Goal: Task Accomplishment & Management: Manage account settings

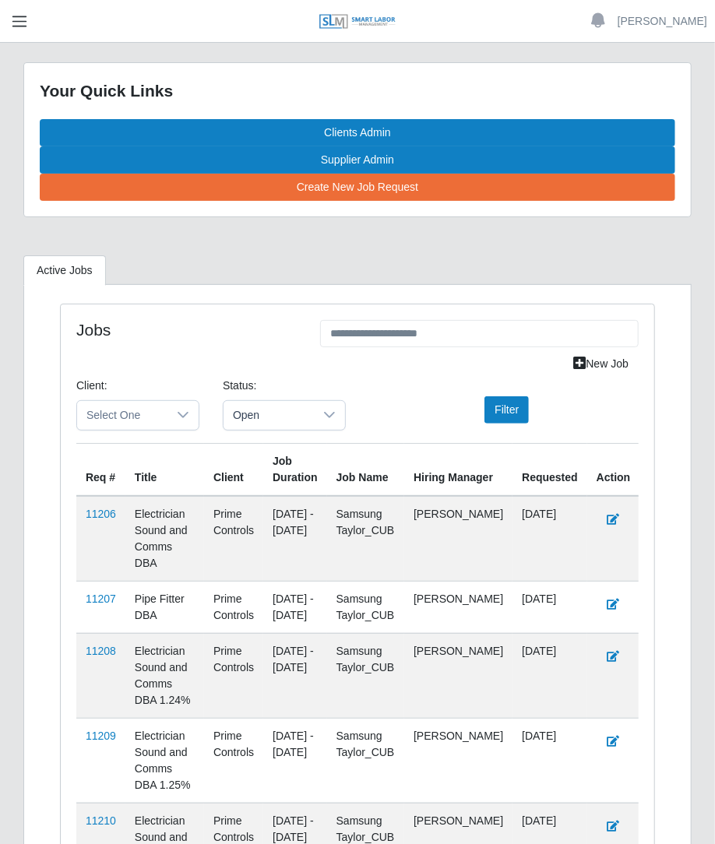
click at [20, 16] on span "button" at bounding box center [19, 21] width 20 height 18
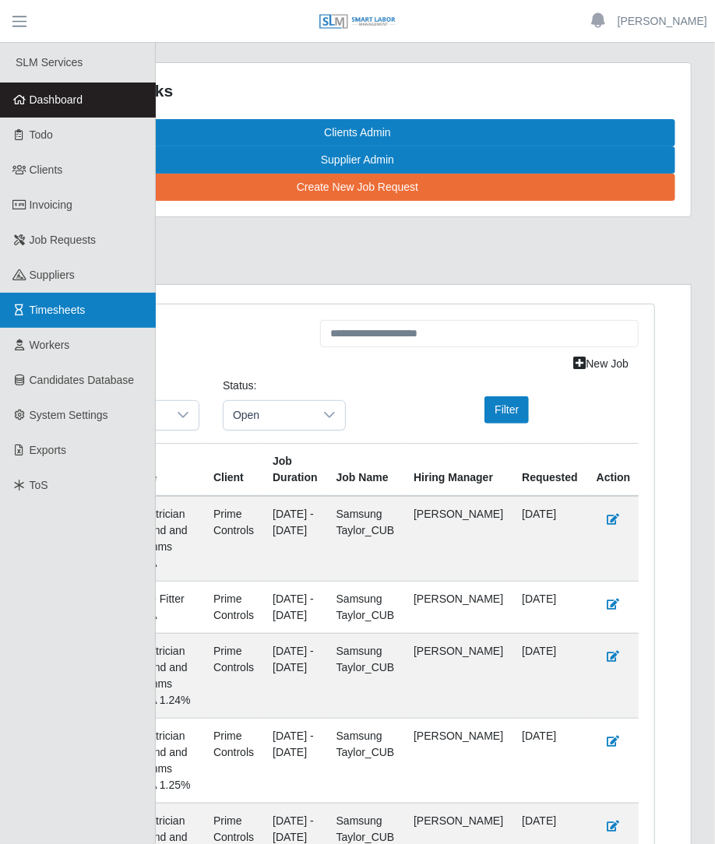
click at [87, 301] on link "Timesheets" at bounding box center [78, 310] width 156 height 35
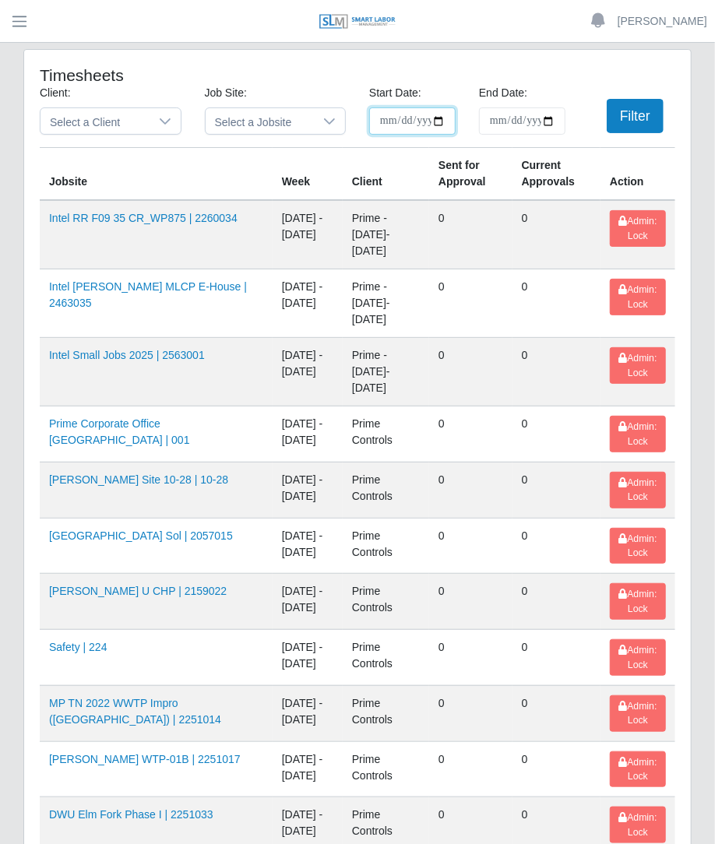
click at [441, 126] on input "**********" at bounding box center [412, 120] width 86 height 27
type input "**********"
click at [549, 121] on input "End Date:" at bounding box center [522, 120] width 86 height 27
type input "**********"
click at [645, 130] on button "Filter" at bounding box center [634, 116] width 57 height 34
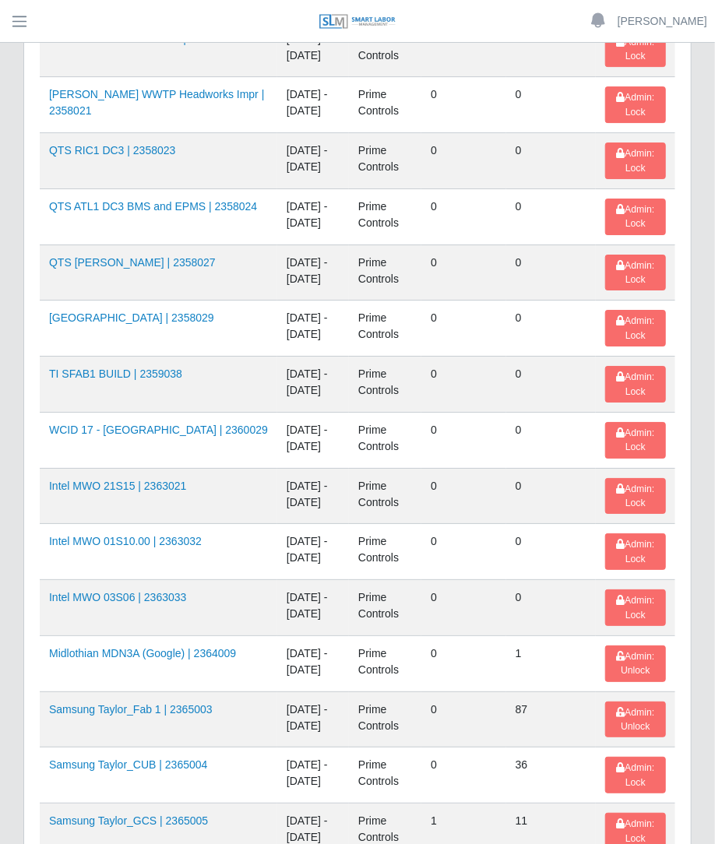
scroll to position [2254, 0]
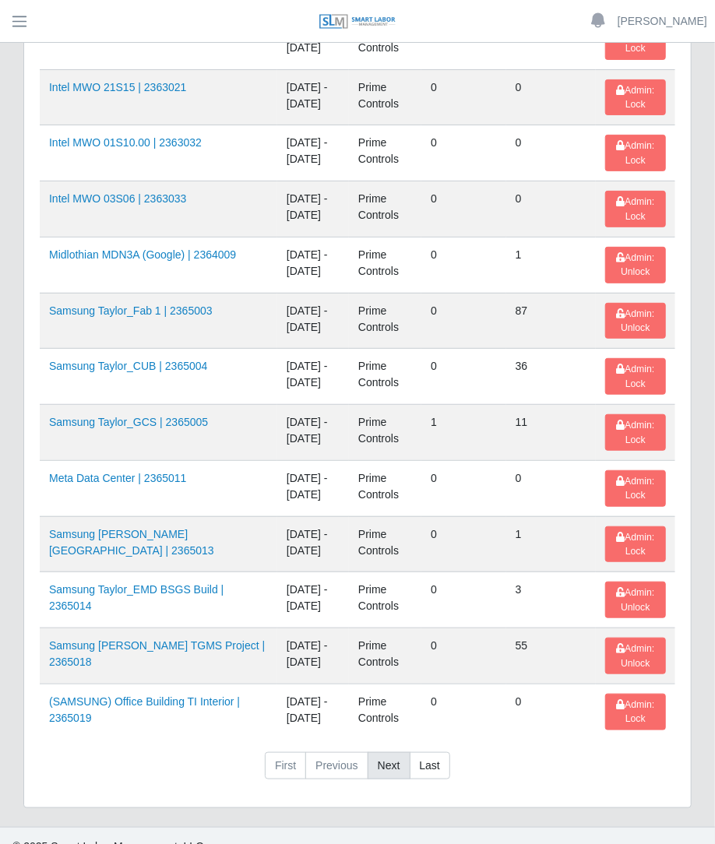
click at [389, 752] on link "Next" at bounding box center [388, 766] width 43 height 28
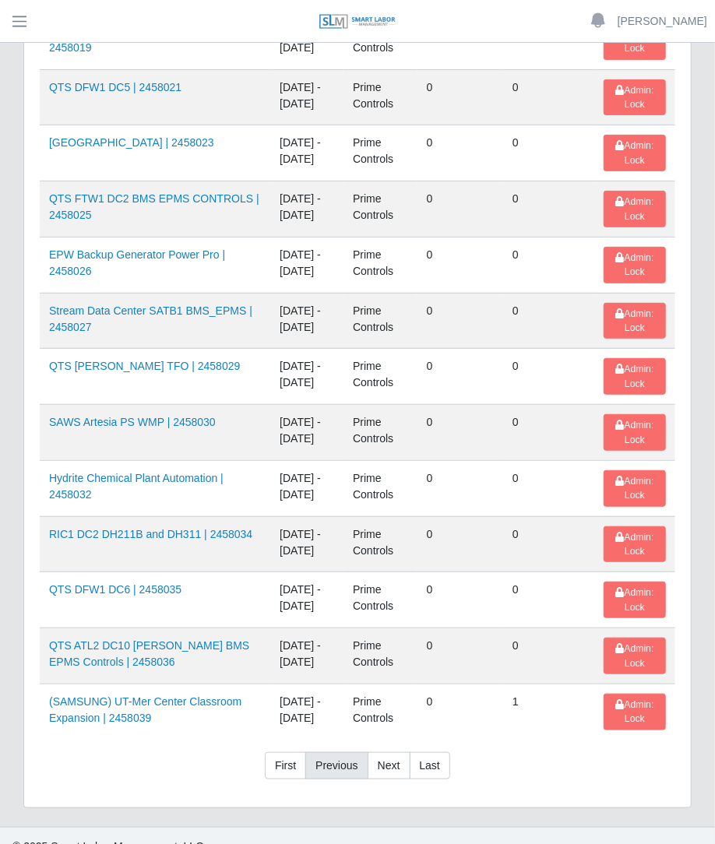
click at [345, 752] on link "Previous" at bounding box center [336, 766] width 62 height 28
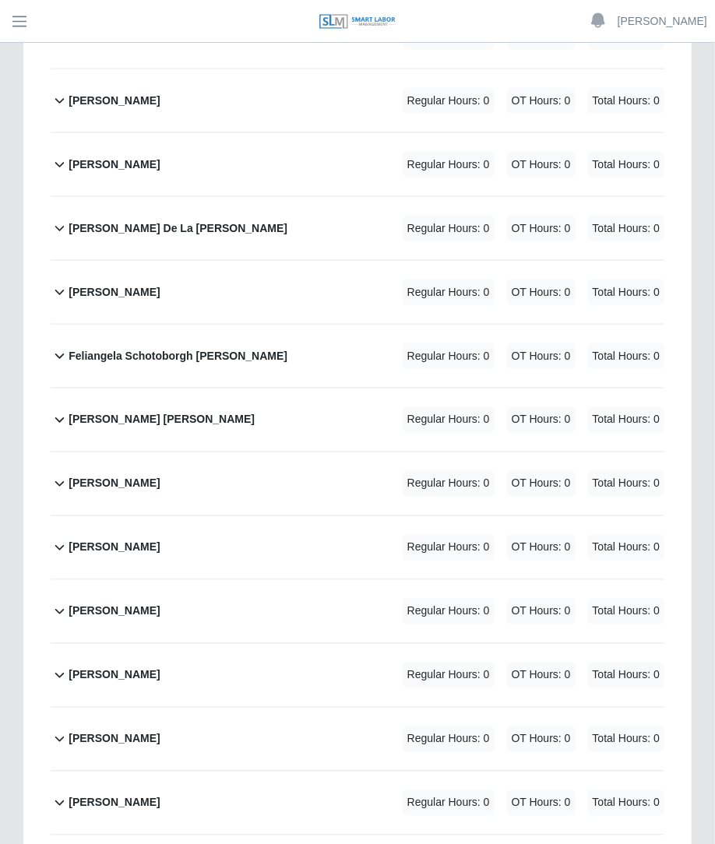
scroll to position [781, 0]
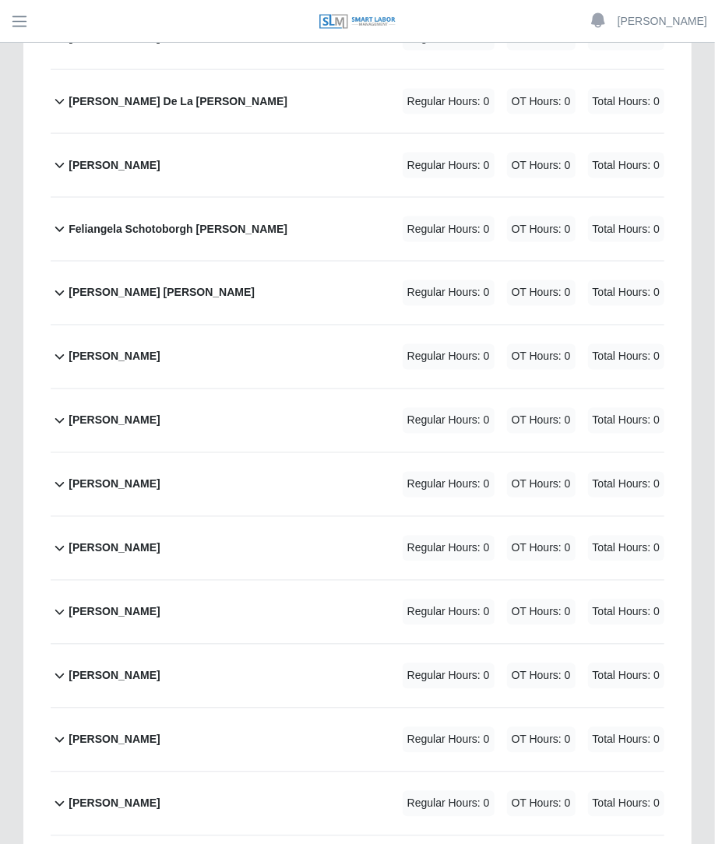
click at [318, 325] on div "Gerardo Perez Regular Hours: 0 OT Hours: 0 Total Hours: 0" at bounding box center [367, 356] width 596 height 63
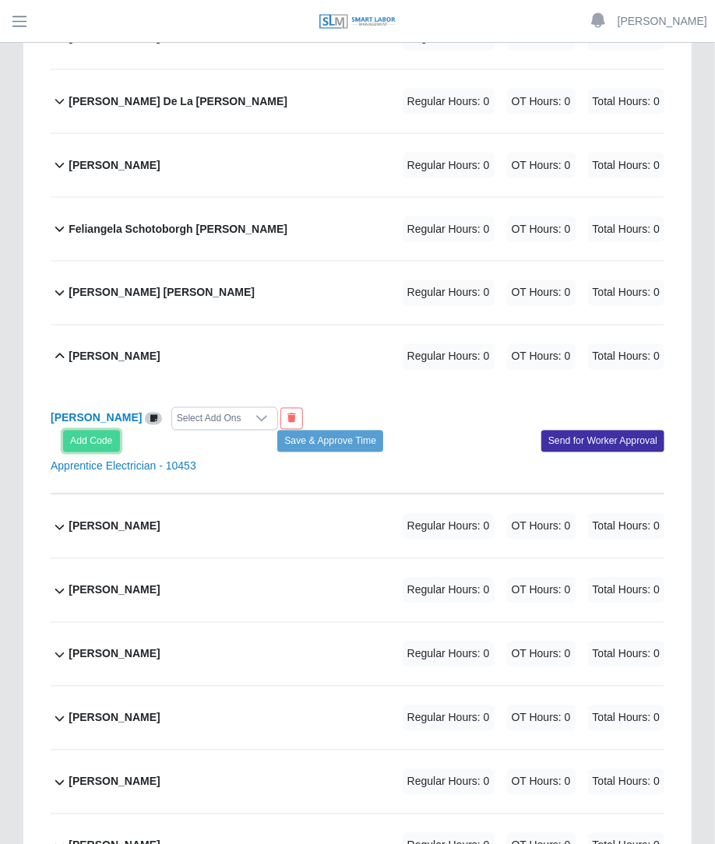
click at [85, 431] on button "Add Code" at bounding box center [91, 442] width 57 height 22
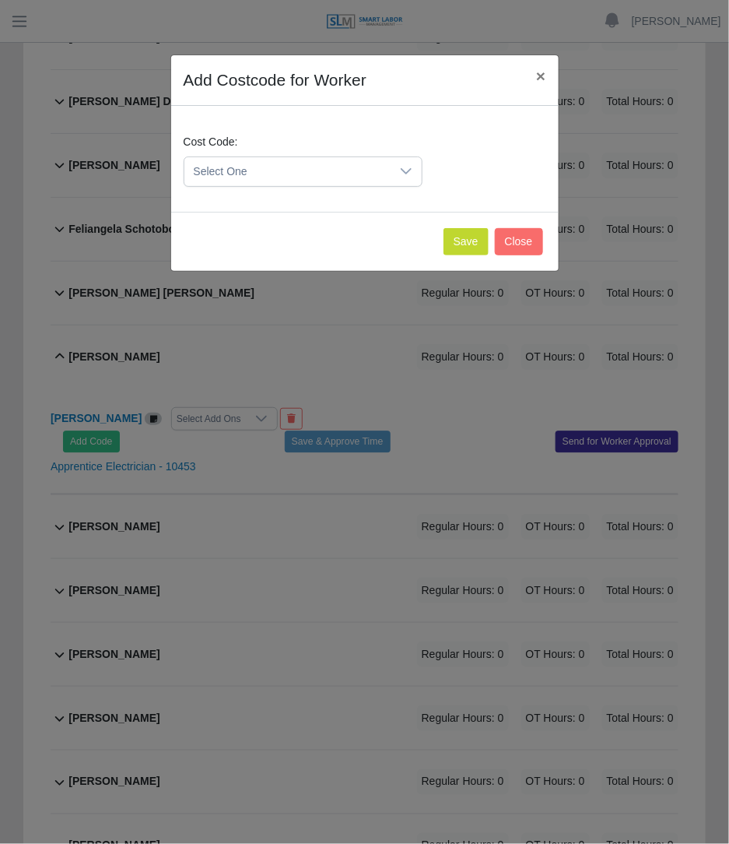
click at [240, 150] on div "Cost Code: Select One" at bounding box center [303, 160] width 247 height 53
click at [230, 169] on span "Select One" at bounding box center [288, 171] width 206 height 29
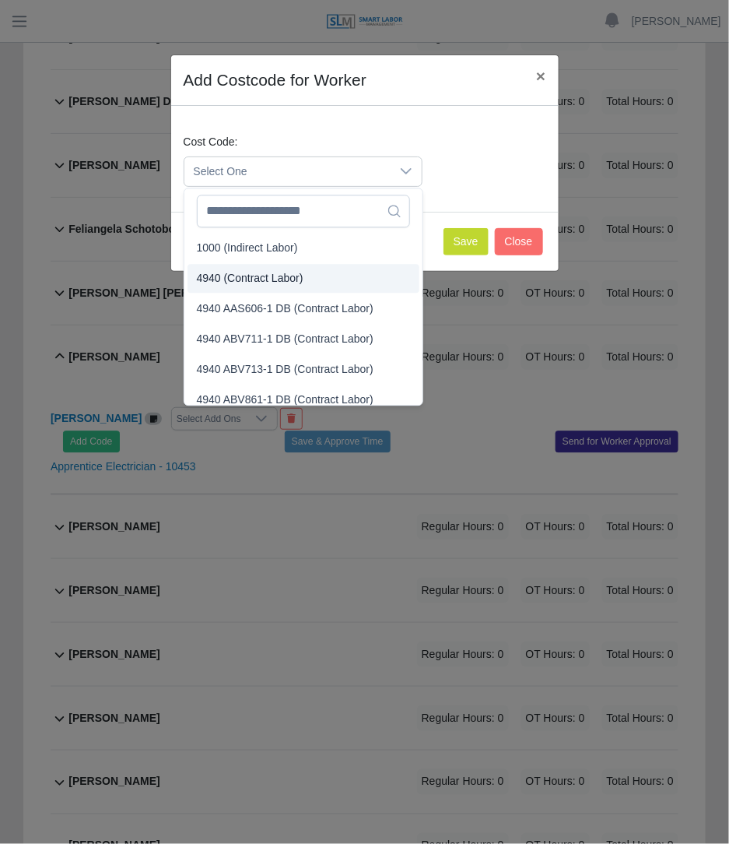
click at [224, 271] on span "4940 (Contract Labor)" at bounding box center [250, 278] width 107 height 16
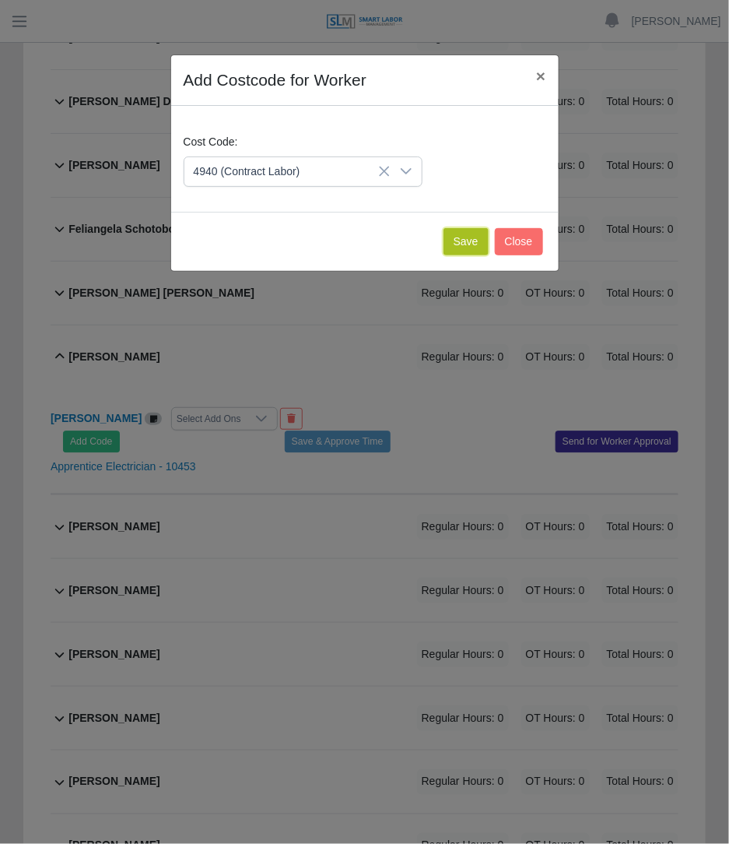
click at [454, 245] on button "Save" at bounding box center [466, 241] width 45 height 27
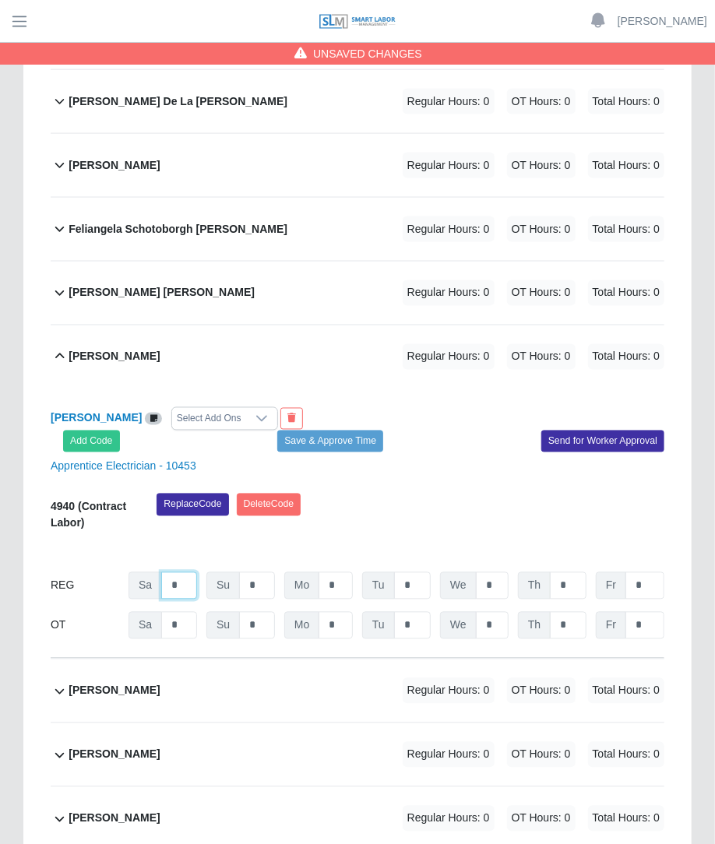
click at [173, 572] on input "*" at bounding box center [179, 585] width 36 height 27
type input "*"
type input "**"
click at [503, 572] on input "**" at bounding box center [492, 585] width 33 height 27
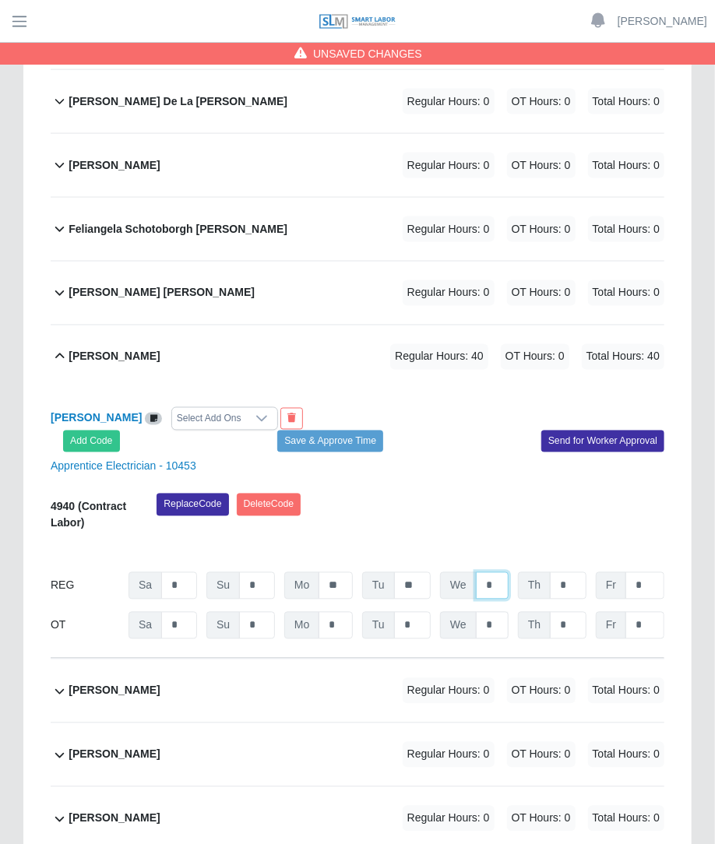
type input "*"
click at [501, 612] on input "*" at bounding box center [492, 625] width 33 height 27
type input "*"
type input "**"
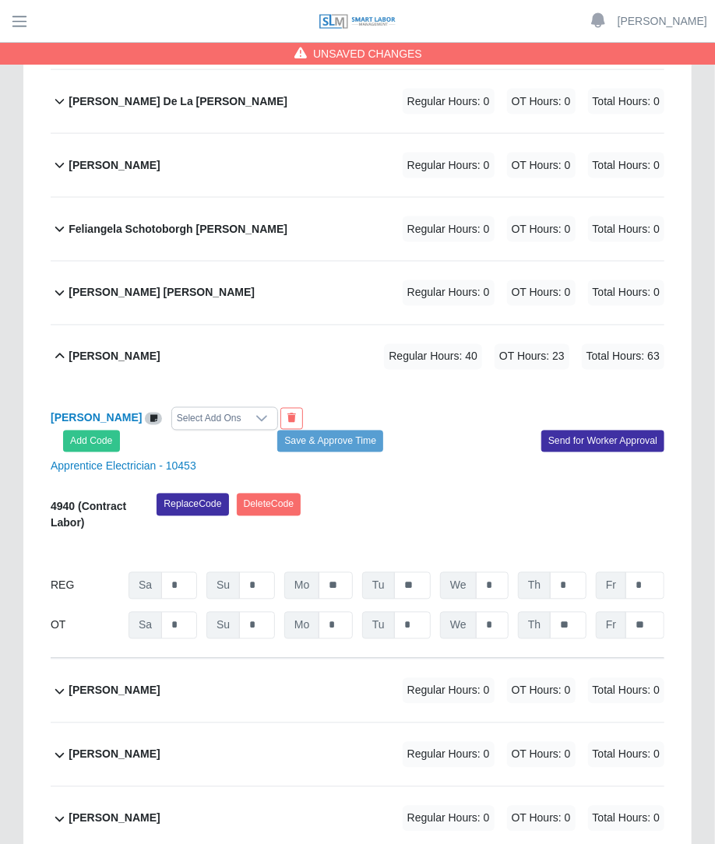
click at [470, 459] on div "Apprentice Electrician - 10453" at bounding box center [357, 467] width 637 height 16
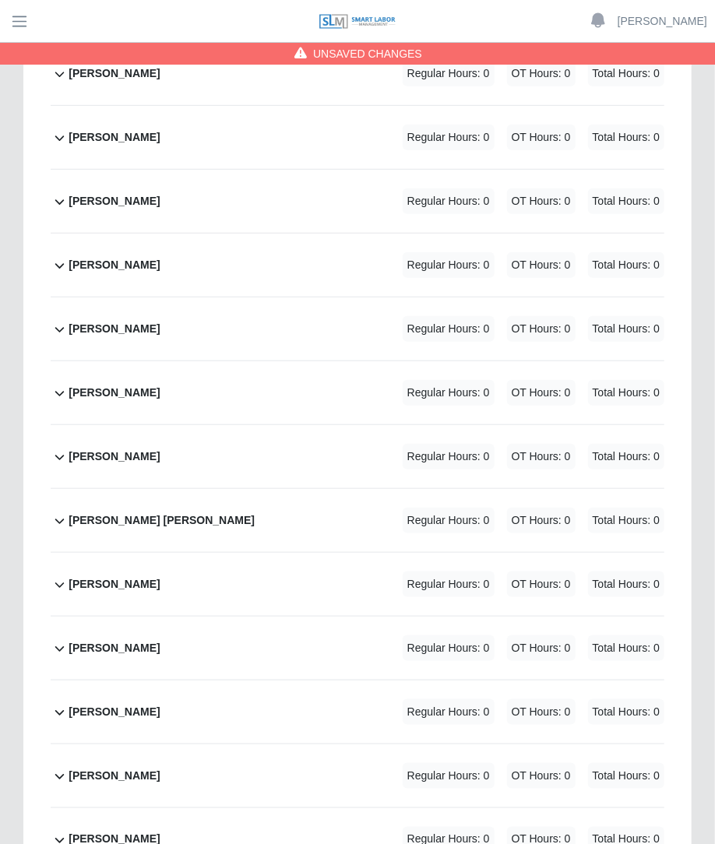
scroll to position [2708, 0]
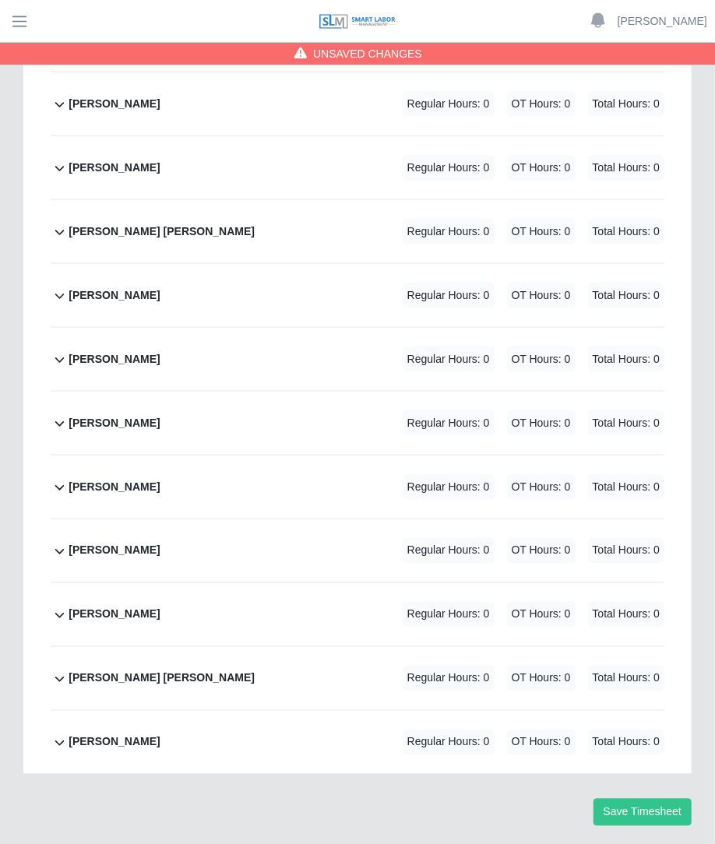
click at [230, 583] on div "Victor Chacon Regular Hours: 0 OT Hours: 0 Total Hours: 0" at bounding box center [367, 614] width 596 height 63
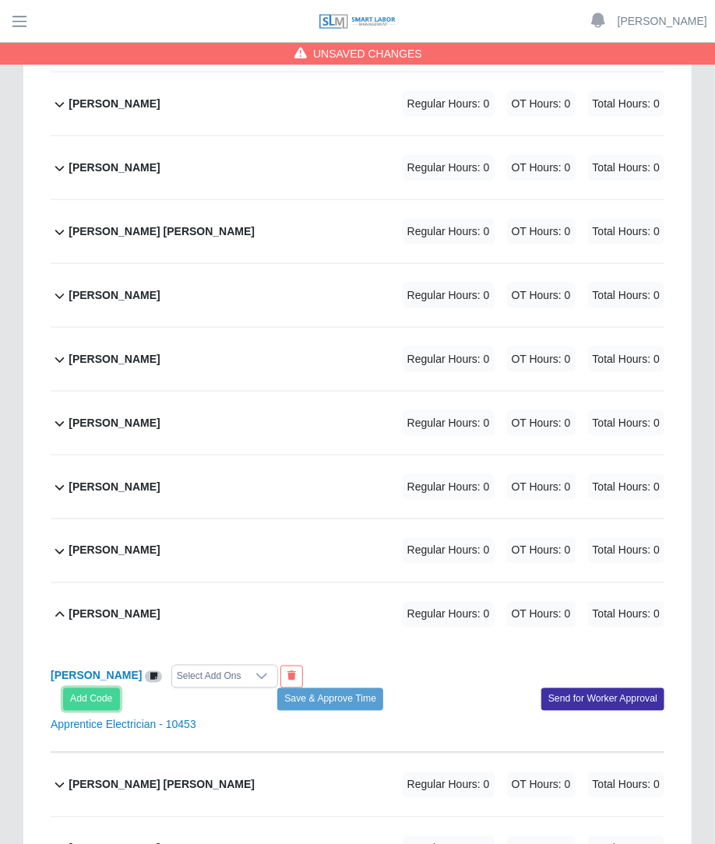
click at [97, 688] on button "Add Code" at bounding box center [91, 699] width 57 height 22
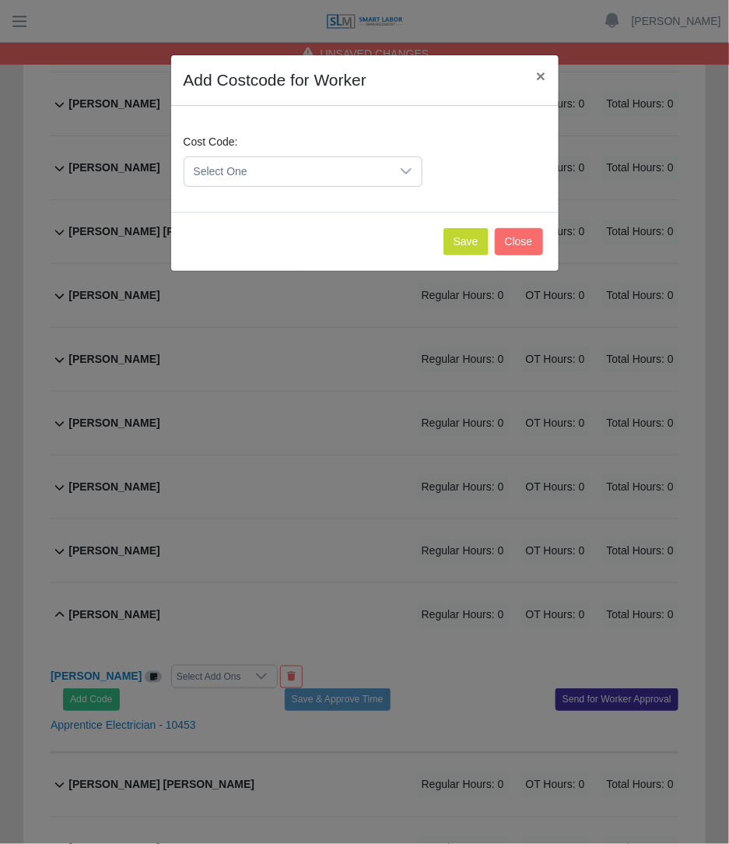
click at [274, 159] on span "Select One" at bounding box center [288, 171] width 206 height 29
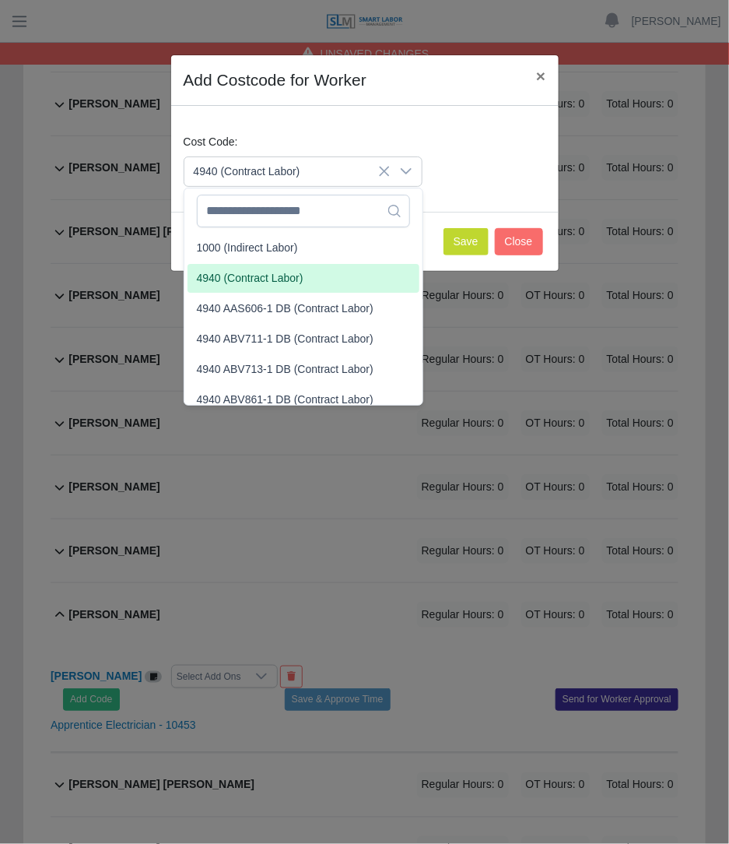
click at [235, 278] on span "4940 (Contract Labor)" at bounding box center [250, 278] width 107 height 16
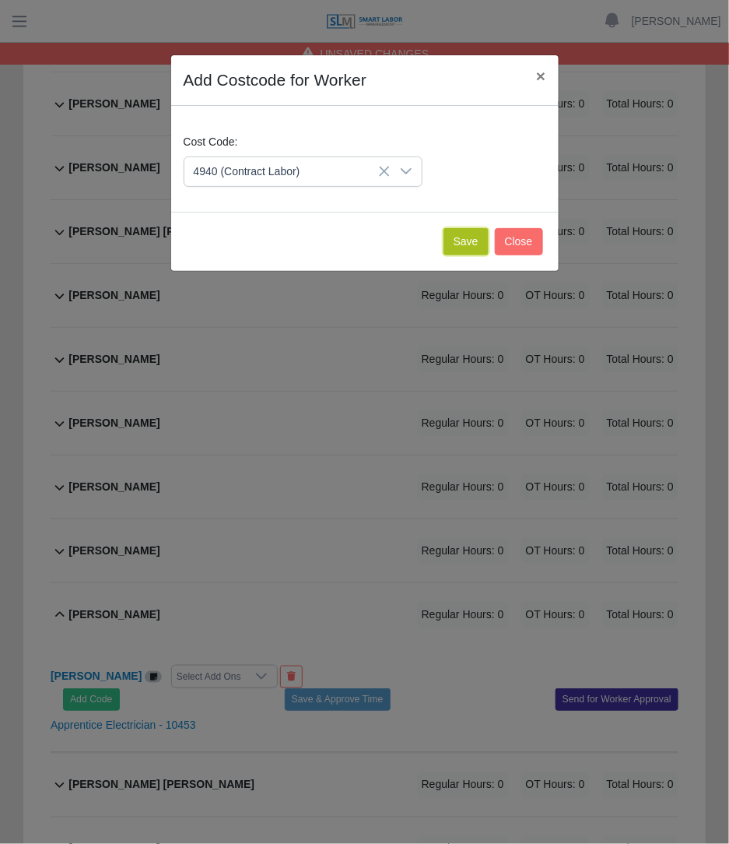
click at [455, 243] on button "Save" at bounding box center [466, 241] width 45 height 27
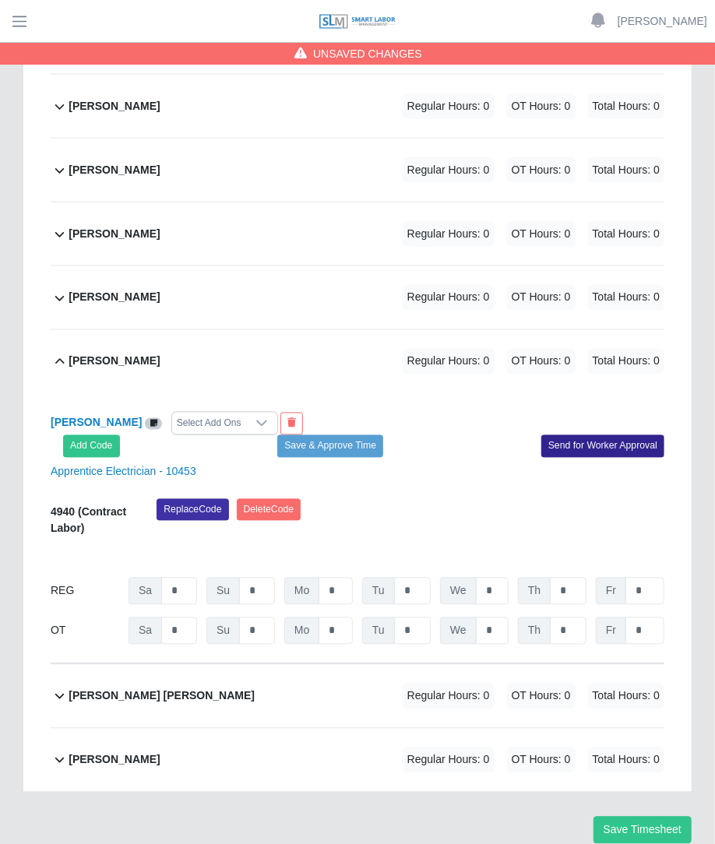
scroll to position [2978, 0]
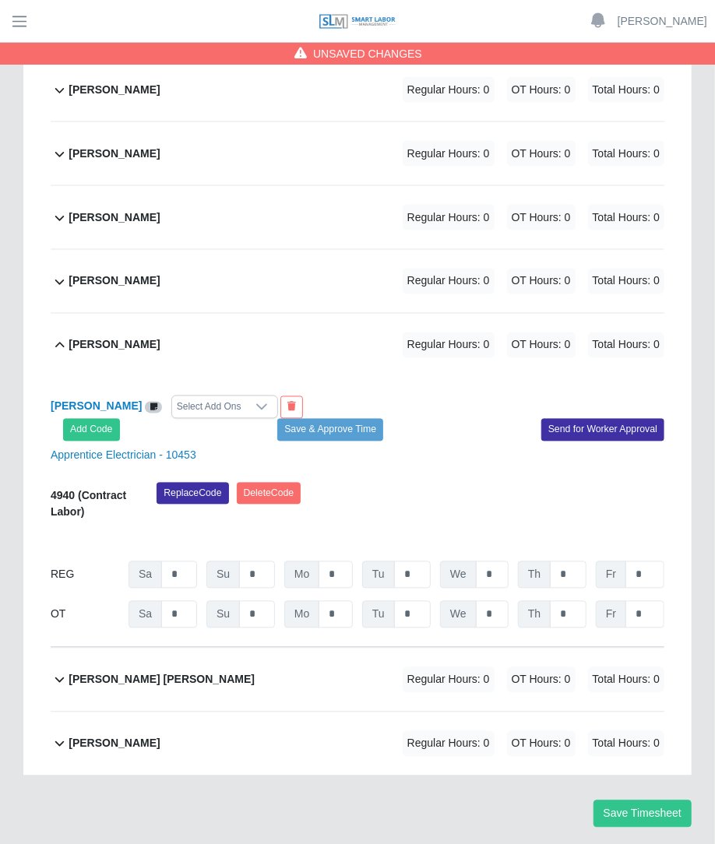
click at [177, 543] on div "4940 (Contract Labor) Replace Code Delete Code 09/13/2025 Timers 09/14/2025 Tim…" at bounding box center [357, 556] width 613 height 146
click at [178, 543] on div "4940 (Contract Labor) Replace Code Delete Code 09/13/2025 Timers 09/14/2025 Tim…" at bounding box center [357, 556] width 613 height 146
click at [187, 561] on input "*" at bounding box center [179, 574] width 36 height 27
type input "*"
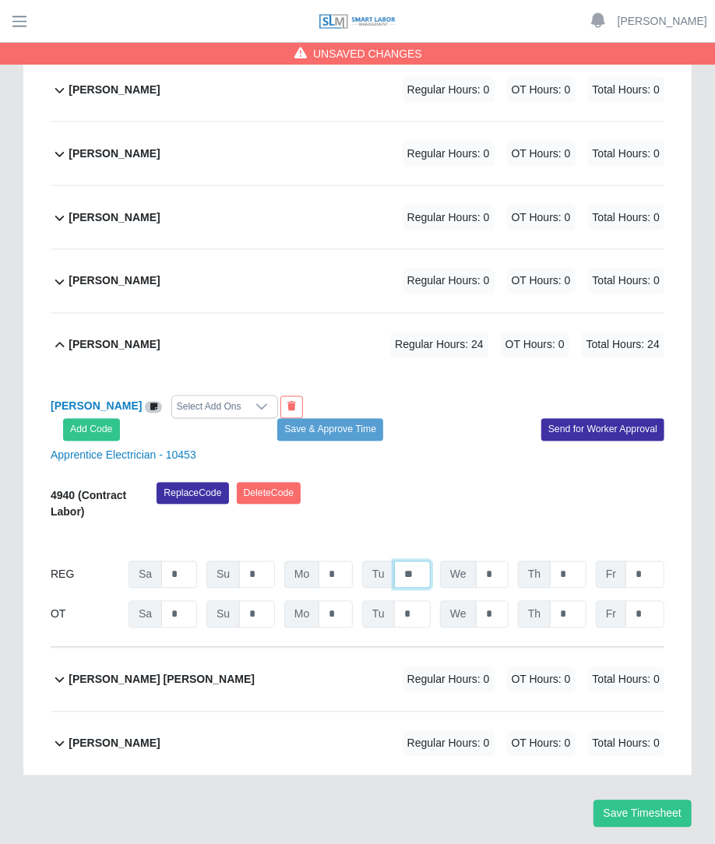
type input "**"
type input "*"
click at [572, 601] on input "*" at bounding box center [568, 614] width 37 height 27
type input "*"
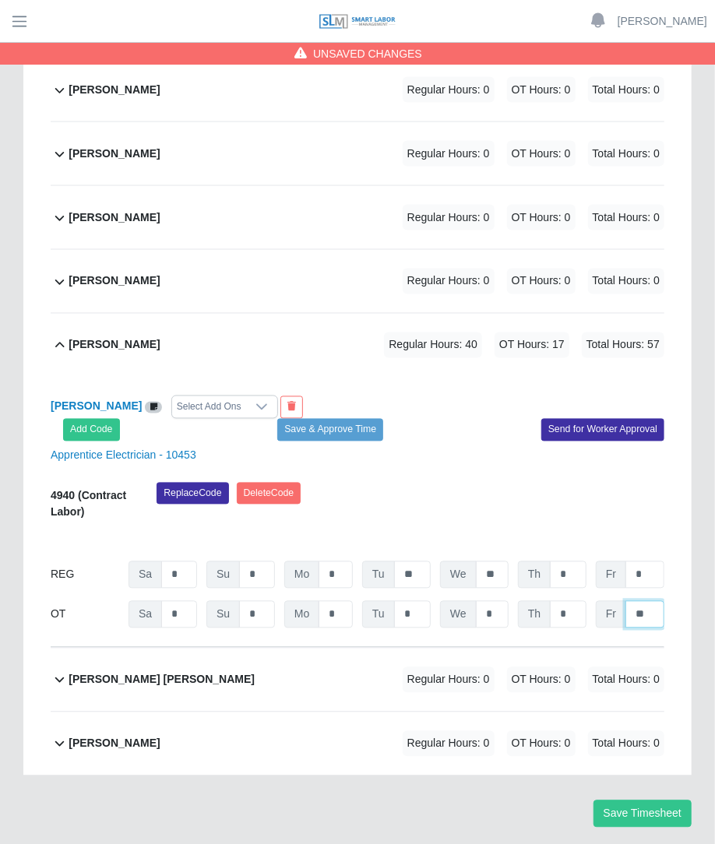
type input "**"
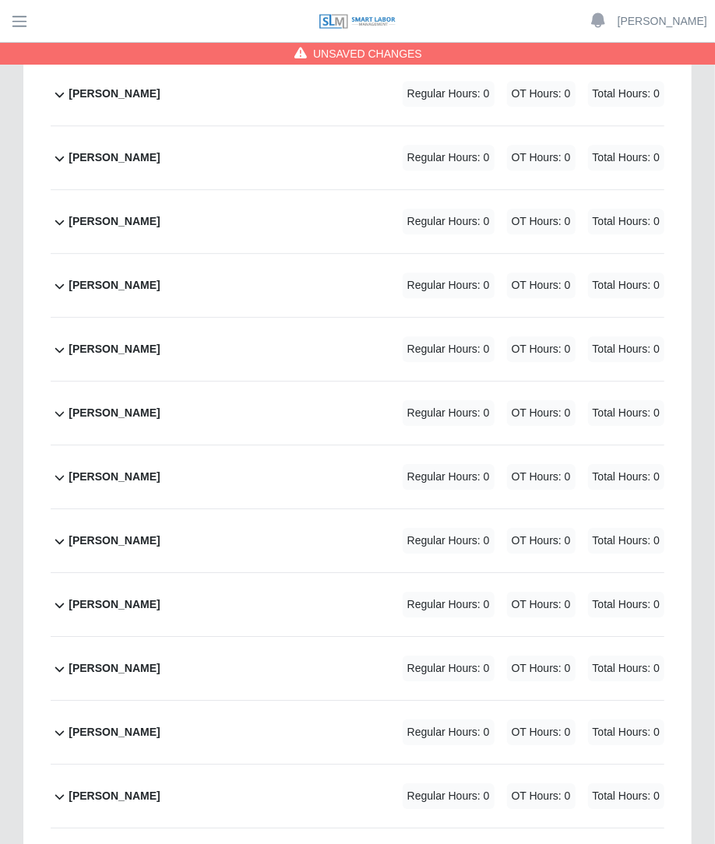
scroll to position [1503, 0]
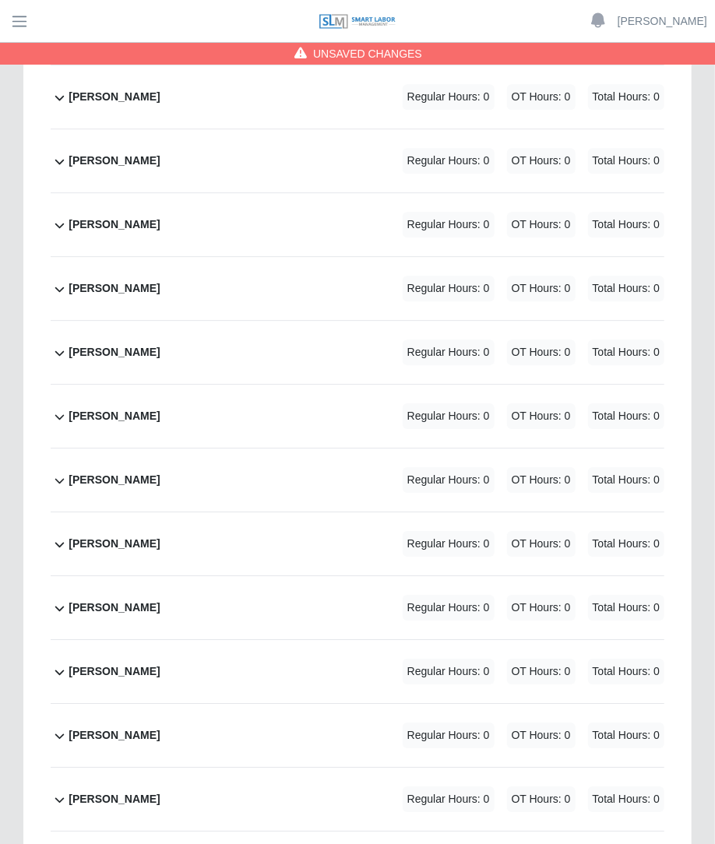
click at [383, 512] on div "Juan Carlos Tapuro Regular Hours: 0 OT Hours: 0 Total Hours: 0" at bounding box center [367, 543] width 596 height 63
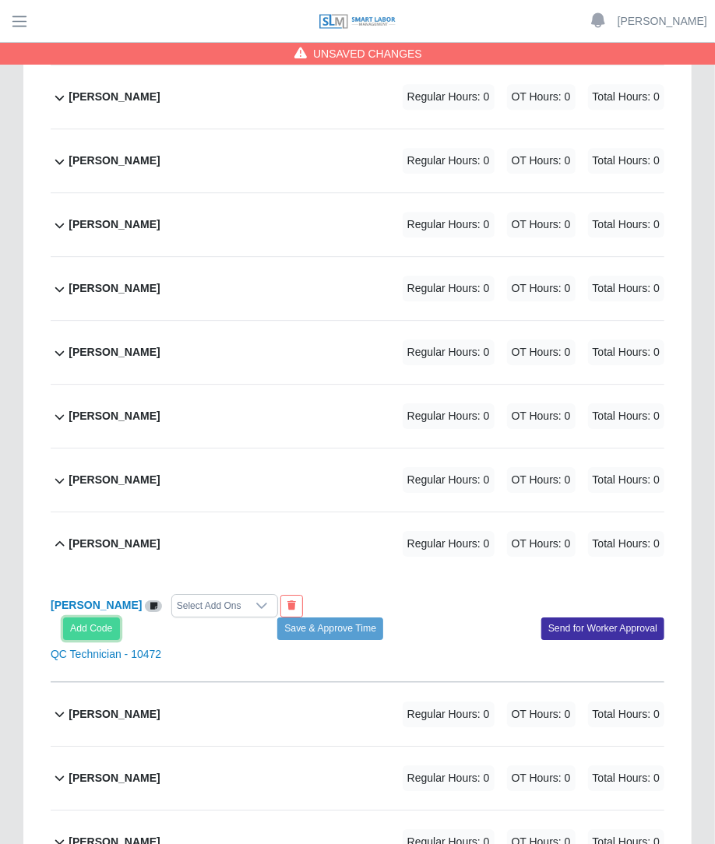
click at [99, 617] on button "Add Code" at bounding box center [91, 628] width 57 height 22
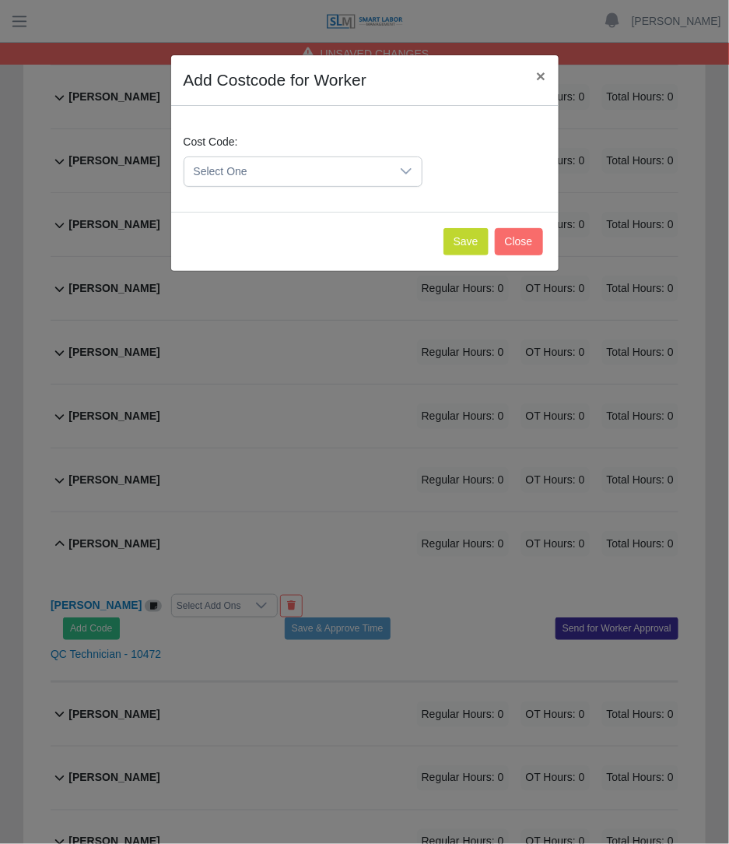
click at [253, 177] on span "Select One" at bounding box center [288, 171] width 206 height 29
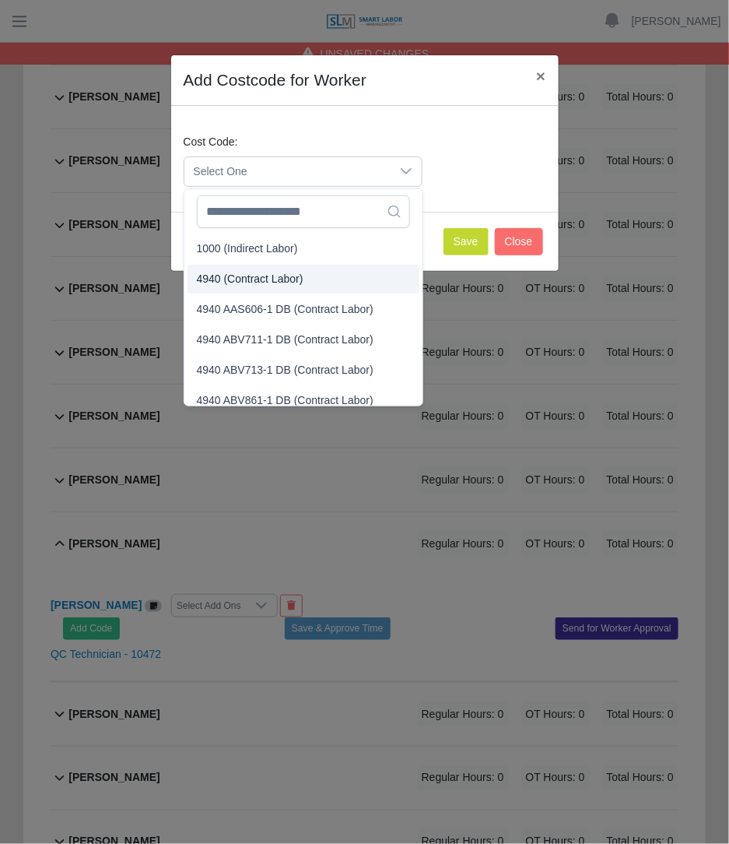
click at [234, 276] on span "4940 (Contract Labor)" at bounding box center [250, 279] width 107 height 16
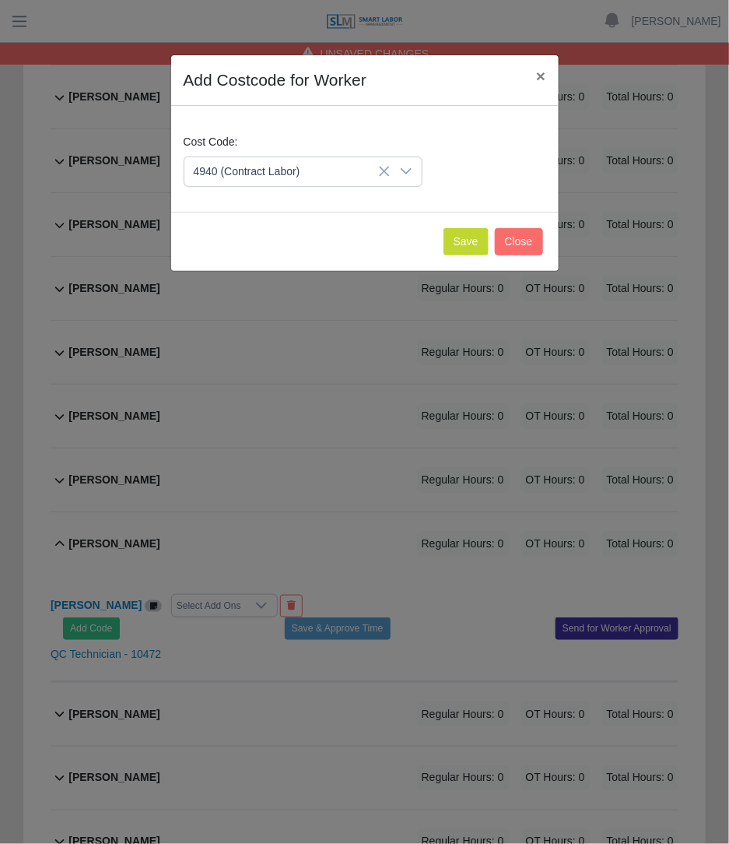
click at [447, 239] on div "Save Close" at bounding box center [365, 241] width 388 height 59
click at [455, 243] on button "Save" at bounding box center [466, 241] width 45 height 27
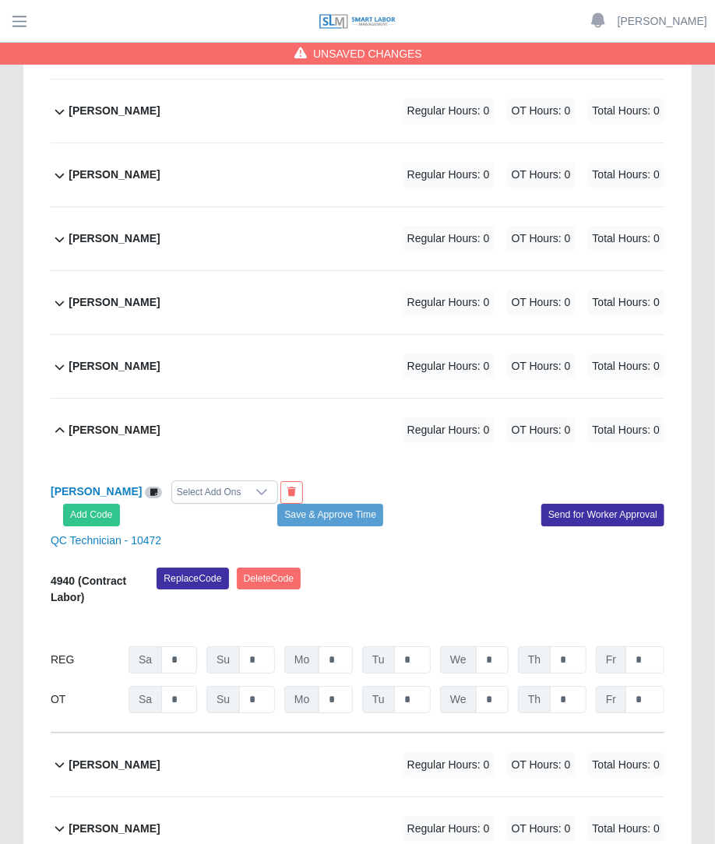
scroll to position [1655, 0]
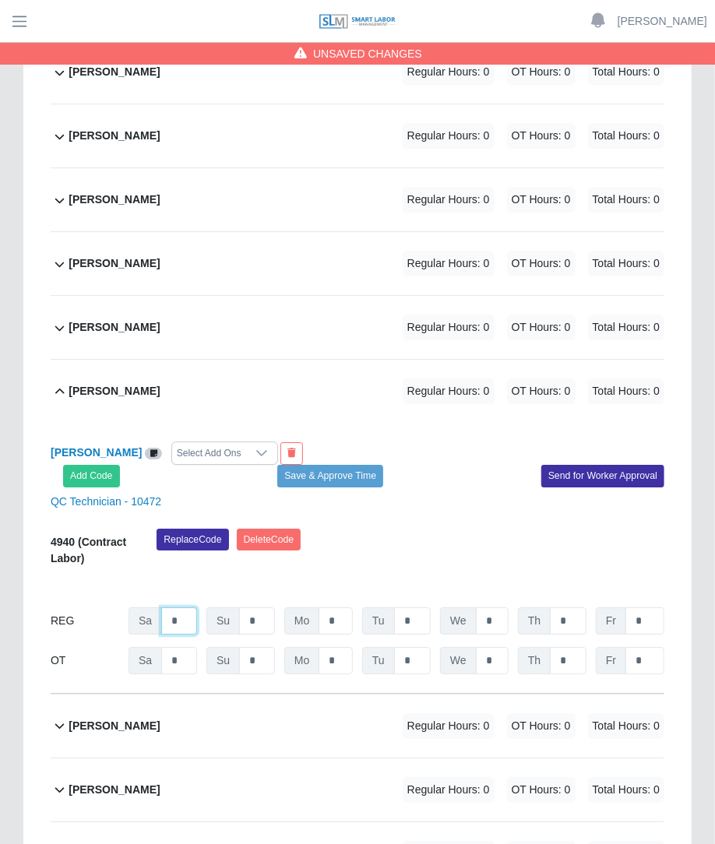
click at [170, 607] on input "*" at bounding box center [179, 620] width 36 height 27
type input "**"
type input "*"
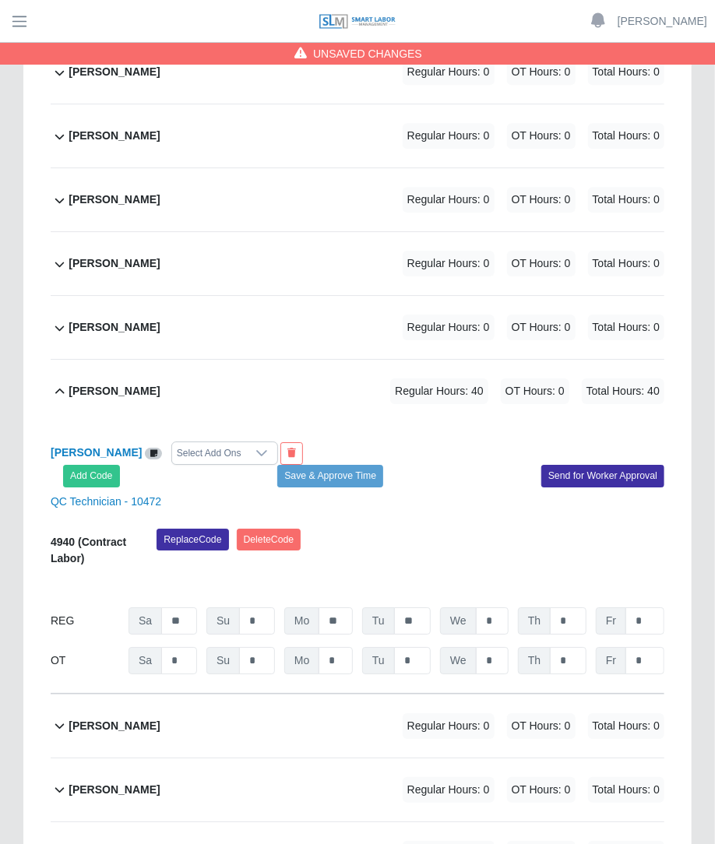
click at [453, 529] on div "Replace Code Delete Code" at bounding box center [410, 552] width 531 height 47
click at [508, 647] on input "*" at bounding box center [492, 660] width 33 height 27
type input "*"
type input "**"
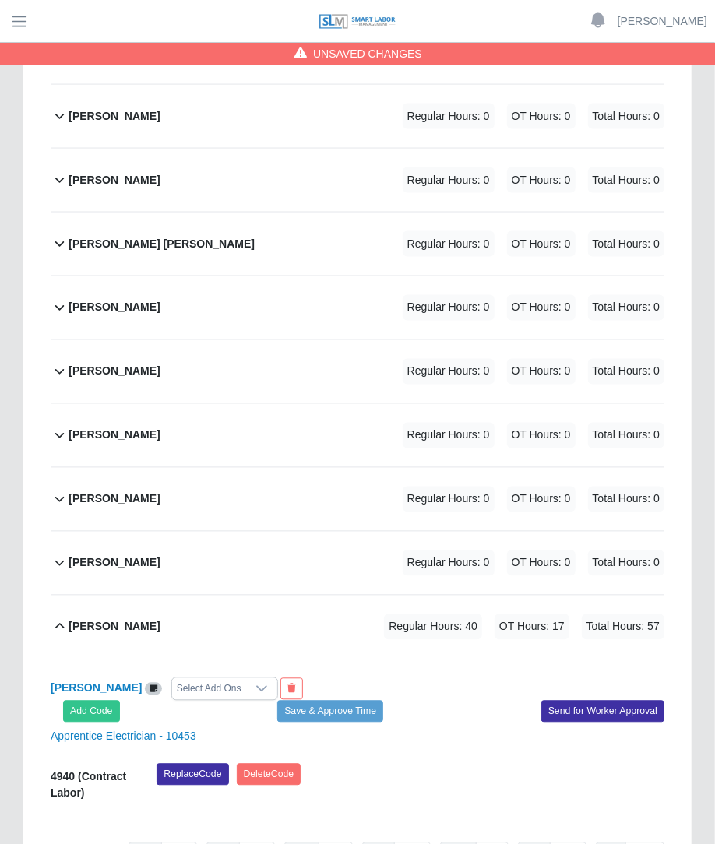
scroll to position [2954, 0]
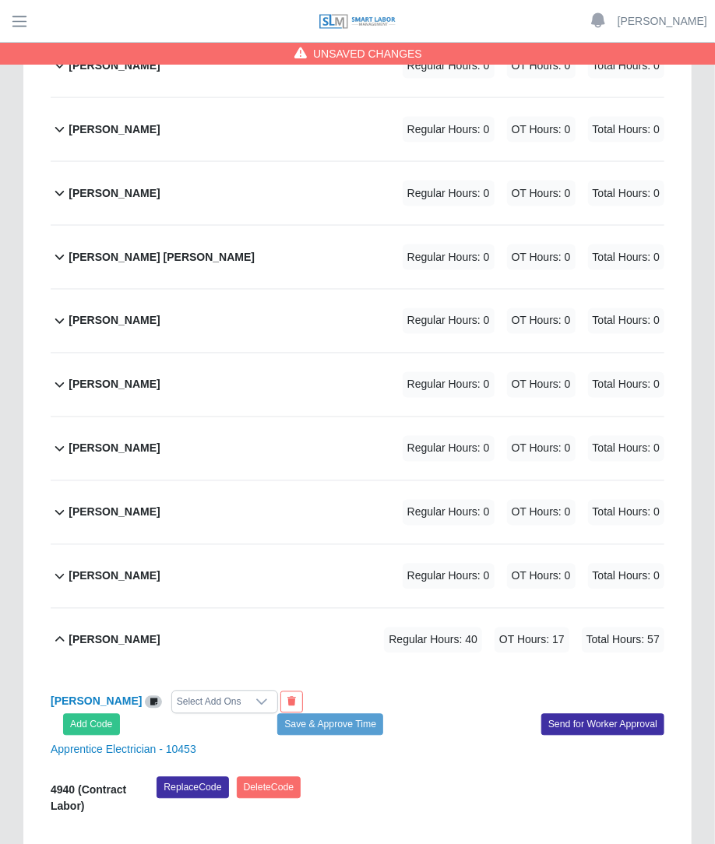
click at [234, 293] on div "Samuel A Perez Regular Hours: 0 OT Hours: 0 Total Hours: 0" at bounding box center [367, 321] width 596 height 63
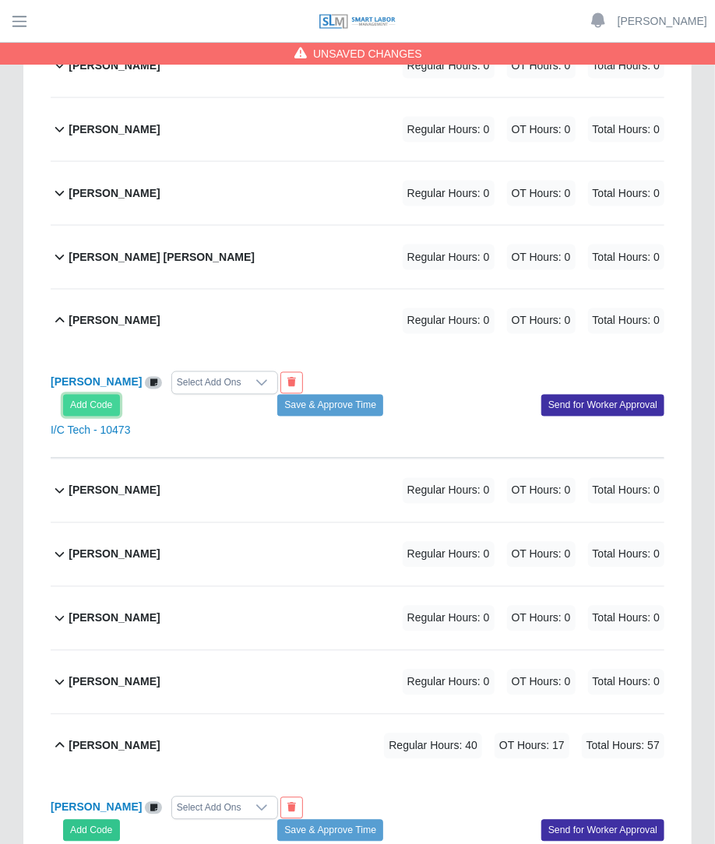
click at [94, 395] on button "Add Code" at bounding box center [91, 406] width 57 height 22
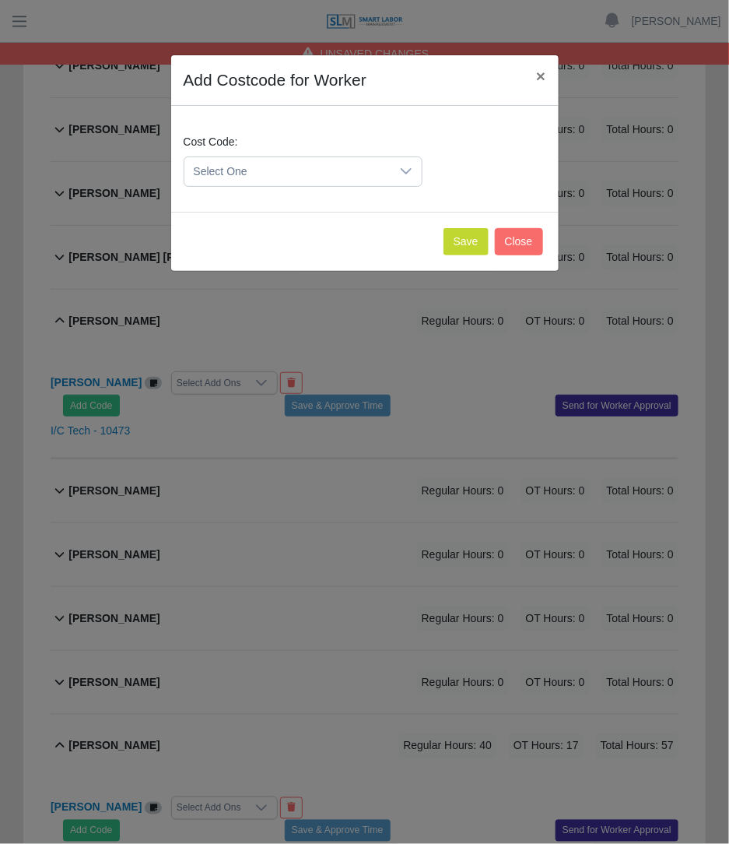
click at [282, 157] on span "Select One" at bounding box center [288, 171] width 206 height 29
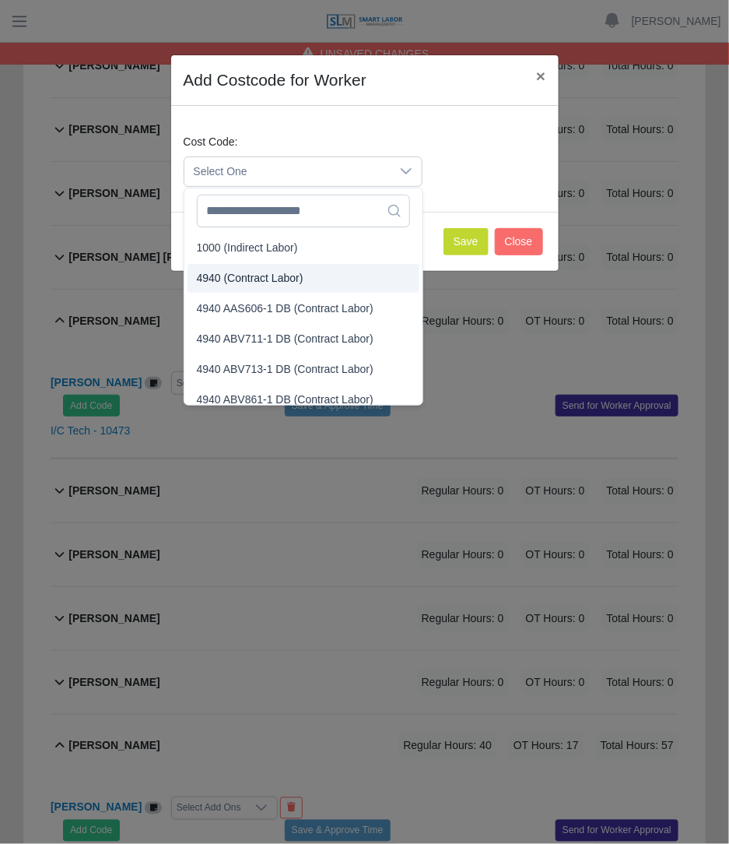
click at [237, 266] on li "4940 (Contract Labor)" at bounding box center [304, 278] width 232 height 29
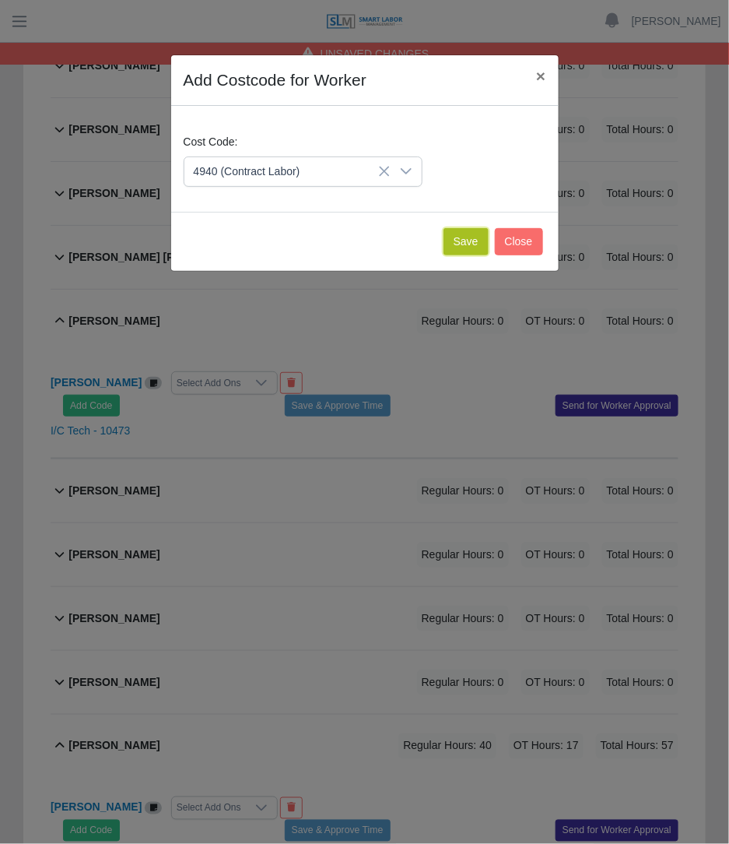
click at [456, 246] on button "Save" at bounding box center [466, 241] width 45 height 27
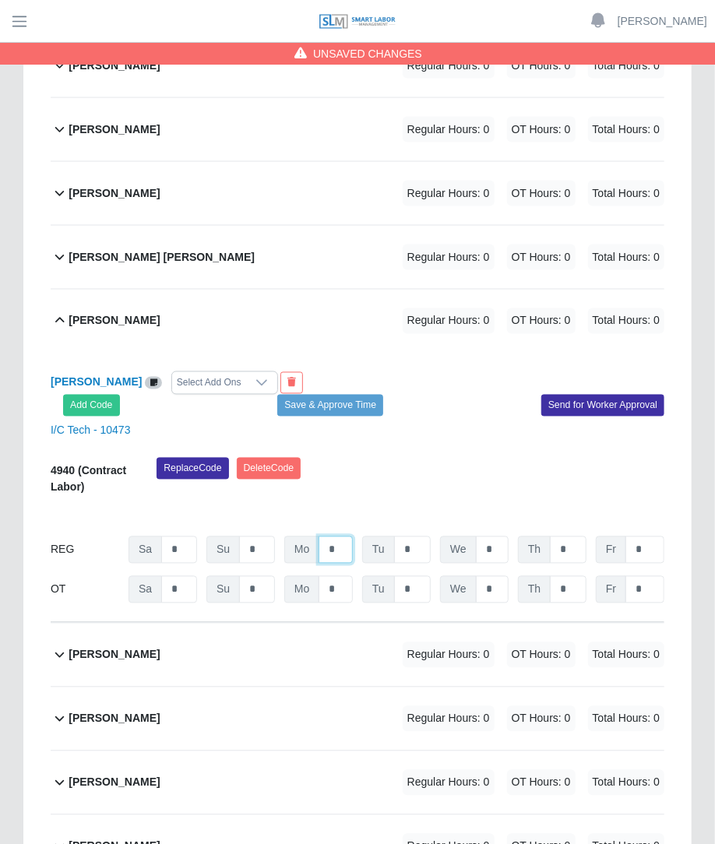
click at [346, 536] on input "*" at bounding box center [335, 549] width 34 height 27
type input "**"
click at [502, 536] on input "**" at bounding box center [492, 549] width 33 height 27
type input "**"
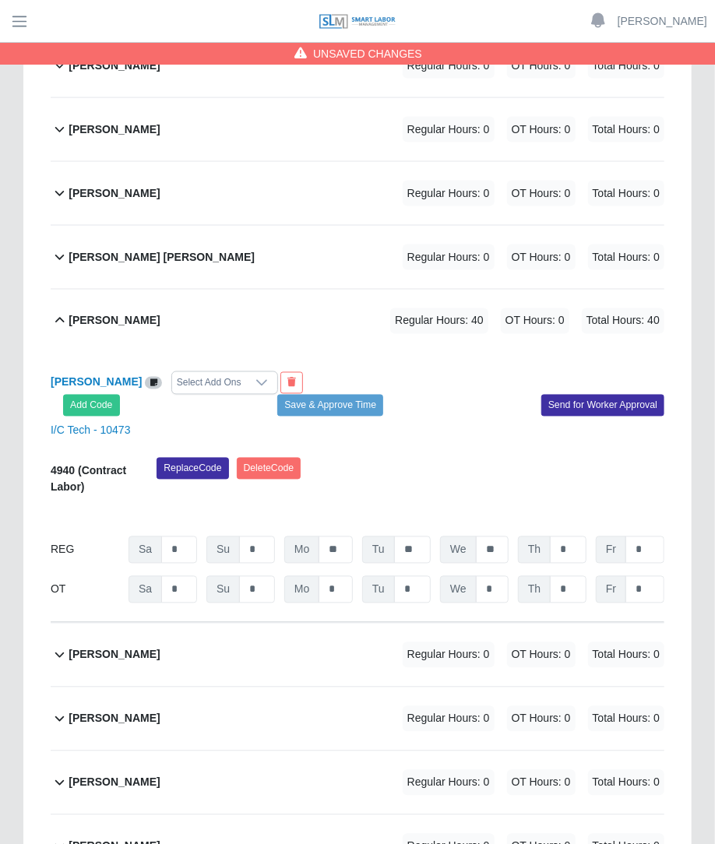
click at [473, 505] on div "09/13/2025 Timers 09/14/2025 Timers 09/15/2025 Timers 09/16/2025 Timers 09/17/2…" at bounding box center [357, 514] width 613 height 19
click at [494, 576] on input "*" at bounding box center [492, 589] width 33 height 27
type input "*"
type input "**"
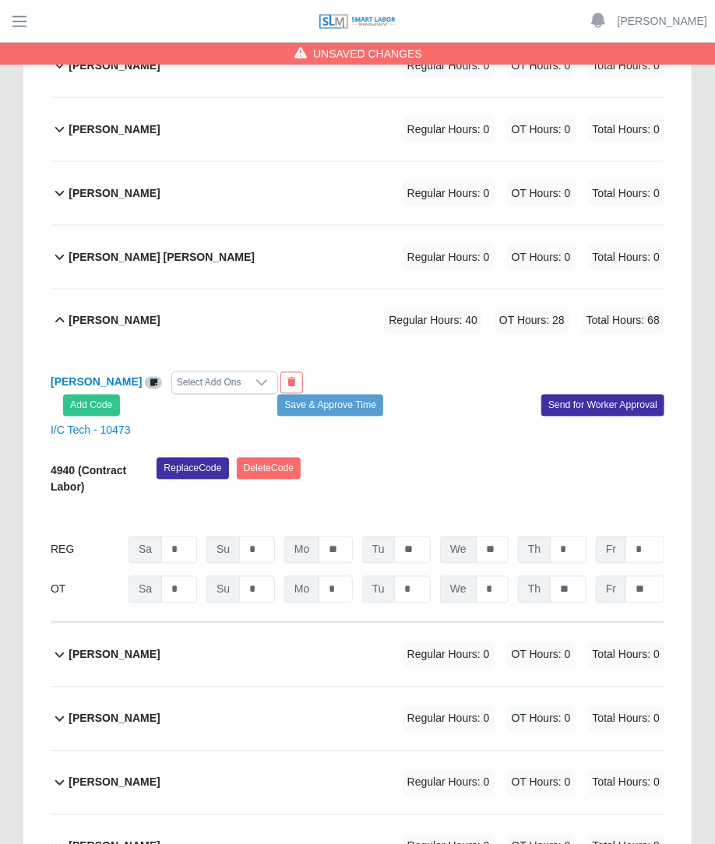
click at [476, 505] on div "09/13/2025 Timers 09/14/2025 Timers 09/15/2025 Timers 09/16/2025 Timers 09/17/2…" at bounding box center [357, 514] width 613 height 19
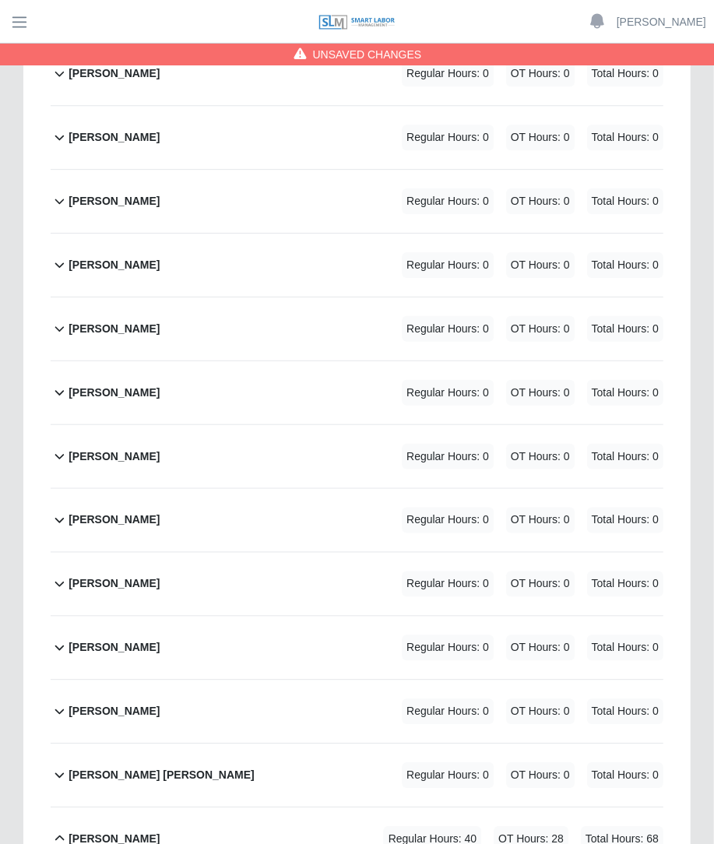
scroll to position [2545, 0]
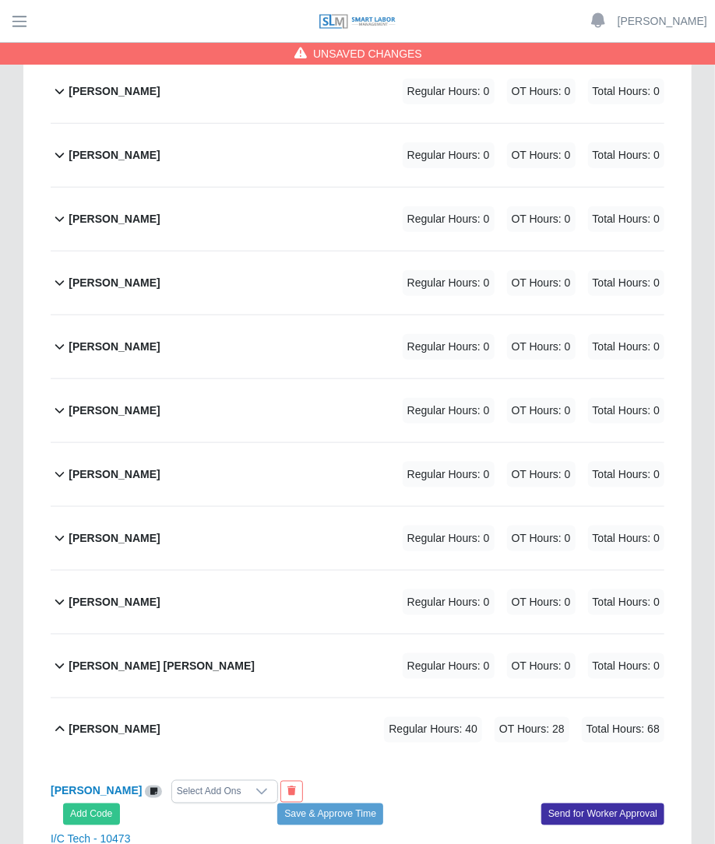
click at [272, 443] on div "Rayshon Wyatt Regular Hours: 0 OT Hours: 0 Total Hours: 0" at bounding box center [367, 474] width 596 height 63
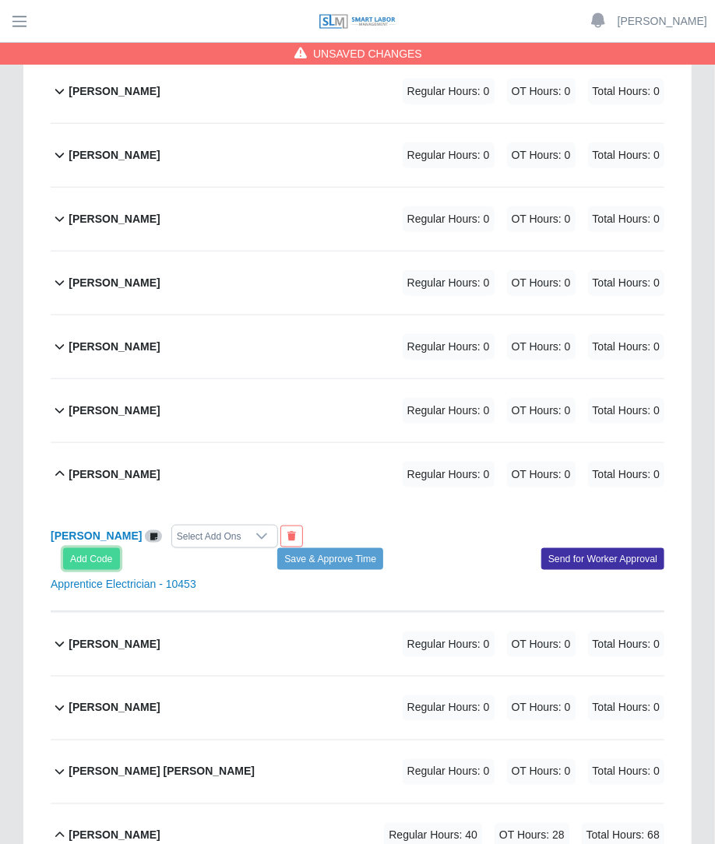
click at [98, 548] on button "Add Code" at bounding box center [91, 559] width 57 height 22
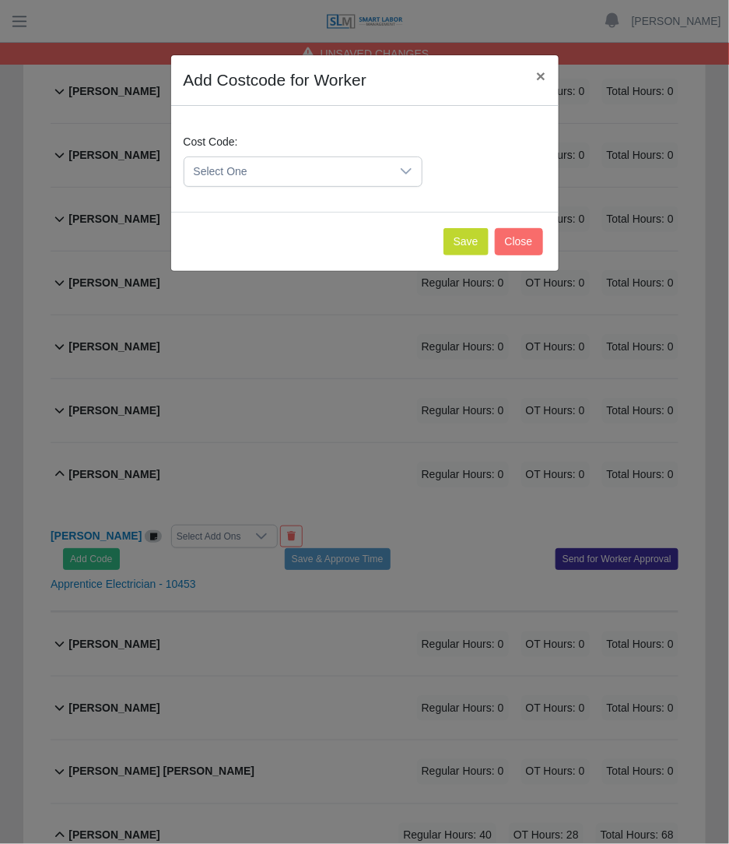
click at [322, 176] on span "Select One" at bounding box center [288, 171] width 206 height 29
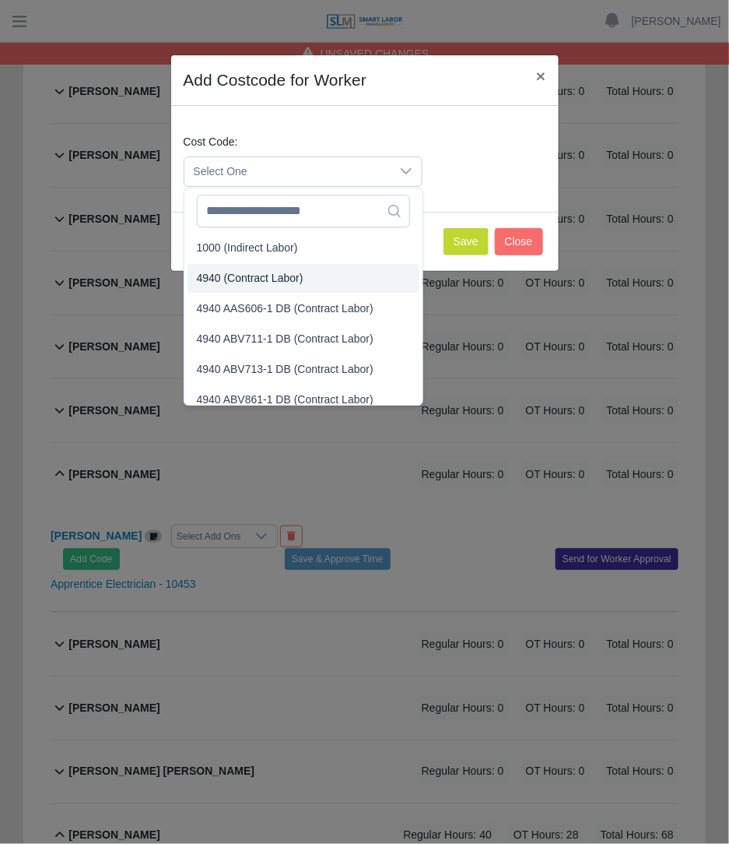
click at [261, 283] on span "4940 (Contract Labor)" at bounding box center [250, 278] width 107 height 16
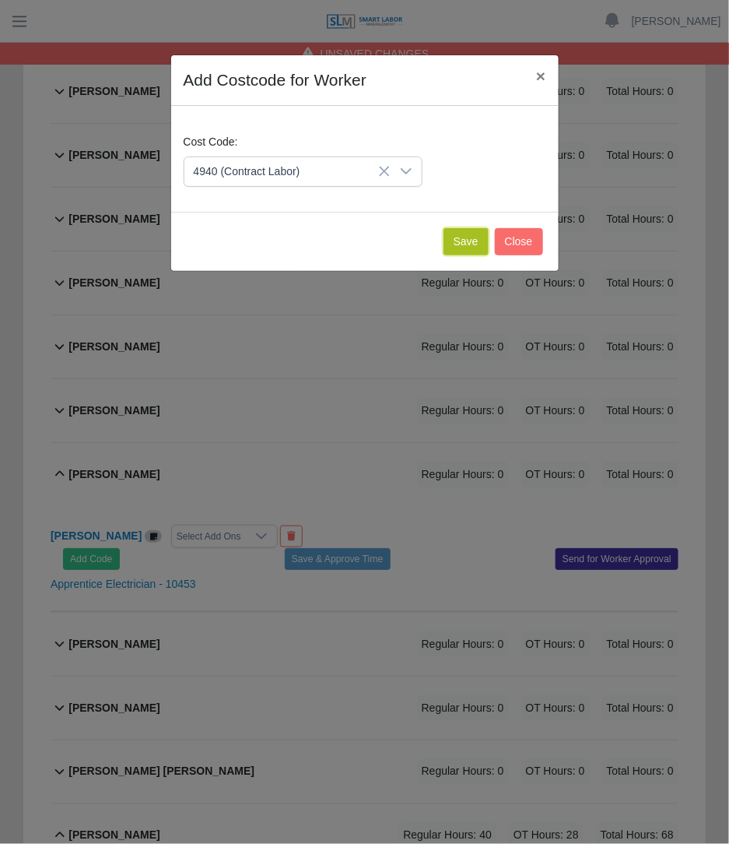
click at [472, 230] on button "Save" at bounding box center [466, 241] width 45 height 27
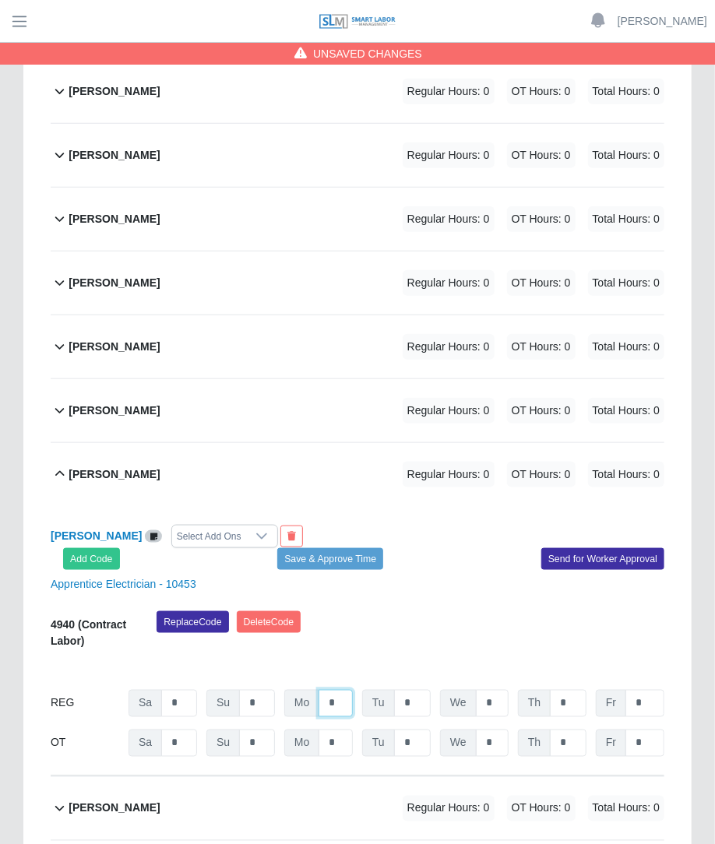
click at [339, 690] on input "*" at bounding box center [335, 703] width 34 height 27
type input "**"
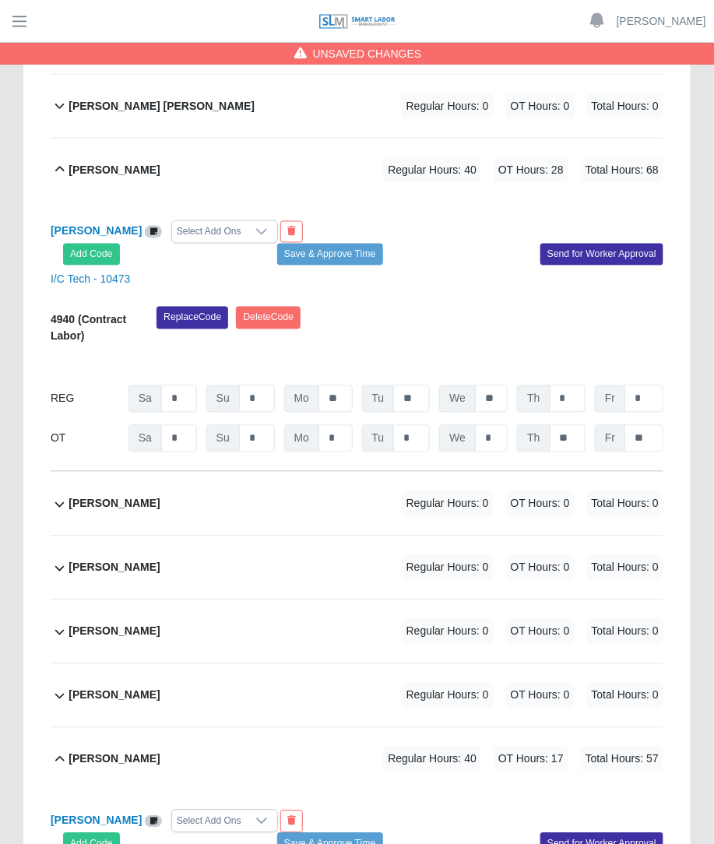
scroll to position [3386, 0]
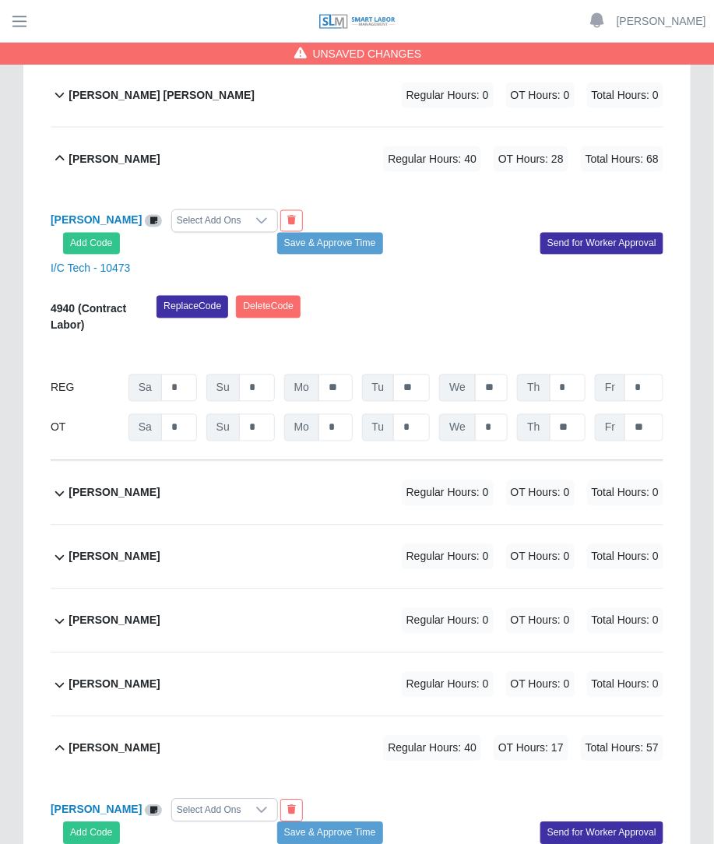
click at [536, 544] on span "OT Hours: 0" at bounding box center [540, 557] width 69 height 26
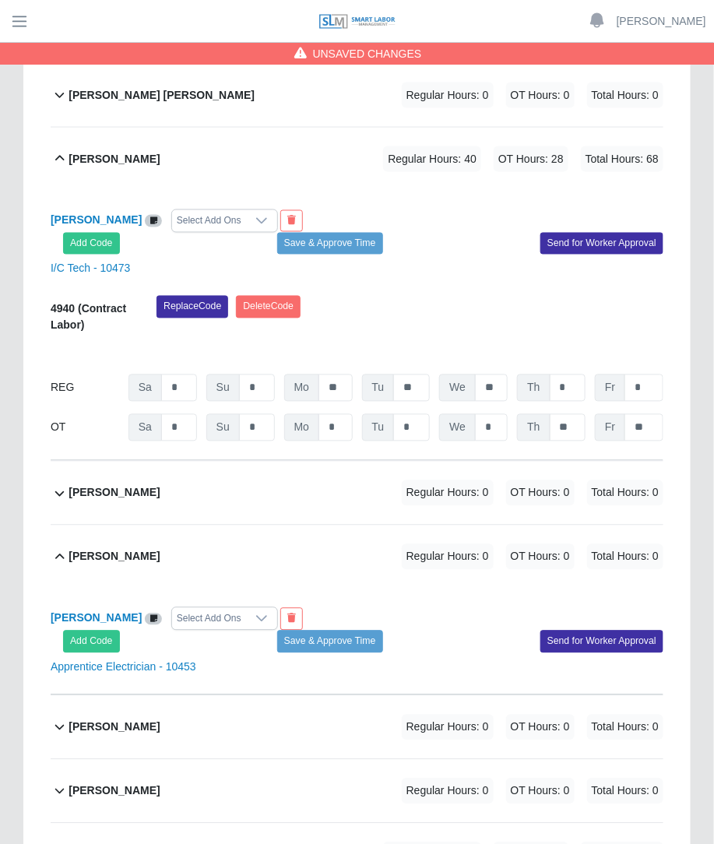
click at [95, 607] on div "Scott Sherwood Select Add Ons" at bounding box center [198, 618] width 318 height 23
click at [90, 631] on button "Add Code" at bounding box center [91, 642] width 57 height 22
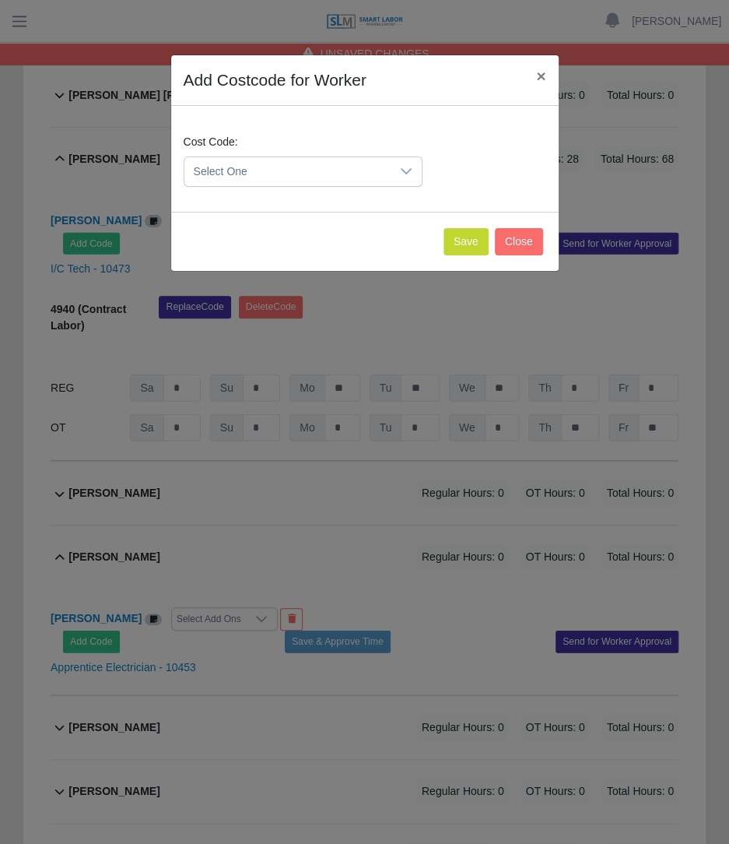
click at [220, 178] on span "Select One" at bounding box center [288, 171] width 206 height 29
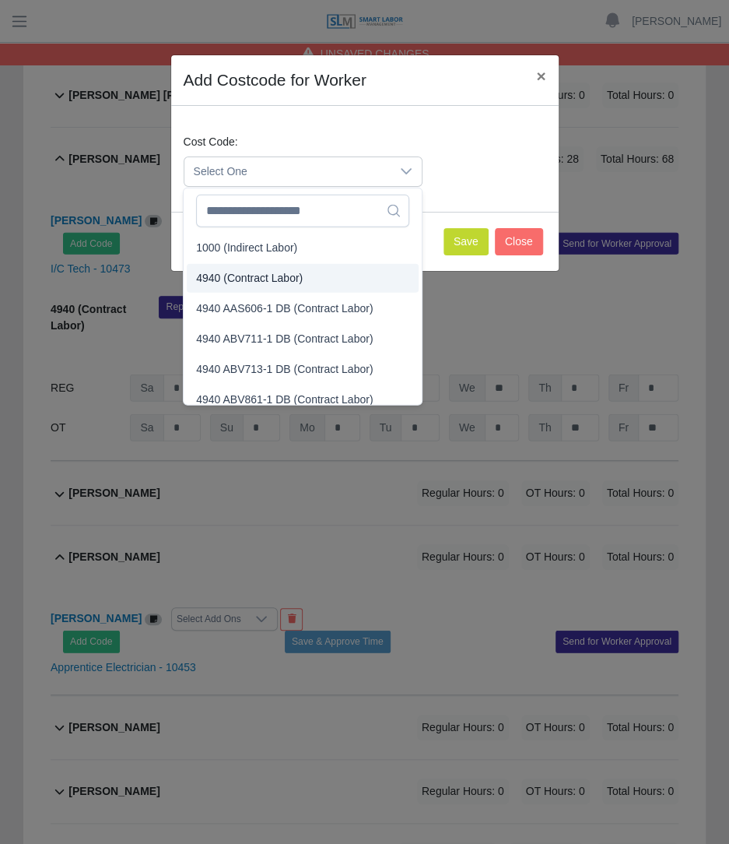
click at [223, 278] on span "4940 (Contract Labor)" at bounding box center [249, 278] width 107 height 16
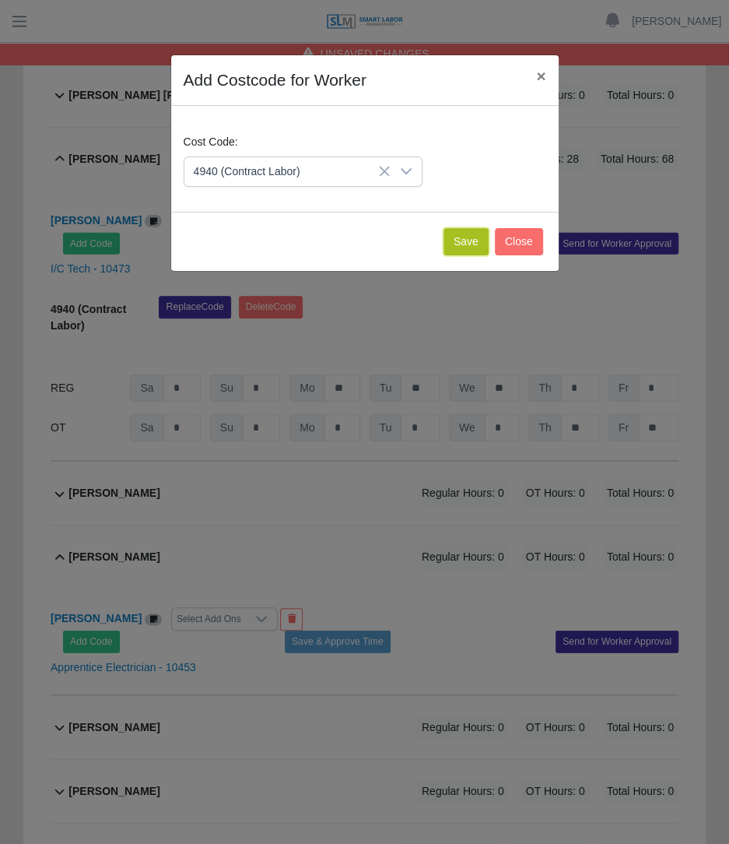
click at [463, 247] on button "Save" at bounding box center [466, 241] width 45 height 27
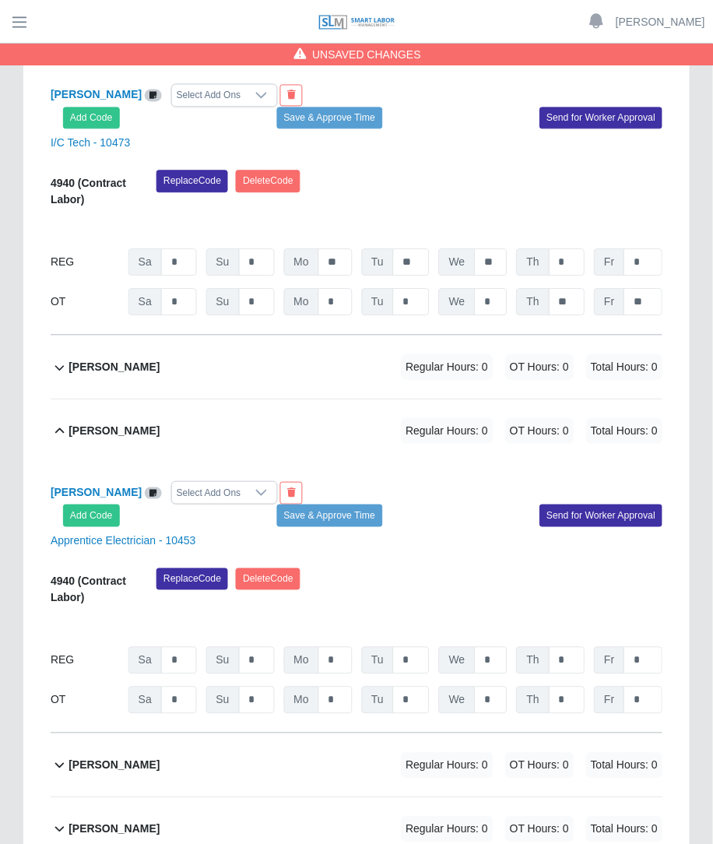
scroll to position [3568, 0]
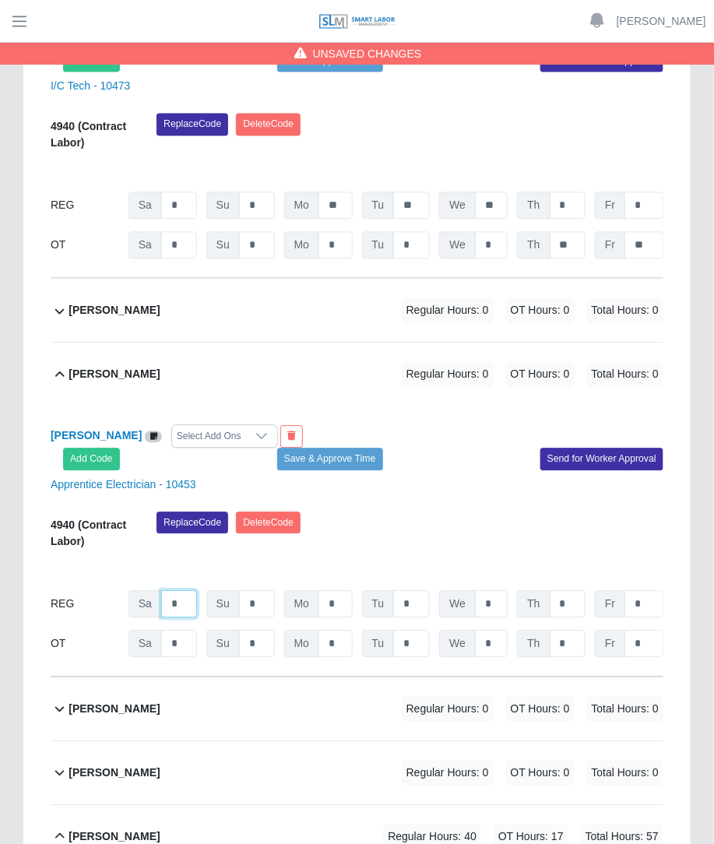
click at [181, 591] on input "*" at bounding box center [179, 604] width 36 height 27
type input "*"
type input "**"
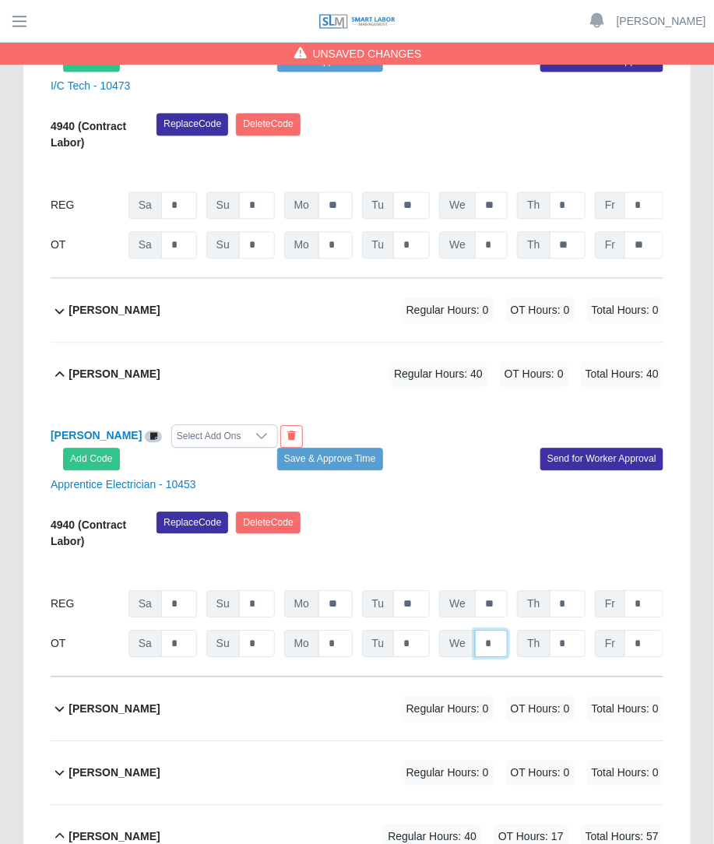
click at [491, 631] on input "*" at bounding box center [491, 644] width 33 height 27
type input "*"
type input "**"
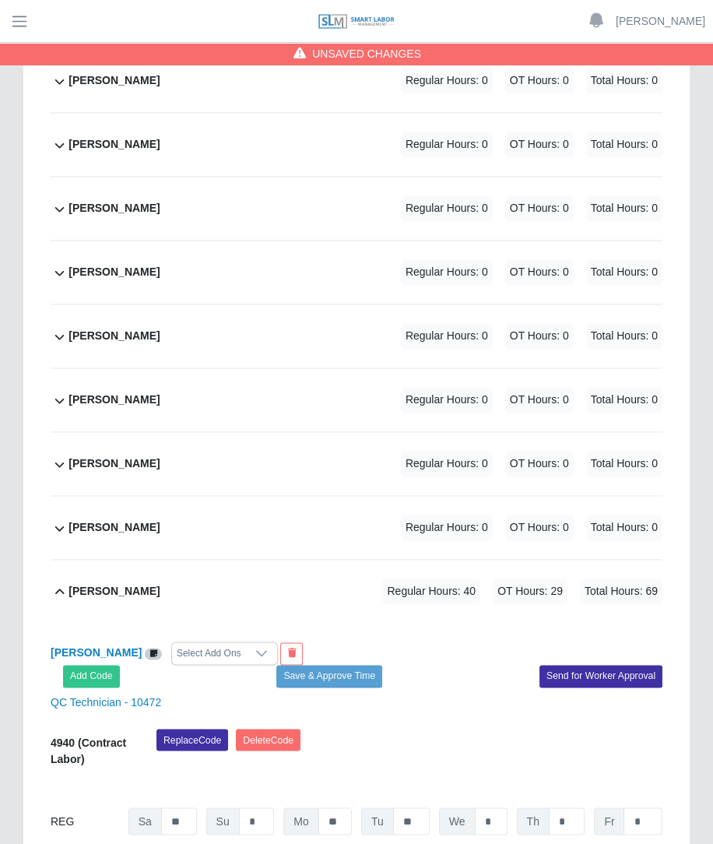
scroll to position [1439, 0]
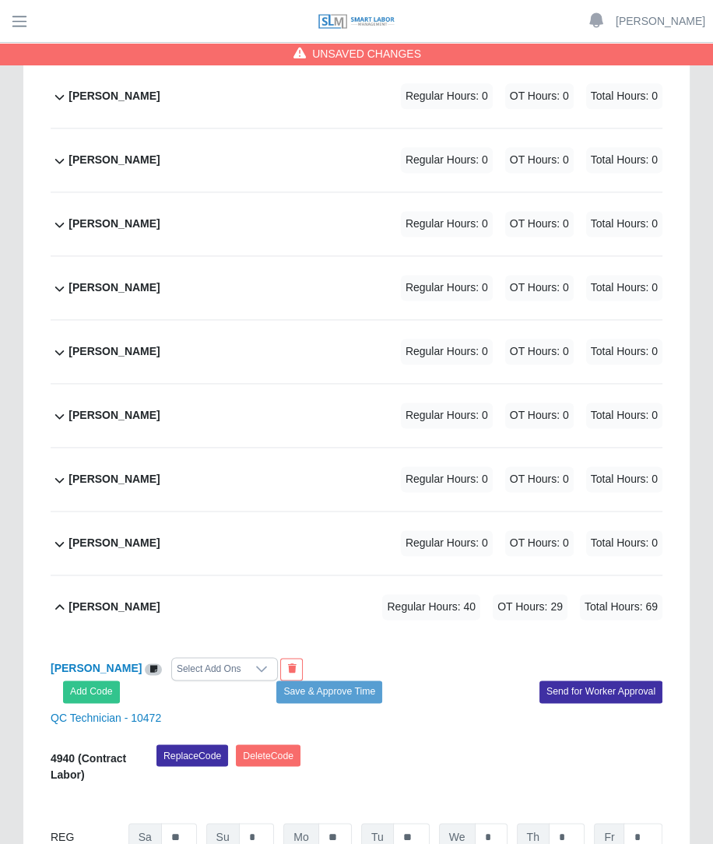
click at [459, 275] on span "Regular Hours: 0" at bounding box center [447, 288] width 92 height 26
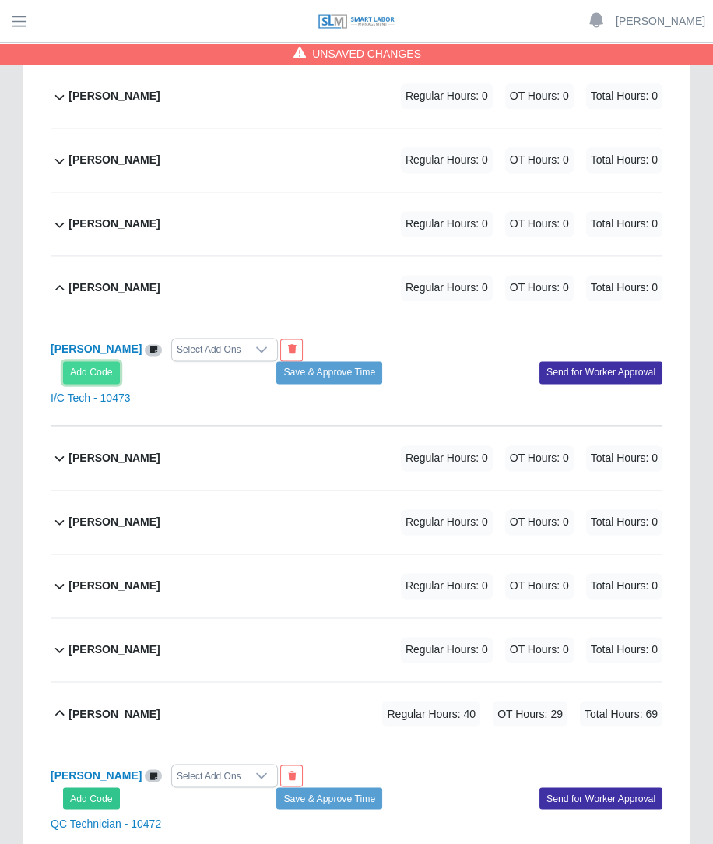
click at [97, 361] on button "Add Code" at bounding box center [91, 372] width 57 height 22
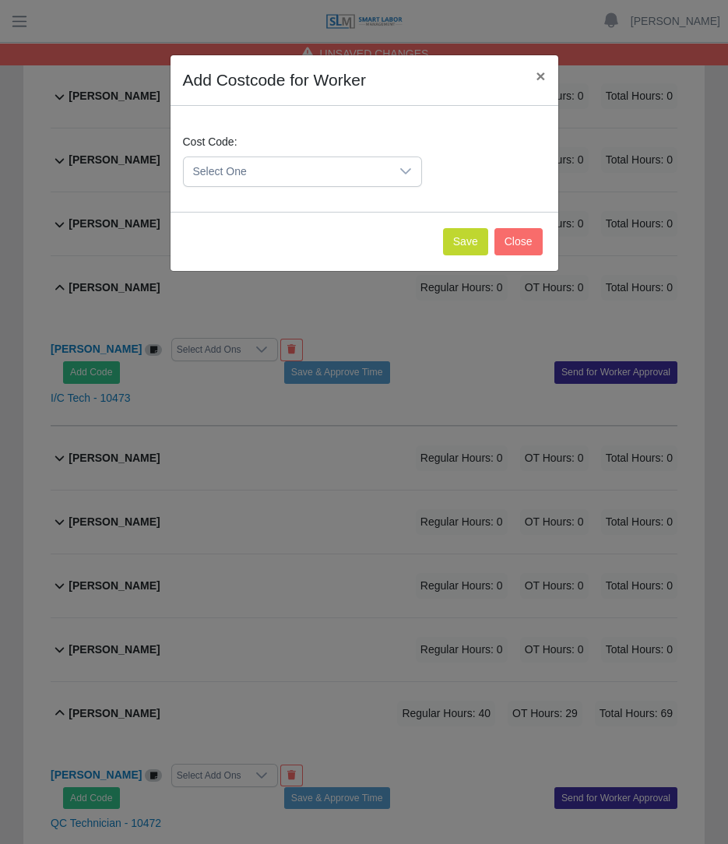
click at [226, 170] on span "Select One" at bounding box center [287, 171] width 206 height 29
click at [231, 266] on li "4940 (Contract Labor)" at bounding box center [302, 278] width 232 height 29
click at [466, 243] on button "Save" at bounding box center [465, 241] width 45 height 27
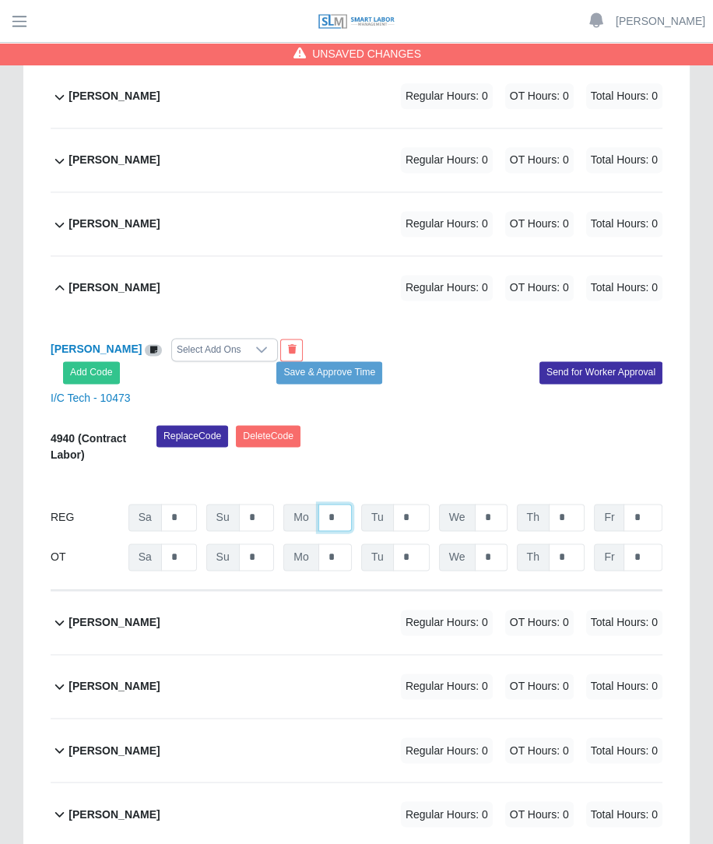
click at [345, 504] on input "*" at bounding box center [334, 517] width 33 height 27
type input "**"
type input "*"
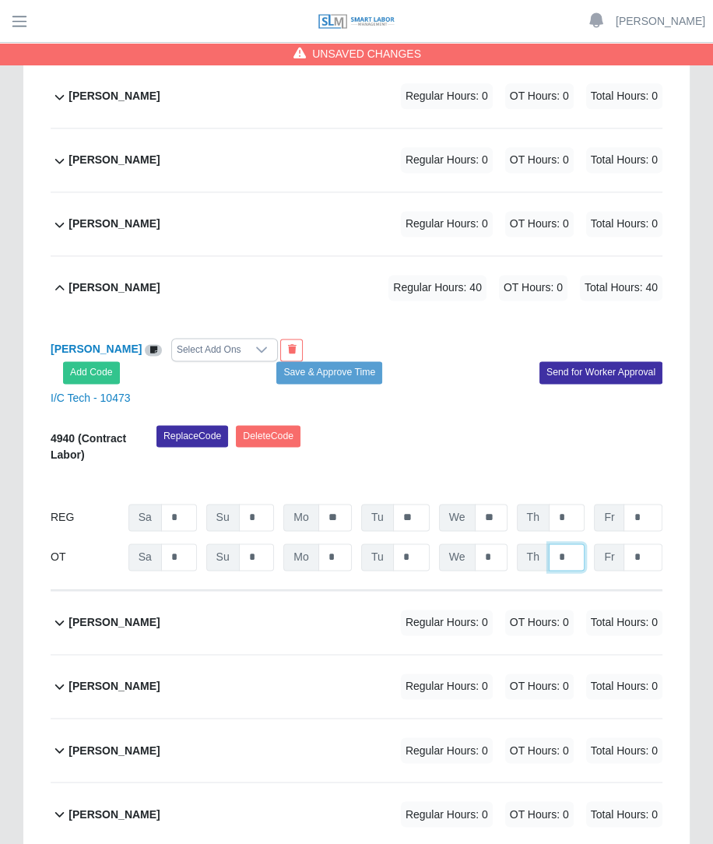
click at [574, 543] on input "*" at bounding box center [567, 556] width 36 height 27
type input "**"
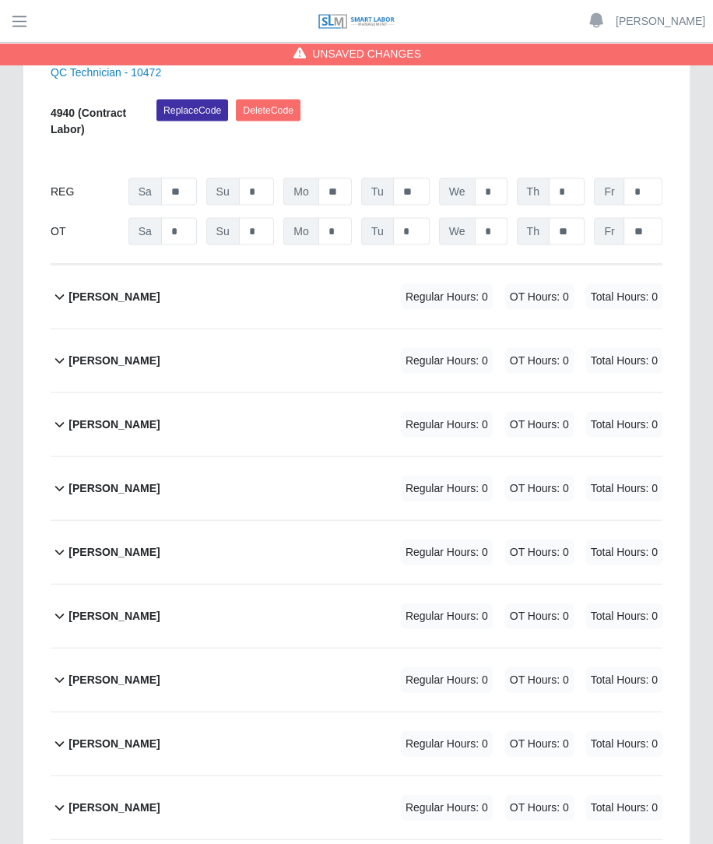
scroll to position [2358, 0]
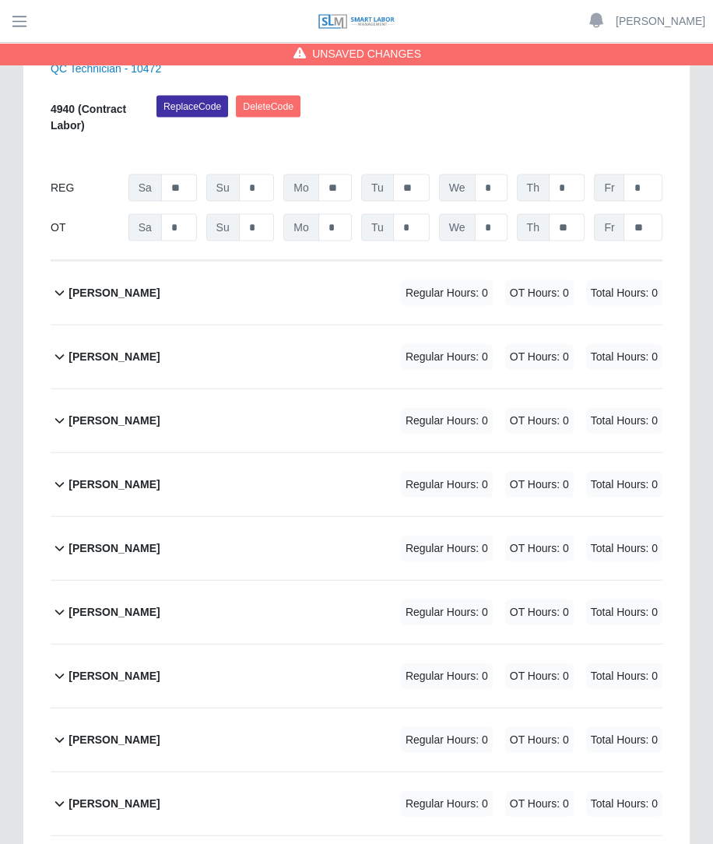
click at [464, 344] on span "Regular Hours: 0" at bounding box center [447, 357] width 92 height 26
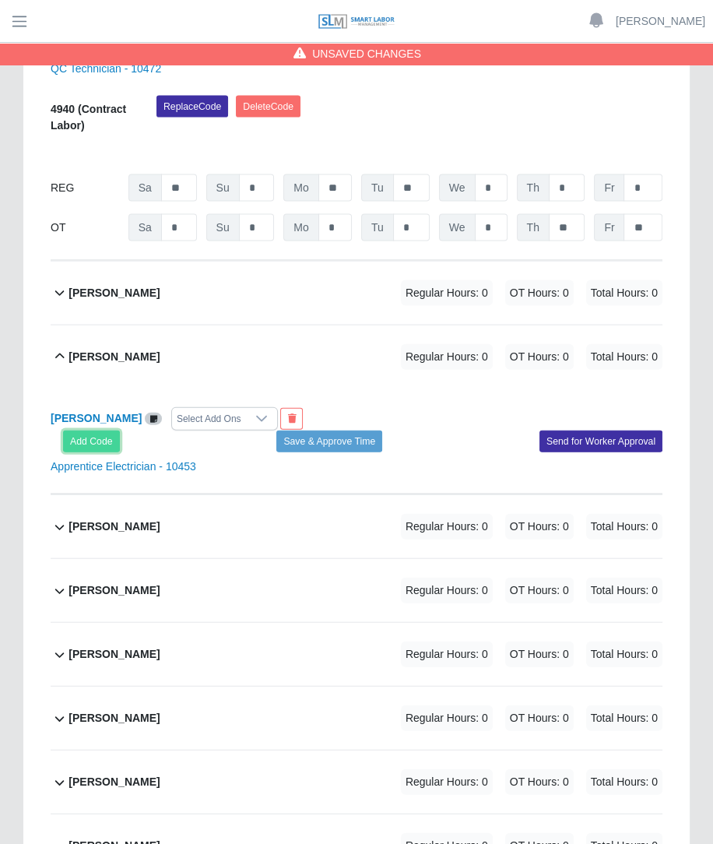
click at [81, 431] on button "Add Code" at bounding box center [91, 442] width 57 height 22
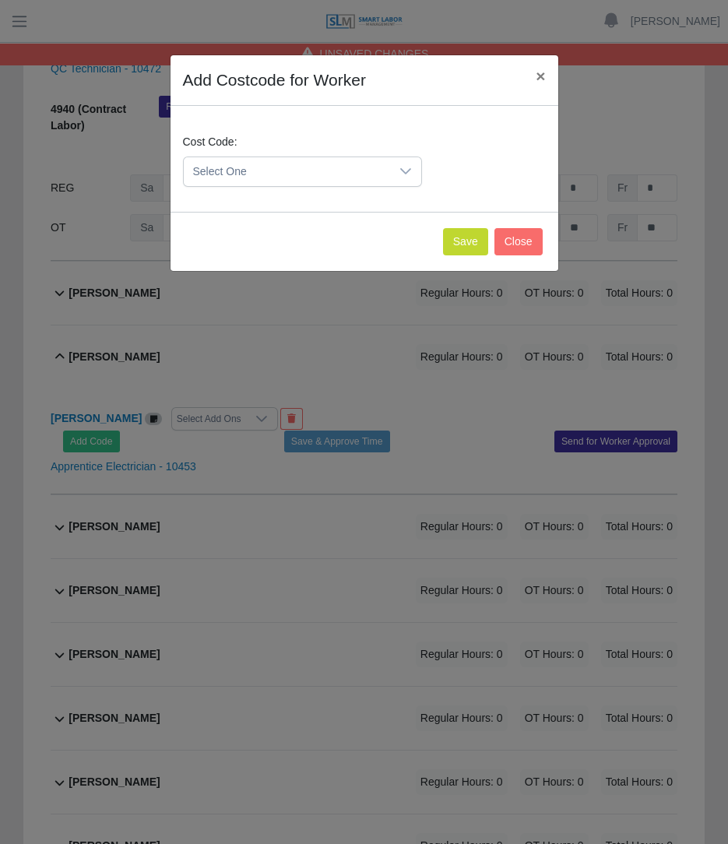
click at [283, 172] on span "Select One" at bounding box center [287, 171] width 206 height 29
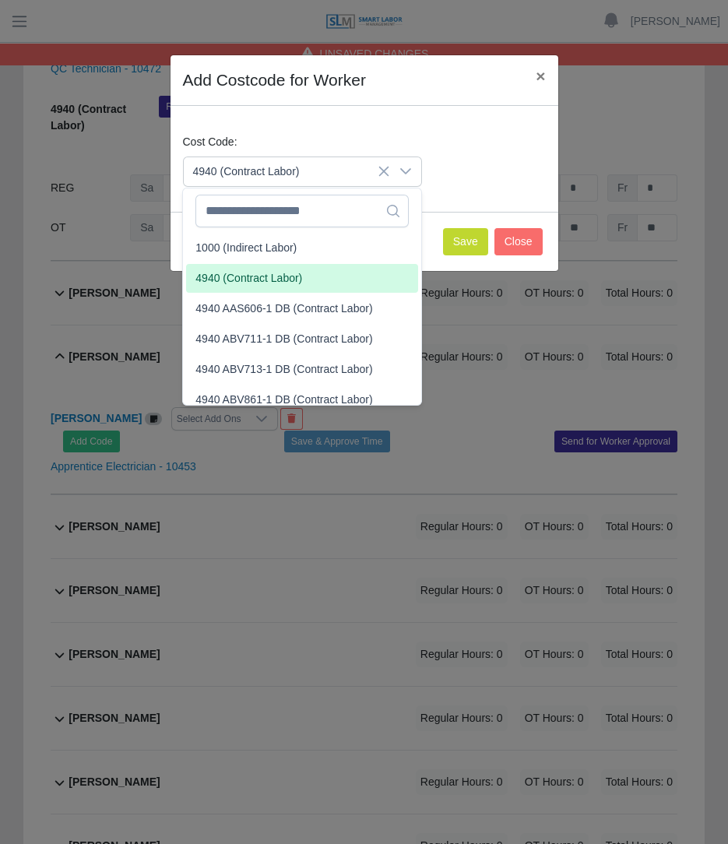
click at [263, 280] on span "4940 (Contract Labor)" at bounding box center [248, 278] width 107 height 16
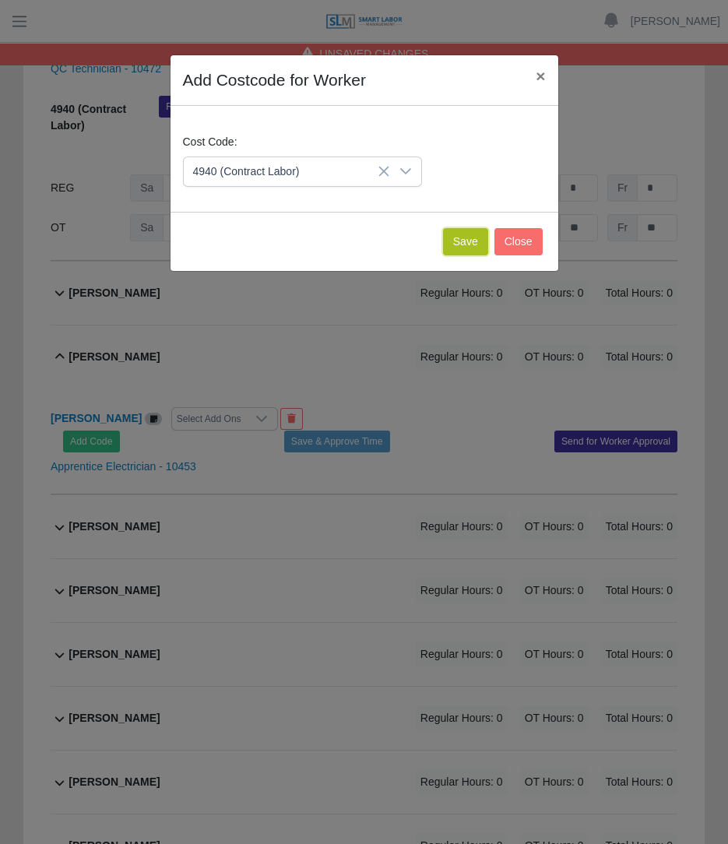
click at [454, 239] on button "Save" at bounding box center [465, 241] width 45 height 27
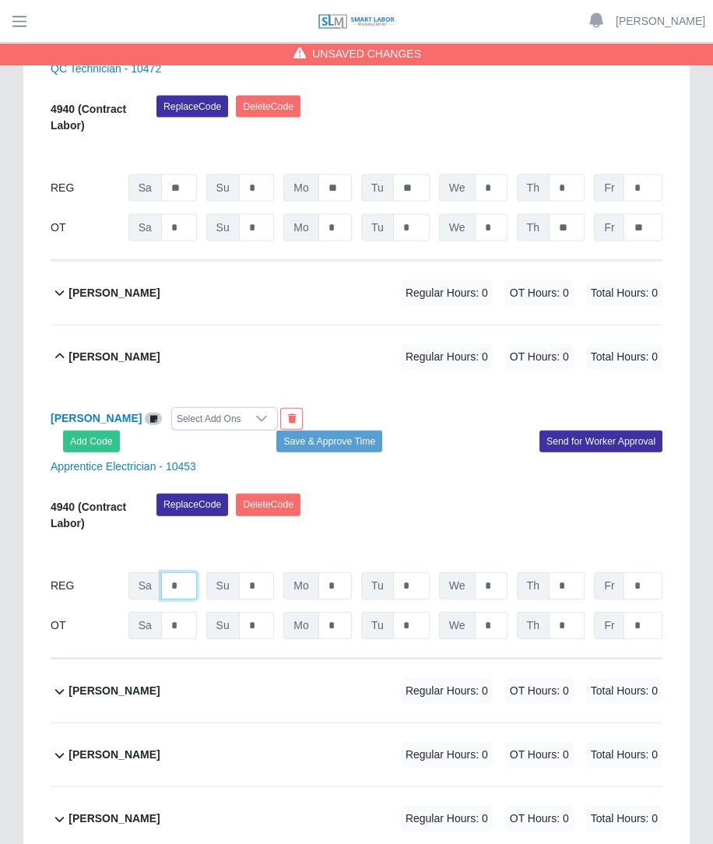
click at [188, 572] on input "*" at bounding box center [179, 585] width 36 height 27
type input "*"
type input "**"
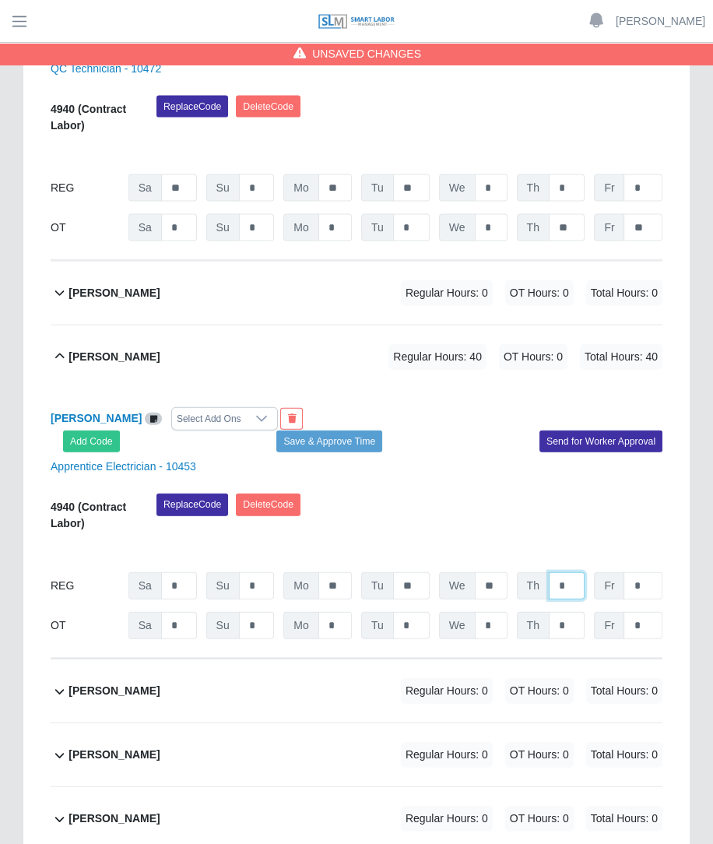
type input "*"
click at [568, 612] on input "*" at bounding box center [567, 625] width 36 height 27
type input "*"
type input "**"
click at [459, 541] on div "09/13/2025 Timers 09/14/2025 Timers 09/15/2025 Timers 09/16/2025 Timers 09/17/2…" at bounding box center [357, 550] width 612 height 19
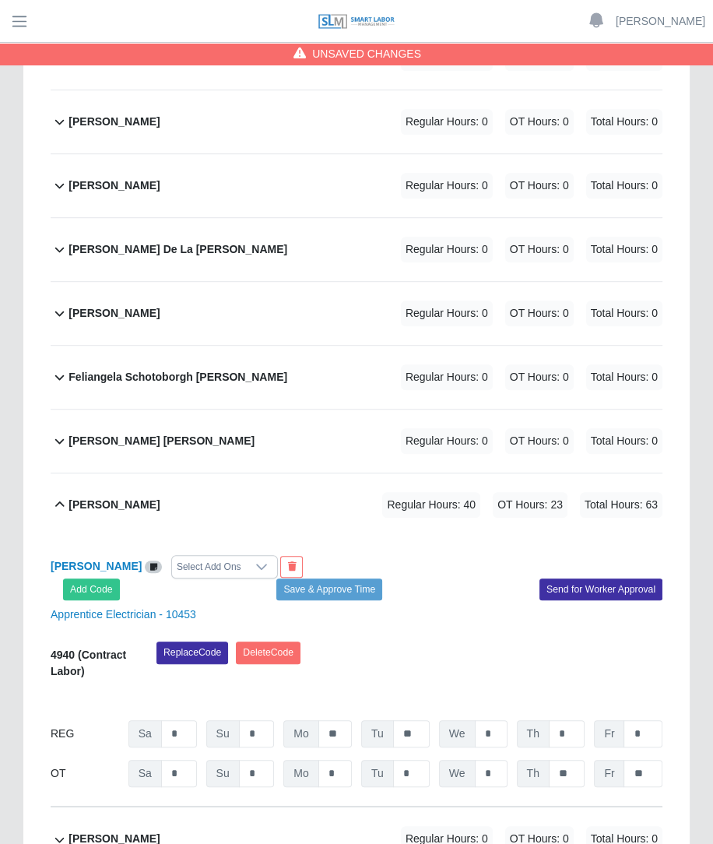
scroll to position [550, 0]
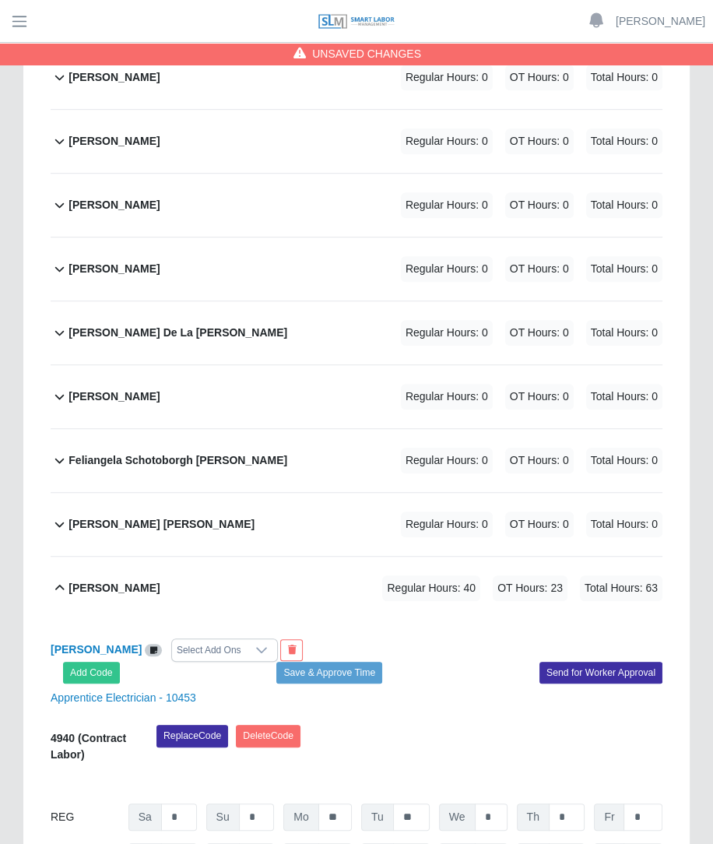
click at [331, 301] on div "Emilio De La Cruz Regular Hours: 0 OT Hours: 0 Total Hours: 0" at bounding box center [366, 332] width 594 height 63
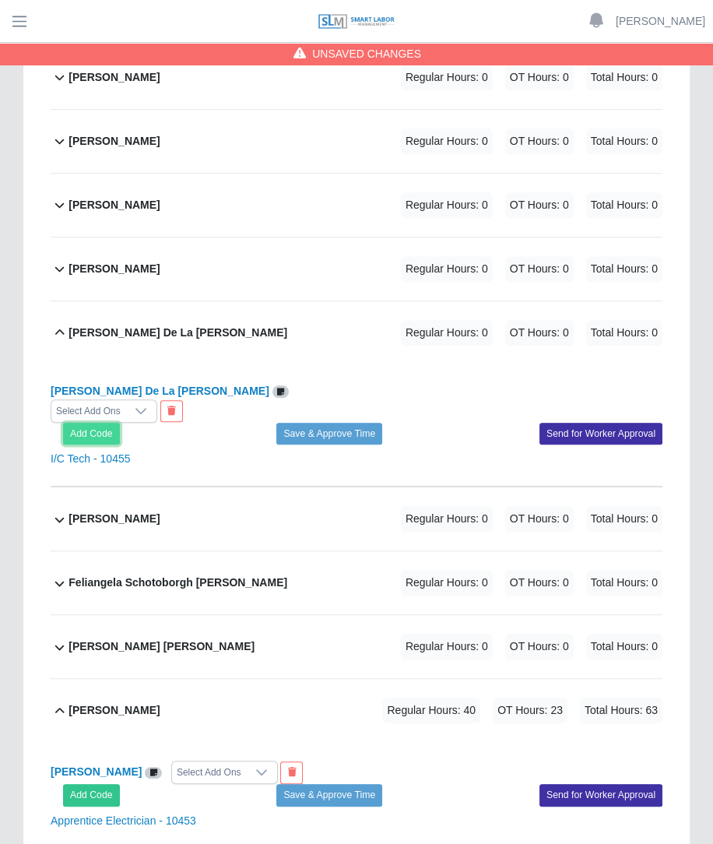
click at [79, 423] on button "Add Code" at bounding box center [91, 434] width 57 height 22
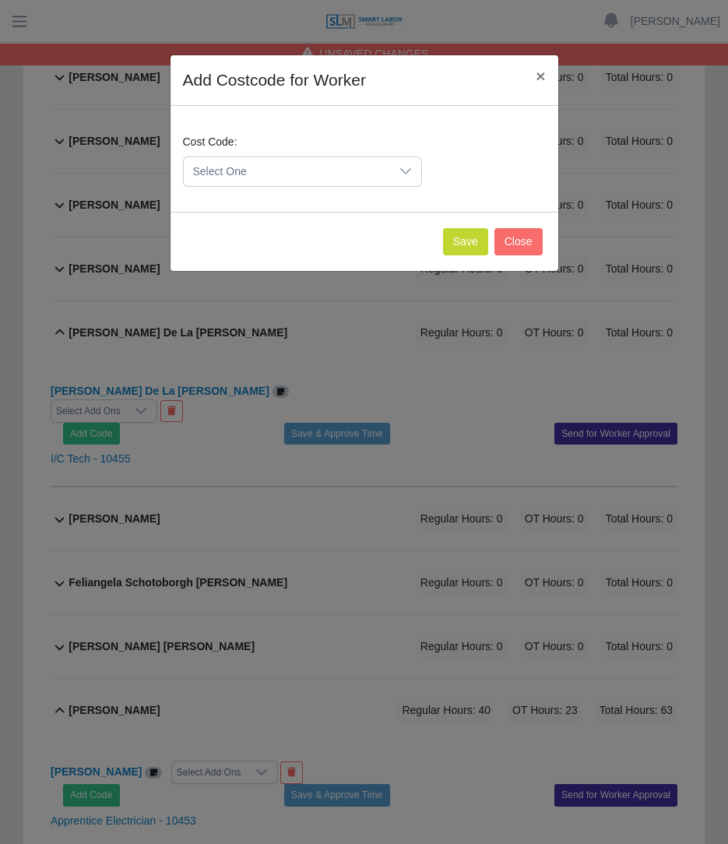
click at [221, 173] on span "Select One" at bounding box center [287, 171] width 206 height 29
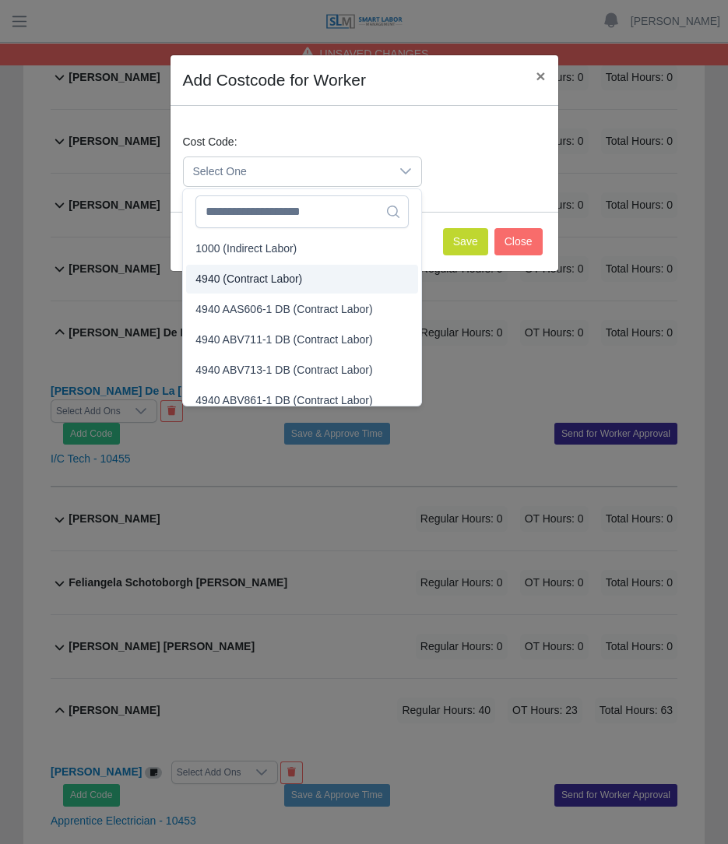
click at [226, 277] on span "4940 (Contract Labor)" at bounding box center [248, 279] width 107 height 16
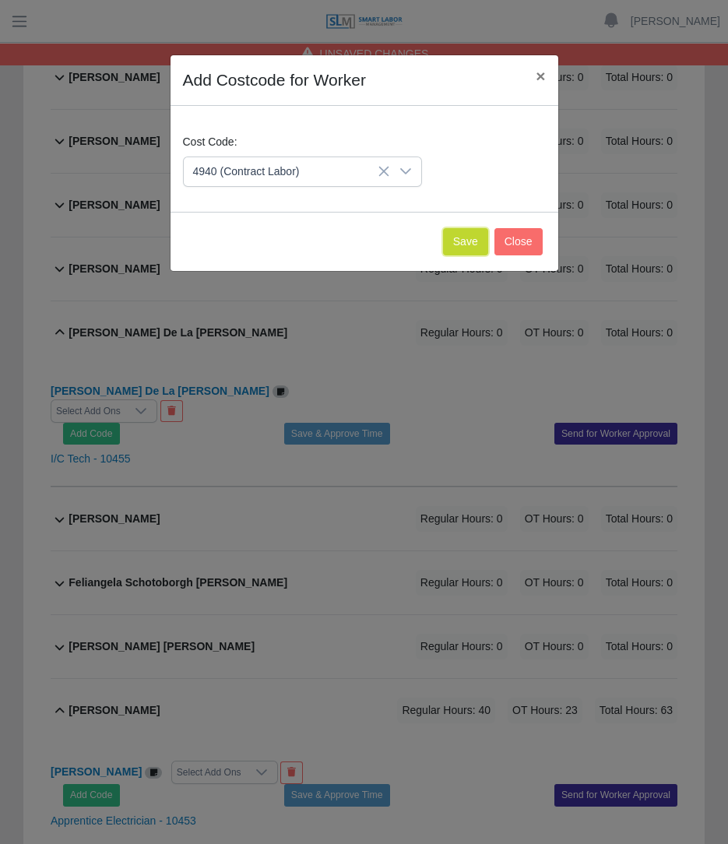
click at [482, 234] on button "Save" at bounding box center [465, 241] width 45 height 27
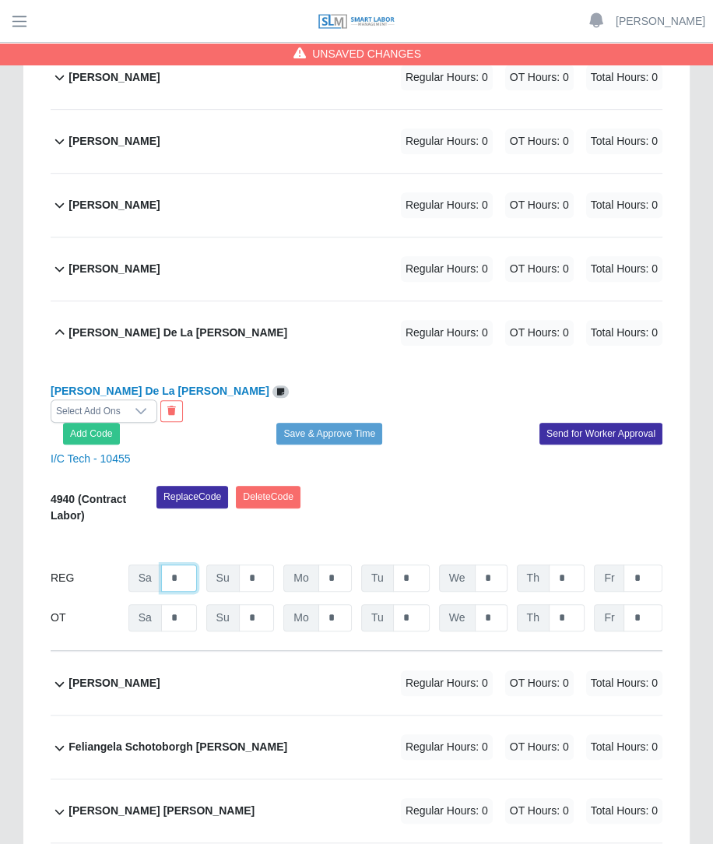
click at [186, 564] on input "*" at bounding box center [179, 577] width 36 height 27
type input "**"
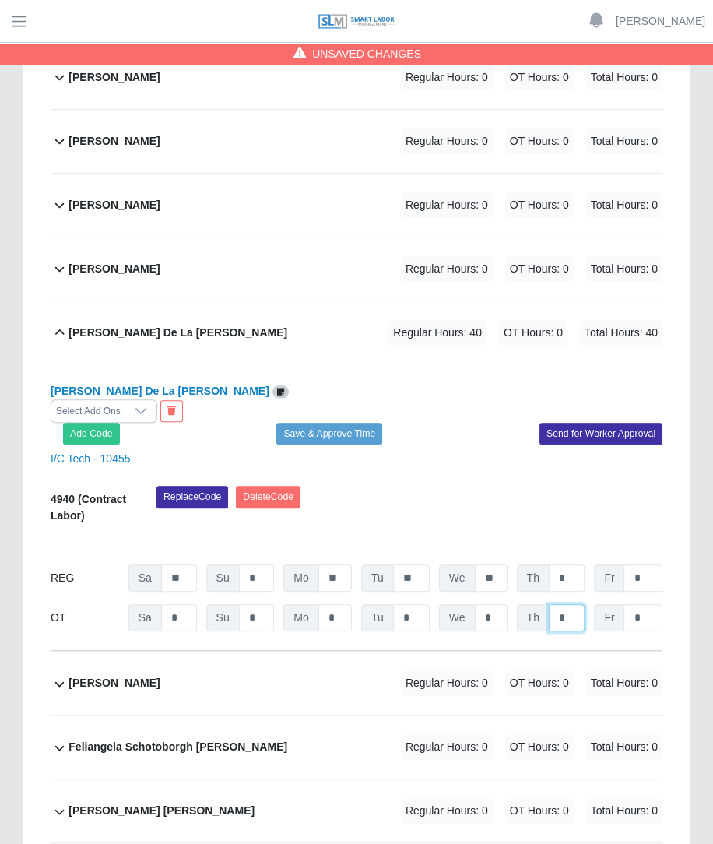
click at [570, 604] on input "*" at bounding box center [567, 617] width 36 height 27
type input "**"
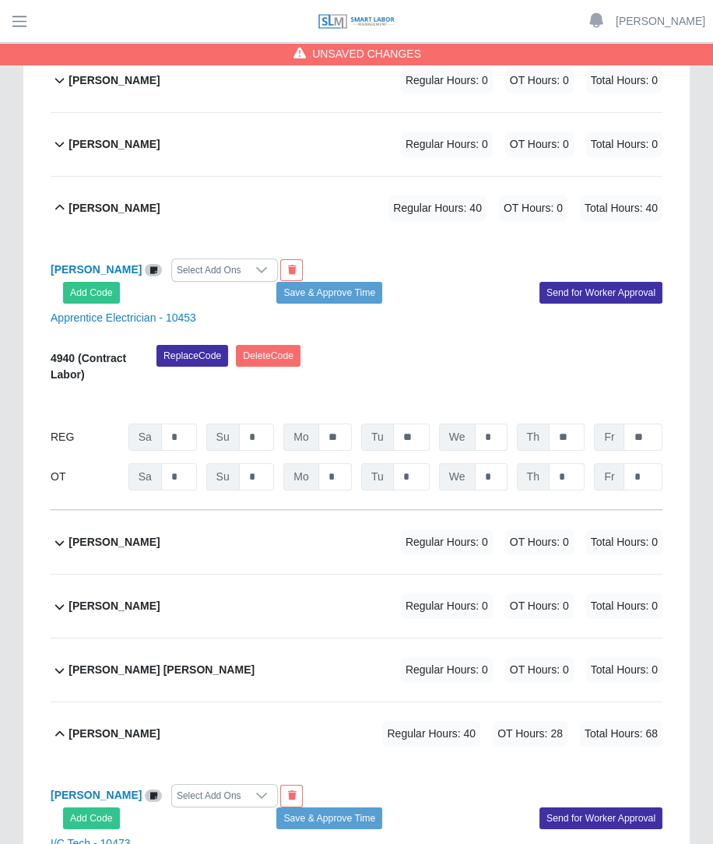
scroll to position [3963, 0]
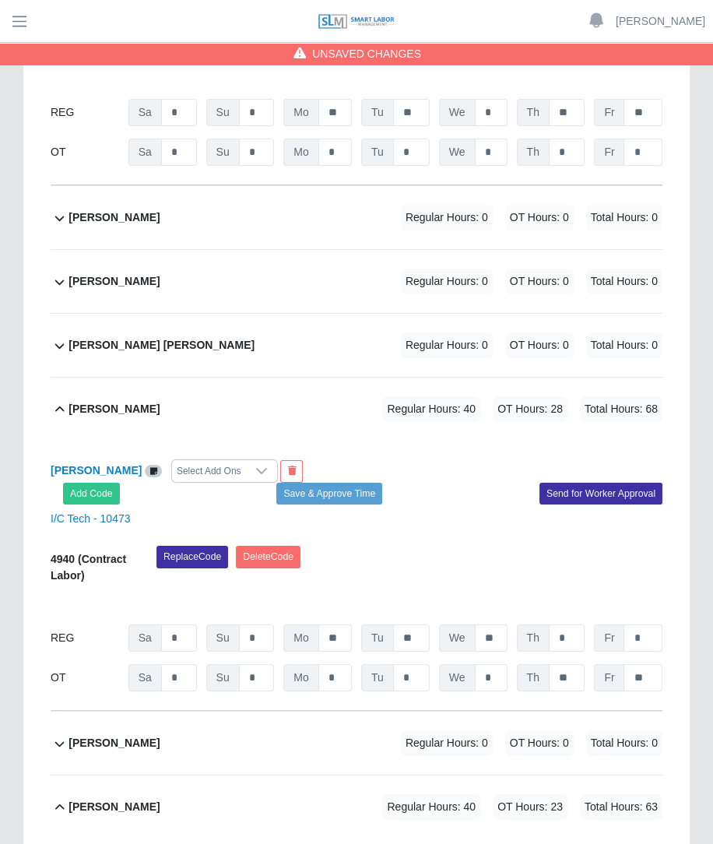
click at [473, 332] on span "Regular Hours: 0" at bounding box center [447, 345] width 92 height 26
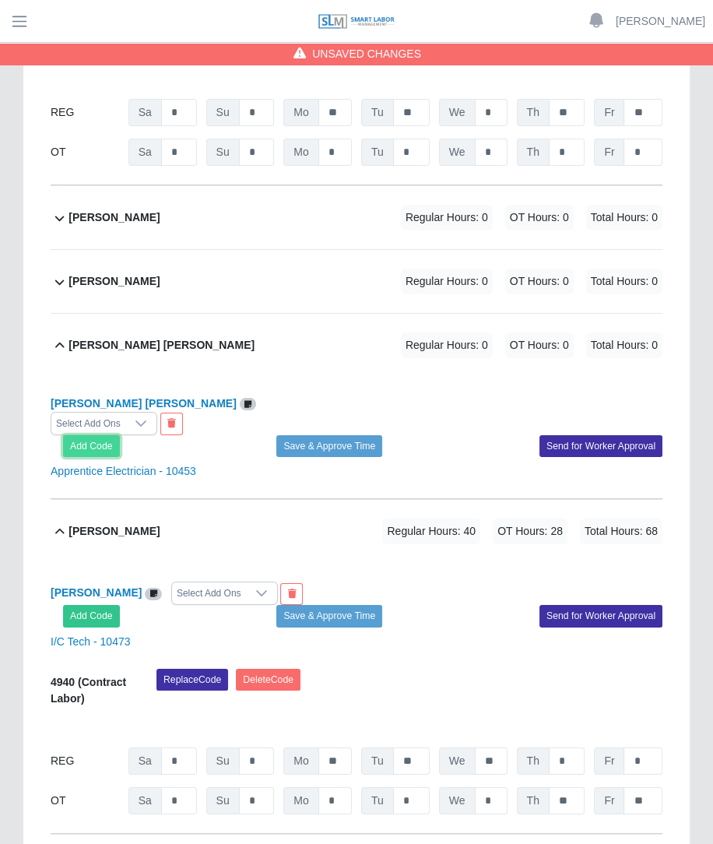
click at [79, 435] on button "Add Code" at bounding box center [91, 446] width 57 height 22
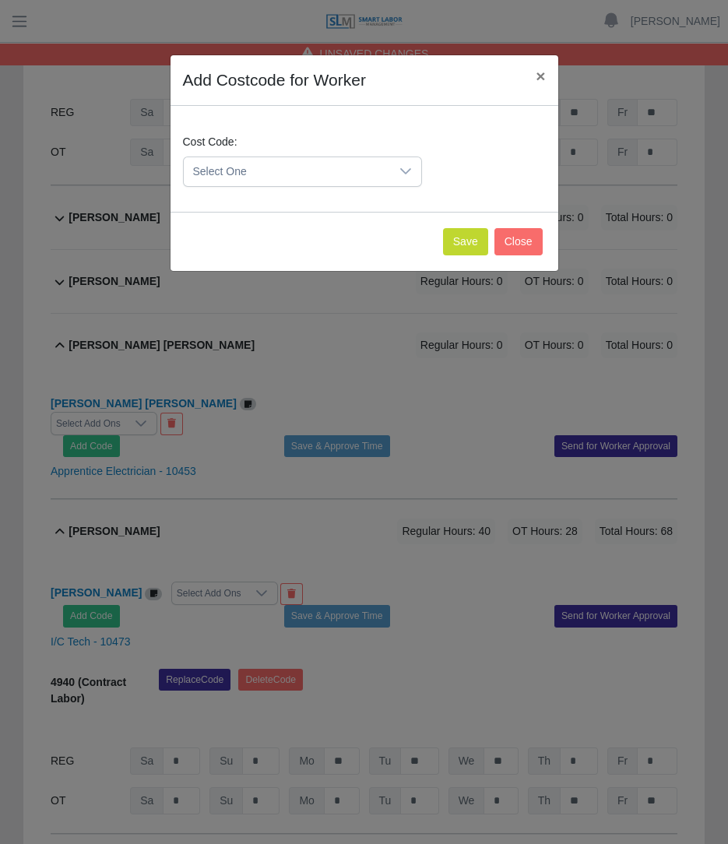
click at [253, 170] on span "Select One" at bounding box center [287, 171] width 206 height 29
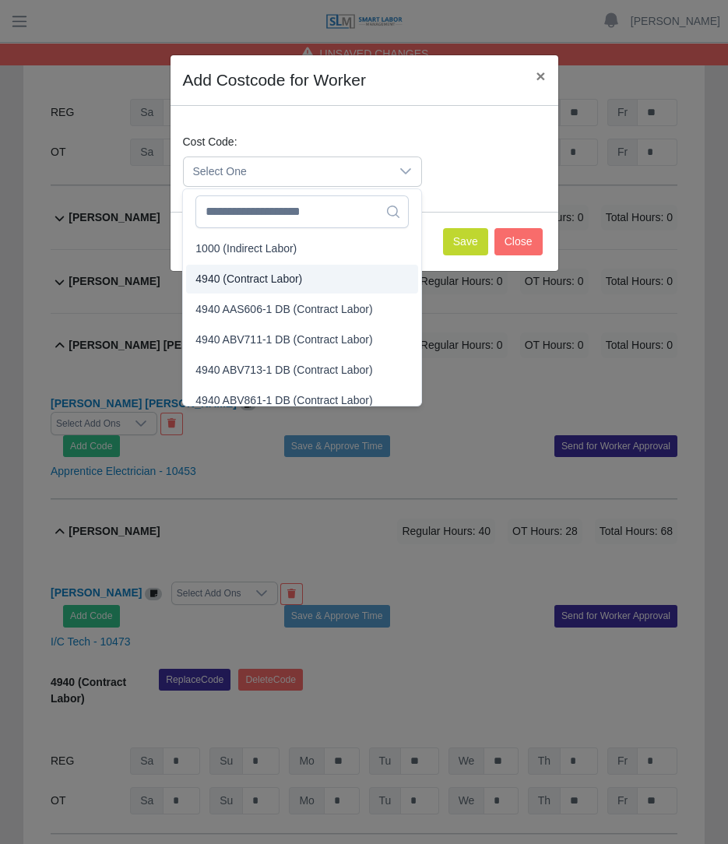
click at [241, 271] on span "4940 (Contract Labor)" at bounding box center [248, 279] width 107 height 16
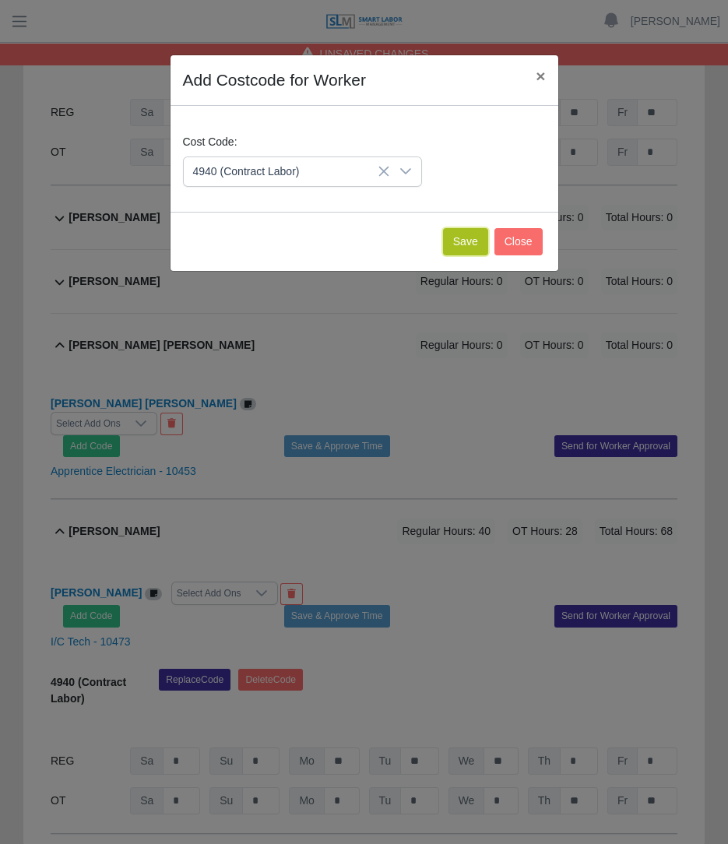
click at [467, 243] on button "Save" at bounding box center [465, 241] width 45 height 27
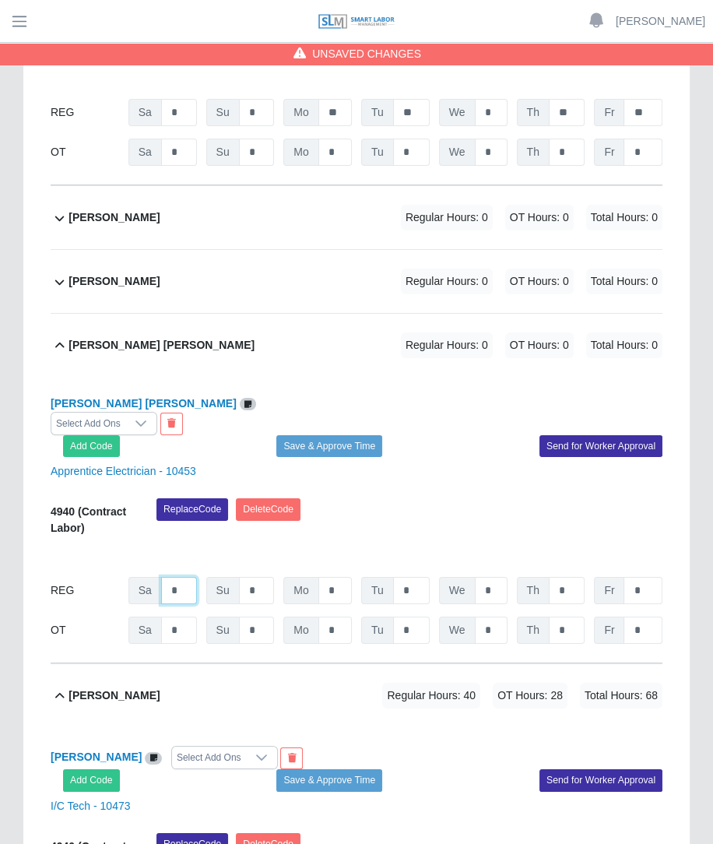
click at [188, 577] on input "*" at bounding box center [179, 590] width 36 height 27
type input "**"
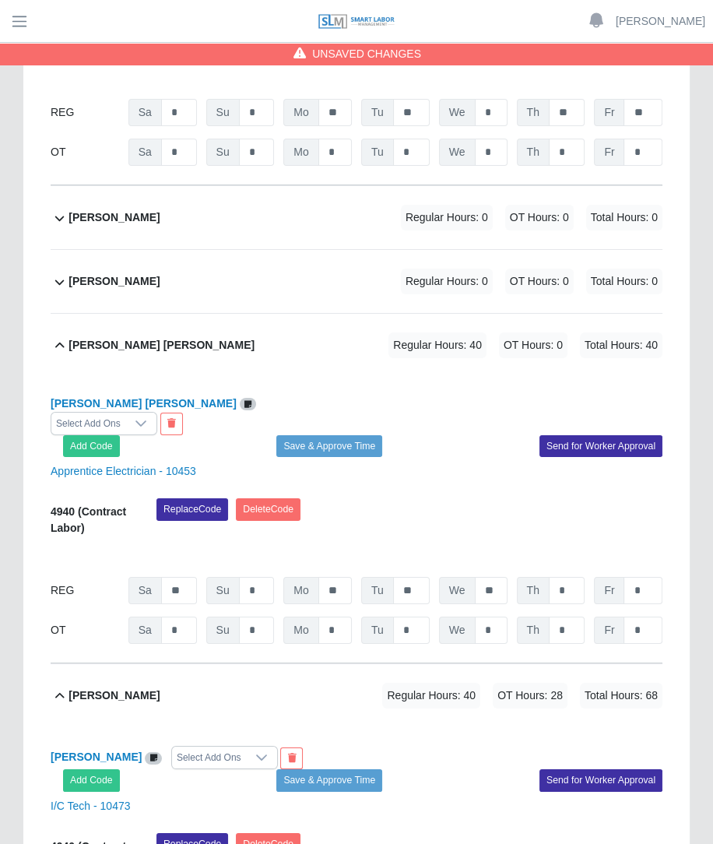
click at [512, 498] on div "Replace Code Delete Code" at bounding box center [409, 521] width 529 height 47
click at [573, 617] on input "*" at bounding box center [567, 630] width 36 height 27
type input "**"
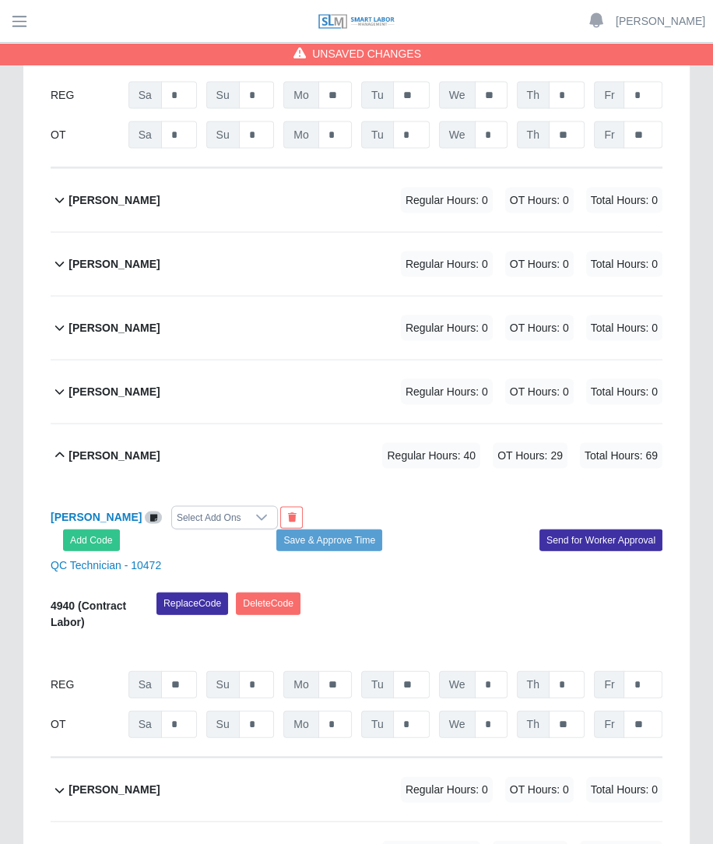
scroll to position [2139, 0]
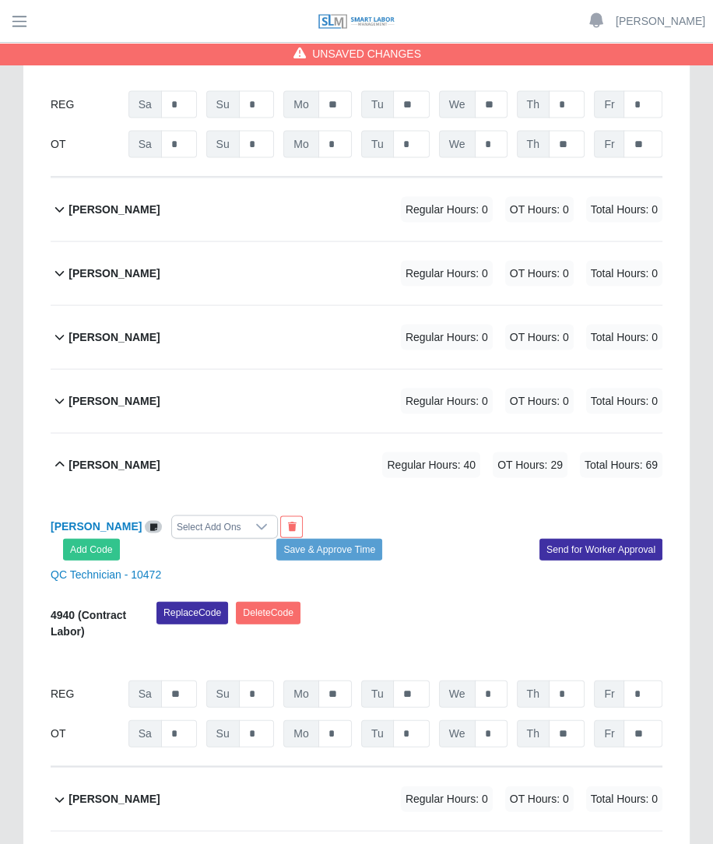
click at [329, 370] on div "Joshua Cruz Regular Hours: 0 OT Hours: 0 Total Hours: 0" at bounding box center [366, 401] width 594 height 63
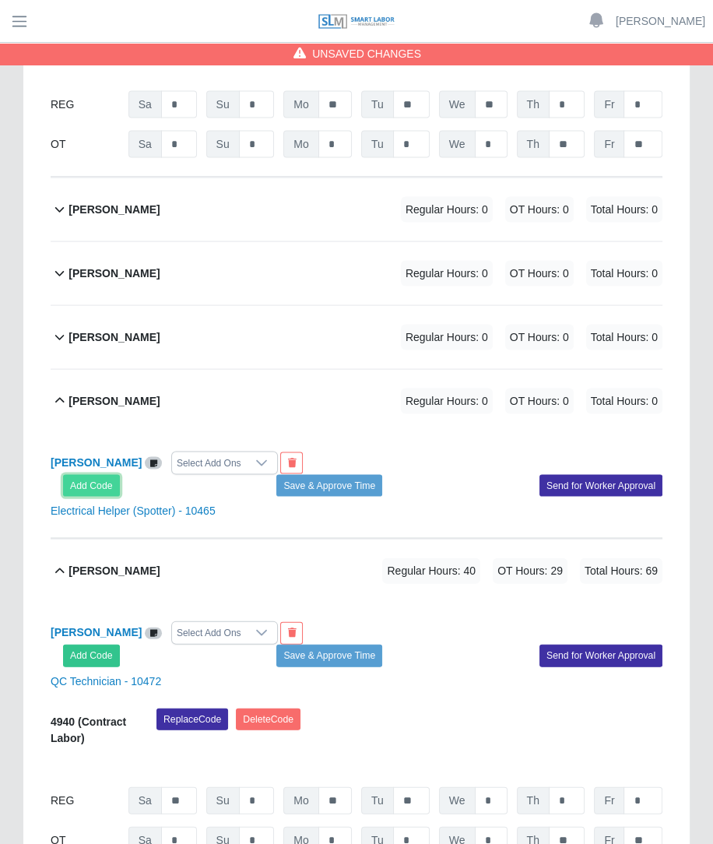
click at [100, 475] on button "Add Code" at bounding box center [91, 486] width 57 height 22
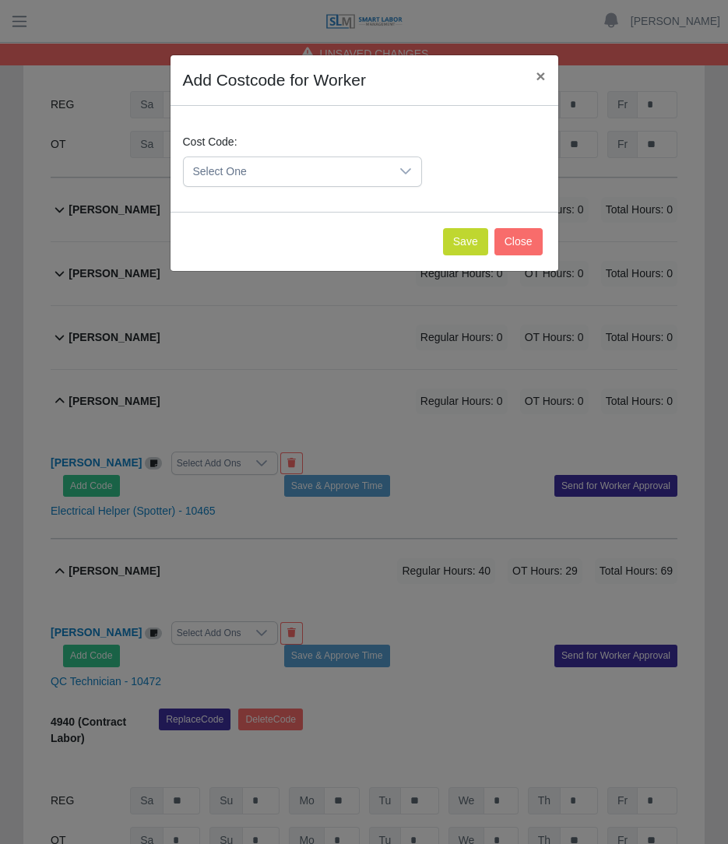
click at [318, 182] on span "Select One" at bounding box center [287, 171] width 206 height 29
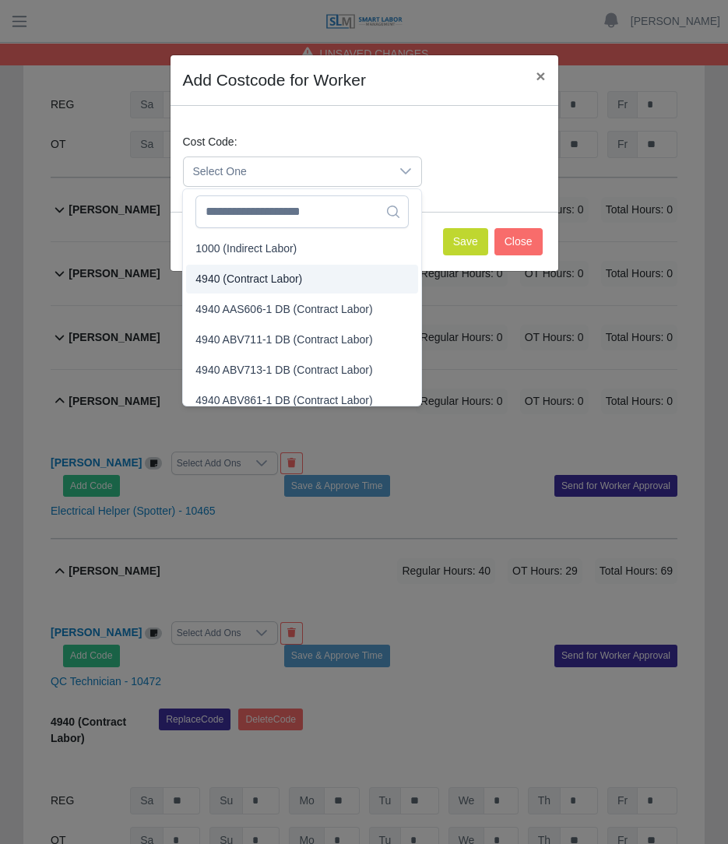
click at [274, 278] on span "4940 (Contract Labor)" at bounding box center [248, 279] width 107 height 16
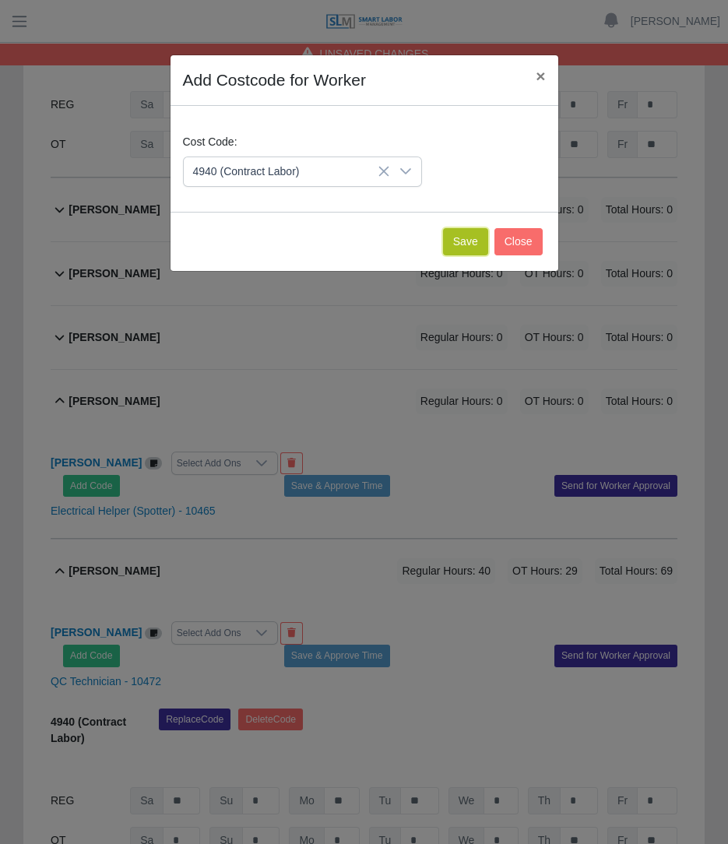
click at [458, 235] on button "Save" at bounding box center [465, 241] width 45 height 27
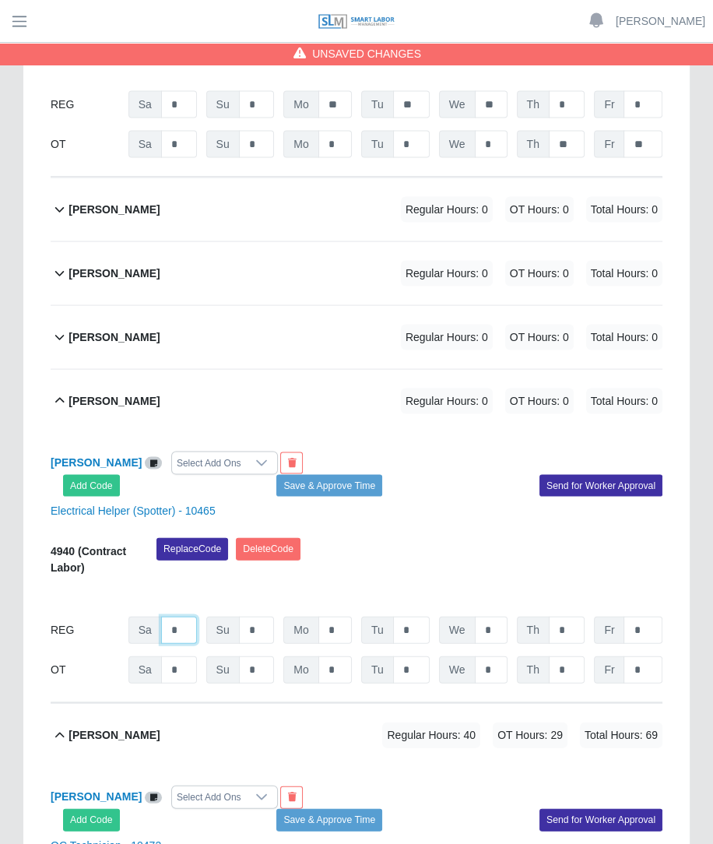
click at [192, 617] on input "*" at bounding box center [179, 630] width 36 height 27
type input "*"
type input "**"
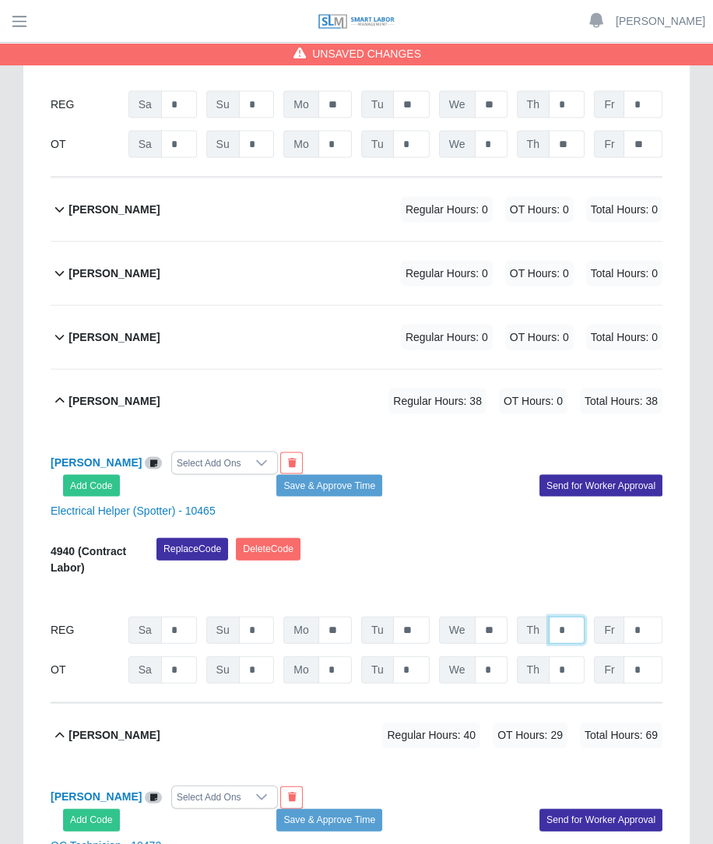
click at [563, 617] on input "*" at bounding box center [567, 630] width 36 height 27
type input "*"
click at [570, 656] on input "*" at bounding box center [567, 669] width 36 height 27
type input "*"
type input "**"
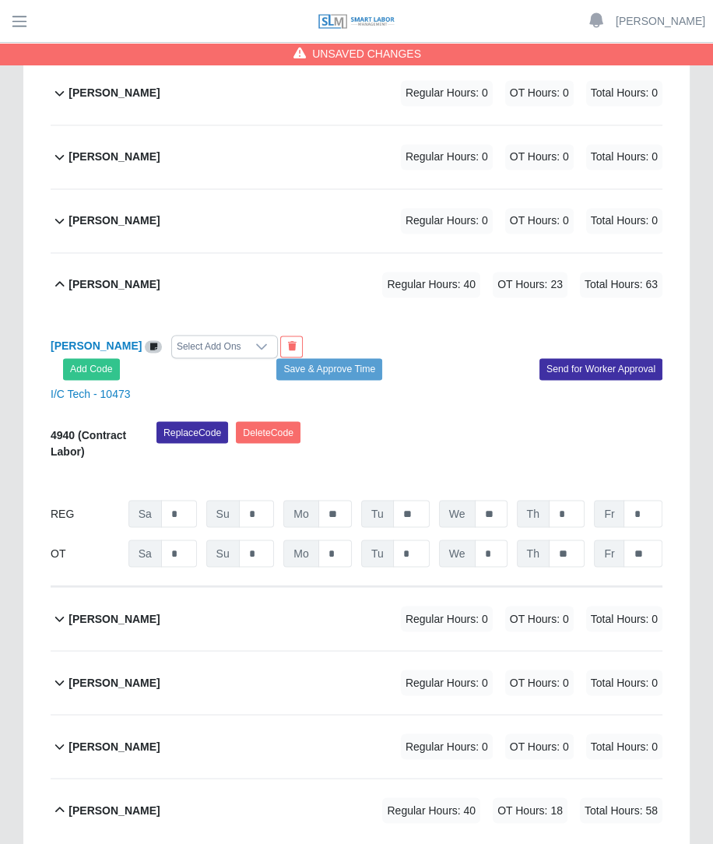
scroll to position [1615, 0]
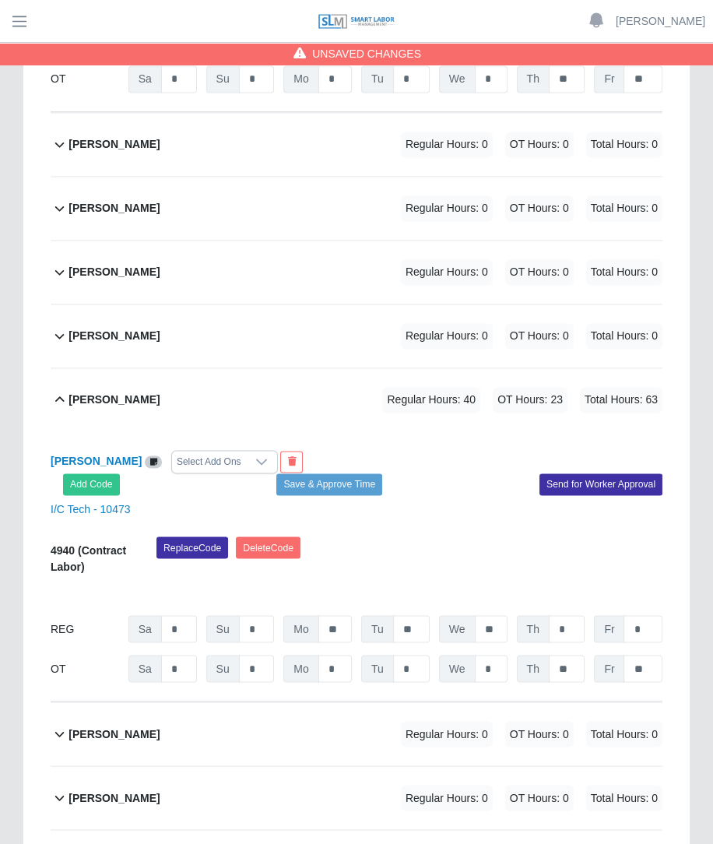
click at [391, 259] on div "Regular Hours: 0 OT Hours: 0 Total Hours: 0" at bounding box center [509, 272] width 305 height 26
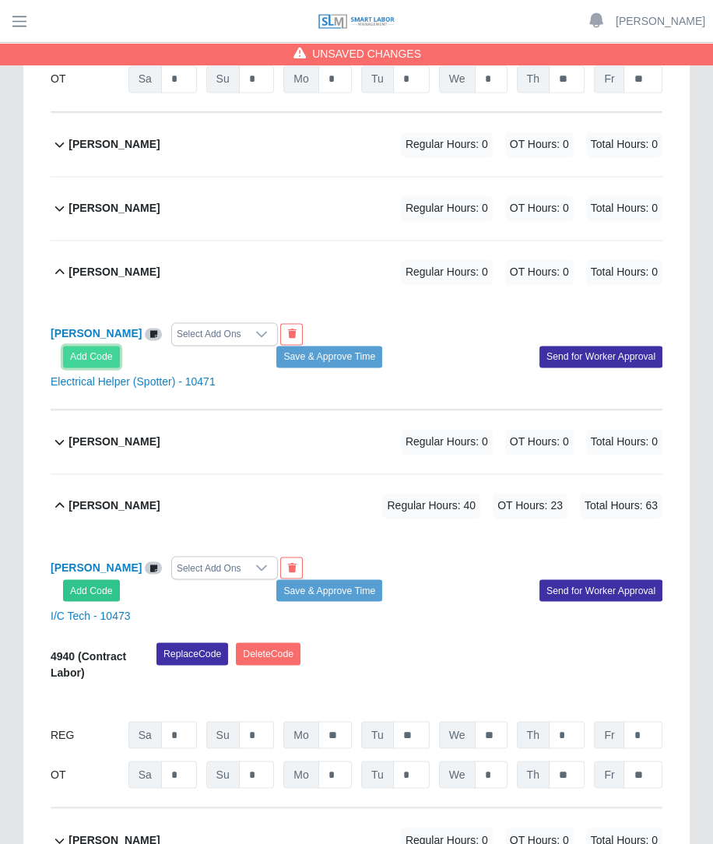
click at [86, 346] on button "Add Code" at bounding box center [91, 357] width 57 height 22
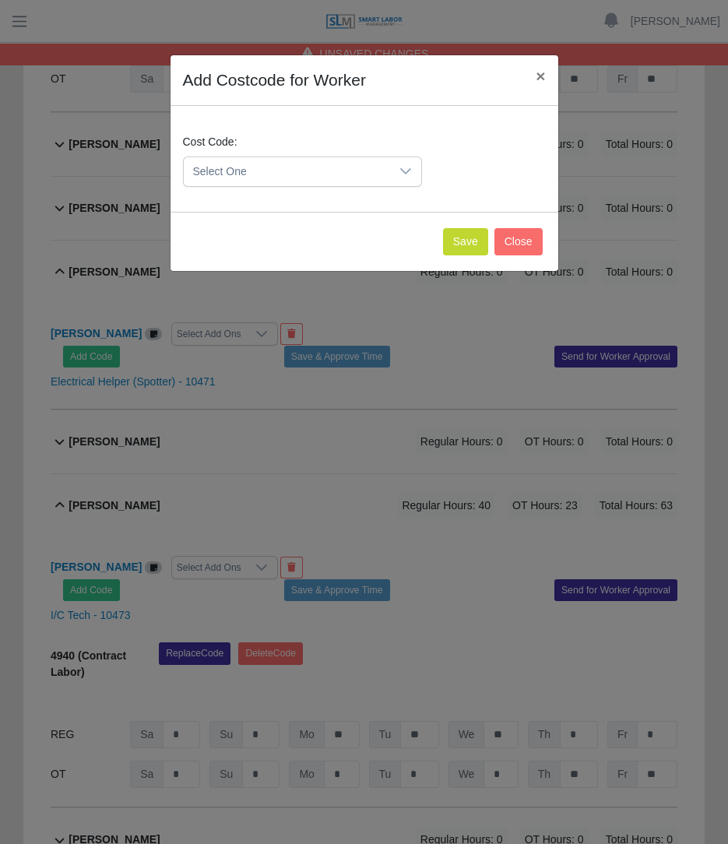
click at [287, 181] on span "Select One" at bounding box center [287, 171] width 206 height 29
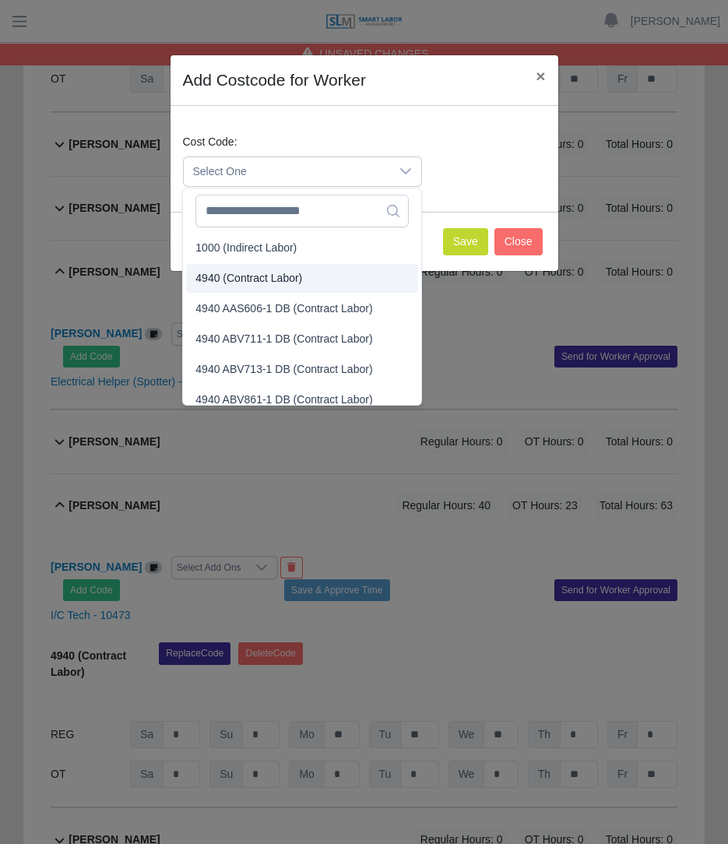
click at [254, 276] on span "4940 (Contract Labor)" at bounding box center [248, 278] width 107 height 16
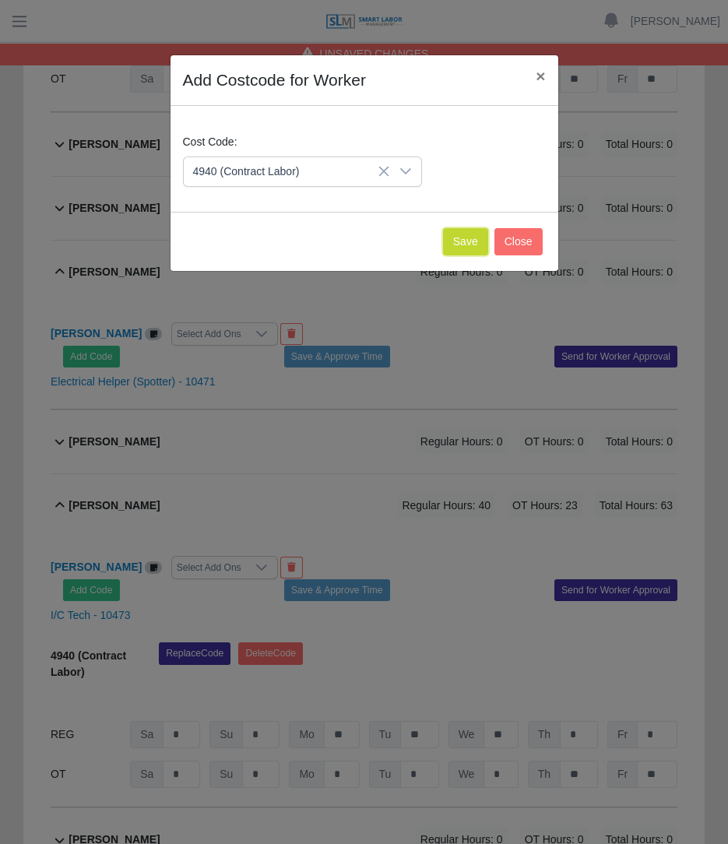
click at [458, 240] on button "Save" at bounding box center [465, 241] width 45 height 27
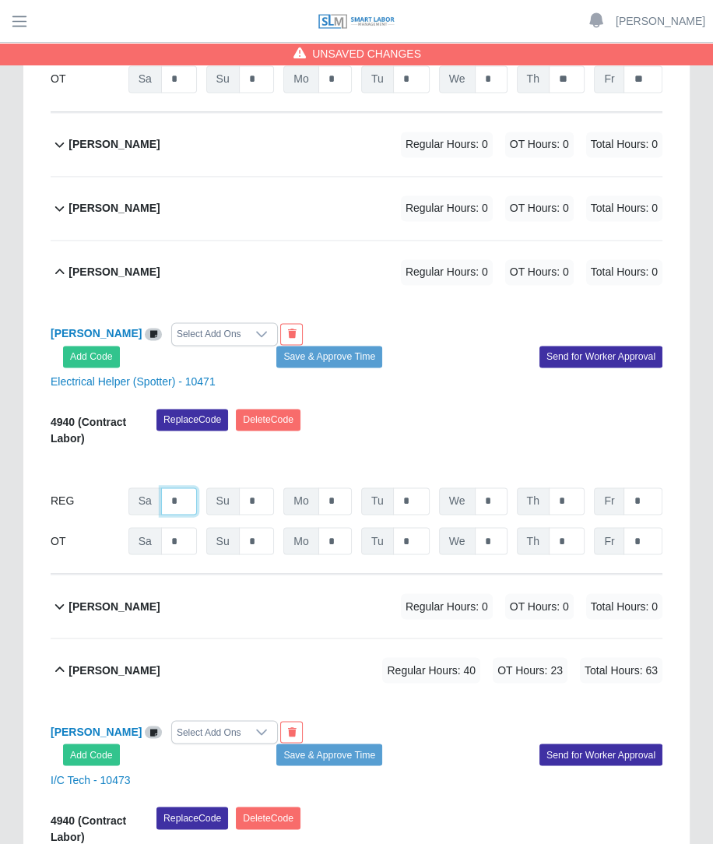
click at [181, 487] on input "*" at bounding box center [179, 500] width 36 height 27
type input "*"
type input "**"
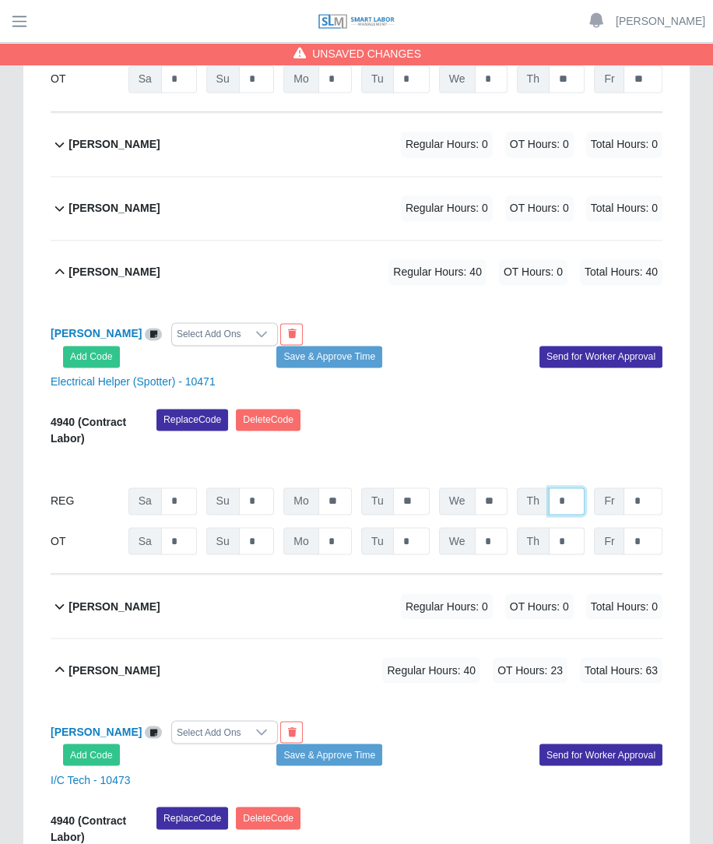
type input "*"
click at [567, 527] on input "*" at bounding box center [567, 540] width 36 height 27
type input "*"
type input "**"
click at [488, 409] on div "Replace Code Delete Code" at bounding box center [409, 432] width 529 height 47
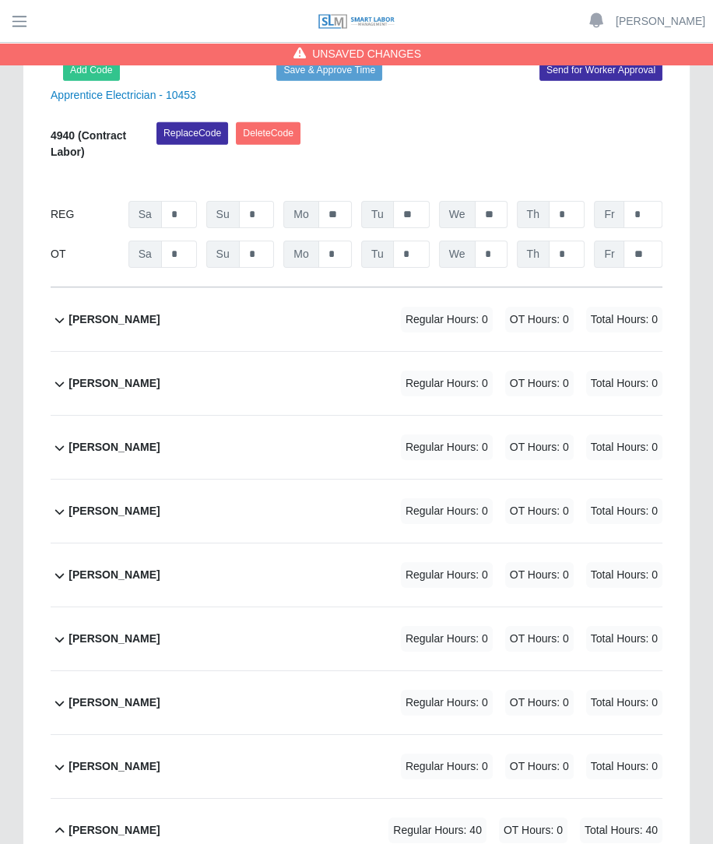
scroll to position [3567, 0]
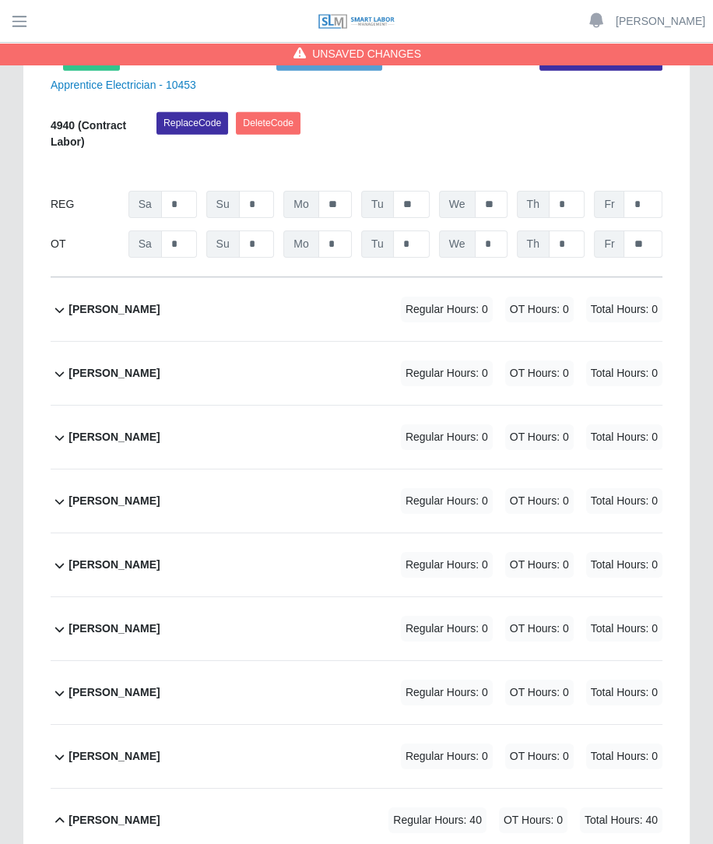
click at [413, 424] on span "Regular Hours: 0" at bounding box center [447, 437] width 92 height 26
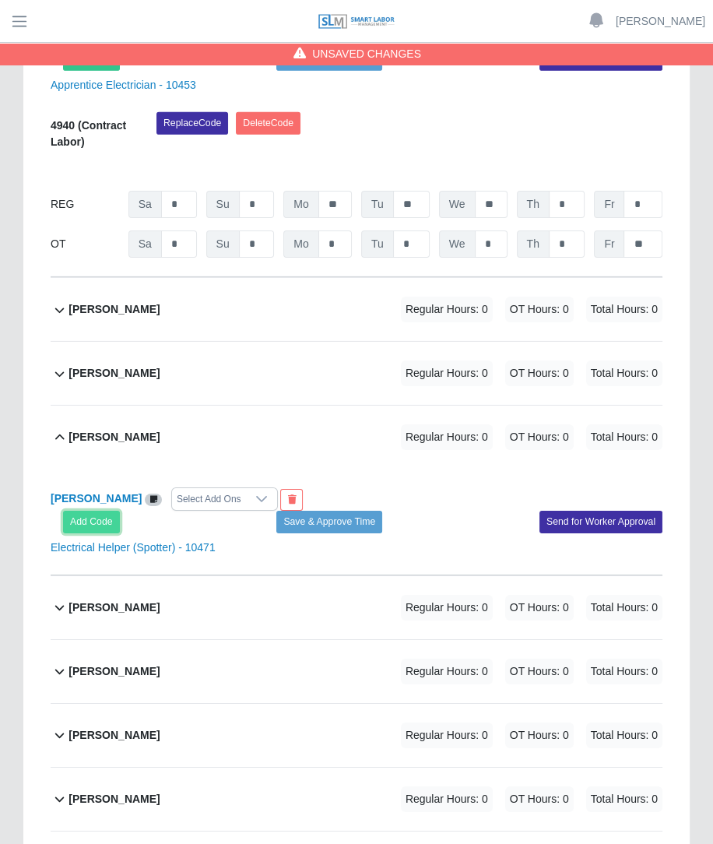
click at [86, 511] on button "Add Code" at bounding box center [91, 522] width 57 height 22
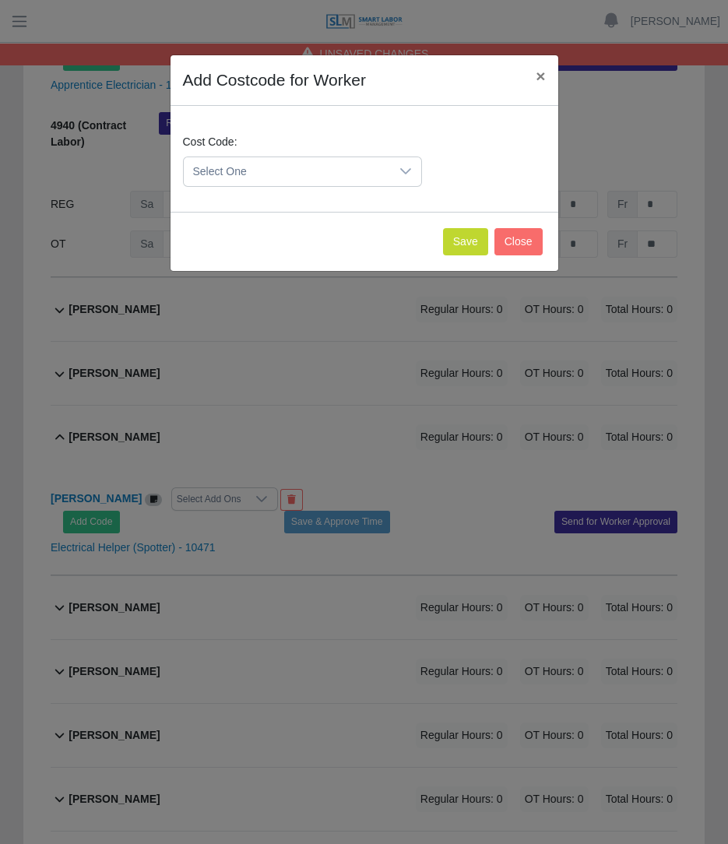
click at [267, 173] on span "Select One" at bounding box center [287, 171] width 206 height 29
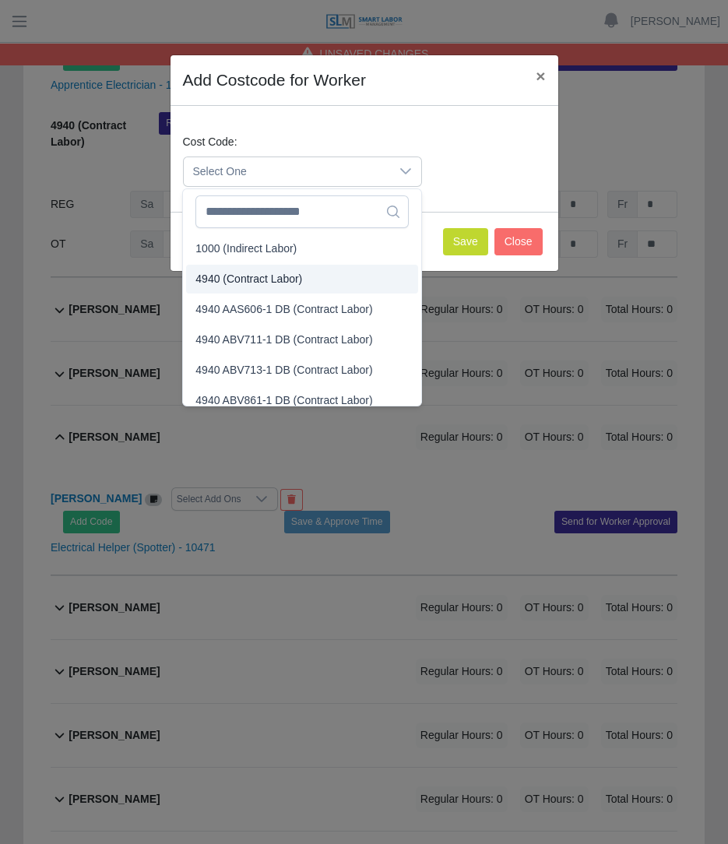
click at [237, 277] on span "4940 (Contract Labor)" at bounding box center [248, 279] width 107 height 16
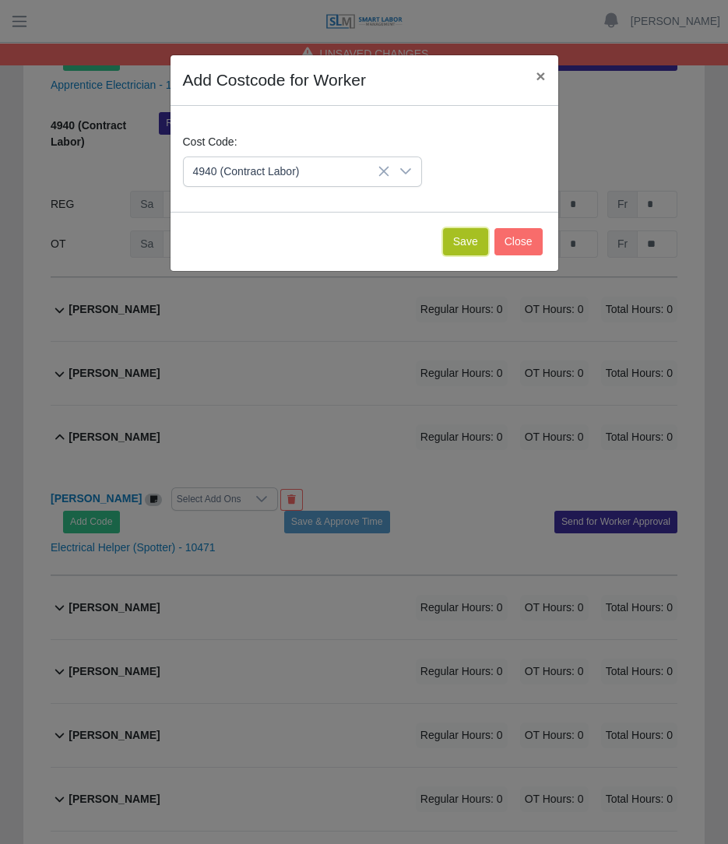
click at [465, 238] on button "Save" at bounding box center [465, 241] width 45 height 27
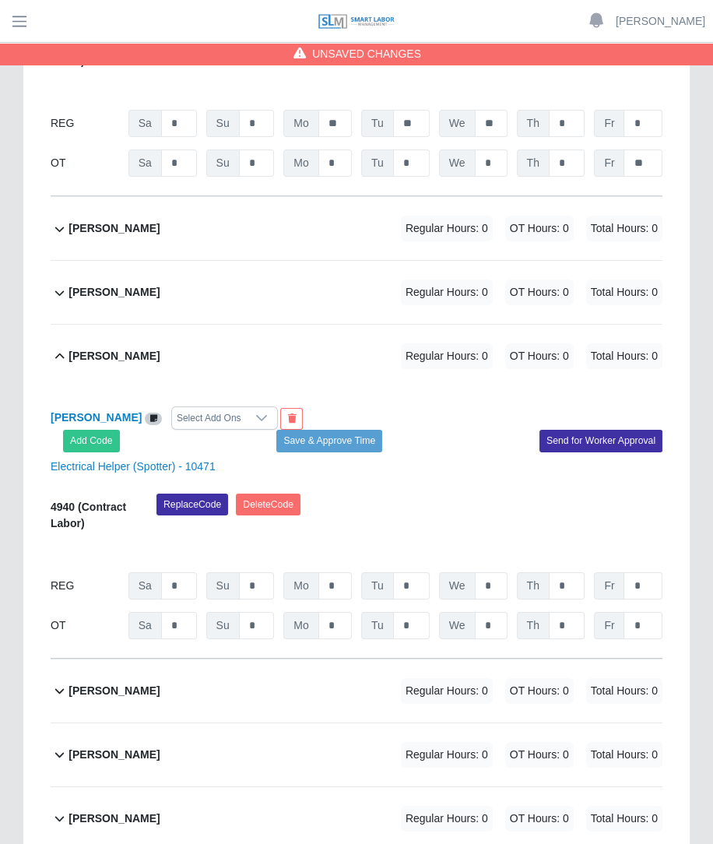
scroll to position [3668, 0]
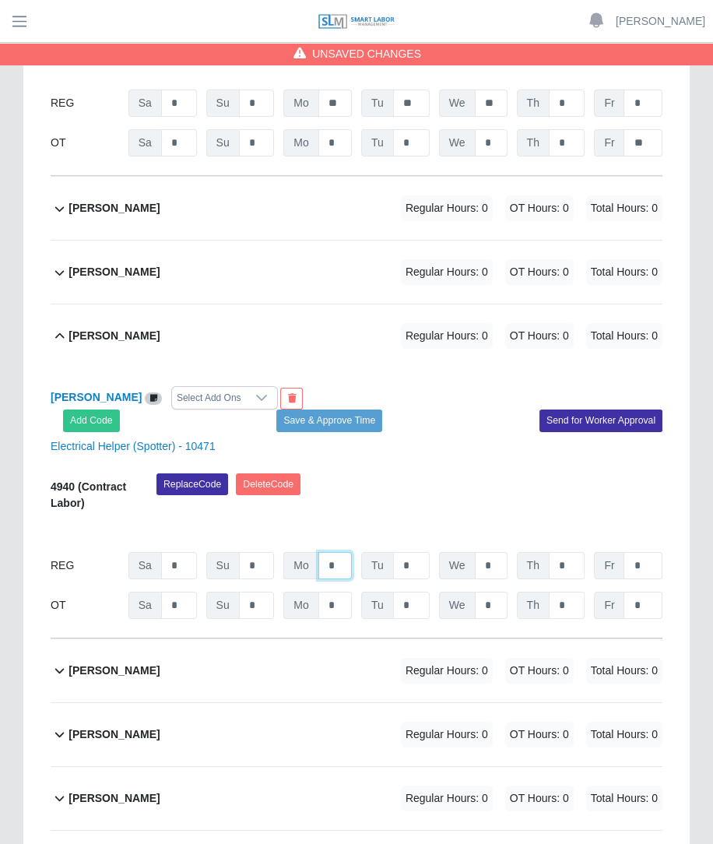
click at [335, 552] on input "*" at bounding box center [334, 565] width 33 height 27
type input "**"
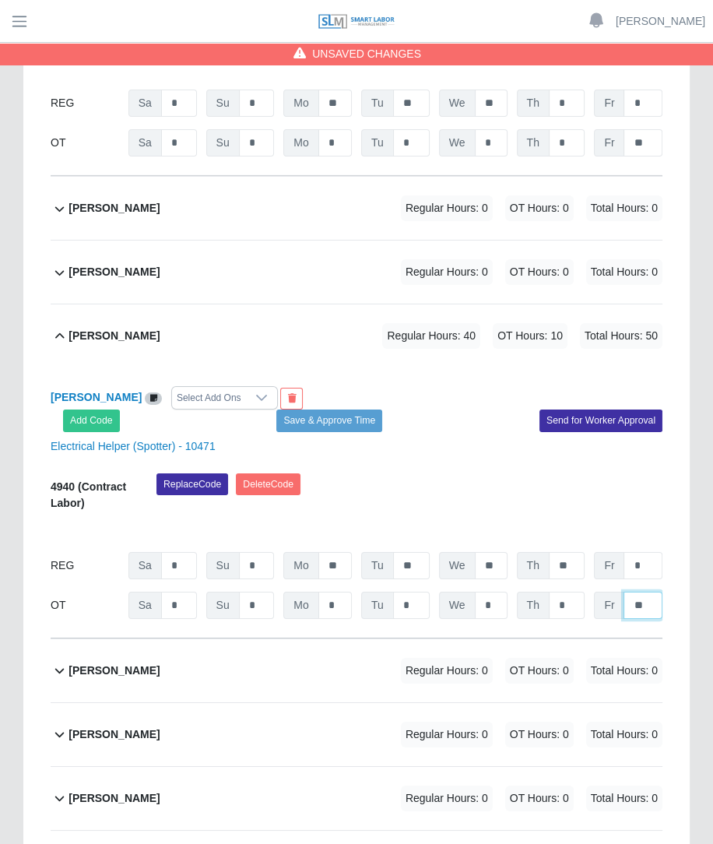
type input "**"
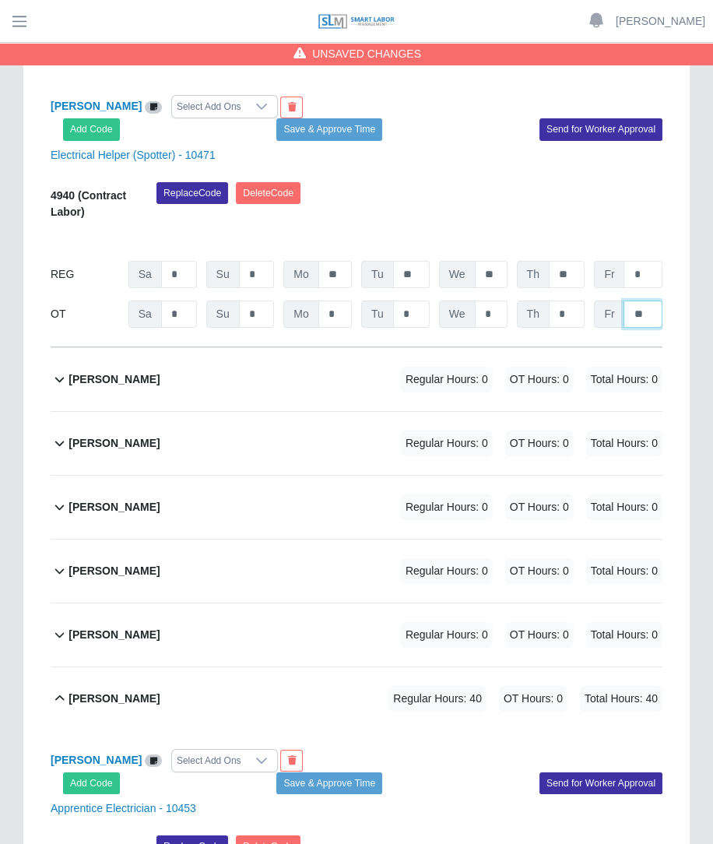
scroll to position [3965, 0]
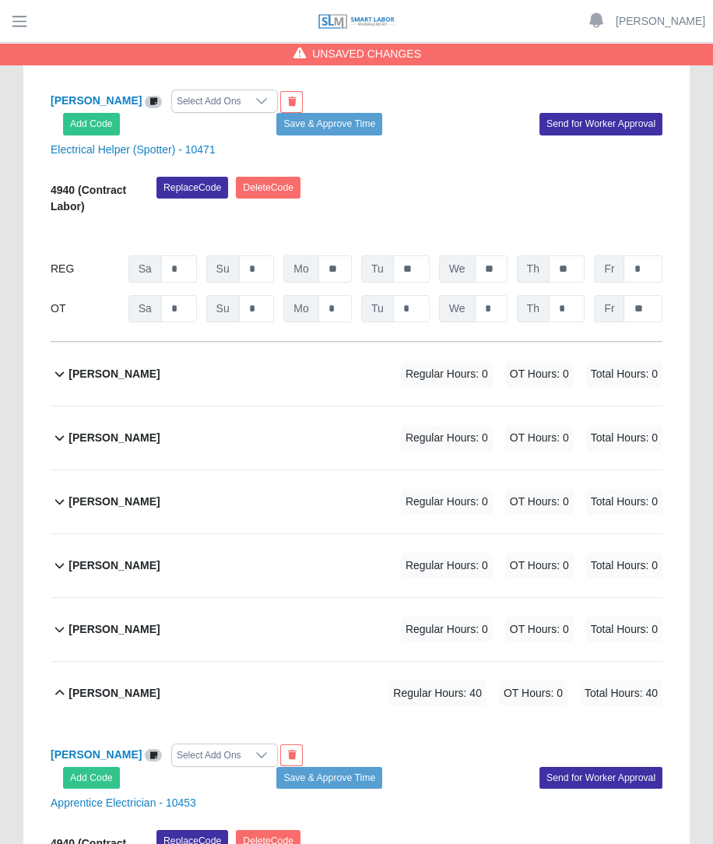
click at [374, 489] on div "Regular Hours: 0 OT Hours: 0 Total Hours: 0" at bounding box center [509, 502] width 305 height 26
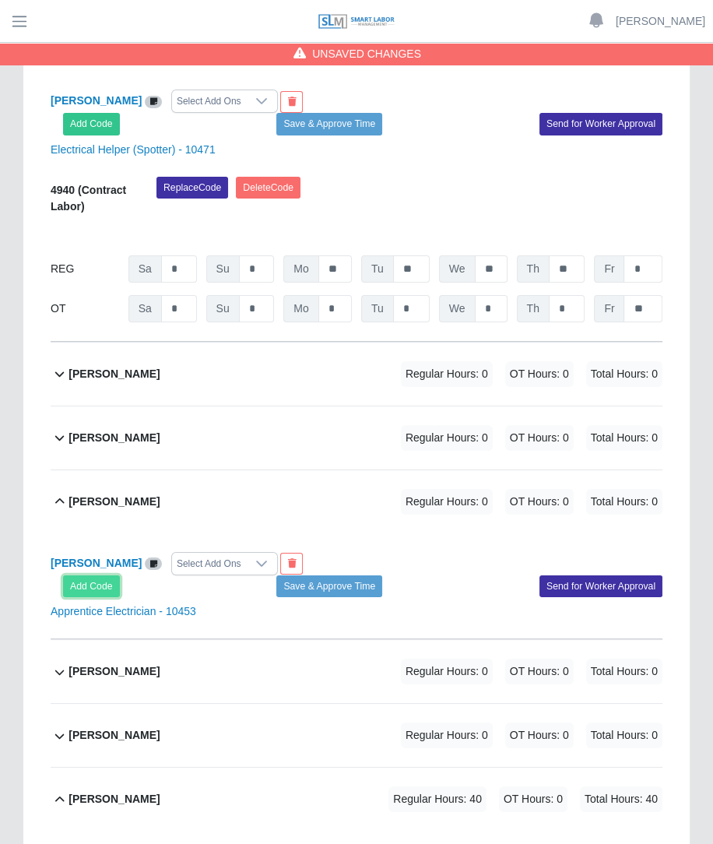
click at [83, 575] on button "Add Code" at bounding box center [91, 586] width 57 height 22
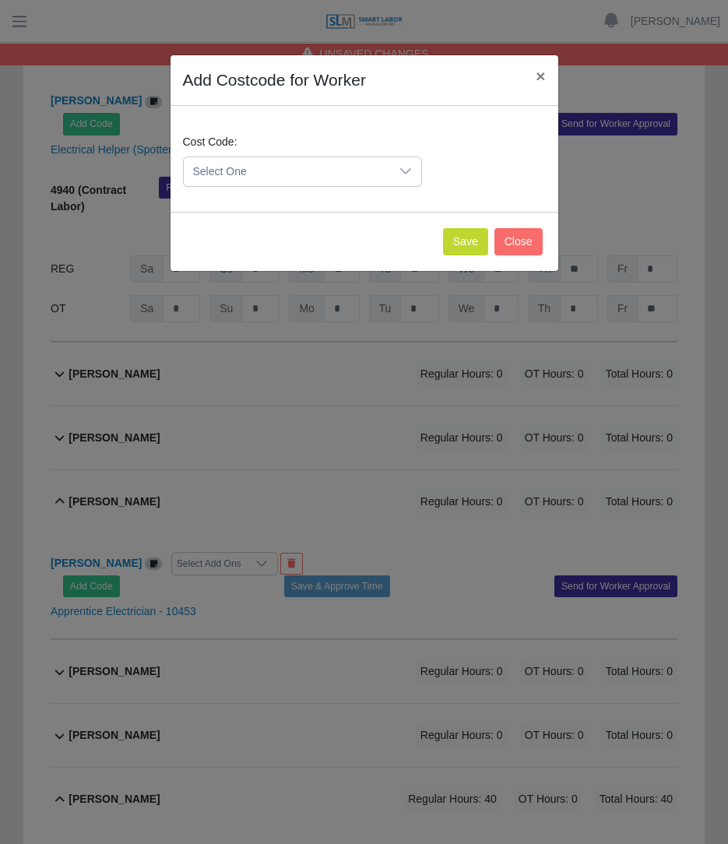
click at [252, 181] on span "Select One" at bounding box center [287, 171] width 206 height 29
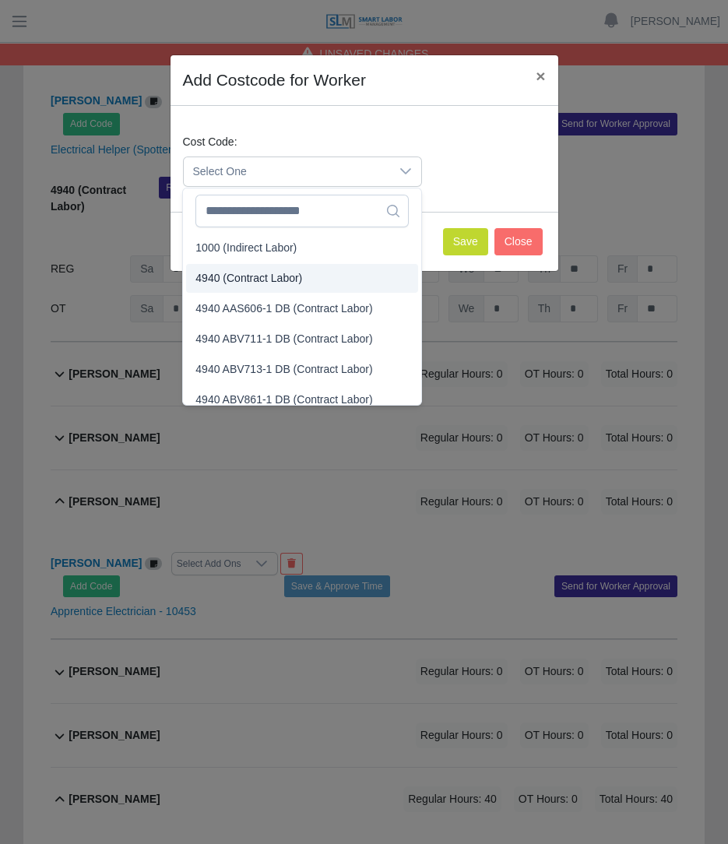
click at [247, 281] on span "4940 (Contract Labor)" at bounding box center [248, 278] width 107 height 16
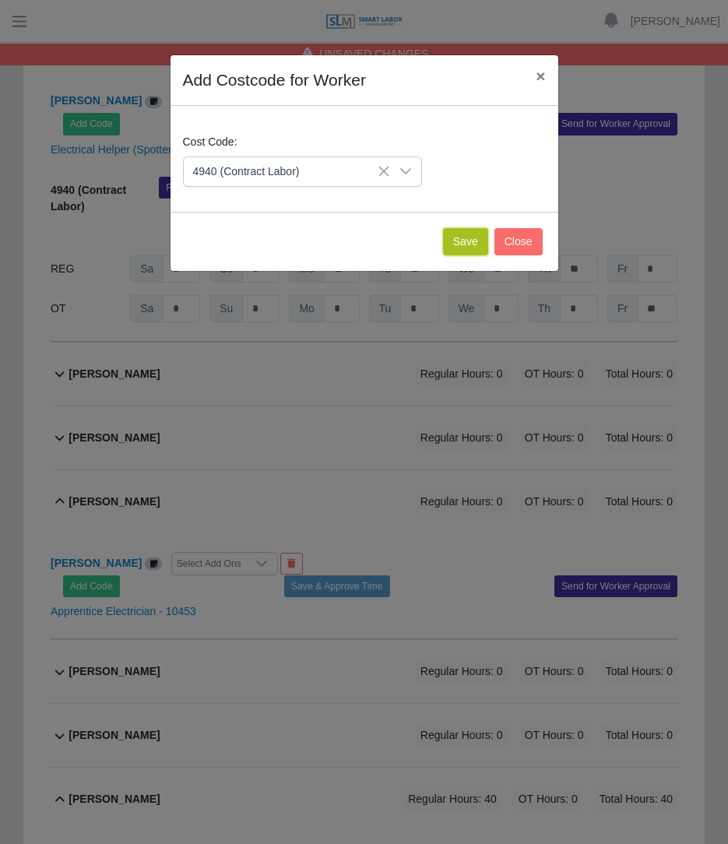
click at [448, 248] on button "Save" at bounding box center [465, 241] width 45 height 27
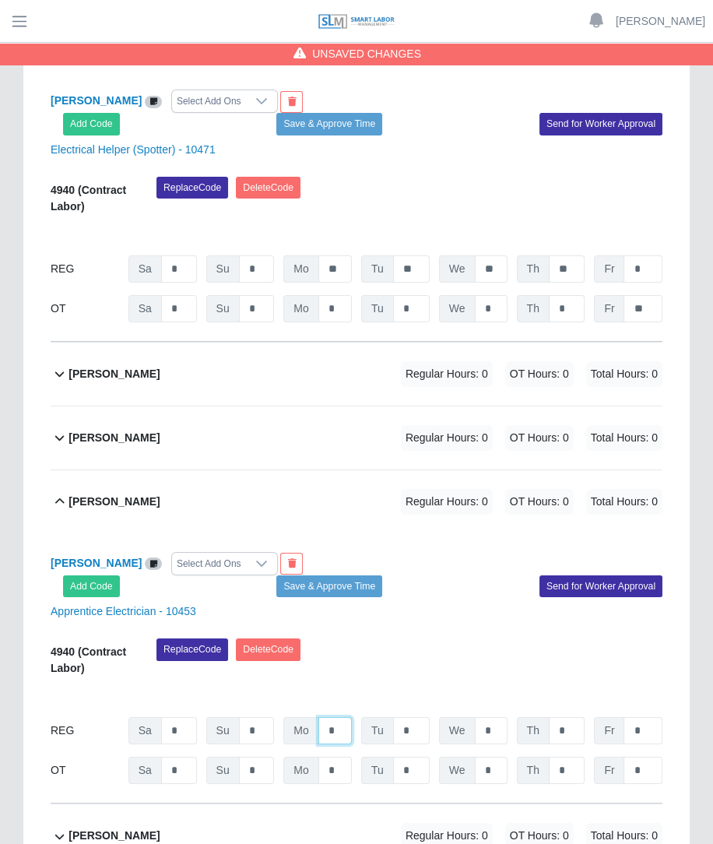
click at [343, 717] on input "*" at bounding box center [334, 730] width 33 height 27
type input "**"
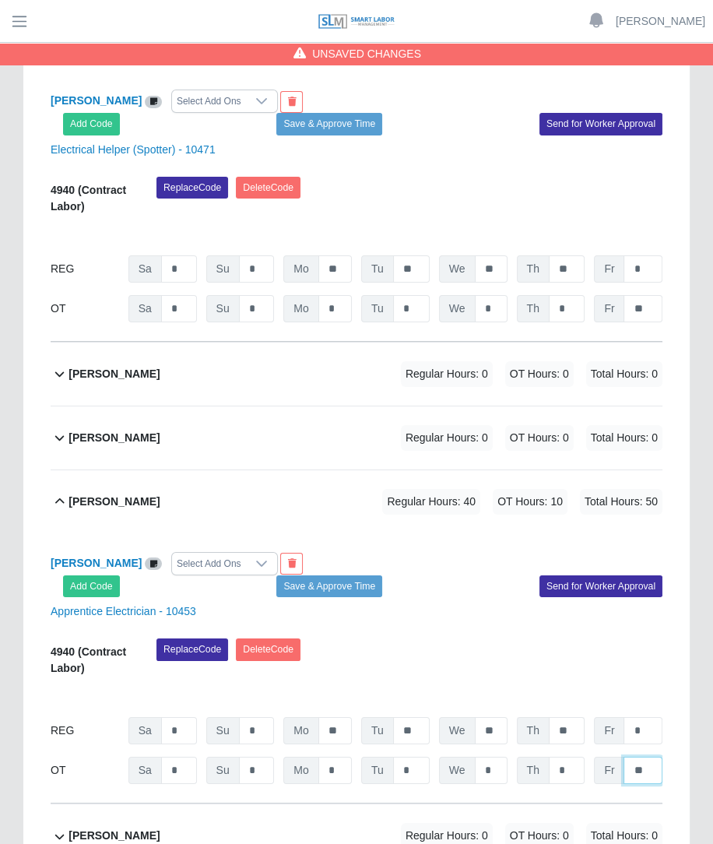
type input "**"
click at [579, 717] on input "**" at bounding box center [567, 730] width 36 height 27
type input "*"
click at [638, 757] on input "**" at bounding box center [643, 770] width 39 height 27
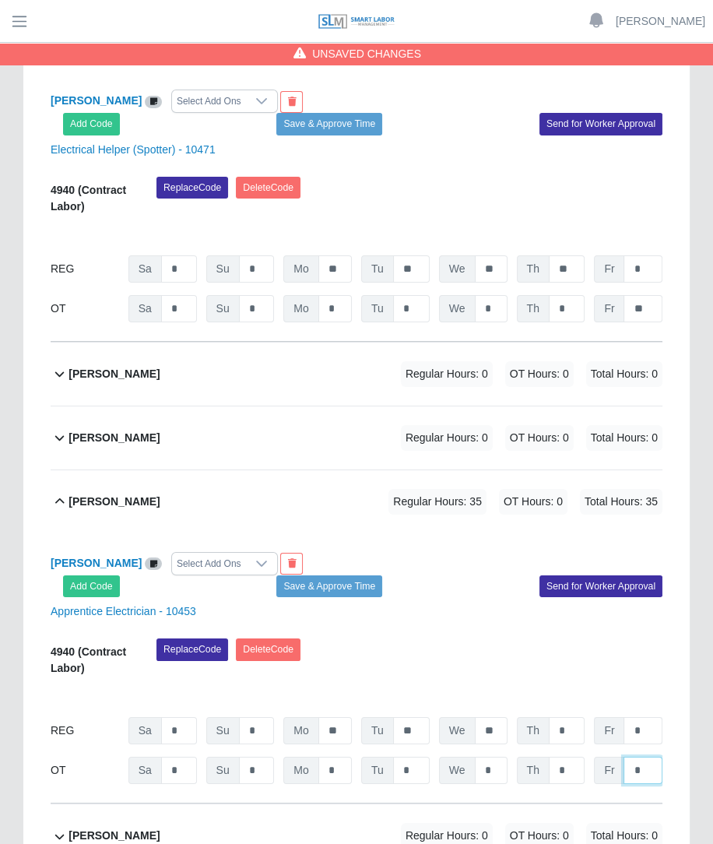
type input "*"
click at [649, 717] on input "*" at bounding box center [643, 730] width 39 height 27
type input "*"
click at [654, 757] on input "*" at bounding box center [643, 770] width 39 height 27
click at [588, 638] on div "Replace Code Delete Code" at bounding box center [409, 661] width 529 height 47
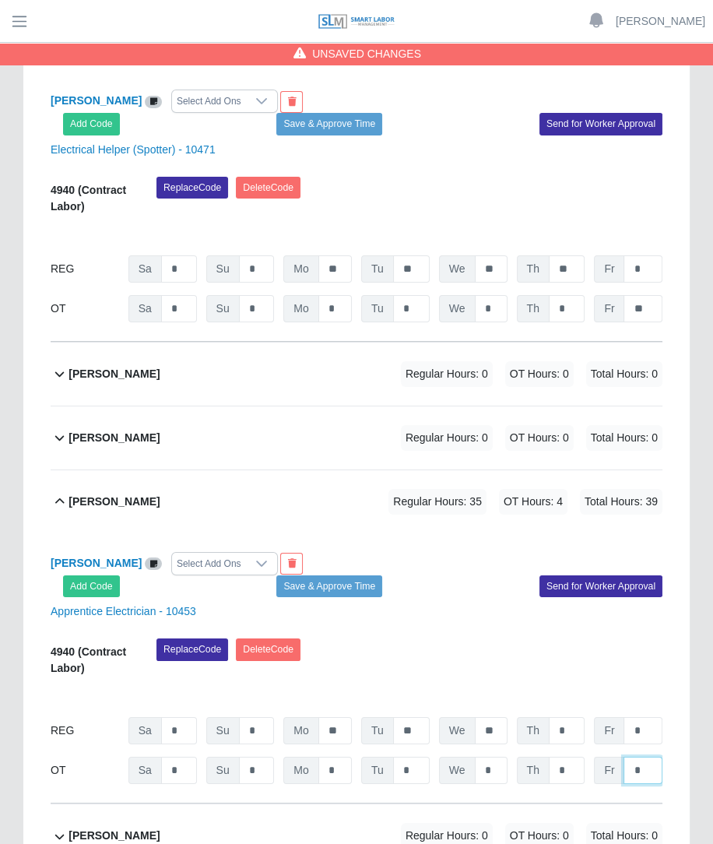
click at [642, 757] on input "*" at bounding box center [643, 770] width 39 height 27
type input "*"
click at [654, 717] on input "*" at bounding box center [643, 730] width 39 height 27
type input "*"
click at [649, 757] on input "*" at bounding box center [643, 770] width 39 height 27
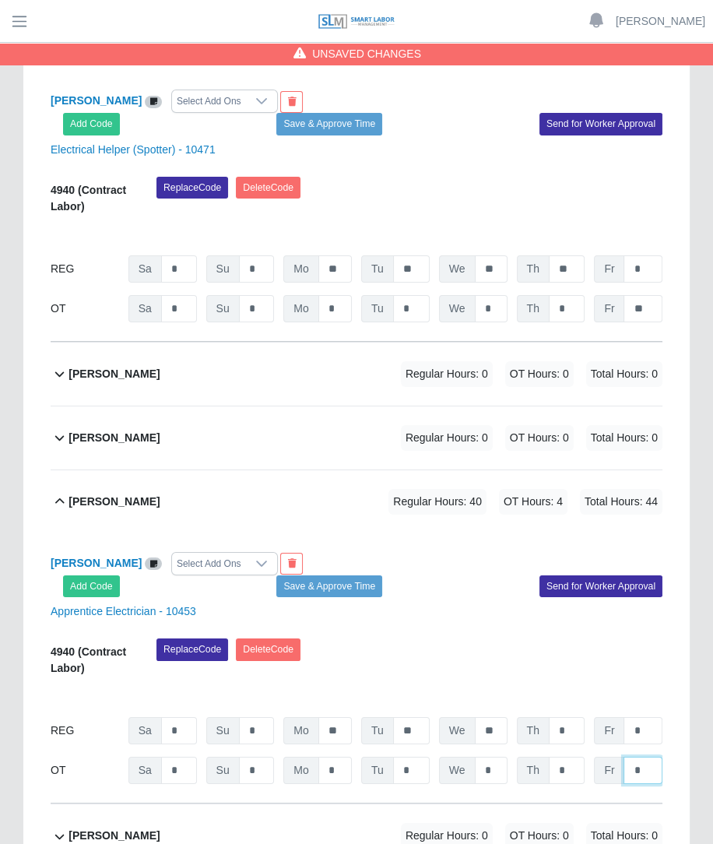
type input "*"
click at [536, 686] on div "09/13/2025 Timers 09/14/2025 Timers 09/15/2025 Timers 09/16/2025 Timers 09/17/2…" at bounding box center [357, 695] width 612 height 19
click at [429, 361] on span "Regular Hours: 0" at bounding box center [447, 374] width 92 height 26
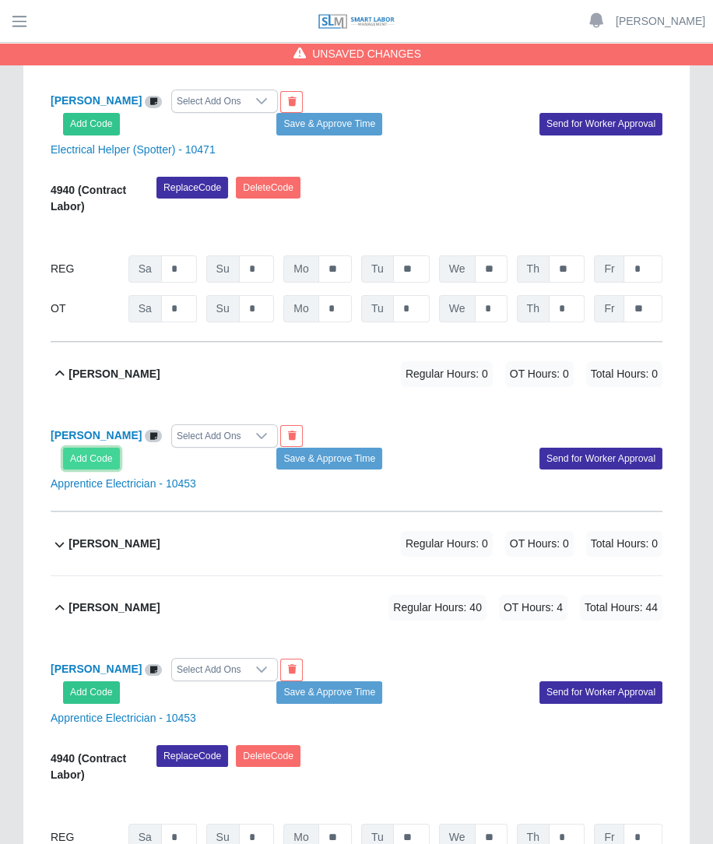
click at [97, 448] on button "Add Code" at bounding box center [91, 459] width 57 height 22
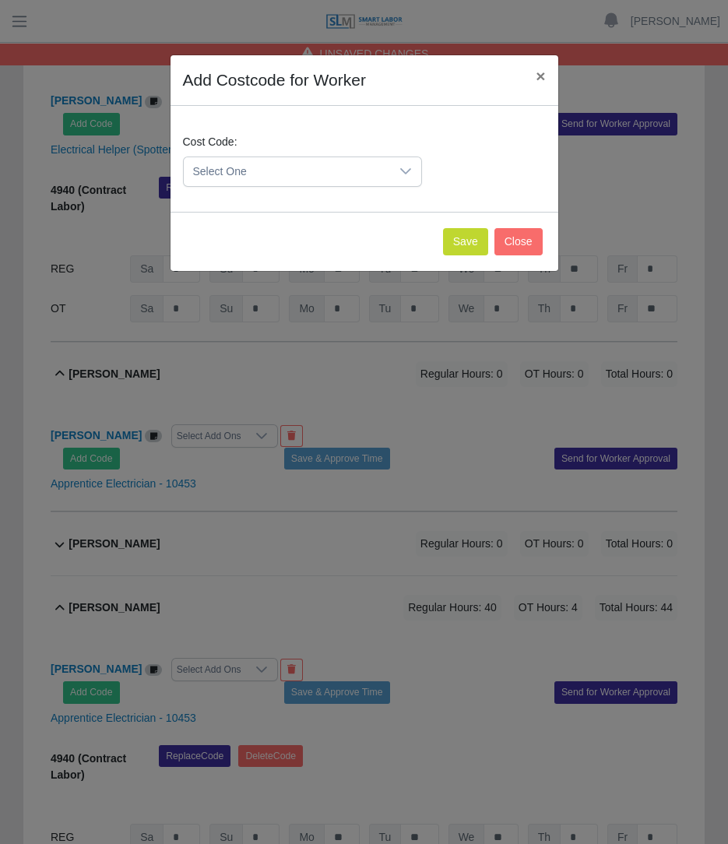
click at [241, 169] on span "Select One" at bounding box center [287, 171] width 206 height 29
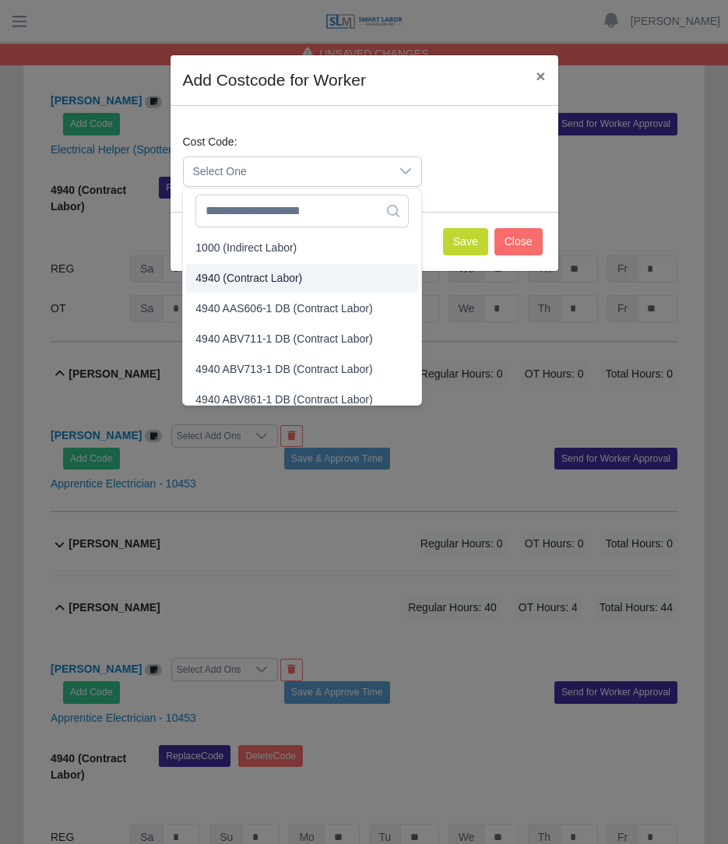
click at [227, 275] on span "4940 (Contract Labor)" at bounding box center [248, 278] width 107 height 16
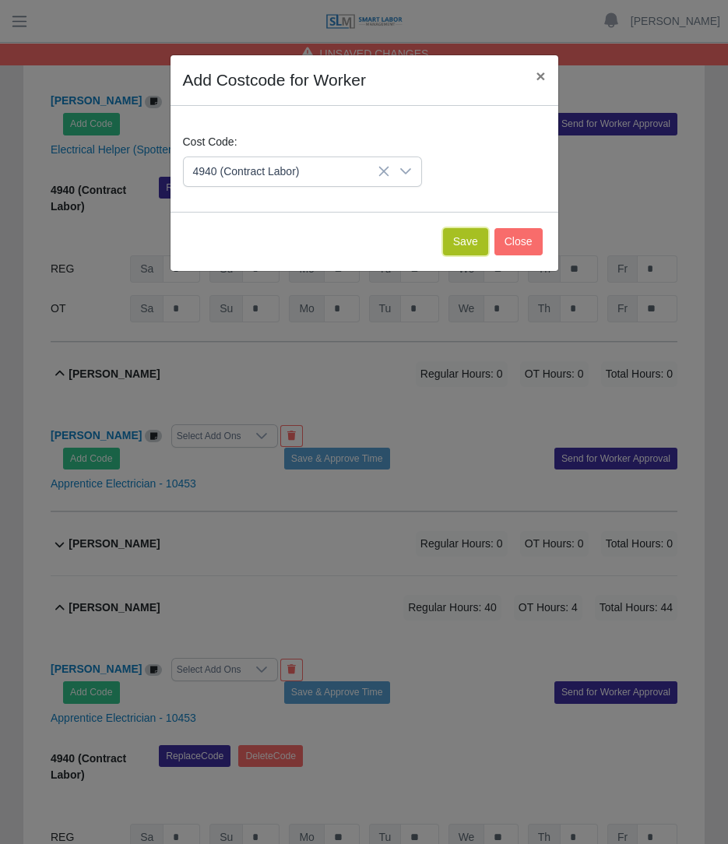
click at [467, 234] on button "Save" at bounding box center [465, 241] width 45 height 27
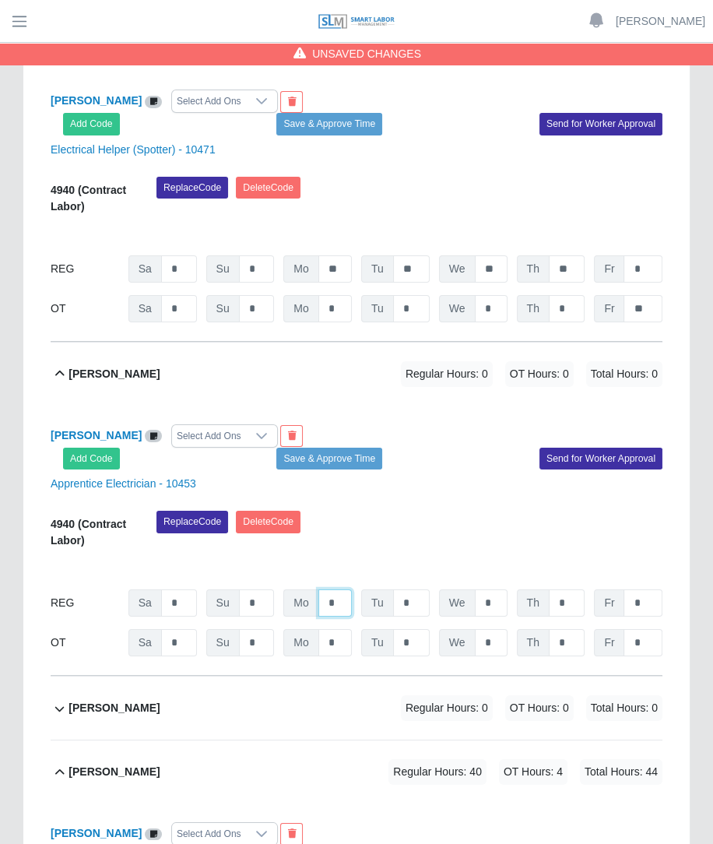
click at [339, 589] on input "*" at bounding box center [334, 602] width 33 height 27
type input "**"
type input "*"
type input "**"
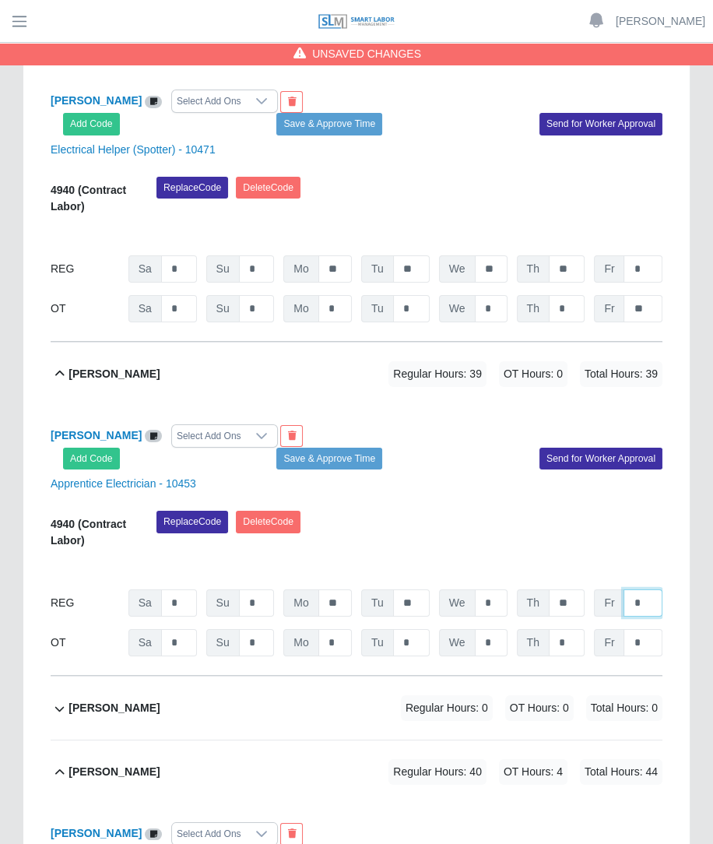
click at [640, 589] on input "*" at bounding box center [643, 602] width 39 height 27
type input "*"
click at [627, 511] on div "Replace Code Delete Code" at bounding box center [409, 534] width 529 height 47
click at [645, 629] on input "*" at bounding box center [643, 642] width 39 height 27
type input "*"
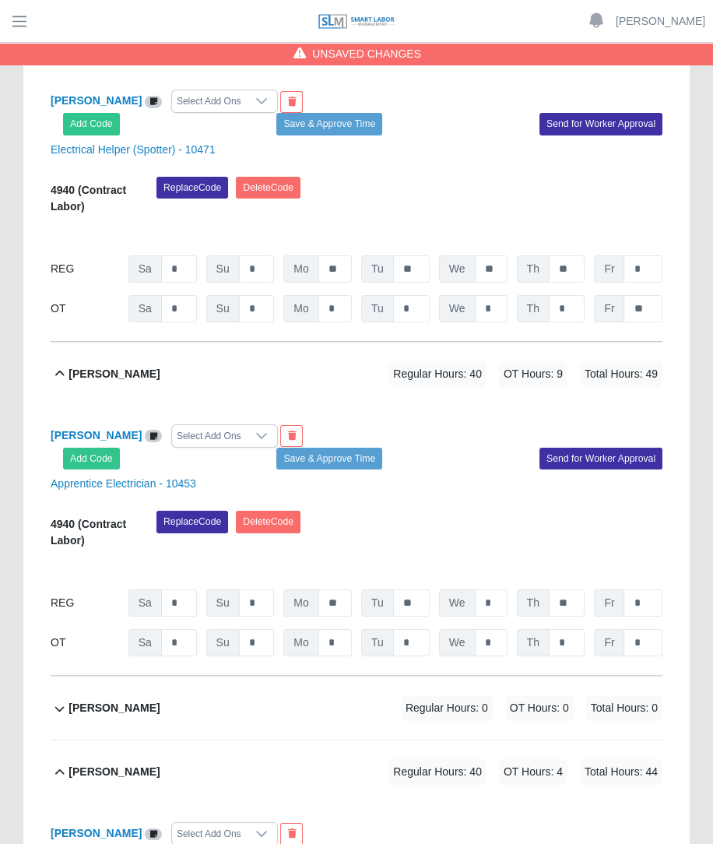
click at [531, 558] on div "09/13/2025 Timers 09/14/2025 Timers 09/15/2025 Timers 09/16/2025 Timers 09/17/2…" at bounding box center [357, 567] width 612 height 19
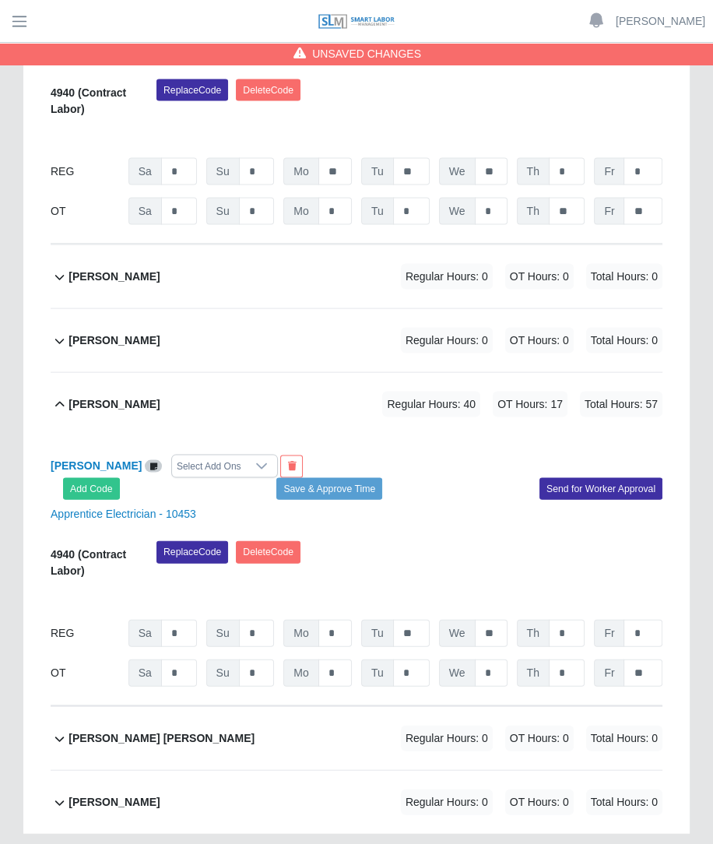
scroll to position [6486, 0]
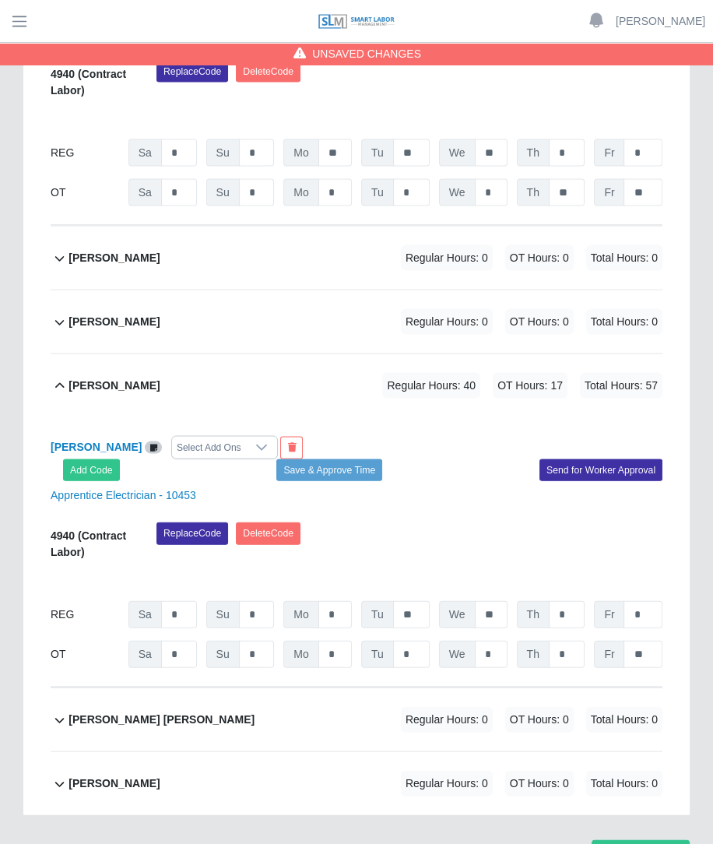
click at [439, 309] on span "Regular Hours: 0" at bounding box center [447, 322] width 92 height 26
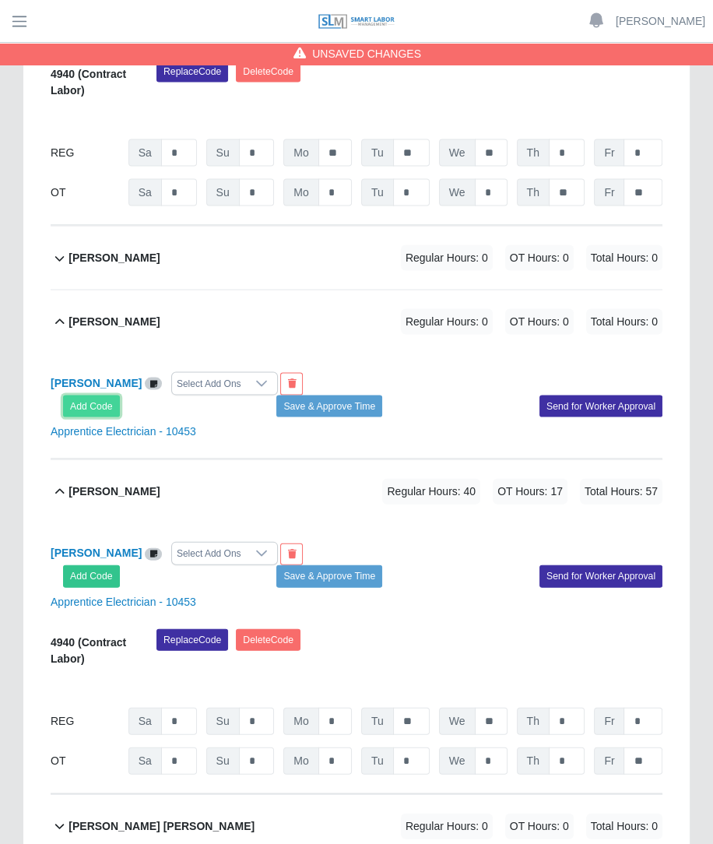
click at [107, 395] on button "Add Code" at bounding box center [91, 406] width 57 height 22
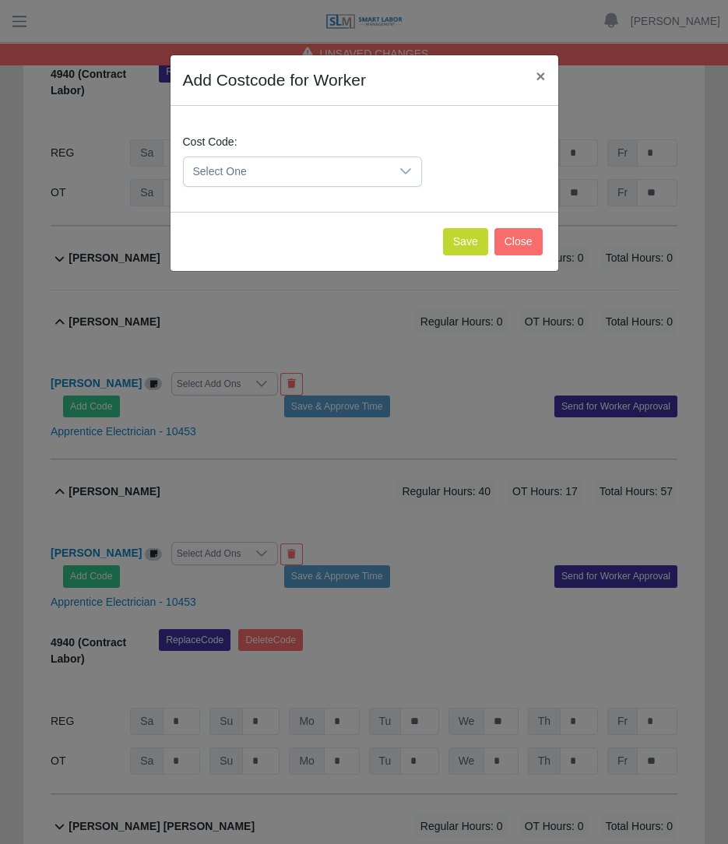
click at [292, 160] on span "Select One" at bounding box center [287, 171] width 206 height 29
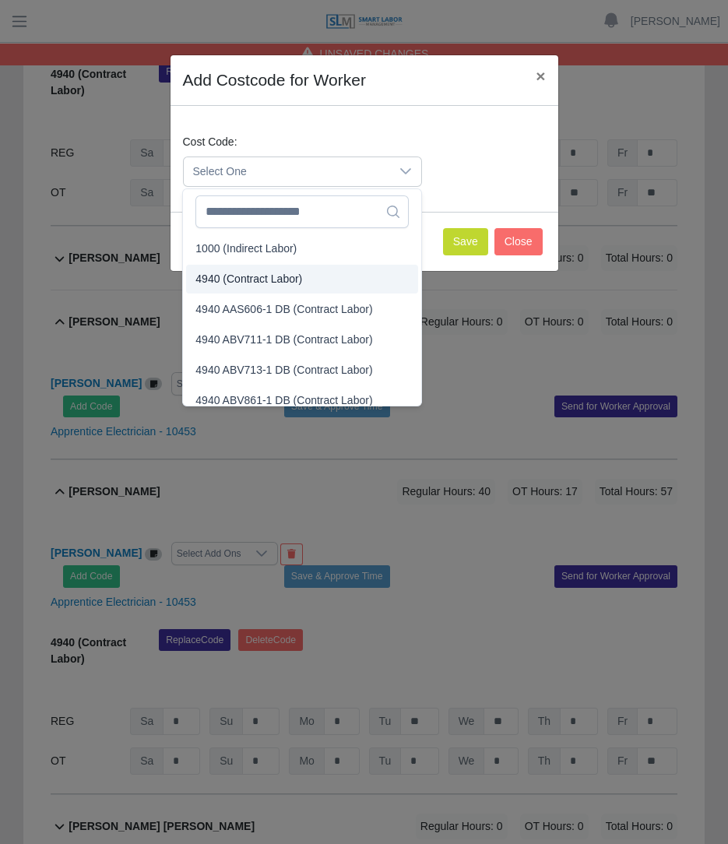
click at [255, 272] on span "4940 (Contract Labor)" at bounding box center [248, 279] width 107 height 16
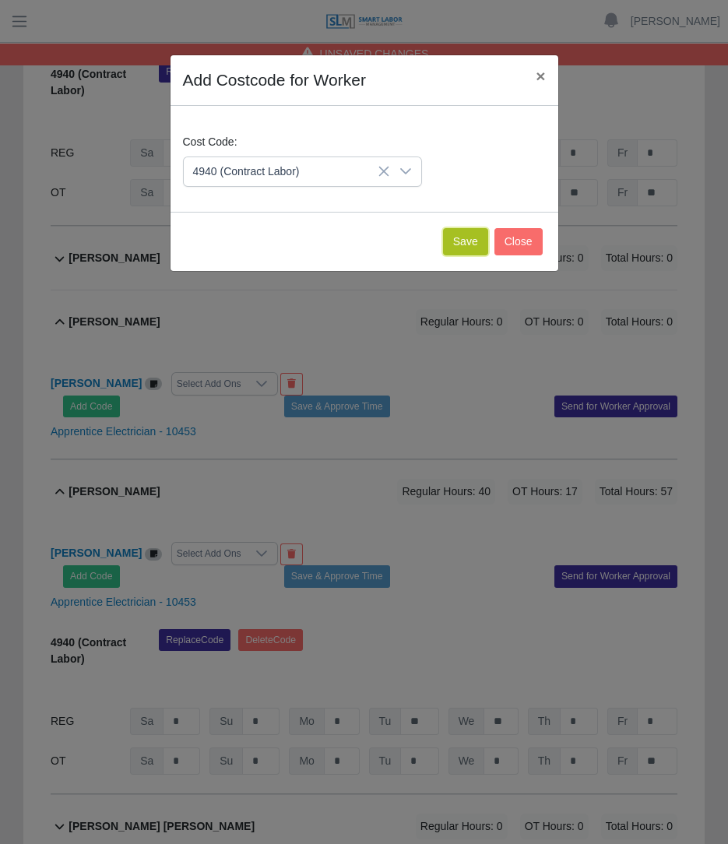
click at [467, 239] on button "Save" at bounding box center [465, 241] width 45 height 27
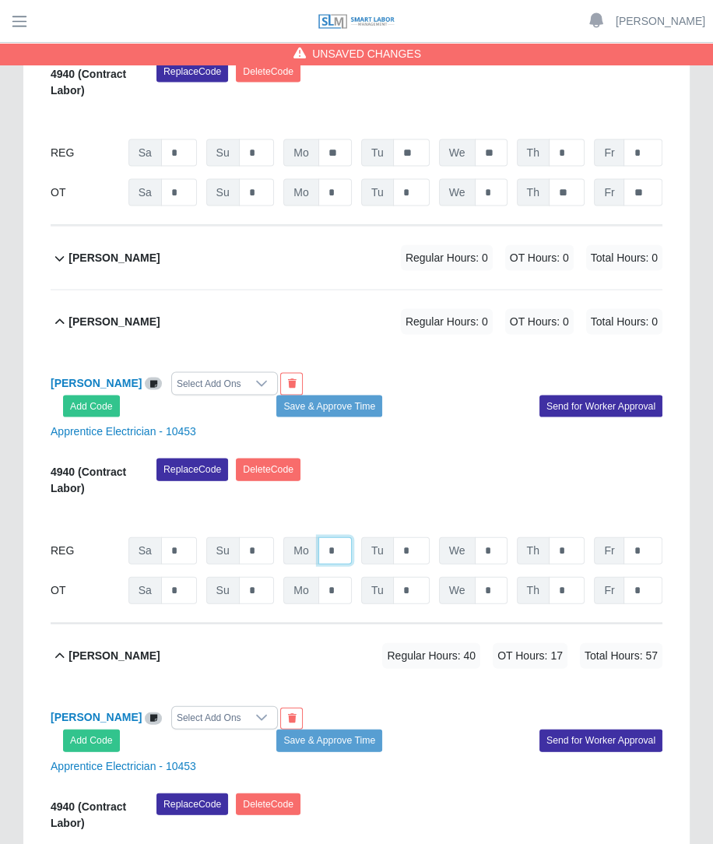
click at [346, 537] on input "*" at bounding box center [334, 550] width 33 height 27
type input "**"
type input "*"
type input "**"
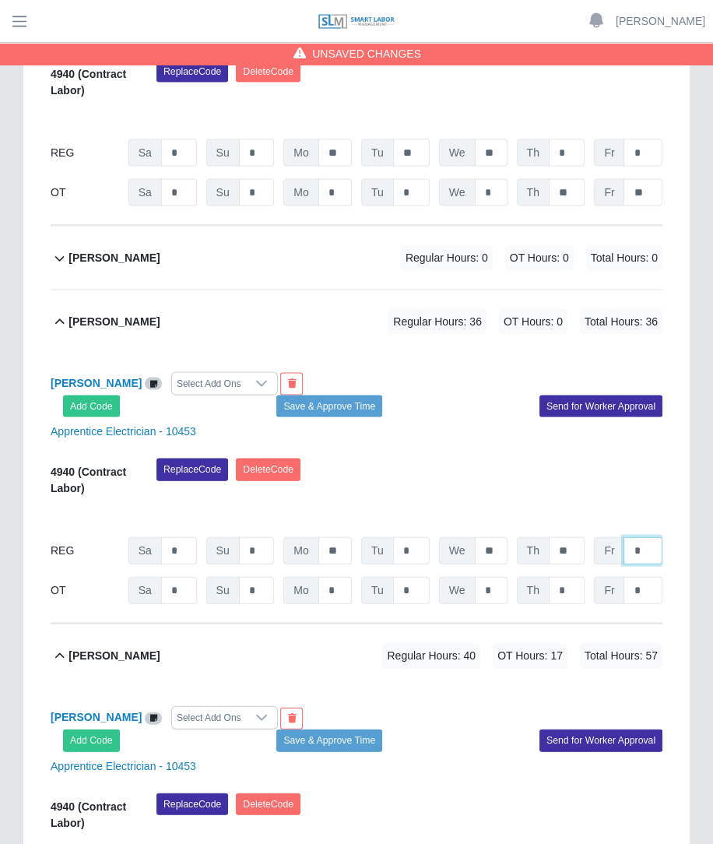
click at [643, 537] on input "*" at bounding box center [643, 550] width 39 height 27
type input "*"
click at [646, 577] on input "*" at bounding box center [643, 590] width 39 height 27
type input "*"
click at [529, 459] on div "Replace Code Delete Code" at bounding box center [409, 482] width 529 height 47
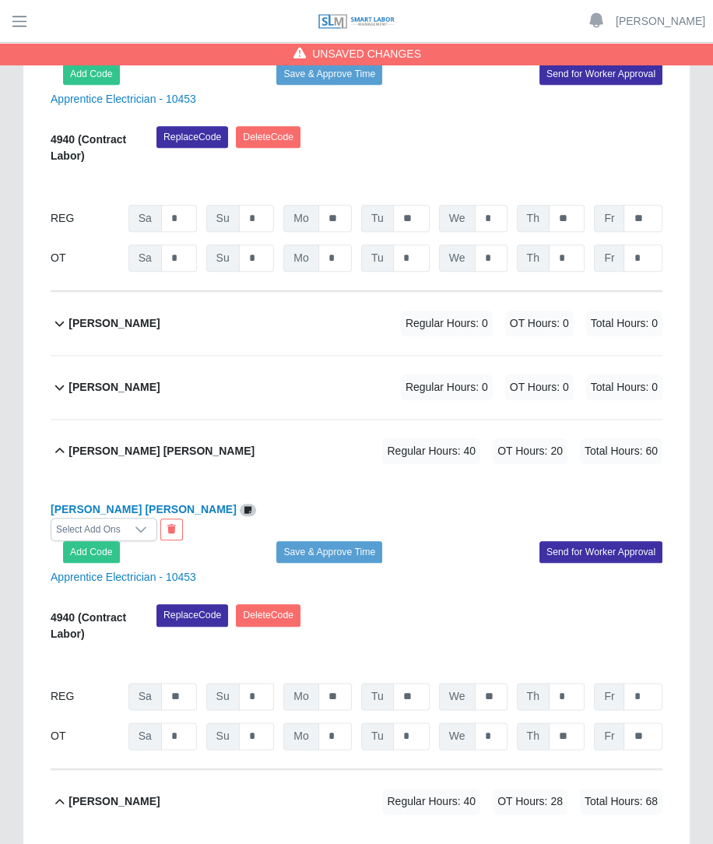
scroll to position [5112, 0]
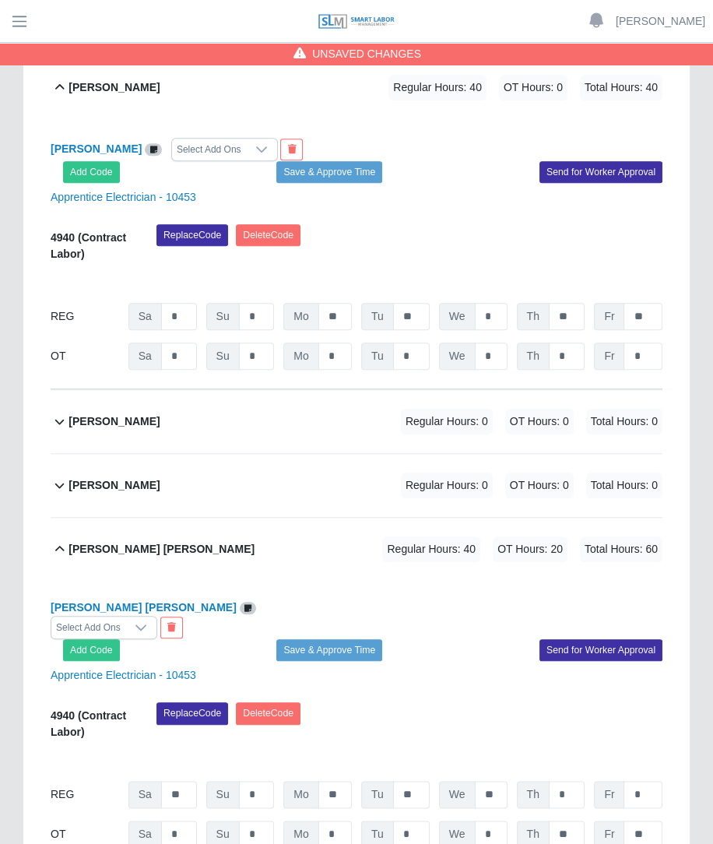
click at [462, 409] on span "Regular Hours: 0" at bounding box center [447, 422] width 92 height 26
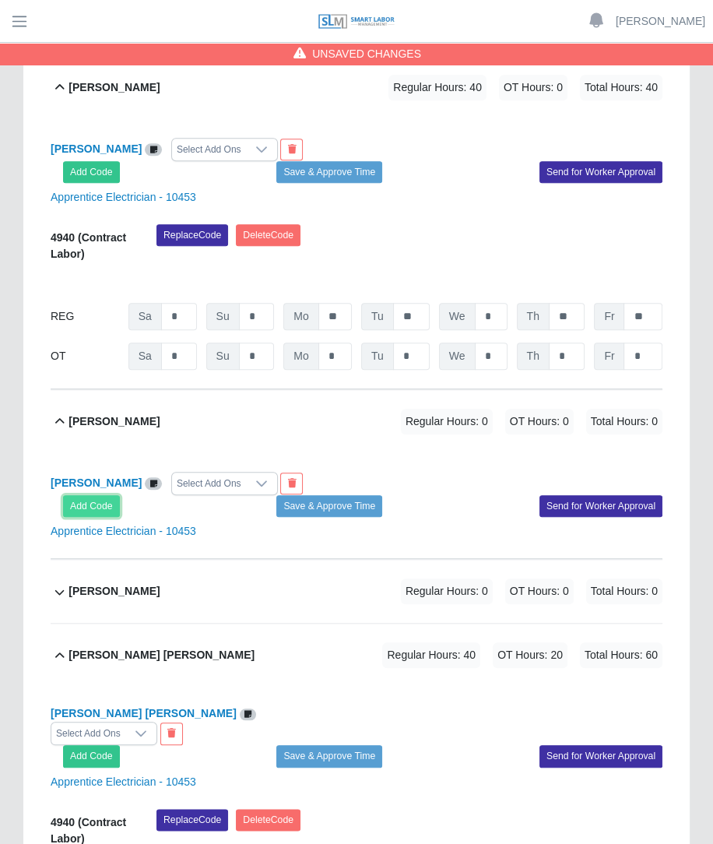
click at [101, 495] on button "Add Code" at bounding box center [91, 506] width 57 height 22
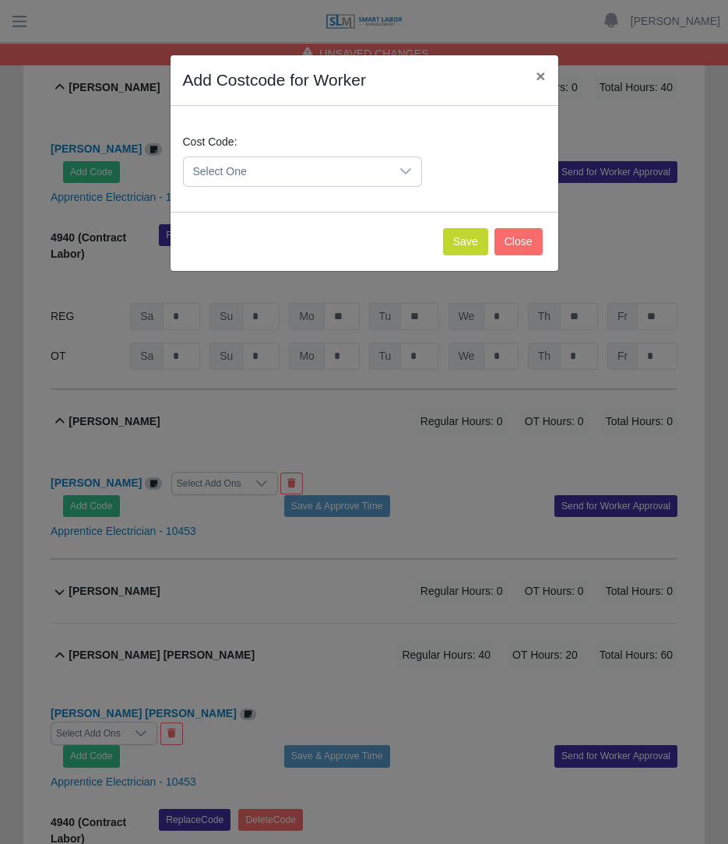
click at [308, 169] on span "Select One" at bounding box center [287, 171] width 206 height 29
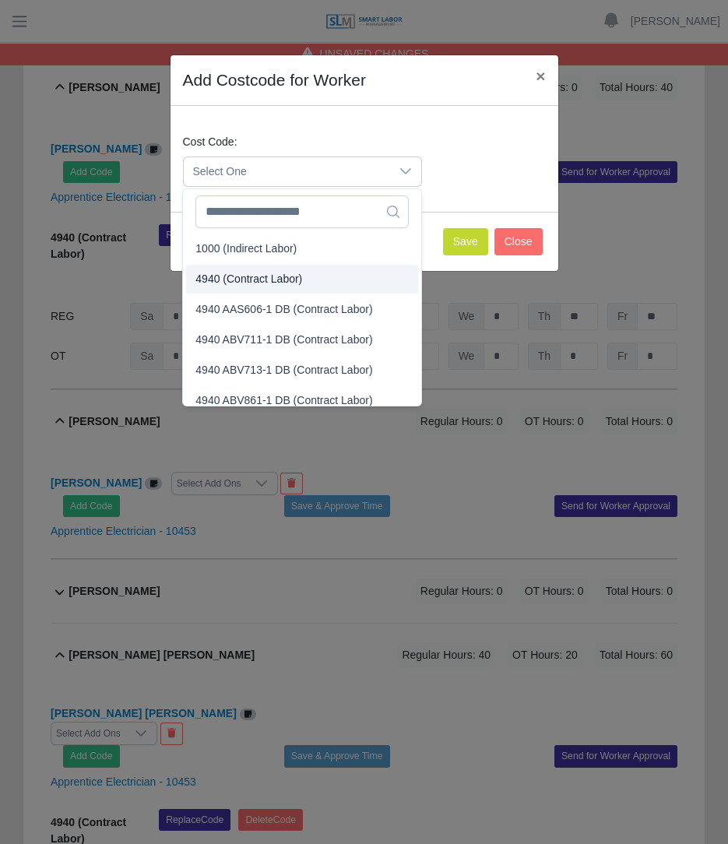
click at [253, 283] on span "4940 (Contract Labor)" at bounding box center [248, 279] width 107 height 16
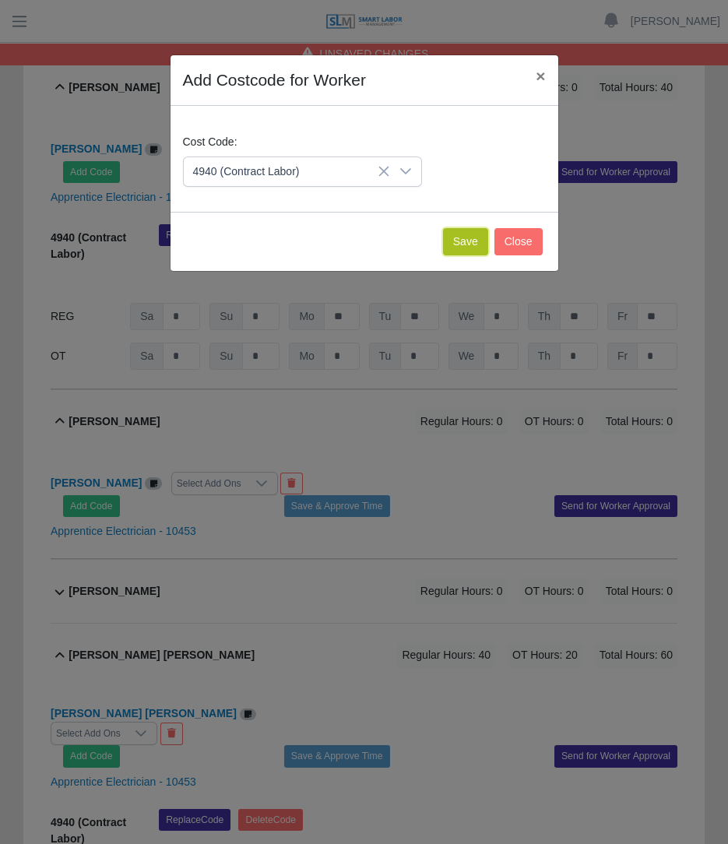
click at [455, 242] on button "Save" at bounding box center [465, 241] width 45 height 27
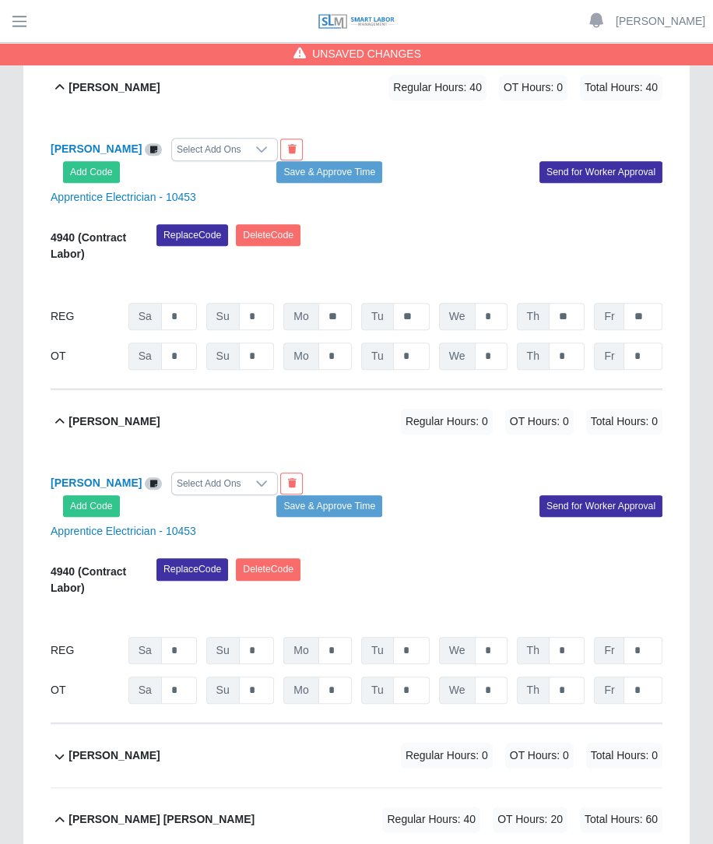
click at [355, 637] on div "REG Sa * Su * Mo * Tu * We * Th * Fr *" at bounding box center [357, 650] width 612 height 27
click at [343, 637] on input "*" at bounding box center [334, 650] width 33 height 27
type input "**"
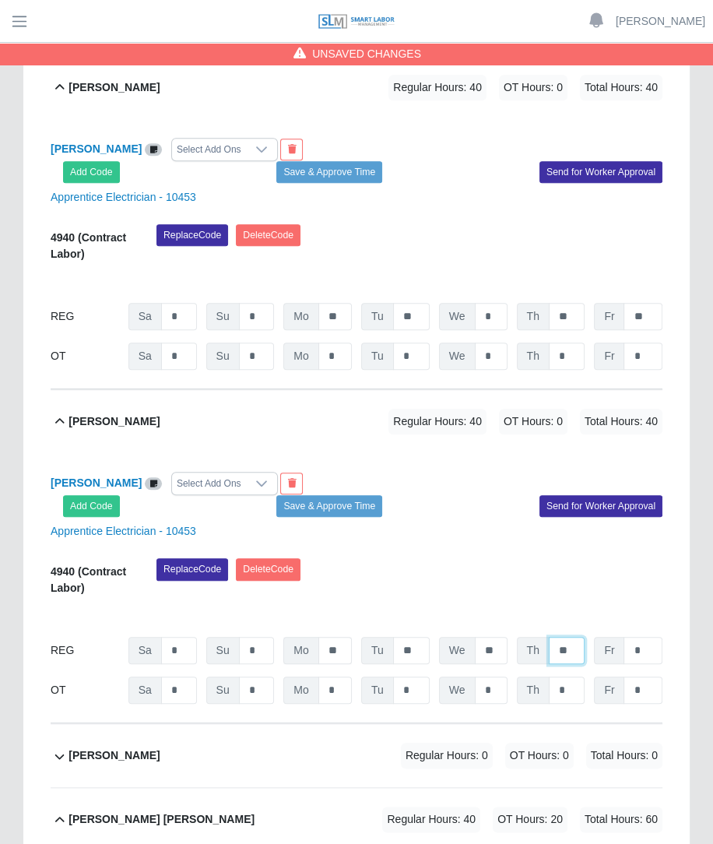
type input "**"
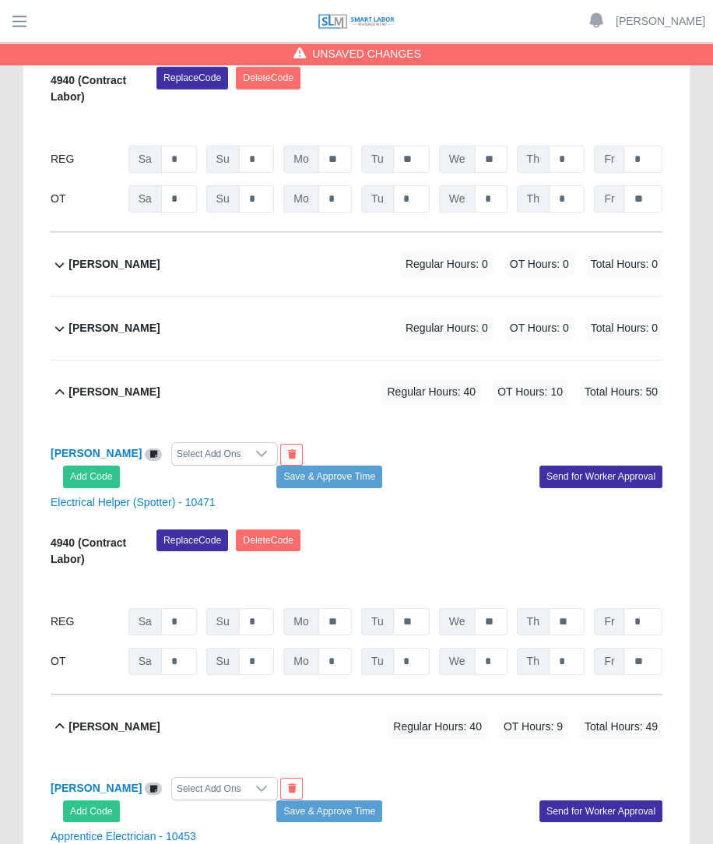
scroll to position [3739, 0]
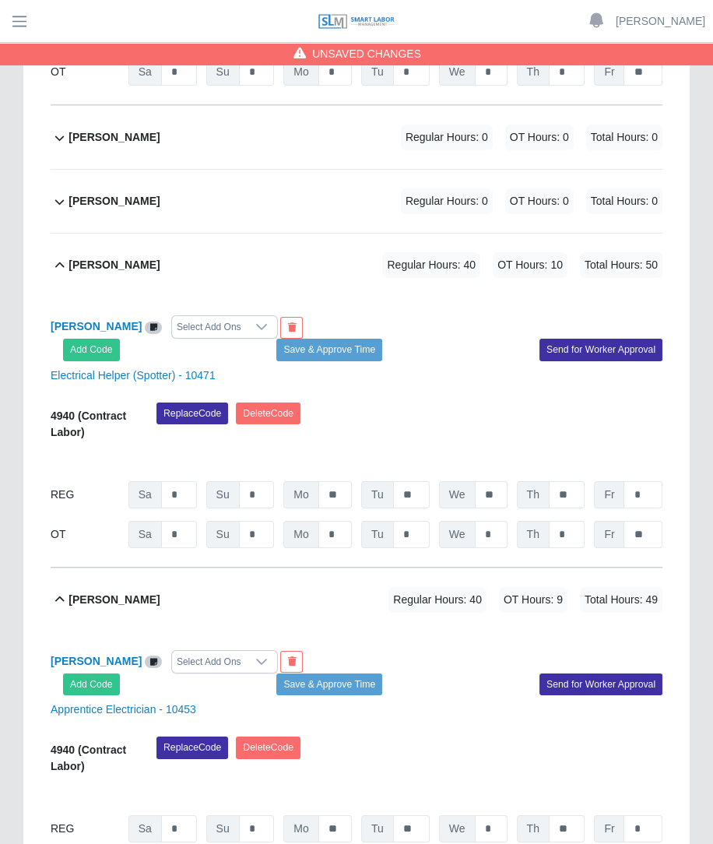
click at [354, 170] on div "Maria Acurero Regular Hours: 0 OT Hours: 0 Total Hours: 0" at bounding box center [366, 201] width 594 height 63
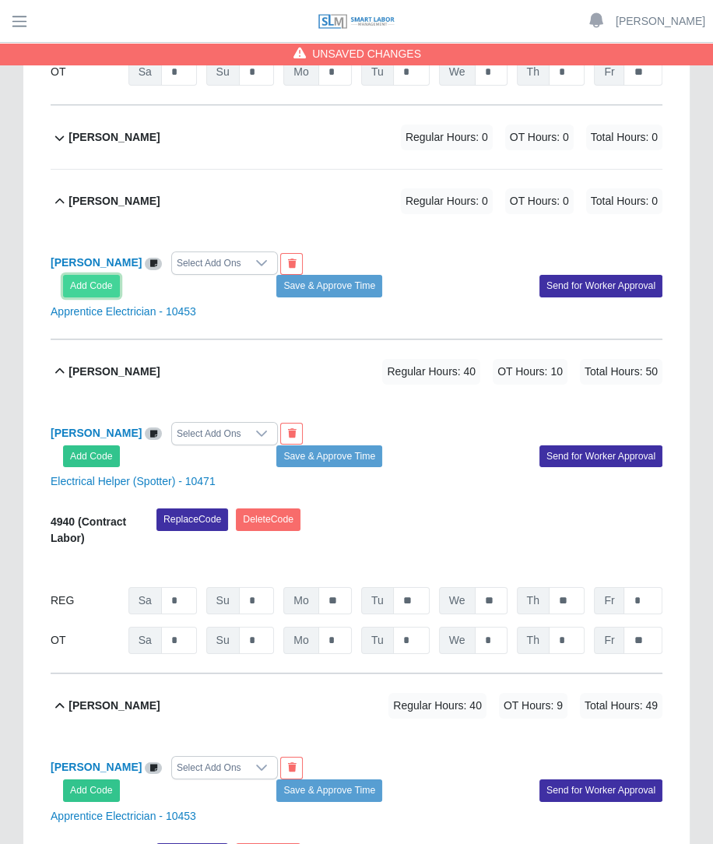
click at [82, 275] on button "Add Code" at bounding box center [91, 286] width 57 height 22
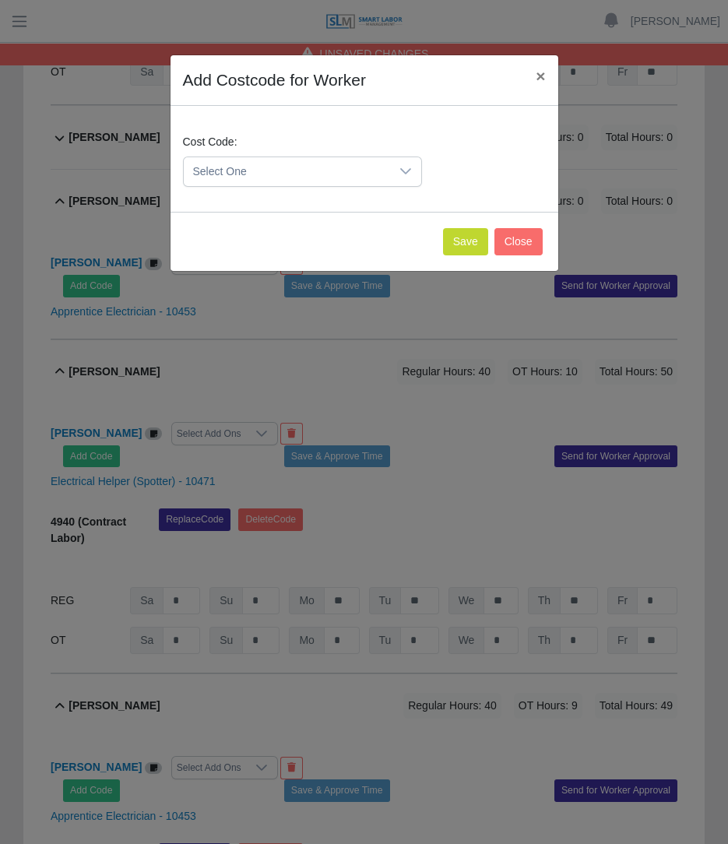
click at [240, 165] on span "Select One" at bounding box center [287, 171] width 206 height 29
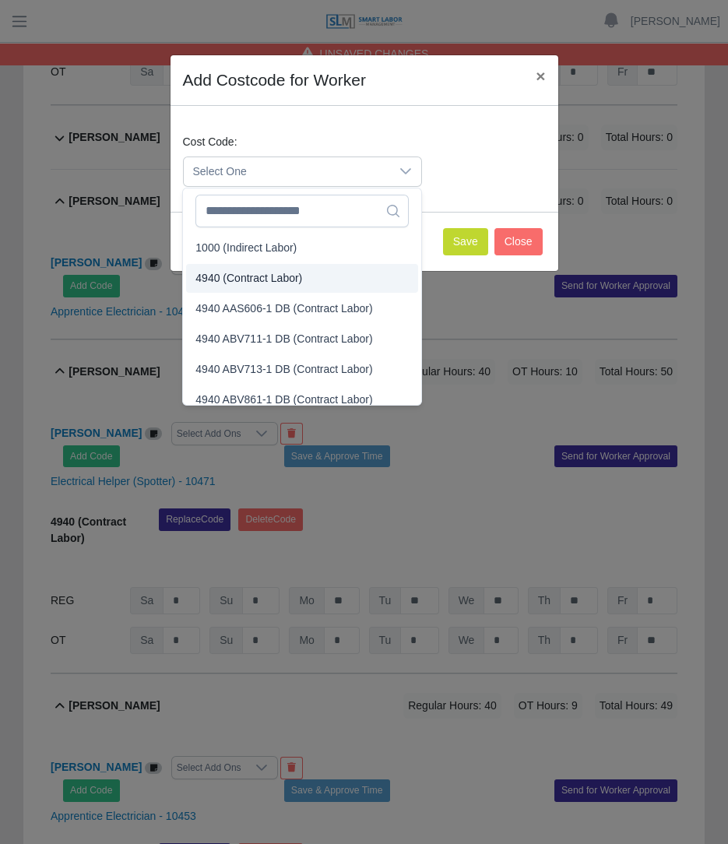
click at [227, 276] on span "4940 (Contract Labor)" at bounding box center [248, 278] width 107 height 16
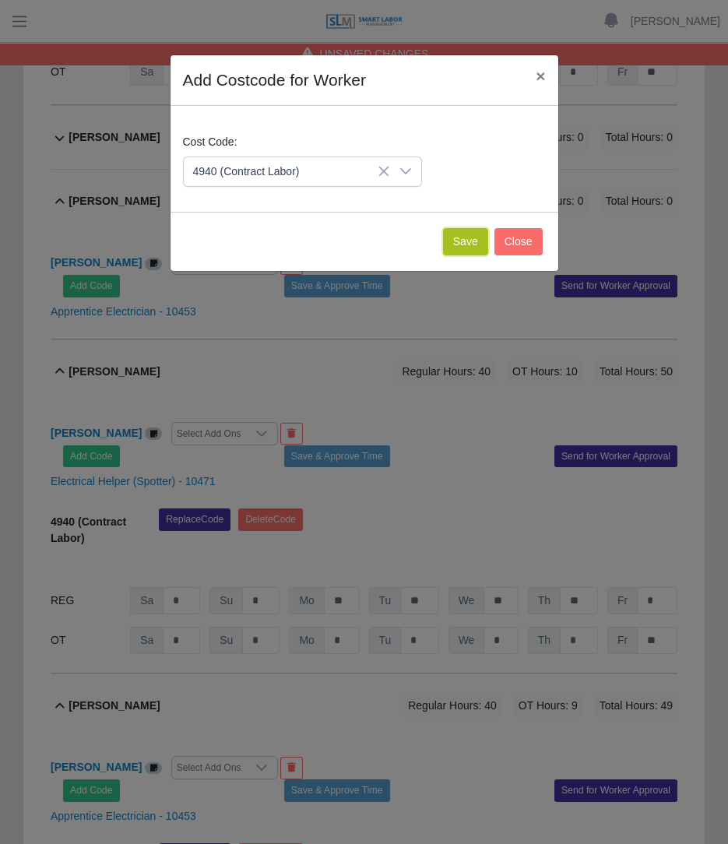
click at [449, 247] on button "Save" at bounding box center [465, 241] width 45 height 27
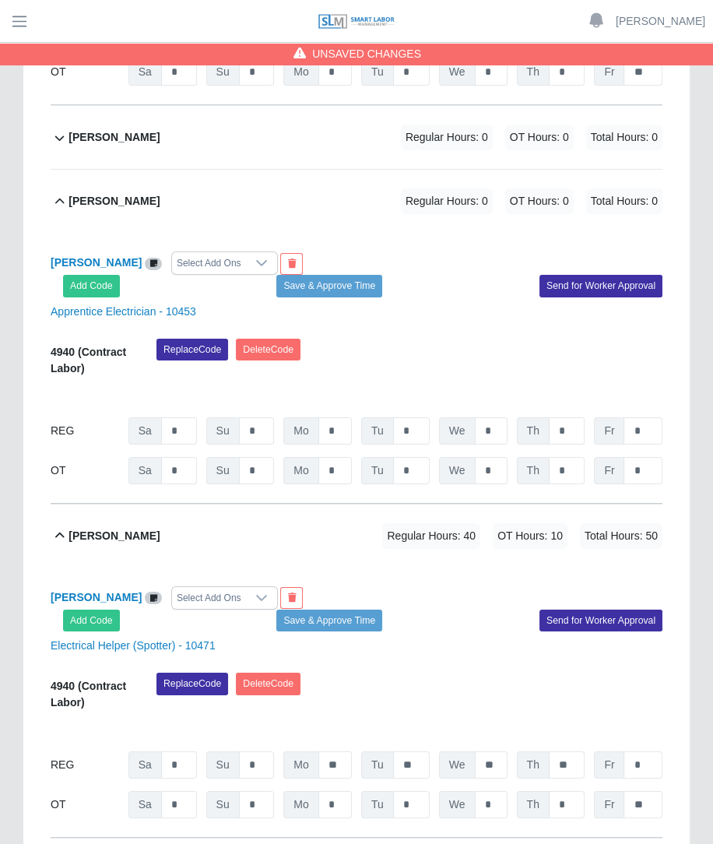
click at [185, 391] on div "4940 (Contract Labor) Replace Code Delete Code 09/13/2025 Timers 09/14/2025 Tim…" at bounding box center [357, 412] width 612 height 146
click at [185, 417] on input "*" at bounding box center [179, 430] width 36 height 27
type input "**"
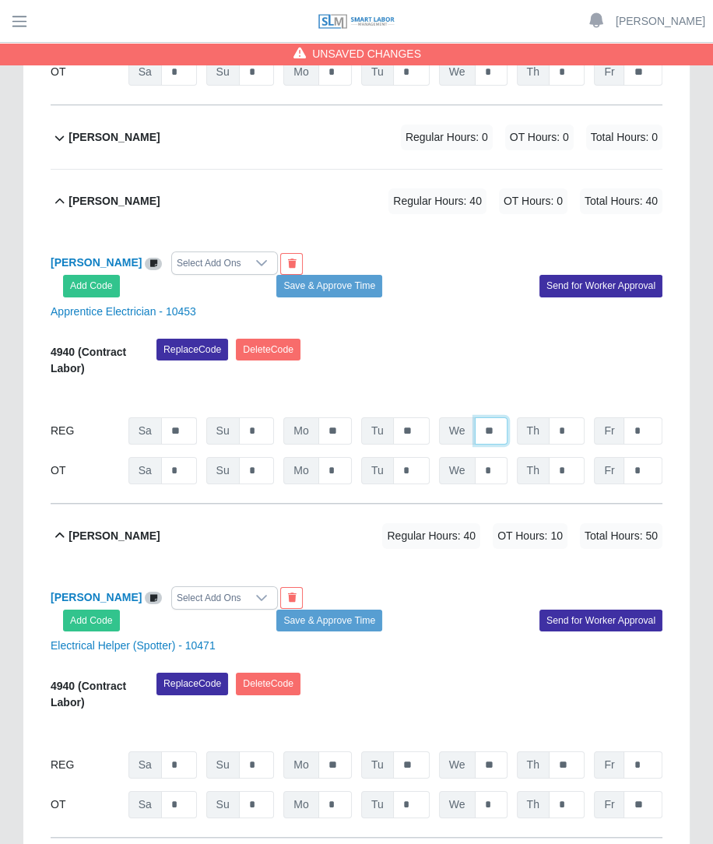
type input "**"
type input "*"
click at [569, 457] on input "*" at bounding box center [567, 470] width 36 height 27
type input "**"
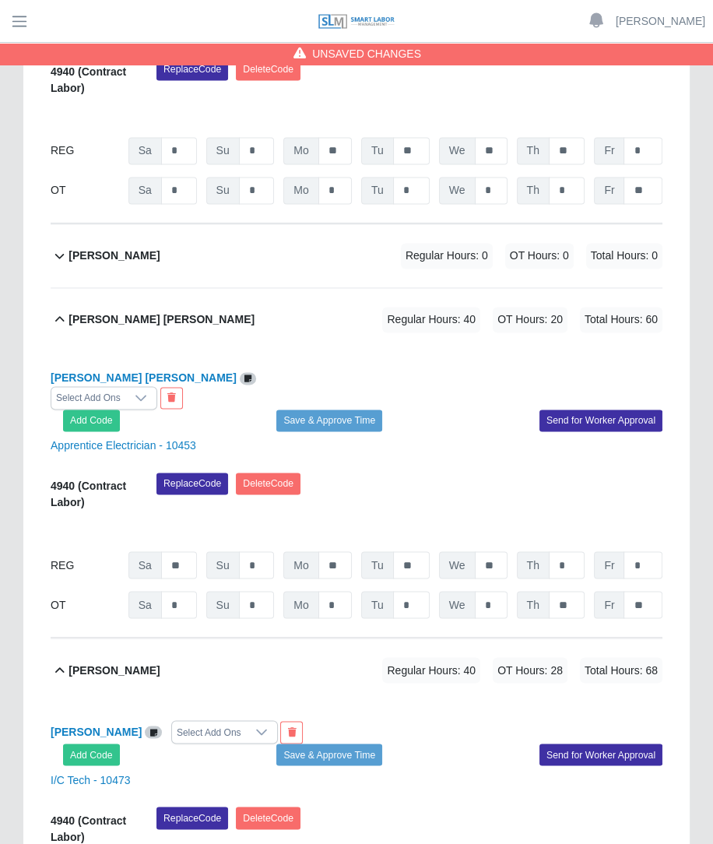
scroll to position [5707, 0]
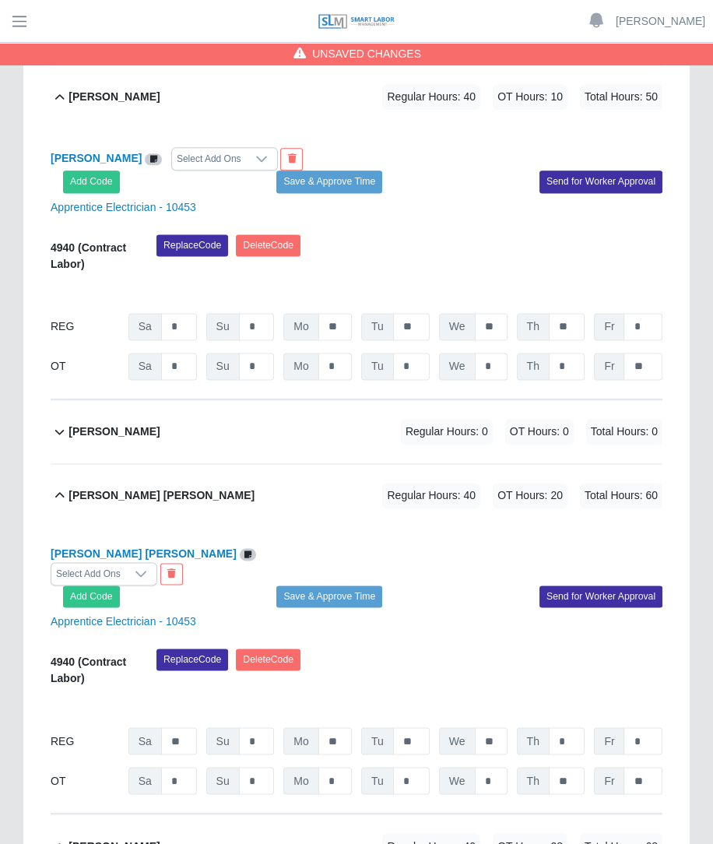
click at [564, 419] on span "OT Hours: 0" at bounding box center [539, 432] width 69 height 26
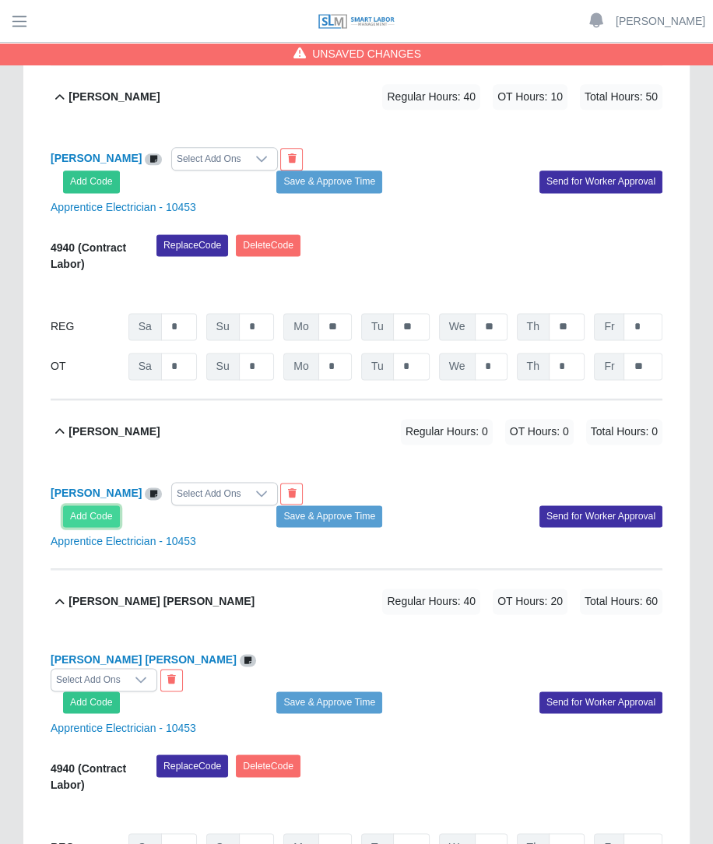
click at [78, 505] on button "Add Code" at bounding box center [91, 516] width 57 height 22
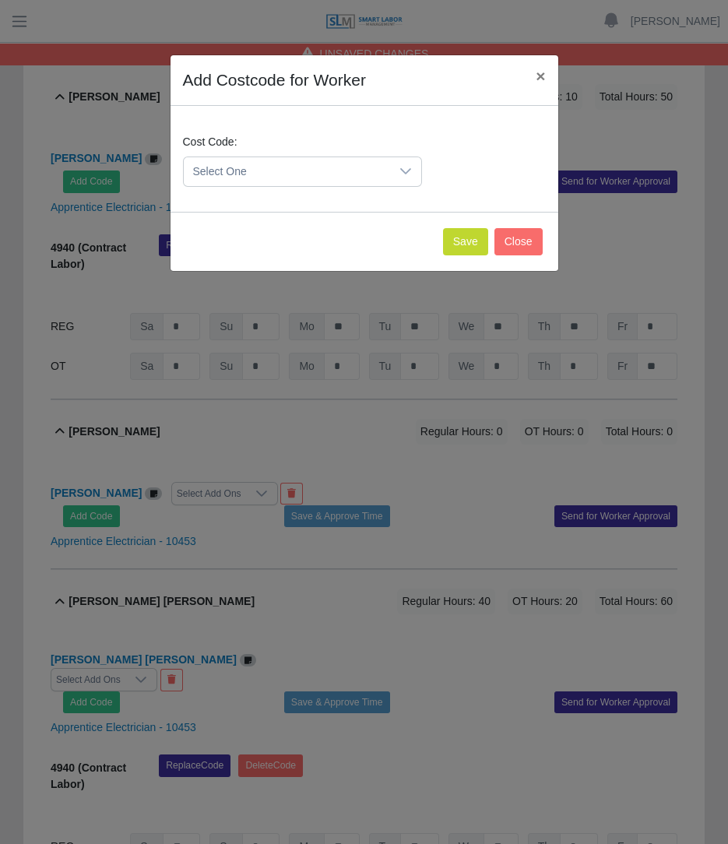
click at [272, 174] on span "Select One" at bounding box center [287, 171] width 206 height 29
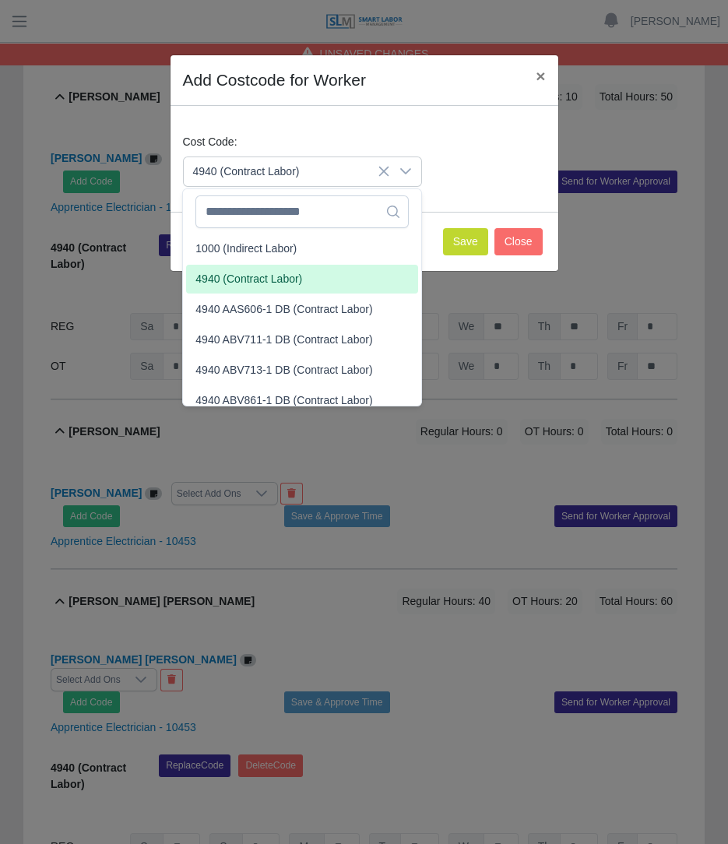
click at [255, 271] on span "4940 (Contract Labor)" at bounding box center [248, 279] width 107 height 16
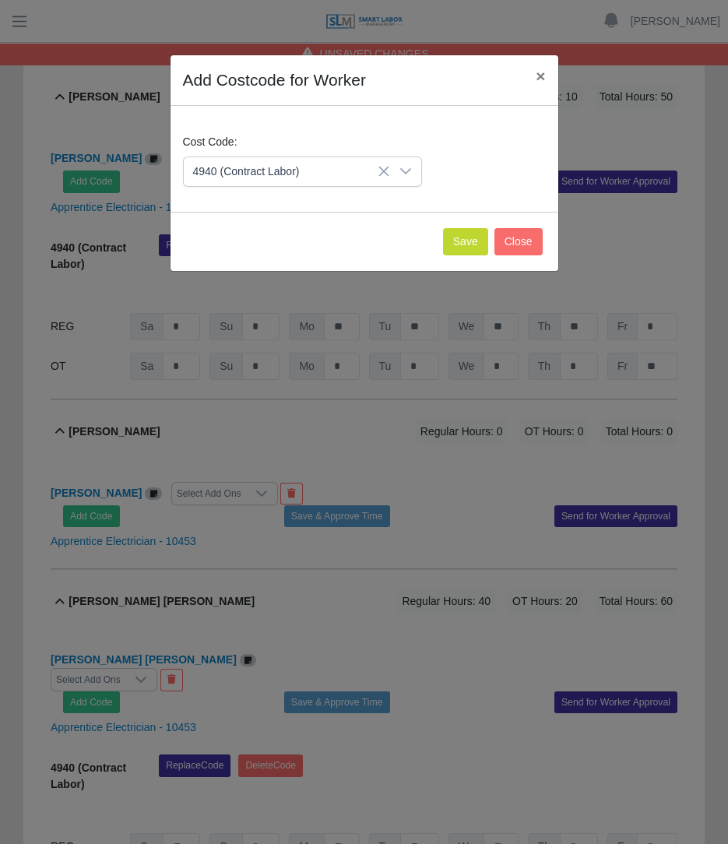
click at [443, 234] on div "Save Close" at bounding box center [364, 241] width 388 height 59
click at [464, 237] on button "Save" at bounding box center [465, 241] width 45 height 27
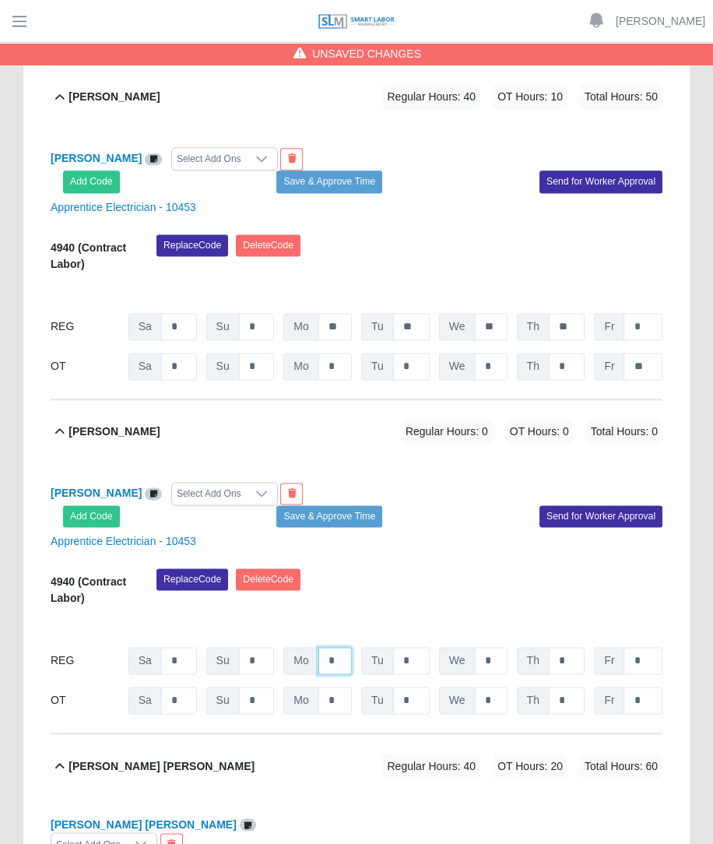
click at [349, 647] on input "*" at bounding box center [334, 660] width 33 height 27
type input "**"
type input "*"
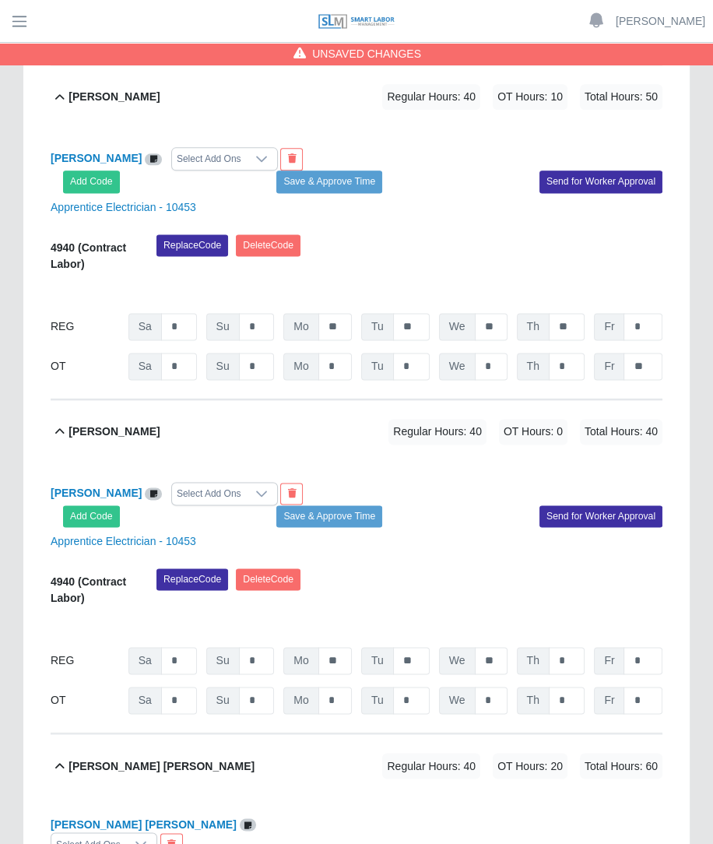
click at [533, 616] on div "09/13/2025 Timers 09/14/2025 Timers 09/15/2025 Timers 09/16/2025 Timers 09/17/2…" at bounding box center [357, 625] width 612 height 19
click at [571, 645] on div "Richard Villalobos Select Add Ons Add Code Save & Approve Time Send for Worker …" at bounding box center [357, 598] width 612 height 270
click at [568, 687] on input "*" at bounding box center [567, 700] width 36 height 27
type input "*"
type input "**"
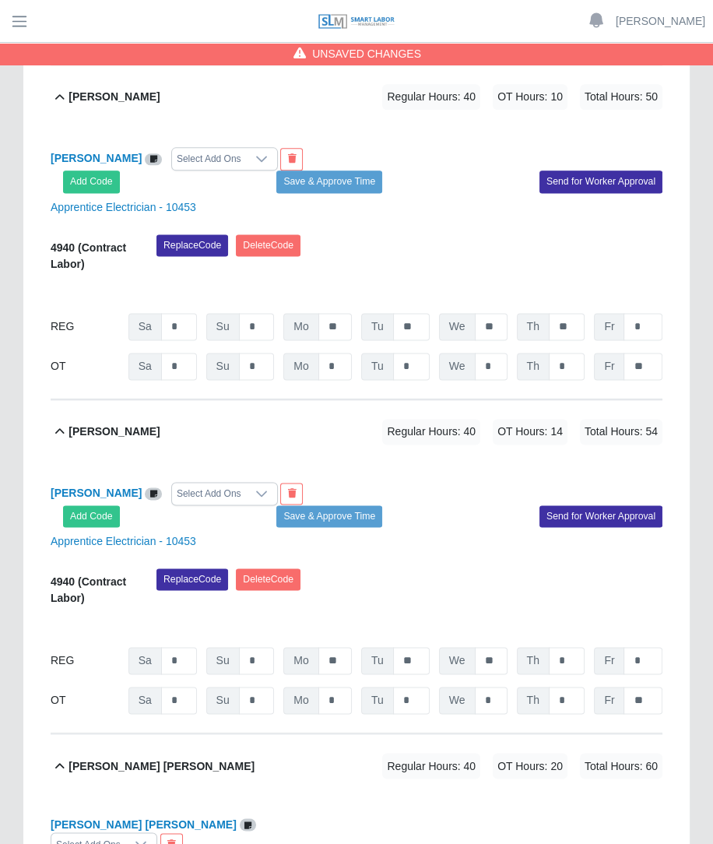
click at [510, 533] on div "Apprentice Electrician - 10453" at bounding box center [356, 541] width 635 height 16
click at [564, 687] on input "*" at bounding box center [567, 700] width 36 height 27
type input "*"
click at [478, 568] on div "Replace Code Delete Code" at bounding box center [409, 591] width 529 height 47
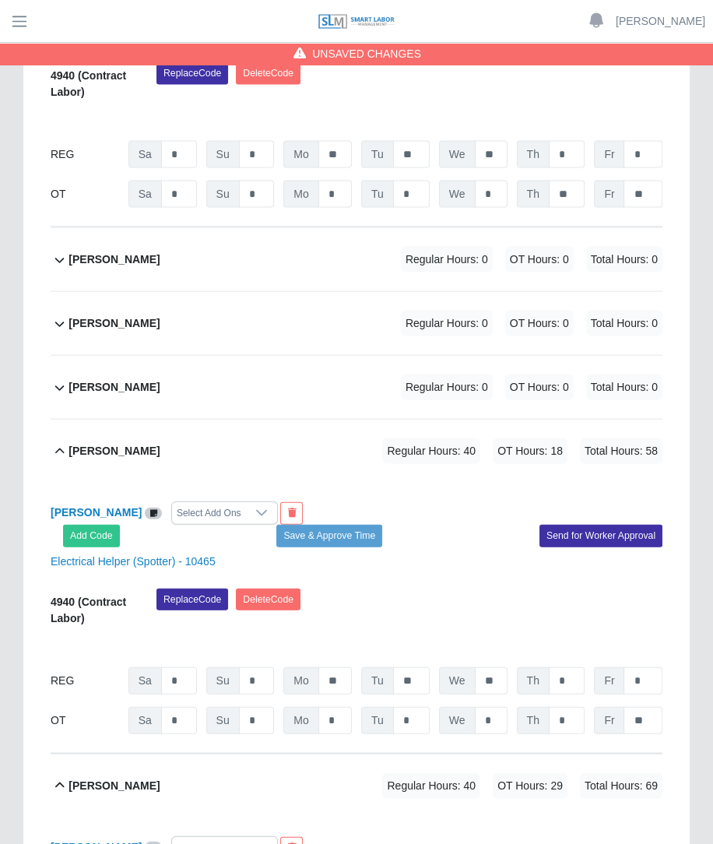
scroll to position [2272, 0]
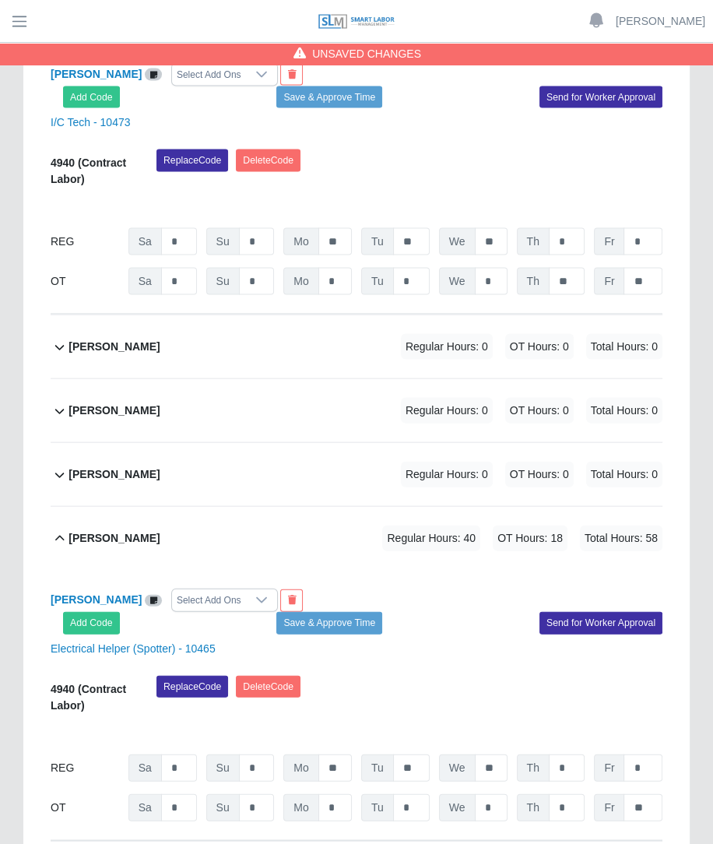
click at [497, 379] on div "Jose Morante Regular Hours: 0 OT Hours: 0 Total Hours: 0" at bounding box center [366, 410] width 594 height 63
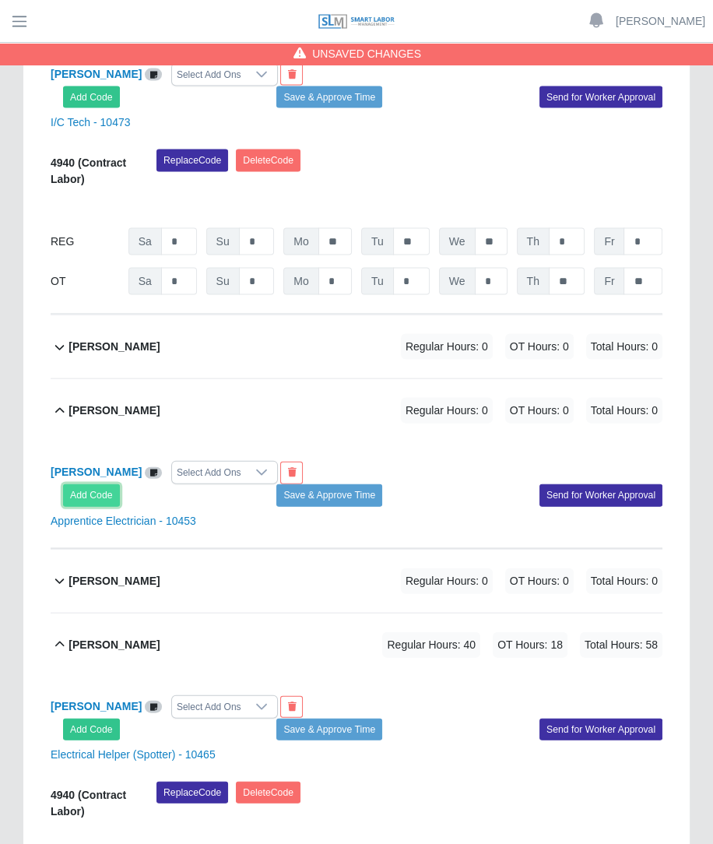
click at [87, 484] on button "Add Code" at bounding box center [91, 495] width 57 height 22
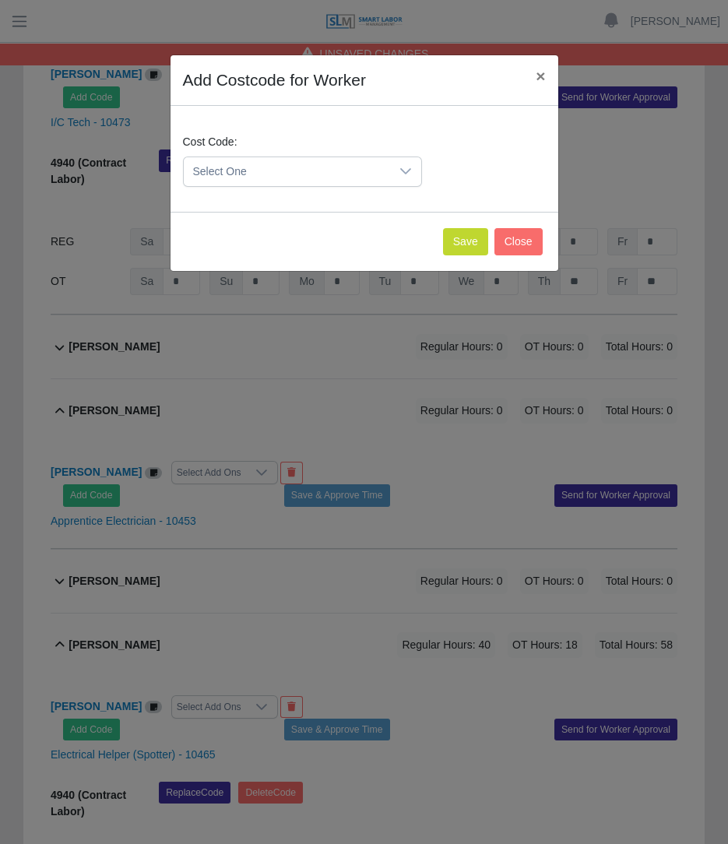
click at [254, 166] on span "Select One" at bounding box center [287, 171] width 206 height 29
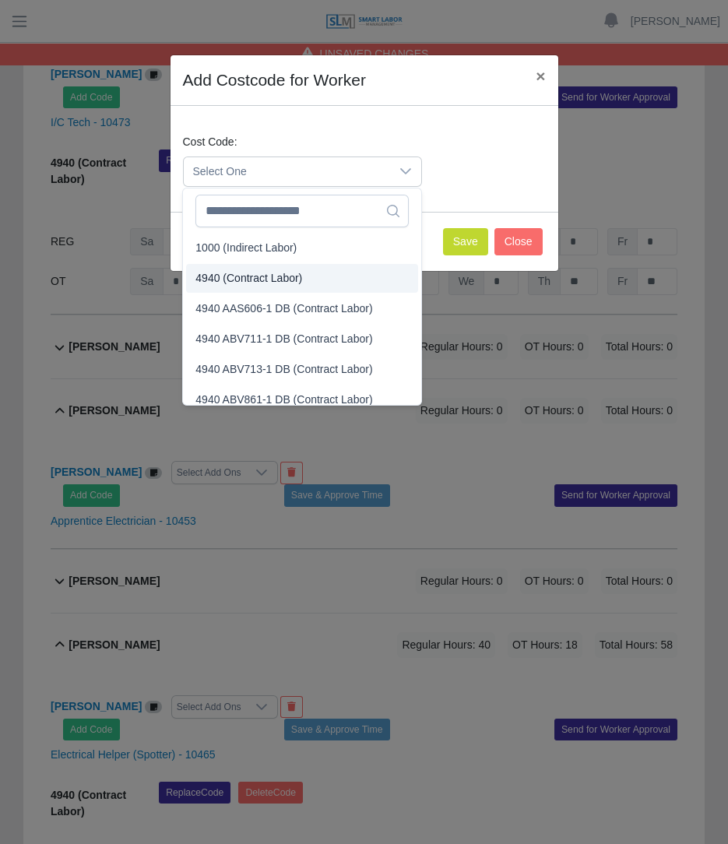
click at [237, 274] on span "4940 (Contract Labor)" at bounding box center [248, 278] width 107 height 16
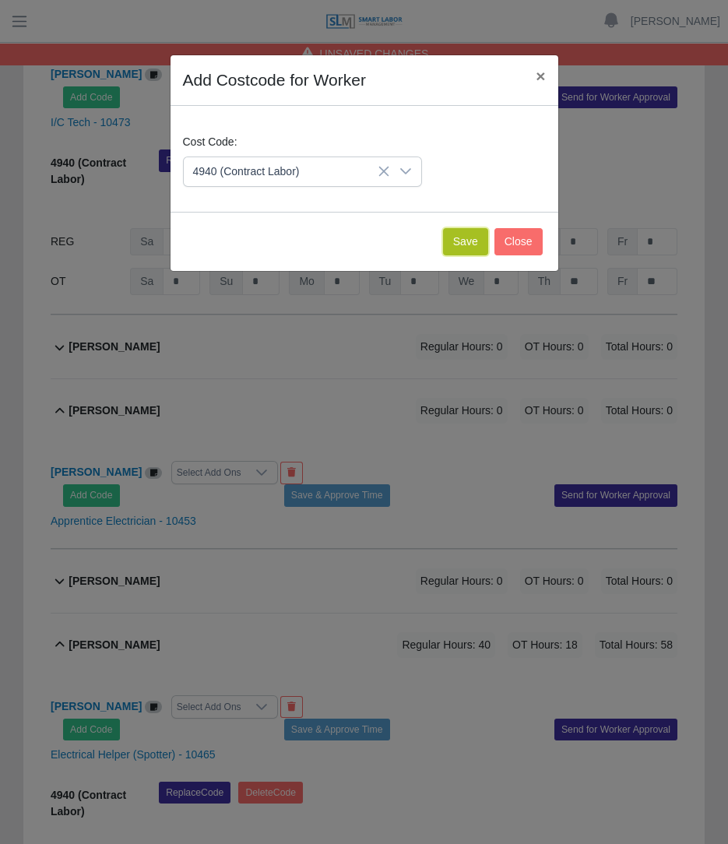
click at [452, 228] on button "Save" at bounding box center [465, 241] width 45 height 27
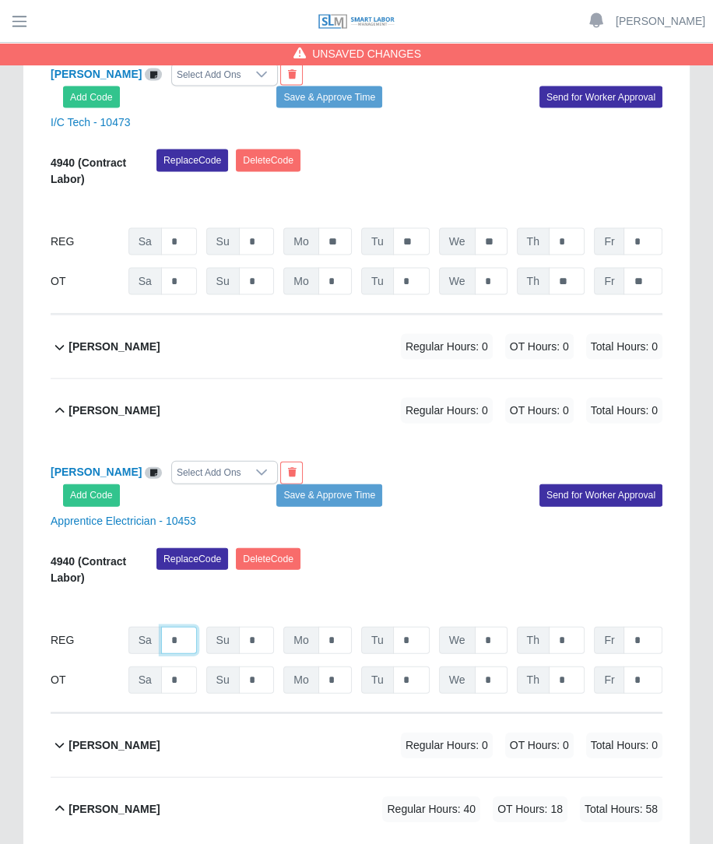
click at [187, 627] on input "*" at bounding box center [179, 640] width 36 height 27
type input "**"
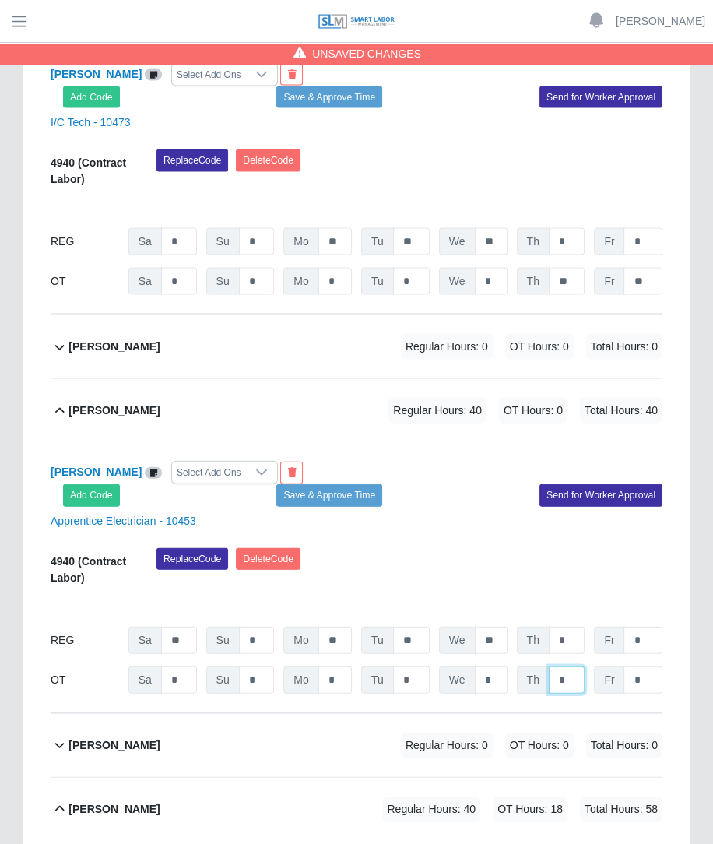
click at [565, 666] on input "*" at bounding box center [567, 679] width 36 height 27
type input "**"
click at [430, 548] on div "Replace Code Delete Code" at bounding box center [409, 571] width 529 height 47
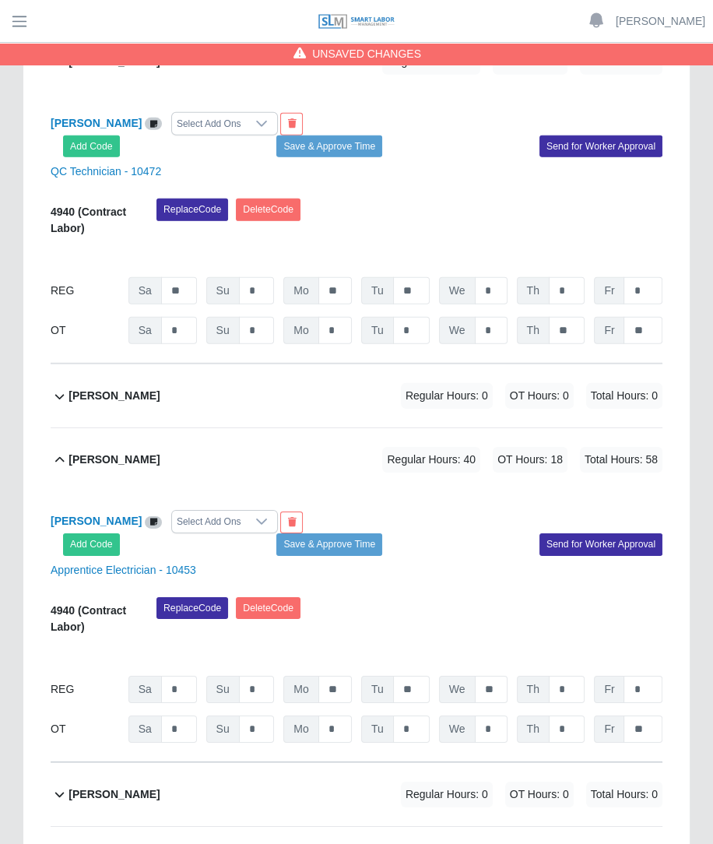
scroll to position [3423, 0]
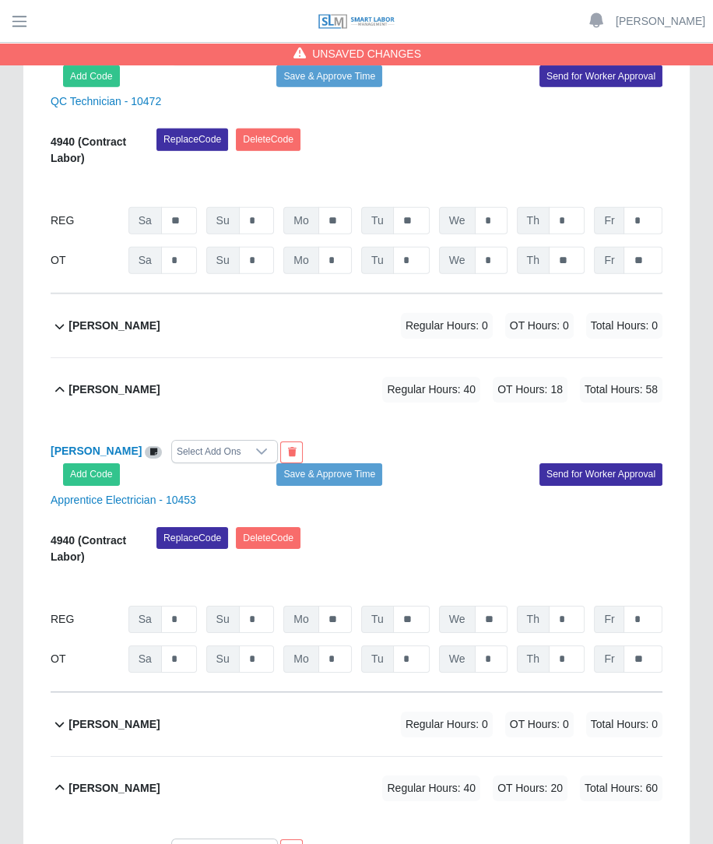
click at [494, 313] on div "Regular Hours: 0 OT Hours: 0 Total Hours: 0" at bounding box center [509, 326] width 305 height 26
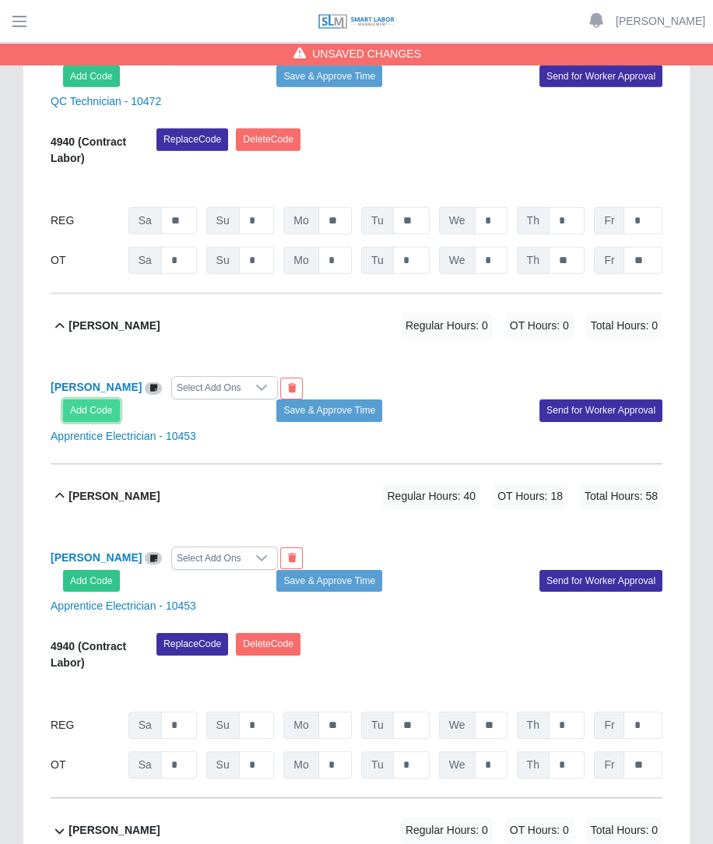
click at [111, 399] on button "Add Code" at bounding box center [91, 410] width 57 height 22
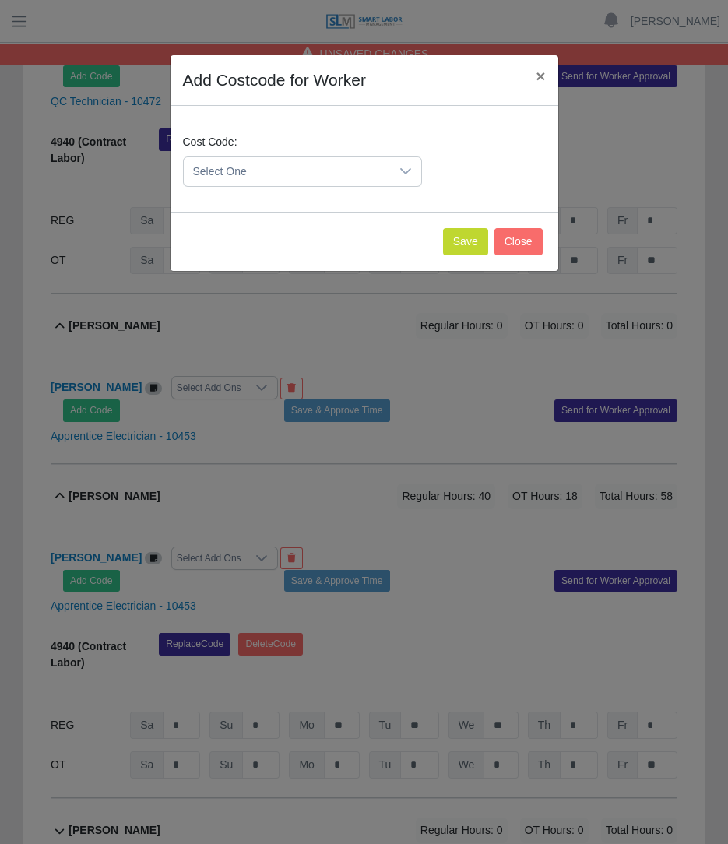
click at [251, 176] on span "Select One" at bounding box center [287, 171] width 206 height 29
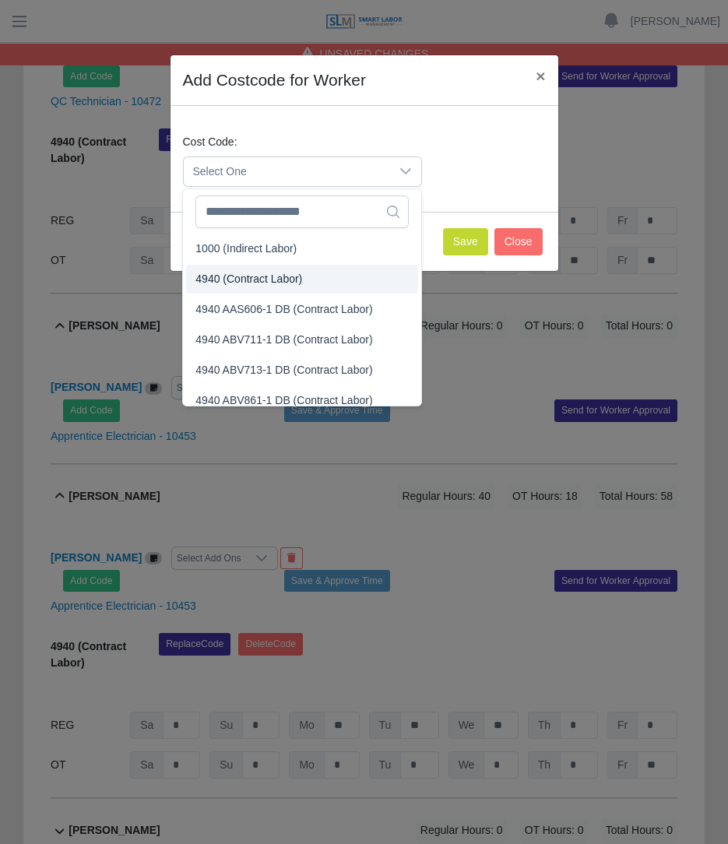
click at [241, 275] on span "4940 (Contract Labor)" at bounding box center [248, 279] width 107 height 16
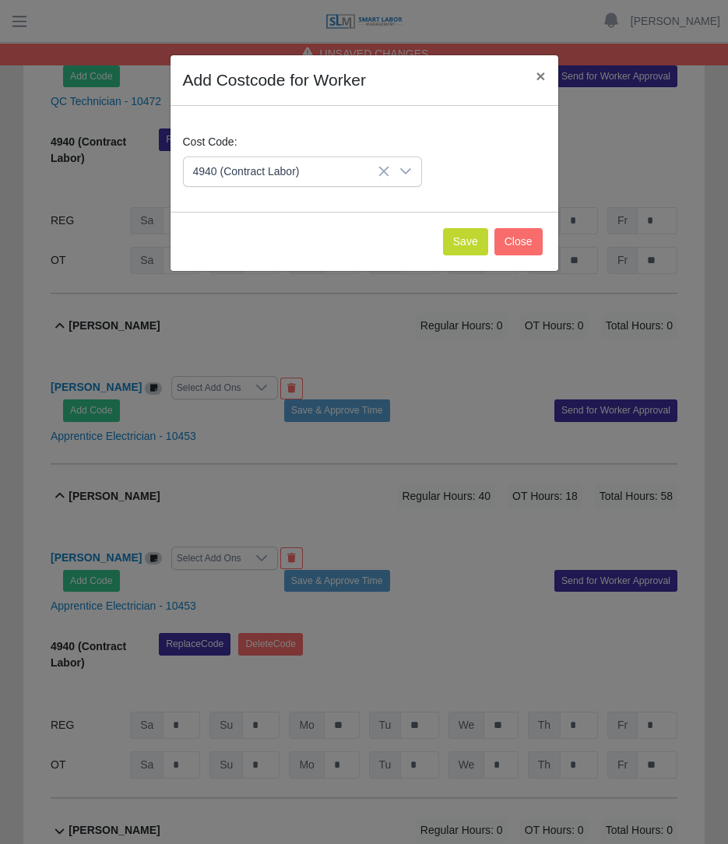
click at [443, 244] on div "Save Close" at bounding box center [364, 241] width 388 height 59
click at [455, 244] on button "Save" at bounding box center [465, 241] width 45 height 27
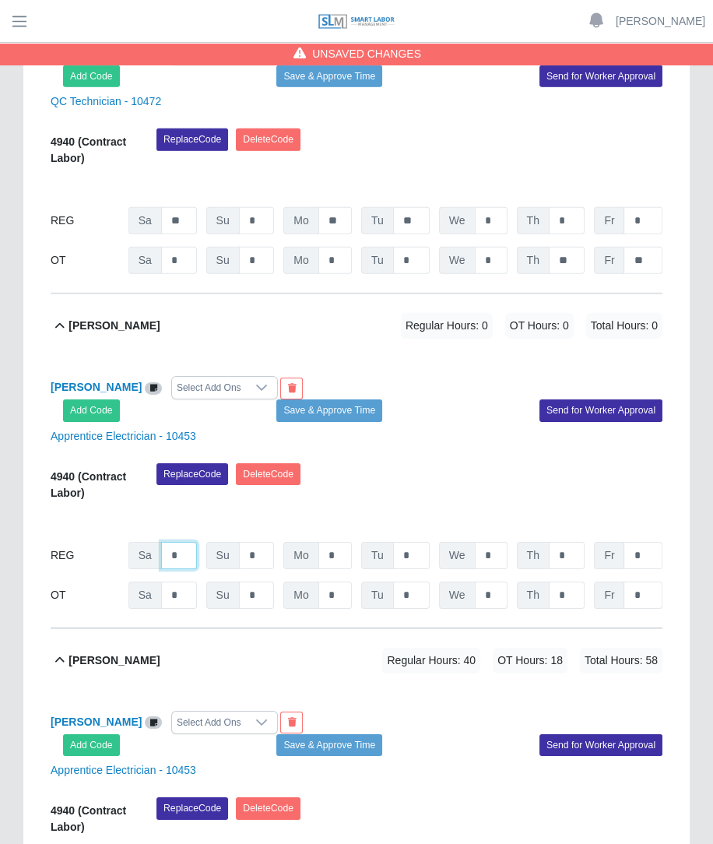
click at [183, 542] on input "*" at bounding box center [179, 555] width 36 height 27
type input "**"
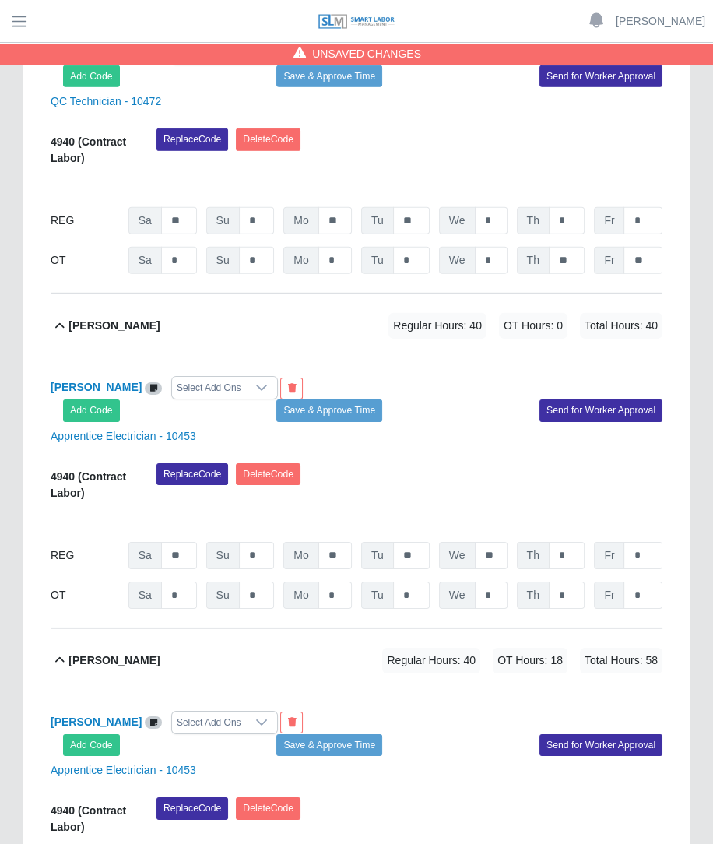
click at [385, 463] on div "Replace Code Delete Code" at bounding box center [409, 486] width 529 height 47
click at [575, 582] on input "*" at bounding box center [567, 595] width 36 height 27
type input "**"
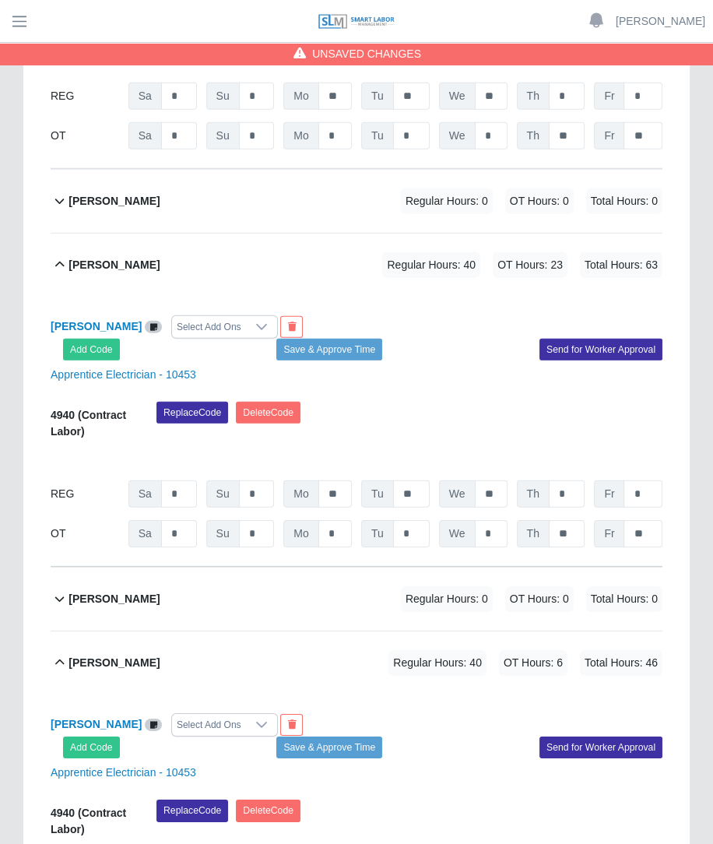
scroll to position [7440, 0]
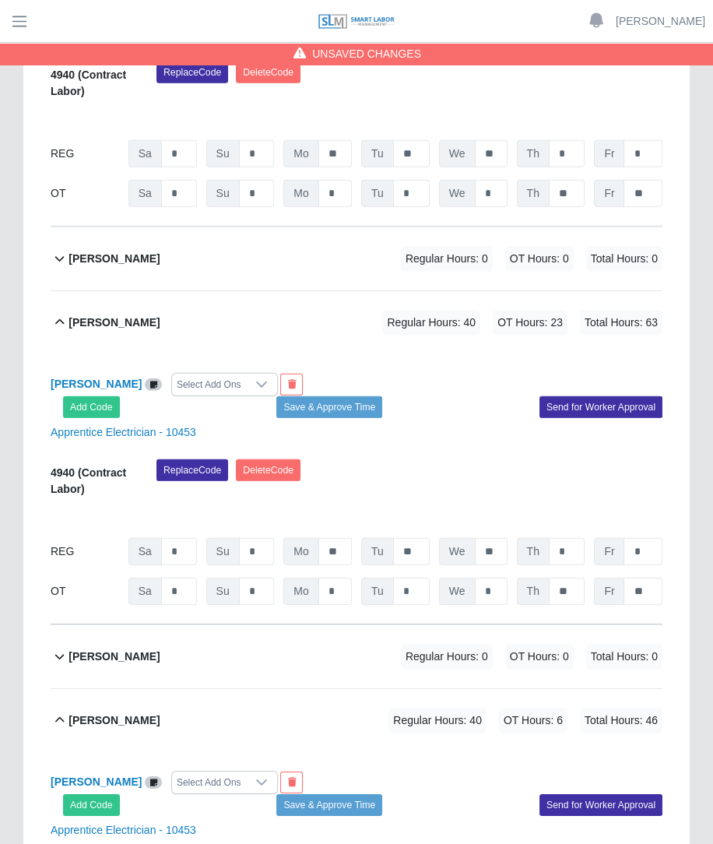
click at [514, 644] on span "OT Hours: 0" at bounding box center [539, 657] width 69 height 26
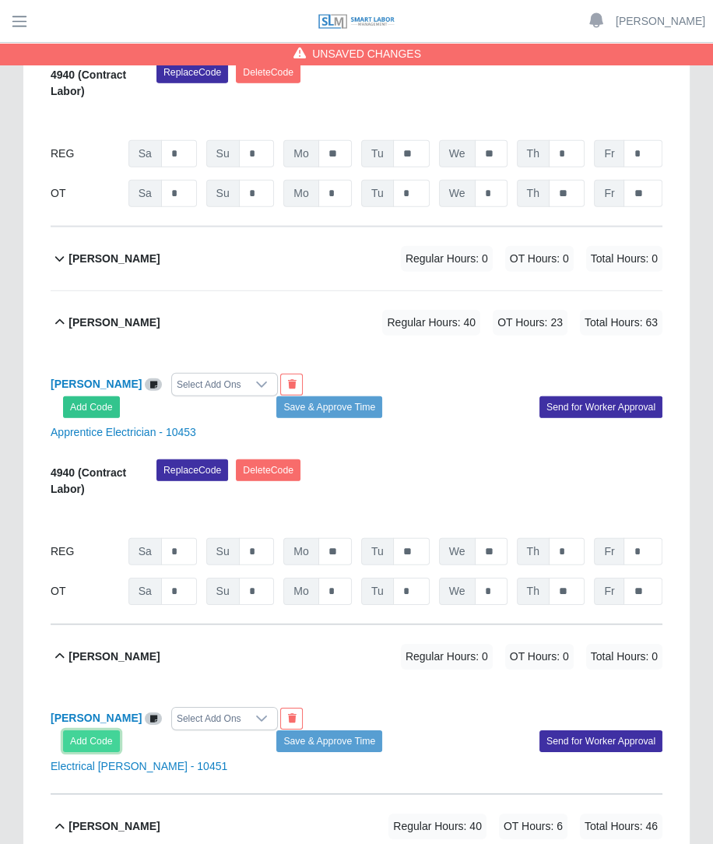
click at [93, 730] on button "Add Code" at bounding box center [91, 741] width 57 height 22
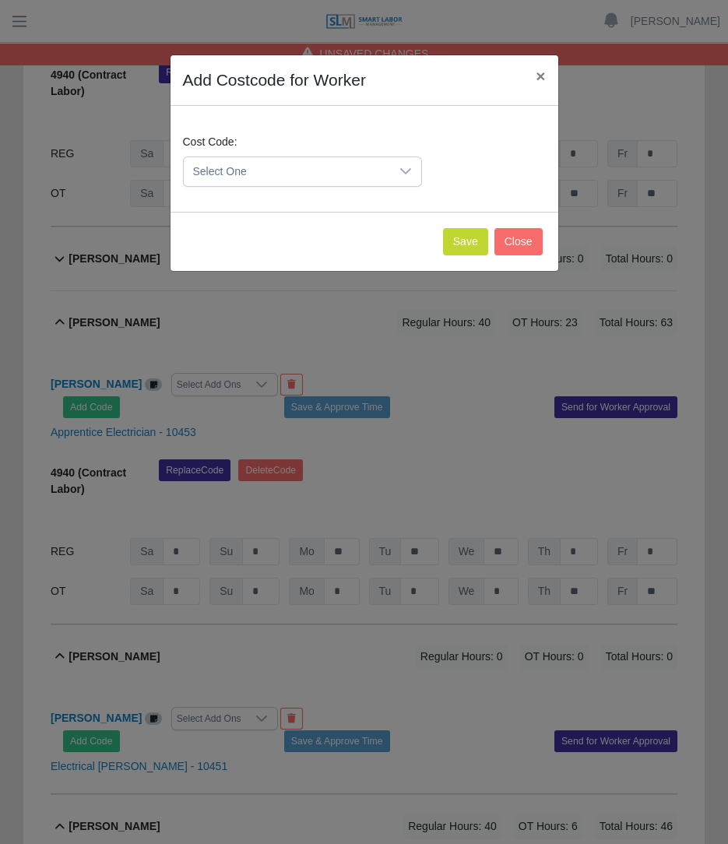
click at [289, 177] on span "Select One" at bounding box center [287, 171] width 206 height 29
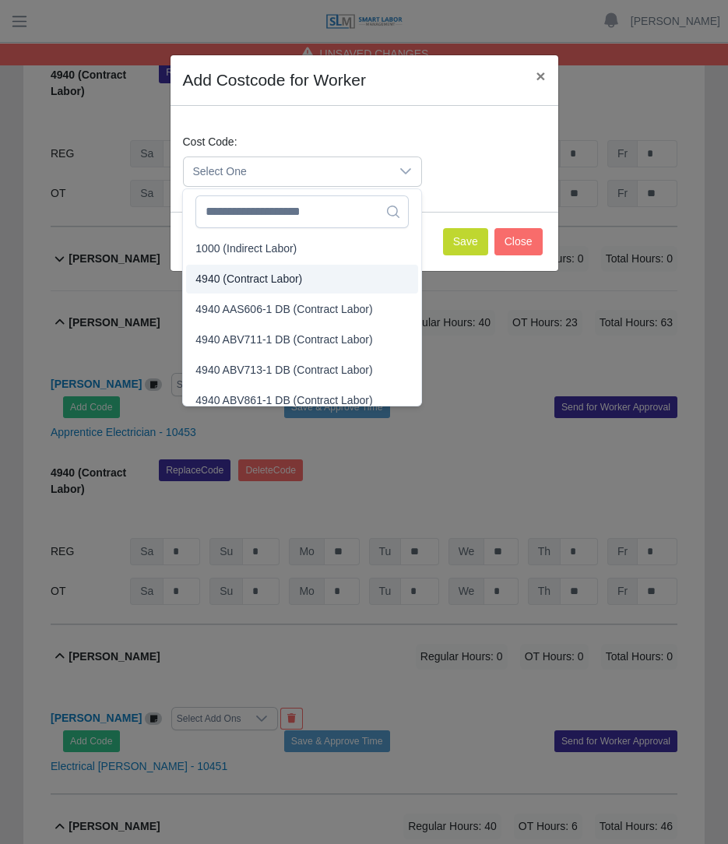
click at [274, 277] on span "4940 (Contract Labor)" at bounding box center [248, 279] width 107 height 16
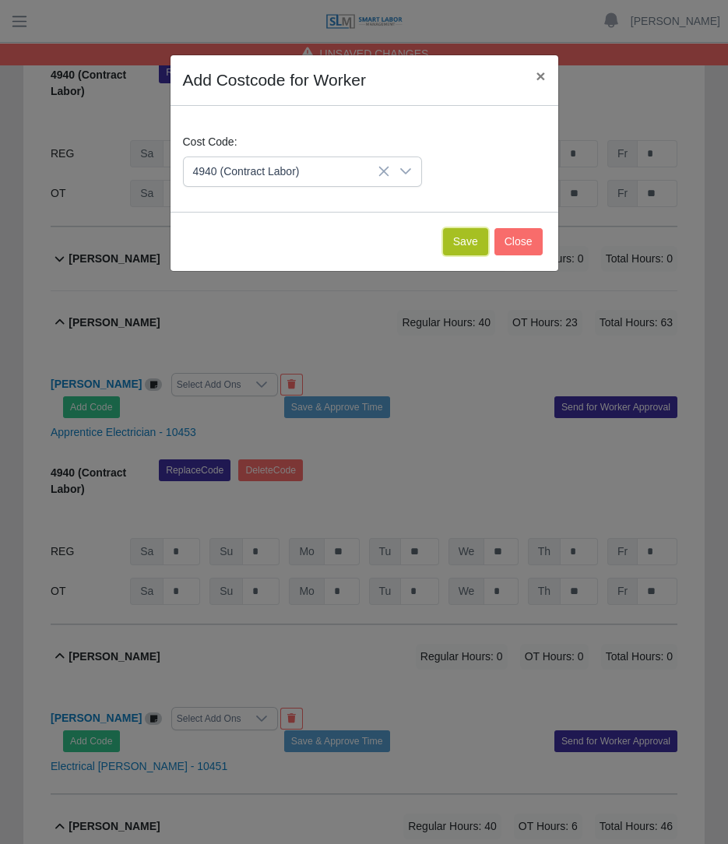
click at [455, 245] on button "Save" at bounding box center [465, 241] width 45 height 27
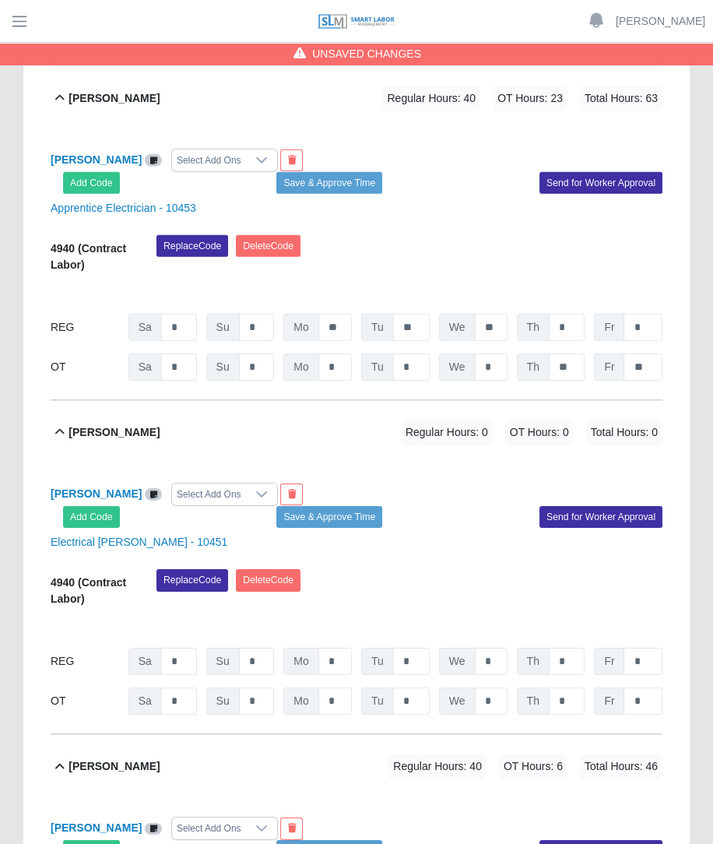
scroll to position [7671, 0]
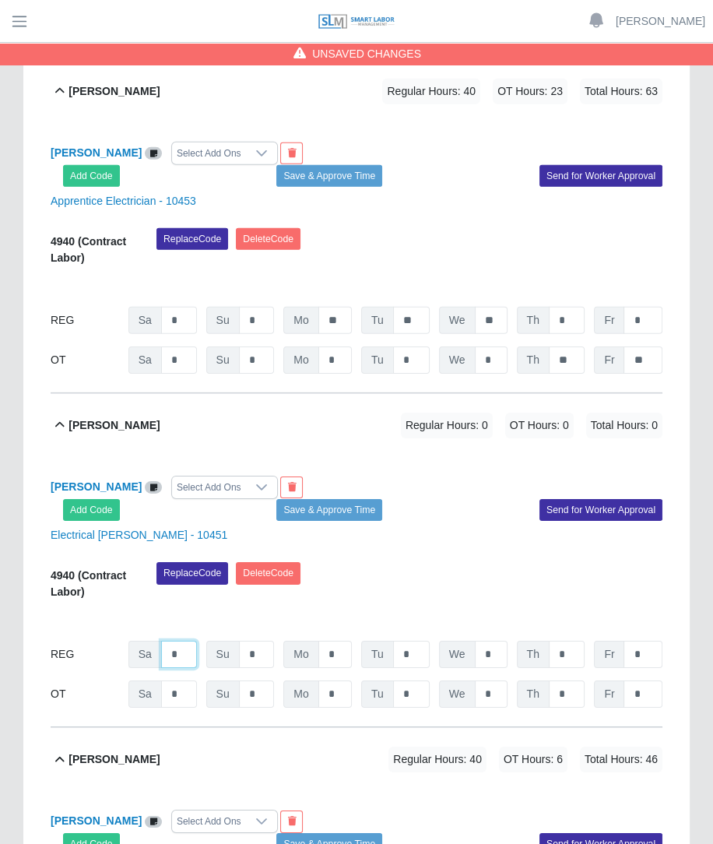
click at [187, 641] on input "*" at bounding box center [179, 654] width 36 height 27
type input "*"
type input "**"
type input "*"
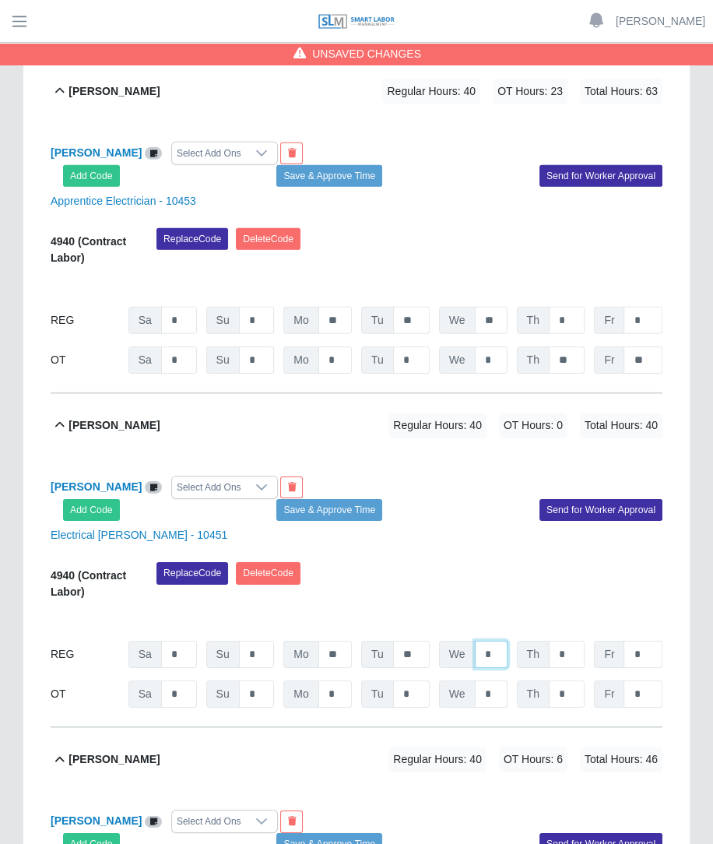
type input "*"
click at [490, 680] on input "*" at bounding box center [491, 693] width 33 height 27
type input "*"
type input "**"
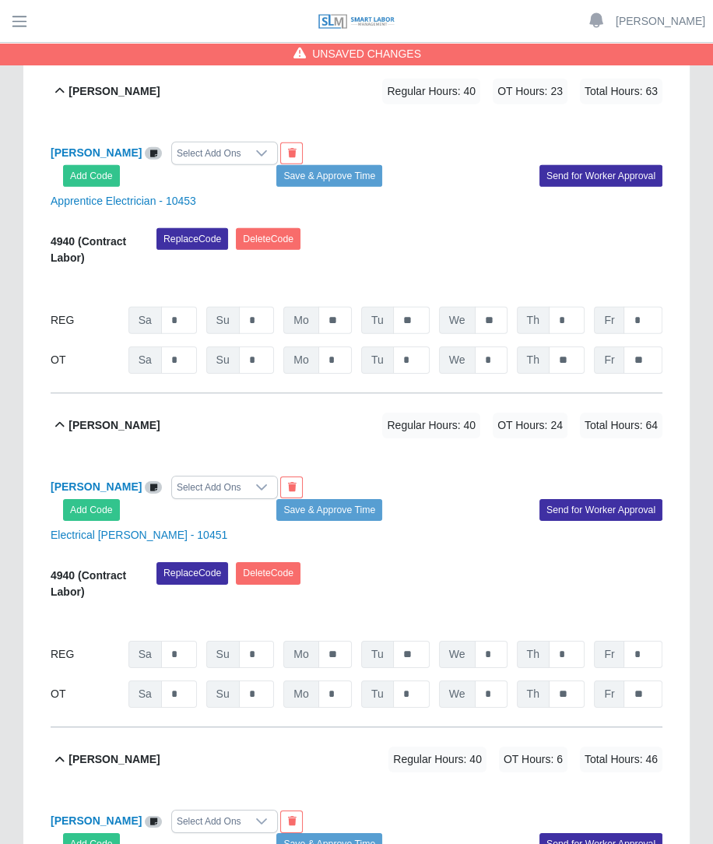
click at [420, 562] on div "Replace Code Delete Code" at bounding box center [409, 585] width 529 height 47
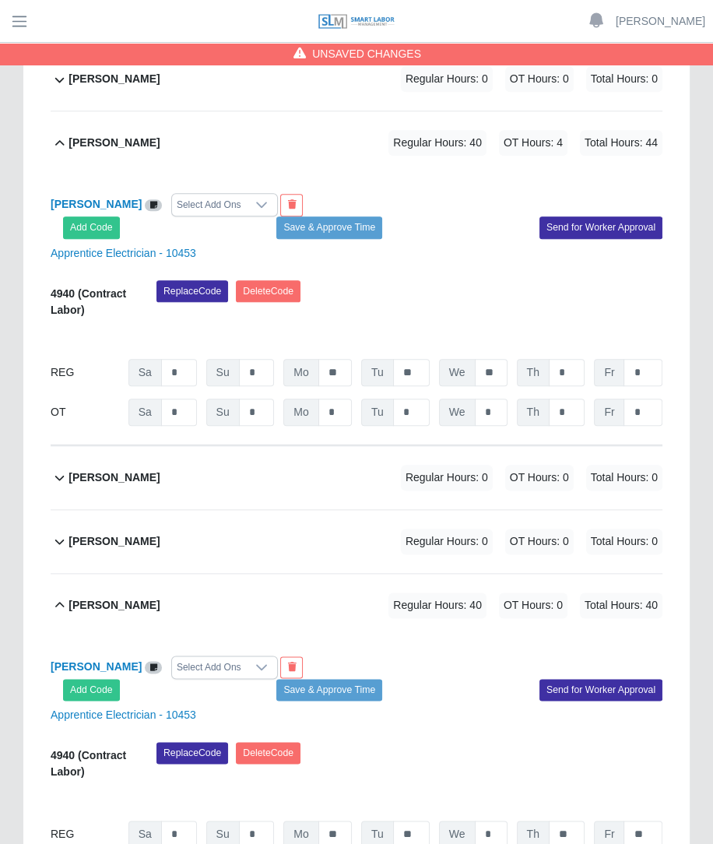
scroll to position [5368, 0]
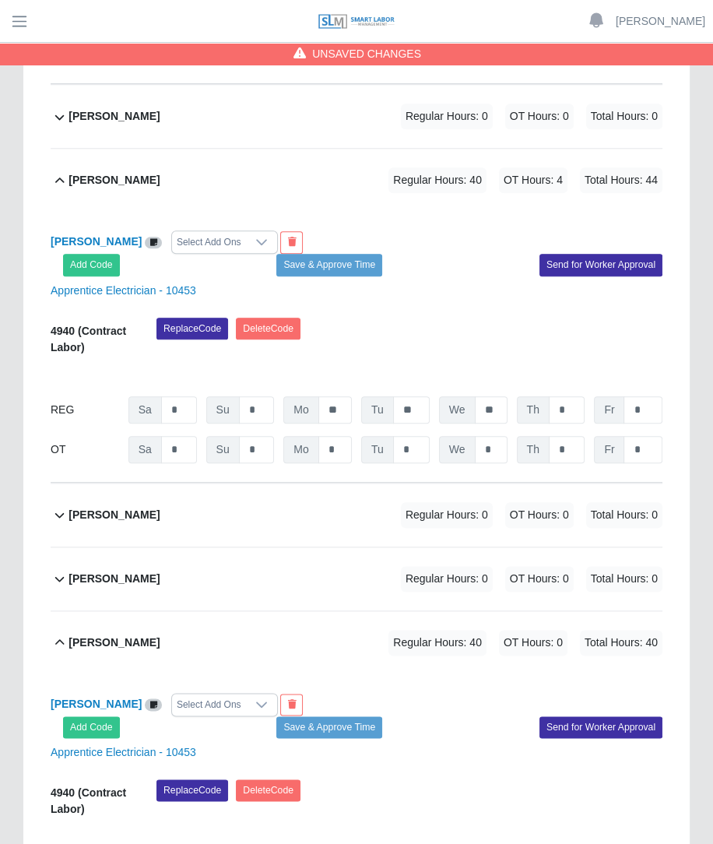
click at [458, 502] on span "Regular Hours: 0" at bounding box center [447, 515] width 92 height 26
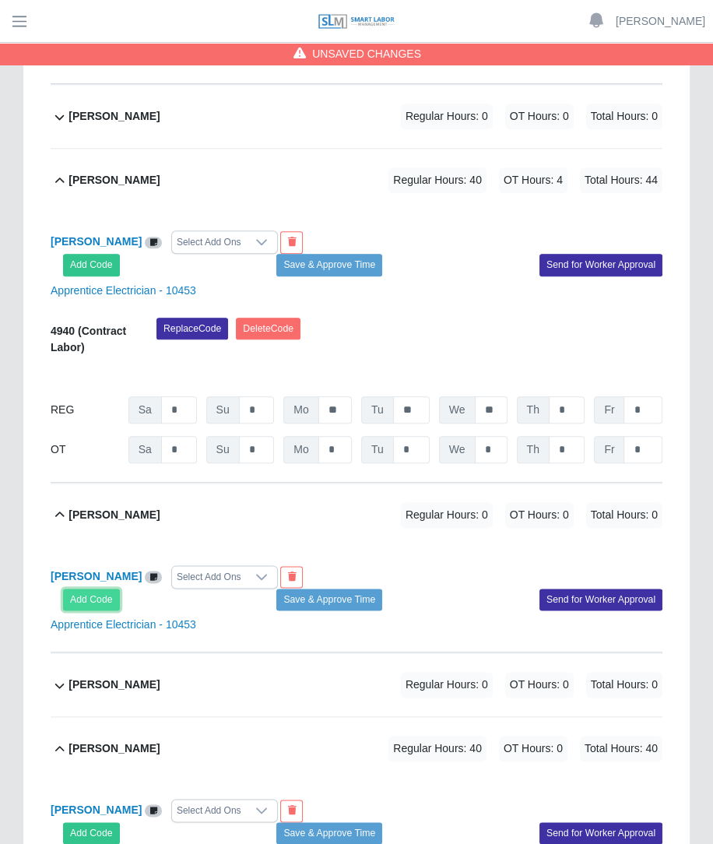
click at [84, 589] on button "Add Code" at bounding box center [91, 600] width 57 height 22
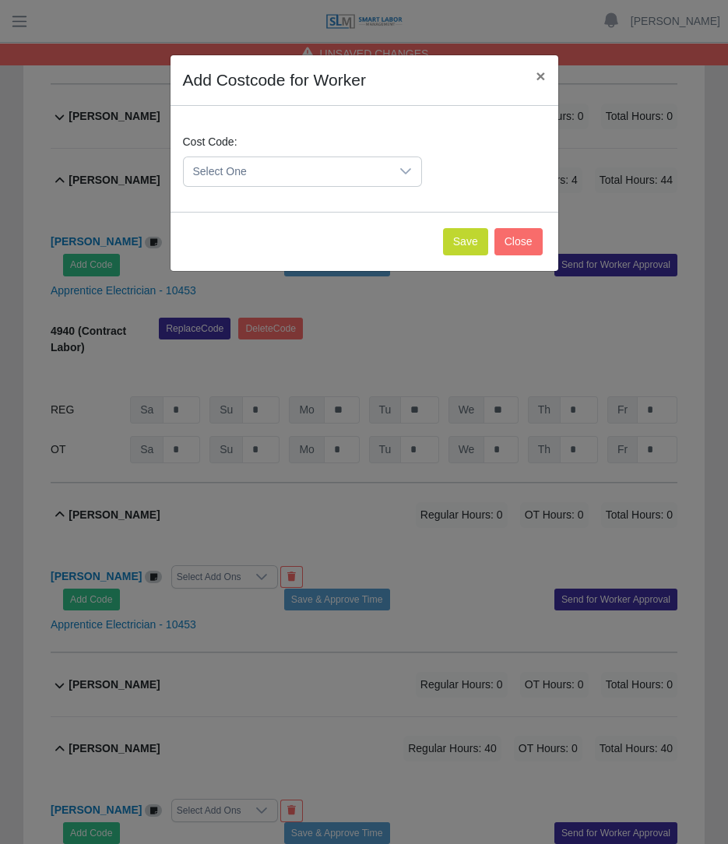
click at [276, 161] on span "Select One" at bounding box center [287, 171] width 206 height 29
click at [245, 281] on span "4940 (Contract Labor)" at bounding box center [248, 279] width 107 height 16
click at [463, 235] on button "Save" at bounding box center [465, 241] width 45 height 27
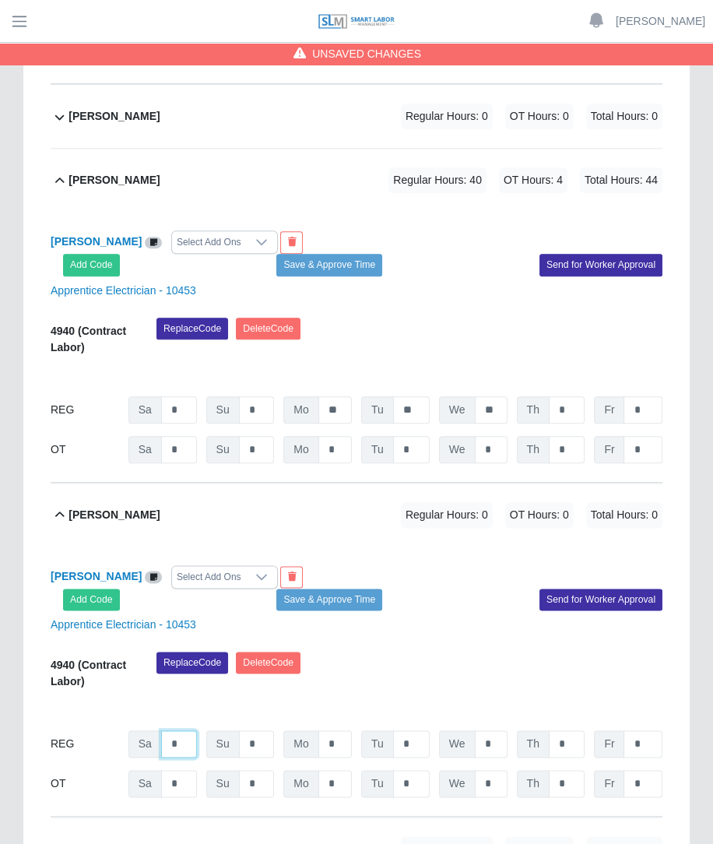
click at [187, 730] on input "*" at bounding box center [179, 743] width 36 height 27
type input "*"
type input "**"
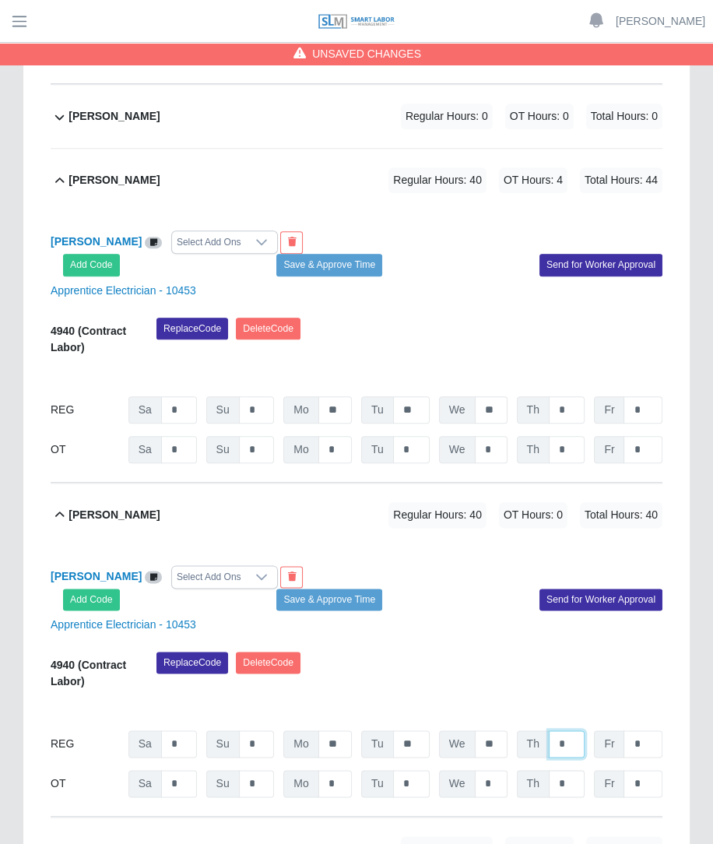
type input "*"
click at [575, 770] on input "*" at bounding box center [567, 783] width 36 height 27
type input "*"
type input "**"
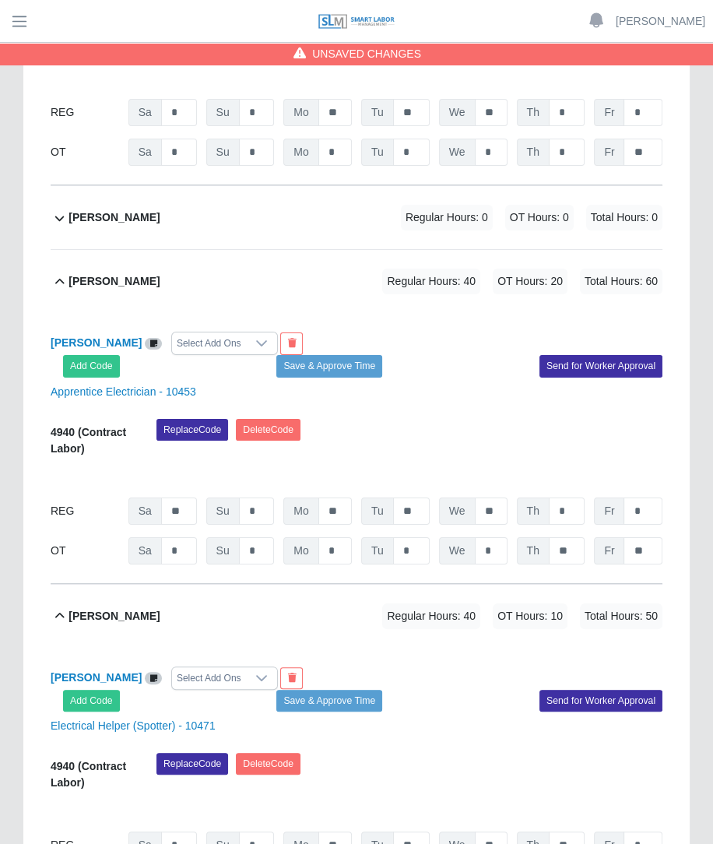
scroll to position [4139, 0]
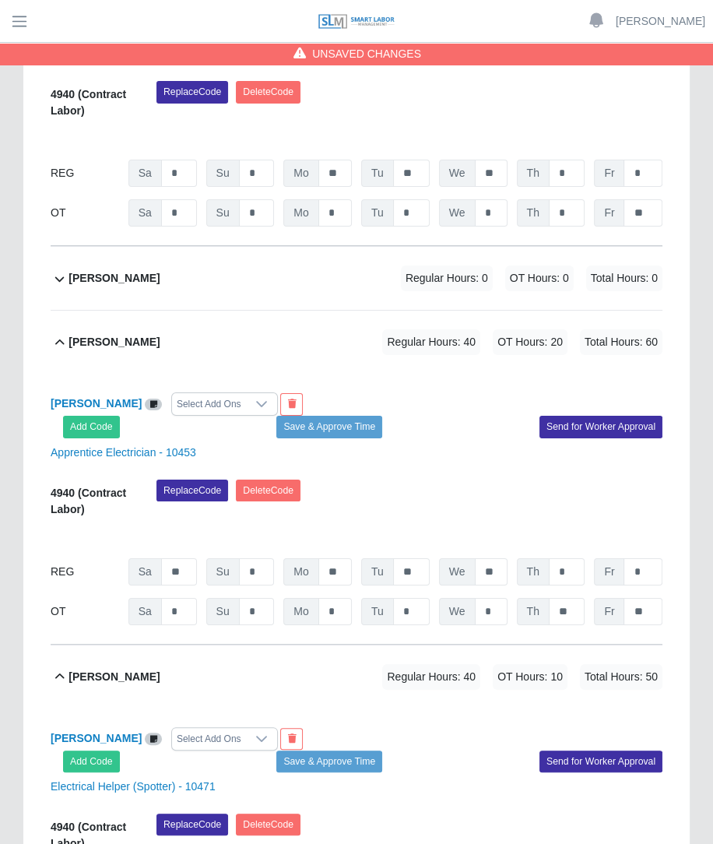
click at [503, 247] on div "Marco Nunez Regular Hours: 0 OT Hours: 0 Total Hours: 0" at bounding box center [366, 278] width 594 height 63
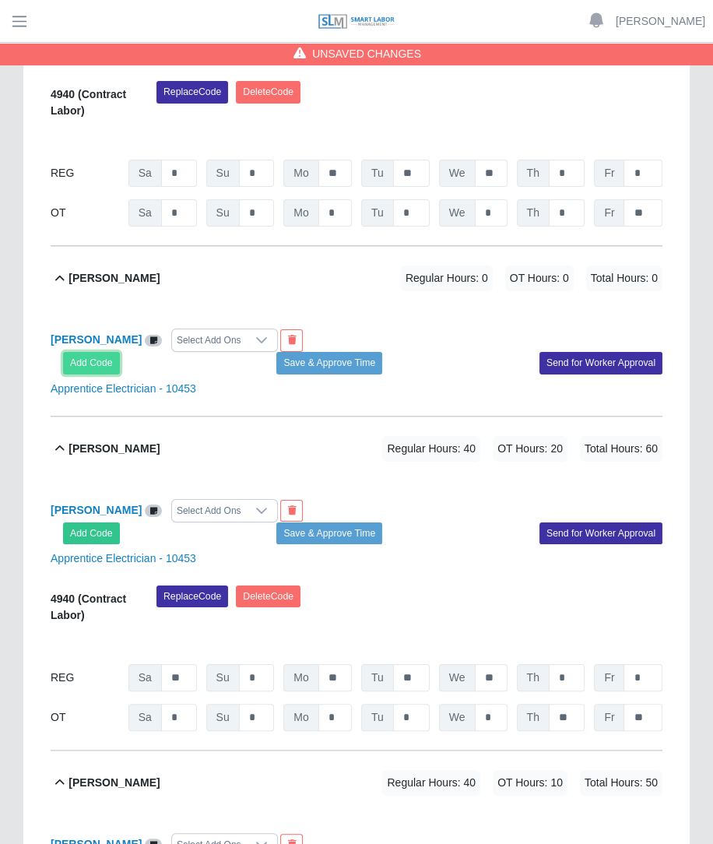
click at [102, 352] on button "Add Code" at bounding box center [91, 363] width 57 height 22
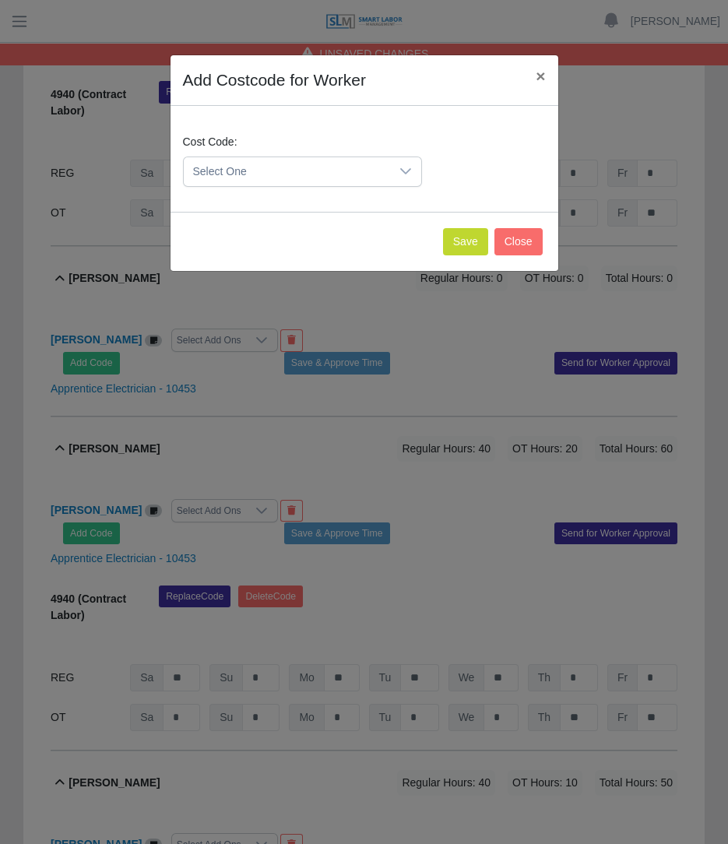
click at [258, 167] on span "Select One" at bounding box center [287, 171] width 206 height 29
click at [247, 276] on span "4940 (Contract Labor)" at bounding box center [248, 279] width 107 height 16
click at [456, 252] on button "Save" at bounding box center [465, 241] width 45 height 27
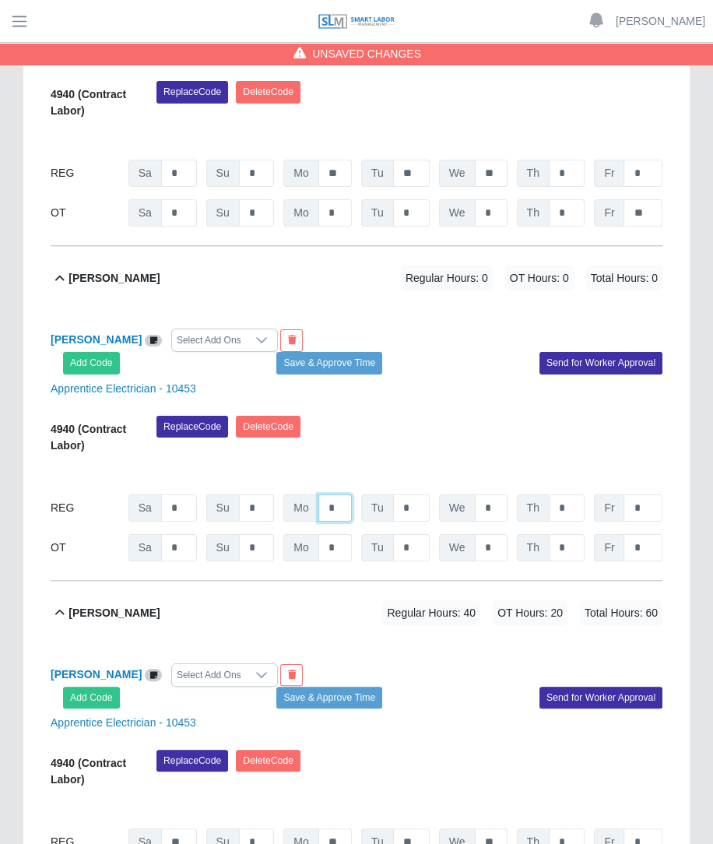
click at [346, 494] on input "*" at bounding box center [334, 507] width 33 height 27
type input "**"
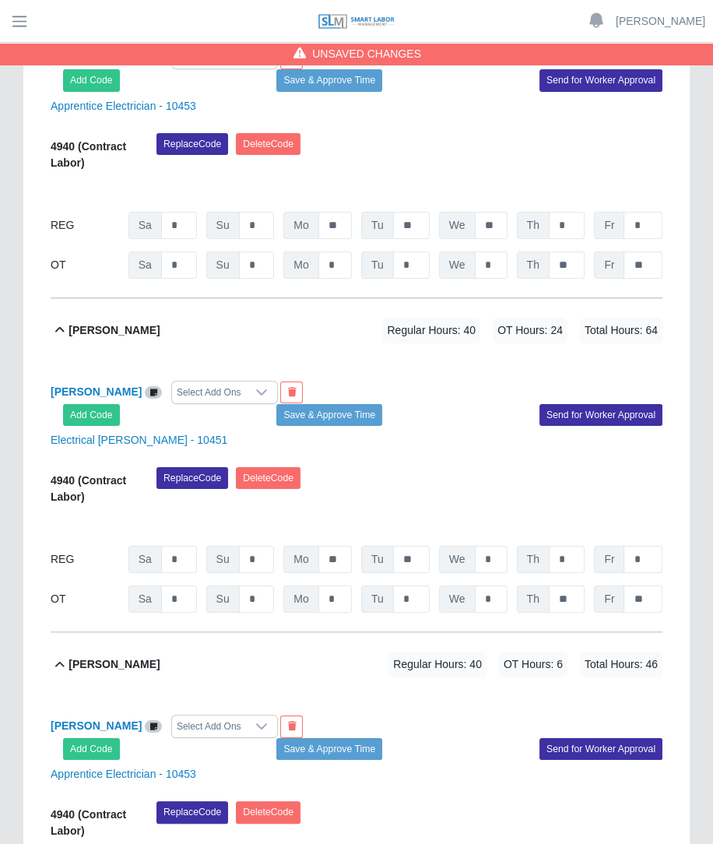
scroll to position [8914, 0]
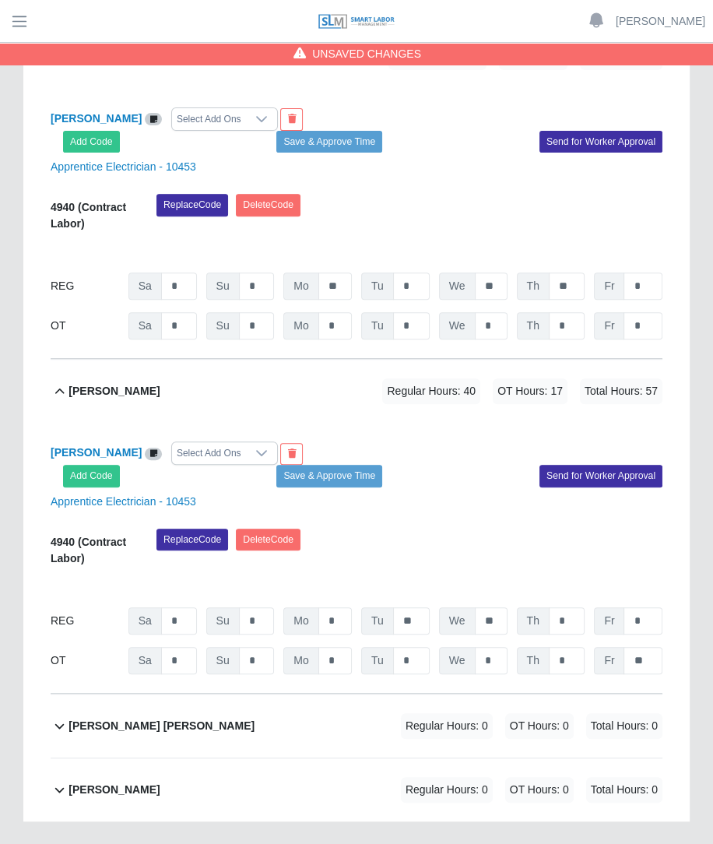
click at [385, 713] on div "Regular Hours: 0 OT Hours: 0 Total Hours: 0" at bounding box center [509, 726] width 305 height 26
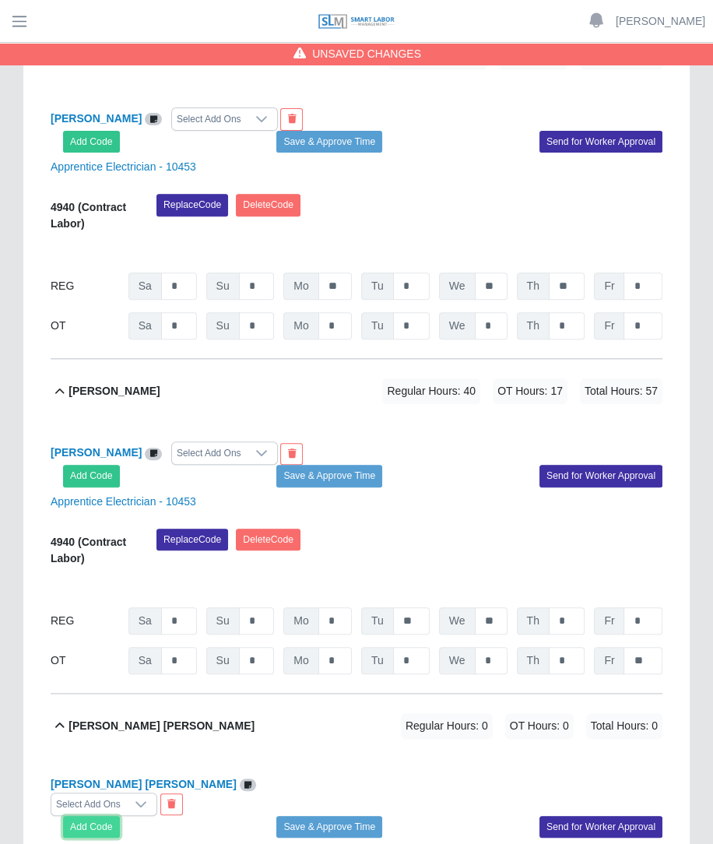
click at [79, 816] on button "Add Code" at bounding box center [91, 827] width 57 height 22
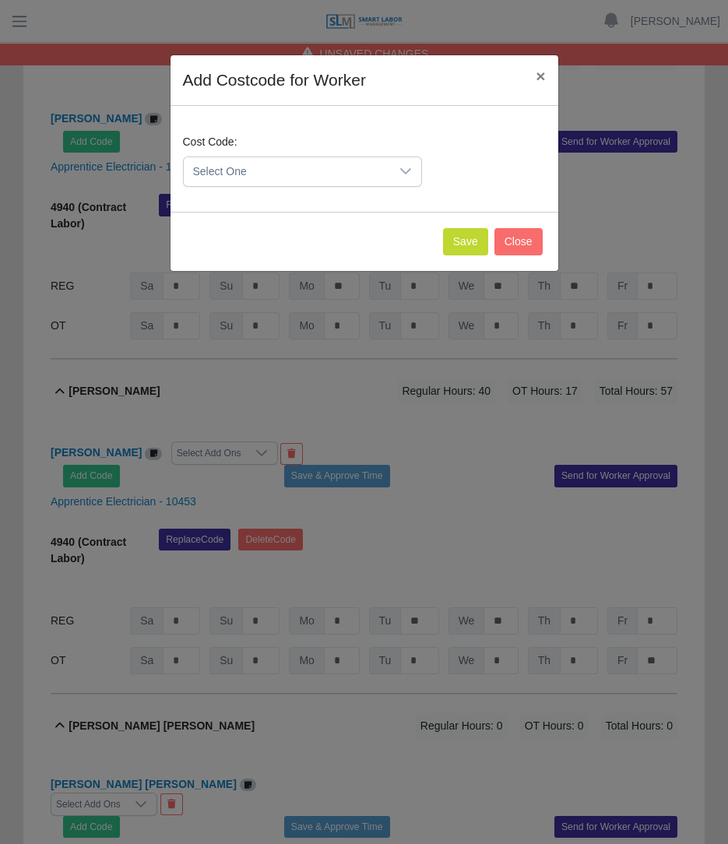
click at [263, 177] on span "Select One" at bounding box center [287, 171] width 206 height 29
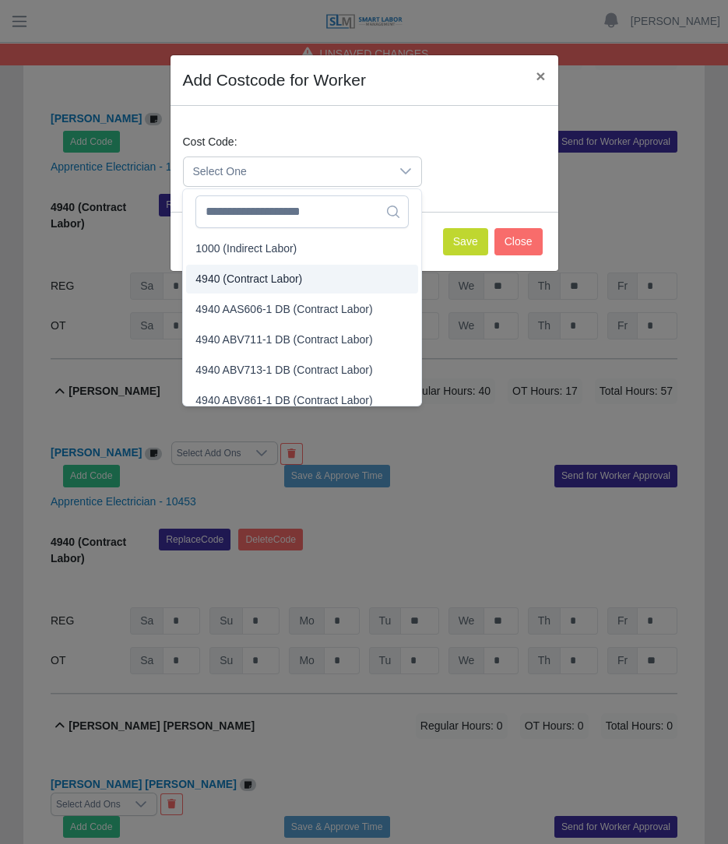
click at [241, 279] on span "4940 (Contract Labor)" at bounding box center [248, 279] width 107 height 16
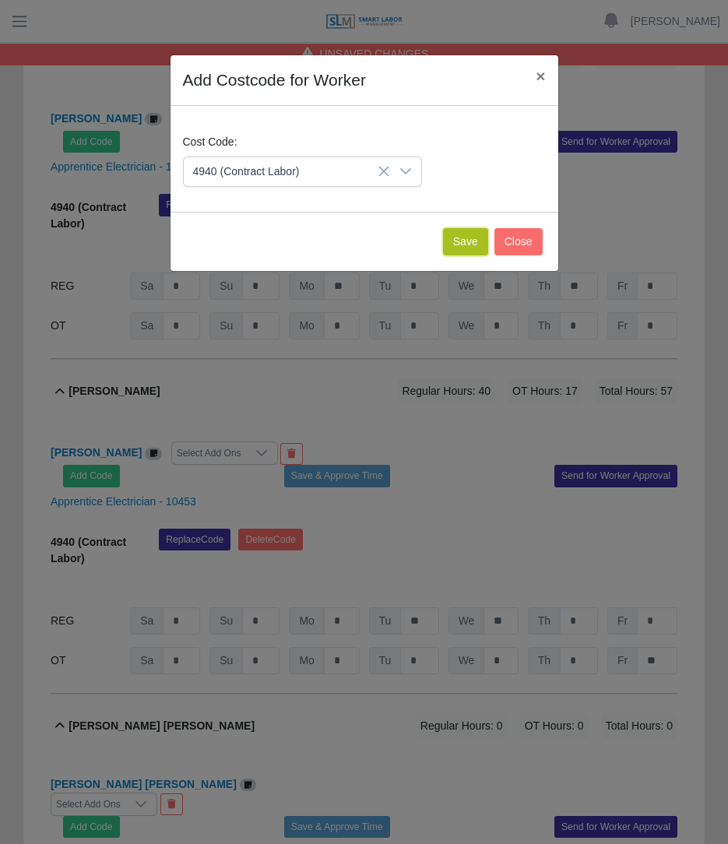
click at [471, 243] on button "Save" at bounding box center [465, 241] width 45 height 27
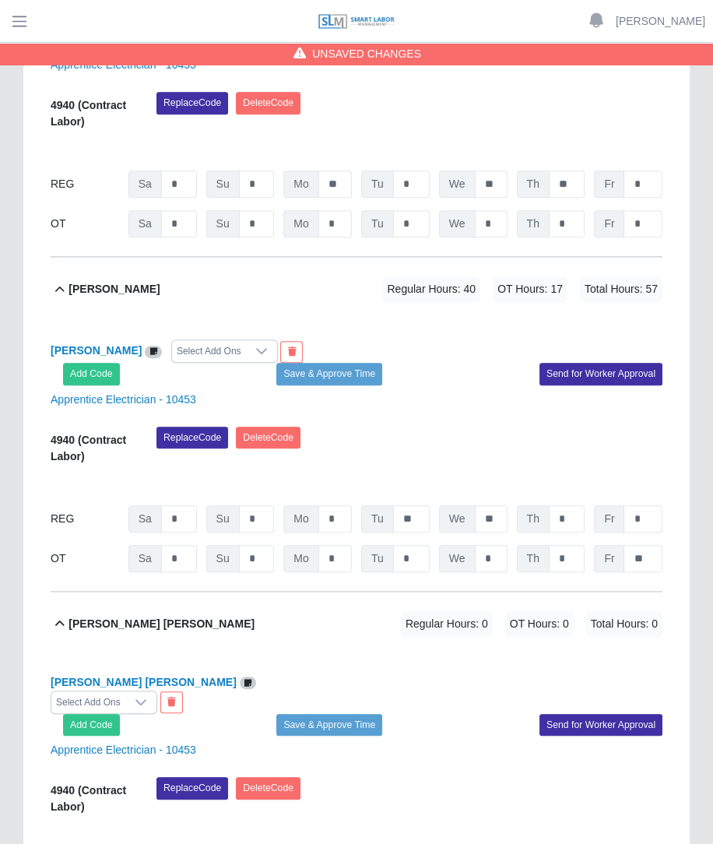
scroll to position [9074, 0]
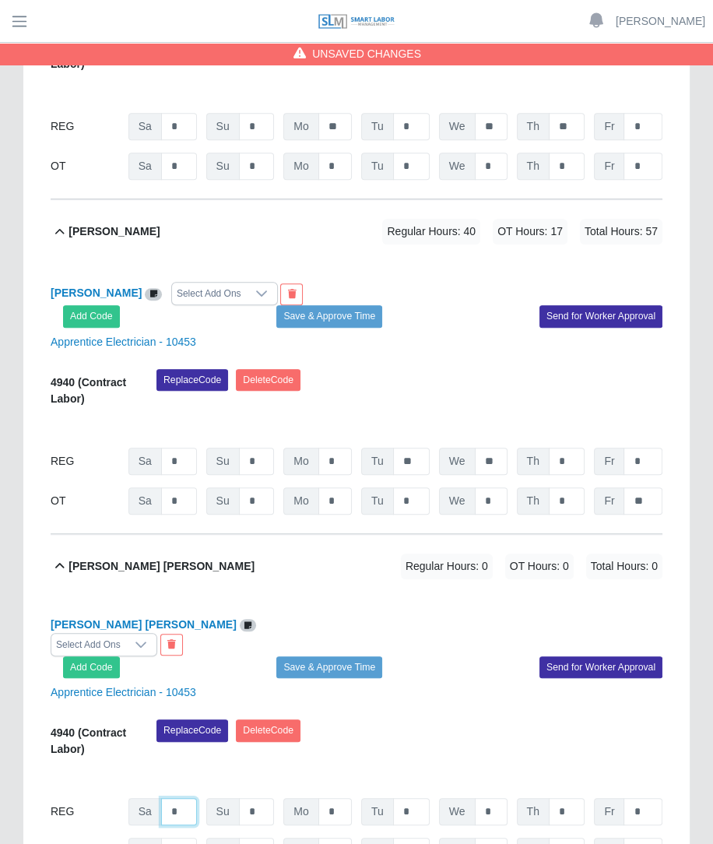
click at [171, 798] on input "*" at bounding box center [179, 811] width 36 height 27
type input "**"
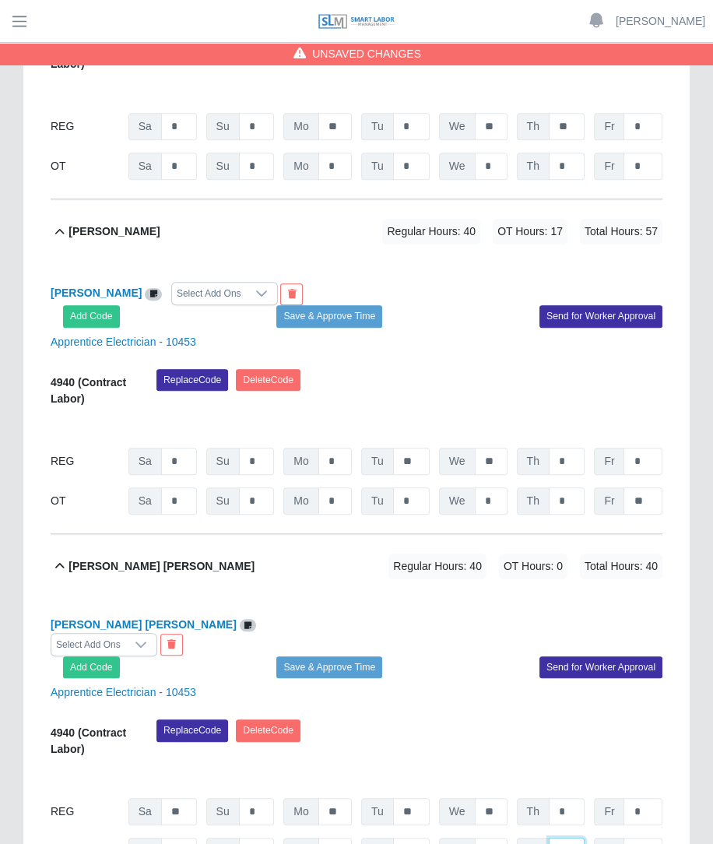
click at [576, 838] on input "*" at bounding box center [567, 851] width 36 height 27
type input "**"
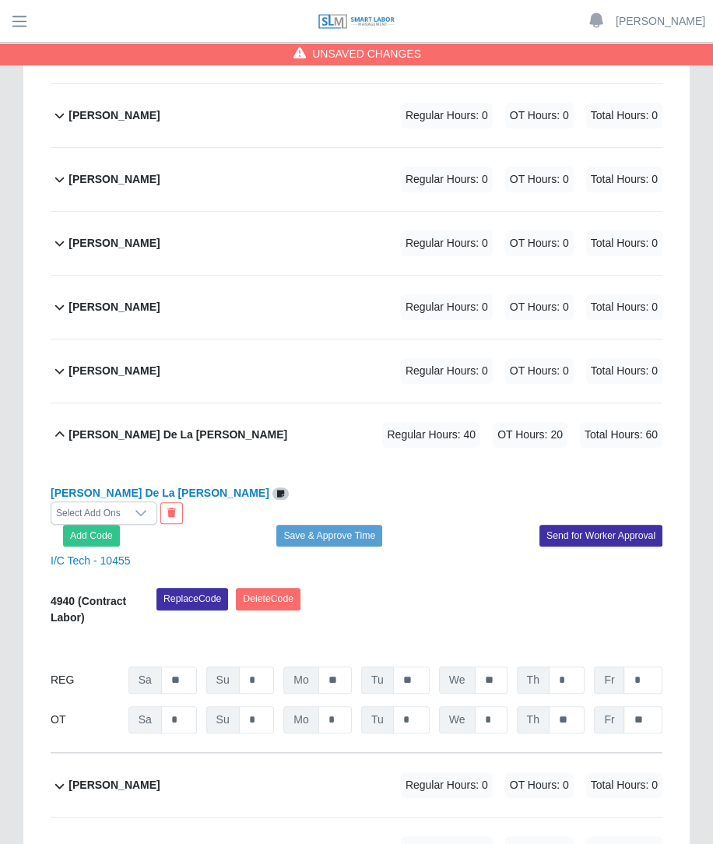
scroll to position [432, 0]
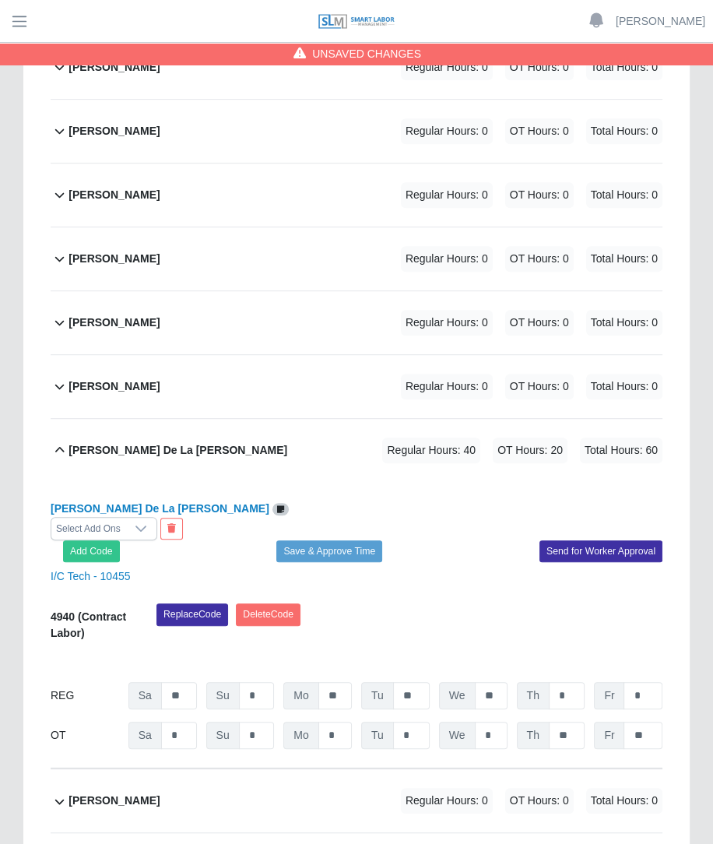
click at [272, 291] on div "David Chacon Regular Hours: 0 OT Hours: 0 Total Hours: 0" at bounding box center [366, 322] width 594 height 63
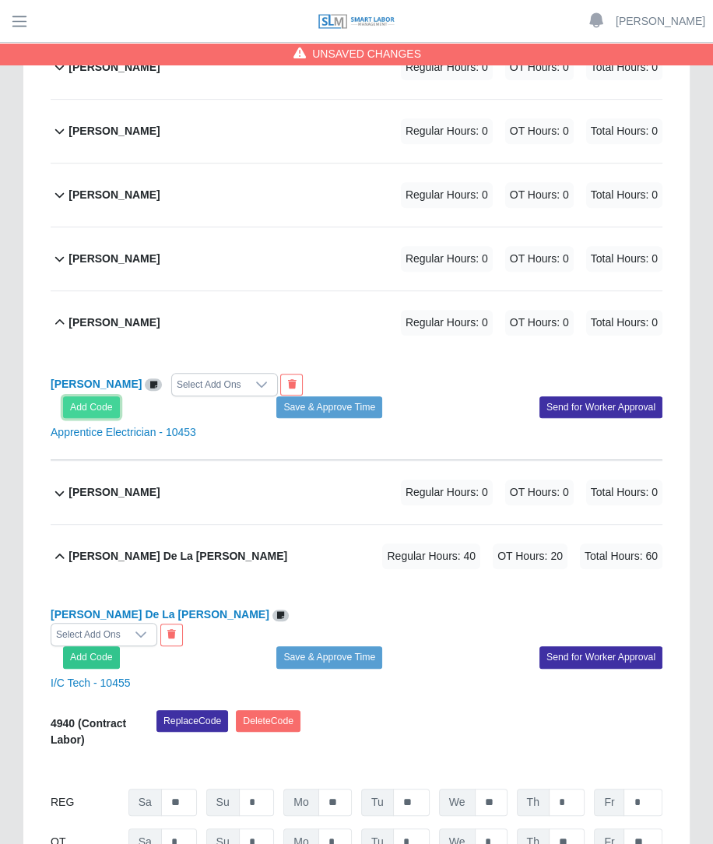
click at [97, 396] on button "Add Code" at bounding box center [91, 407] width 57 height 22
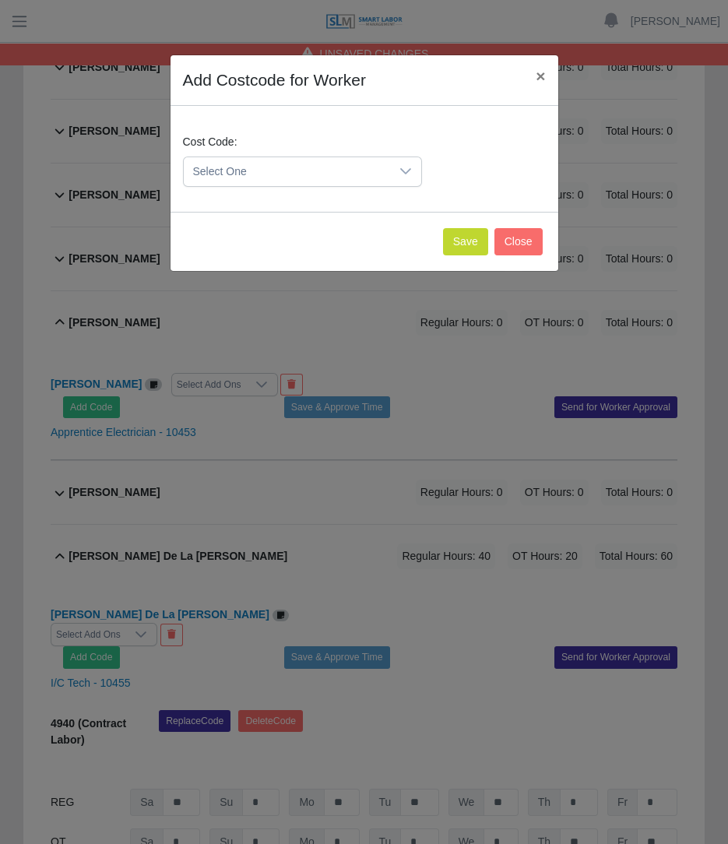
click at [275, 159] on span "Select One" at bounding box center [287, 171] width 206 height 29
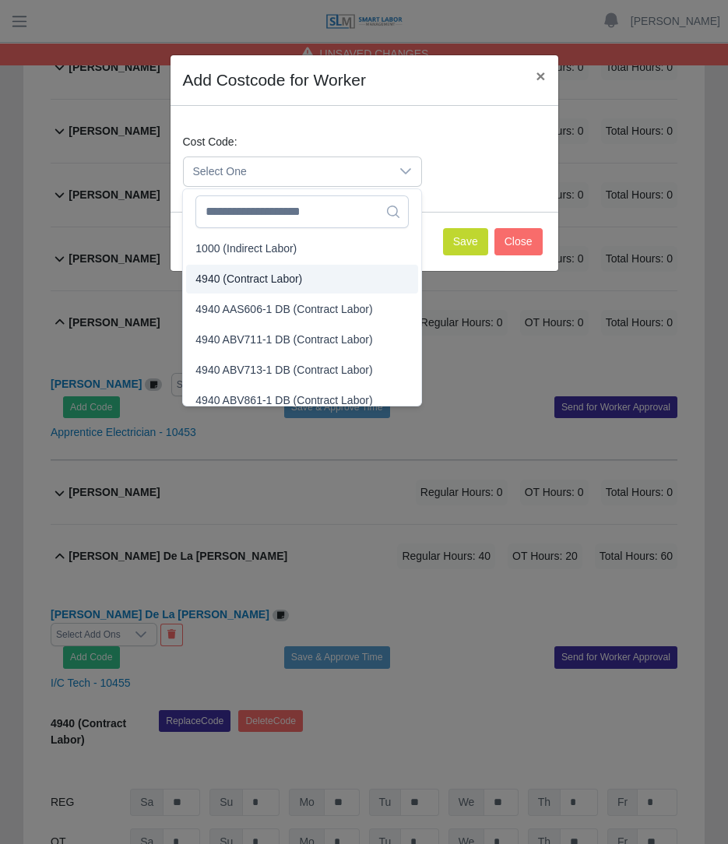
click at [244, 272] on span "4940 (Contract Labor)" at bounding box center [248, 279] width 107 height 16
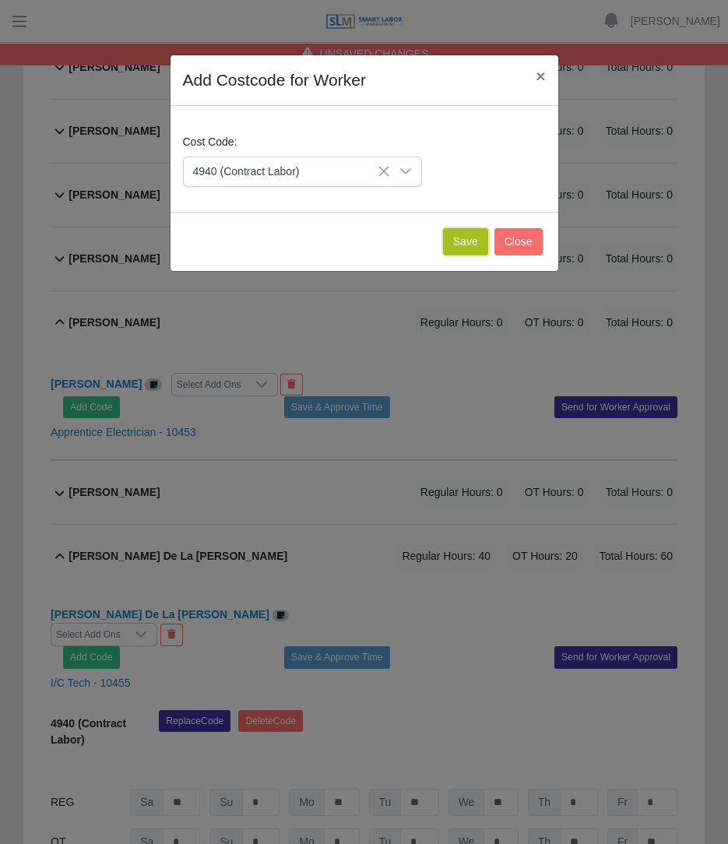
click at [465, 238] on button "Save" at bounding box center [465, 241] width 45 height 27
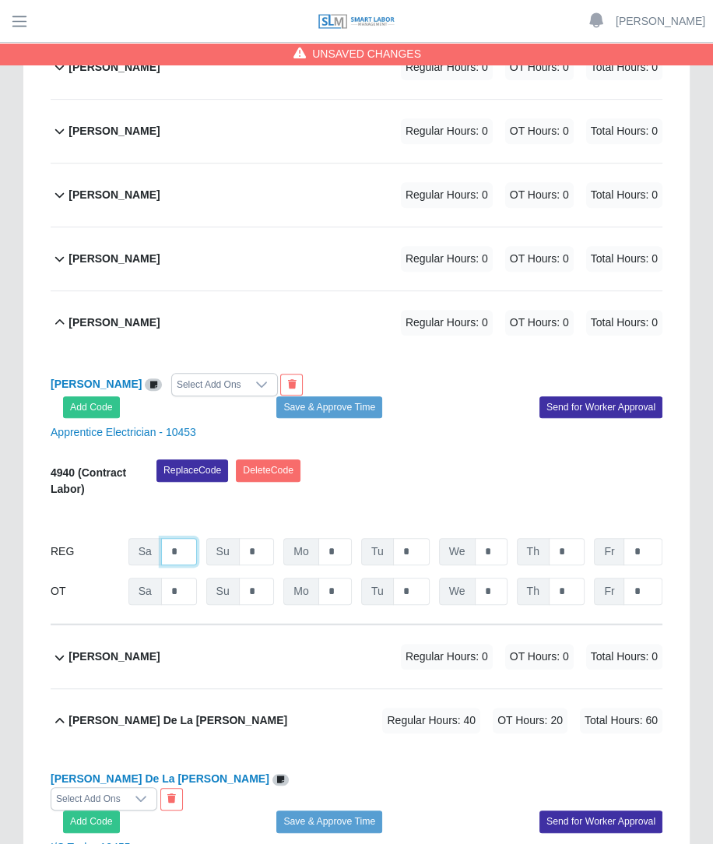
click at [172, 538] on input "*" at bounding box center [179, 551] width 36 height 27
type input "**"
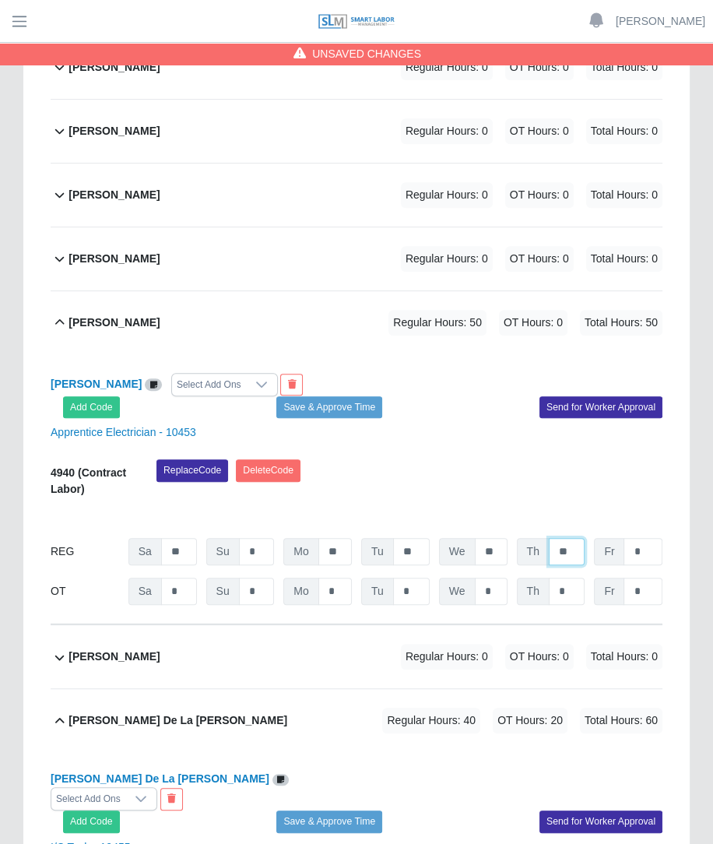
type input "**"
click at [439, 459] on div "Replace Code Delete Code" at bounding box center [409, 482] width 529 height 47
click at [640, 578] on input "*" at bounding box center [643, 591] width 39 height 27
type input "**"
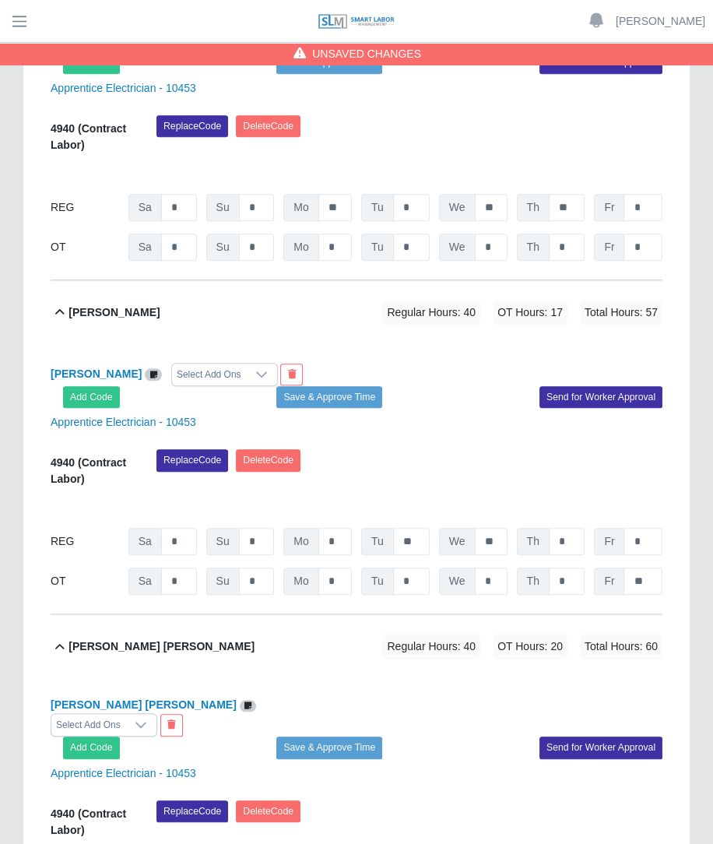
scroll to position [9454, 0]
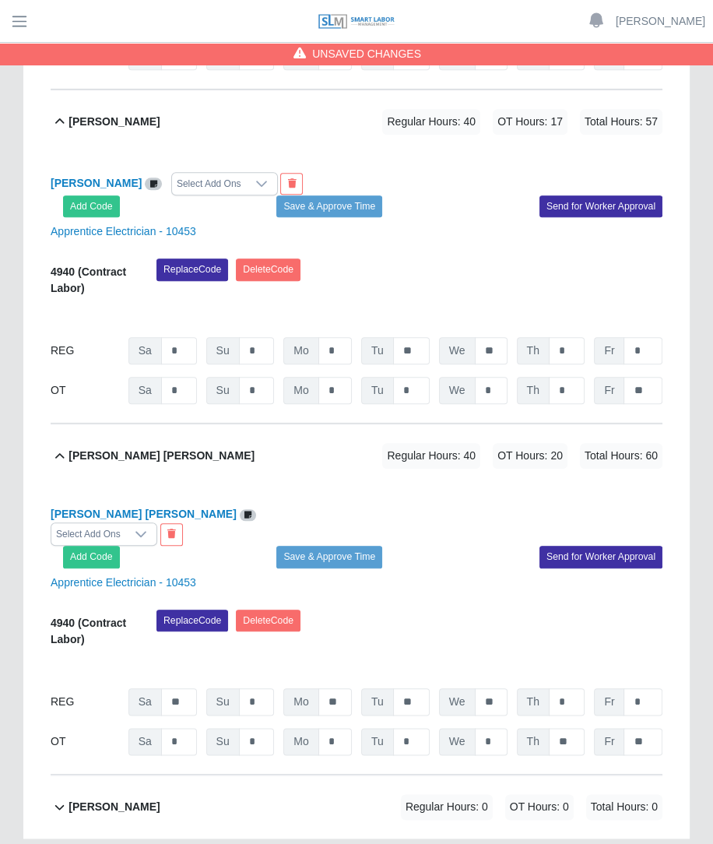
click at [440, 794] on span "Regular Hours: 0" at bounding box center [447, 807] width 92 height 26
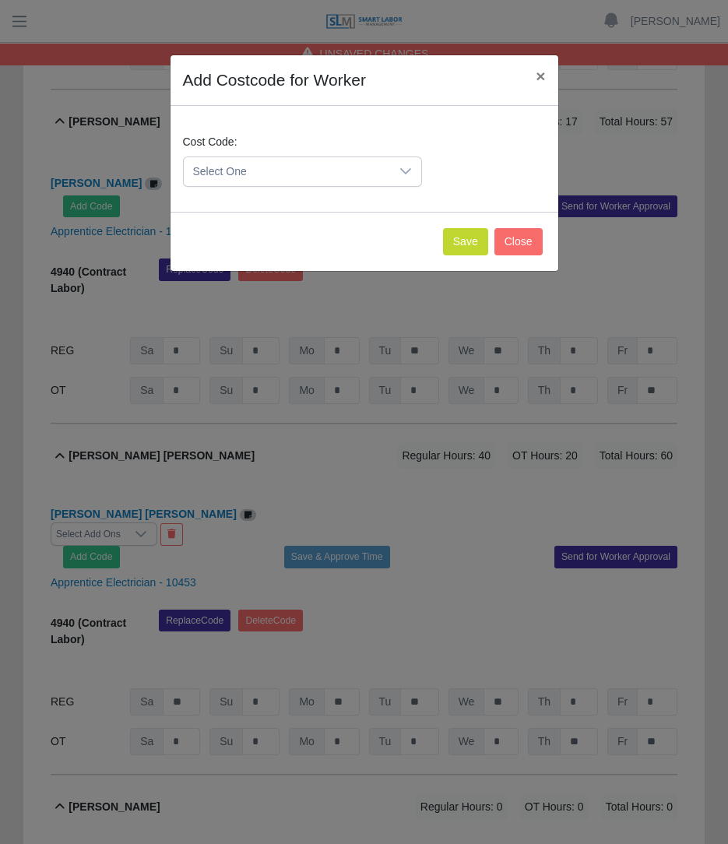
click at [276, 169] on span "Select One" at bounding box center [287, 171] width 206 height 29
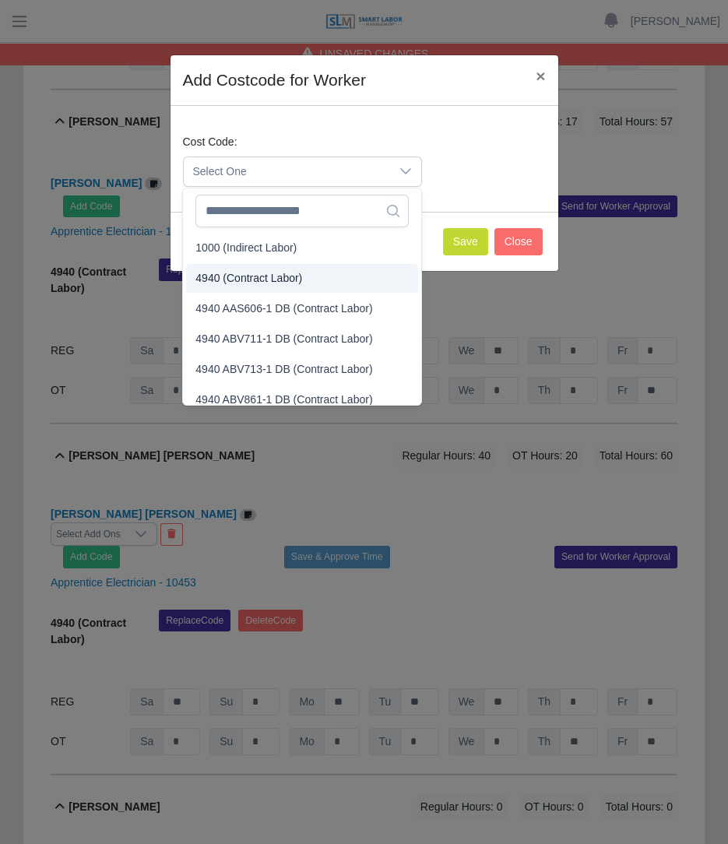
click at [258, 290] on li "4940 (Contract Labor)" at bounding box center [302, 278] width 232 height 29
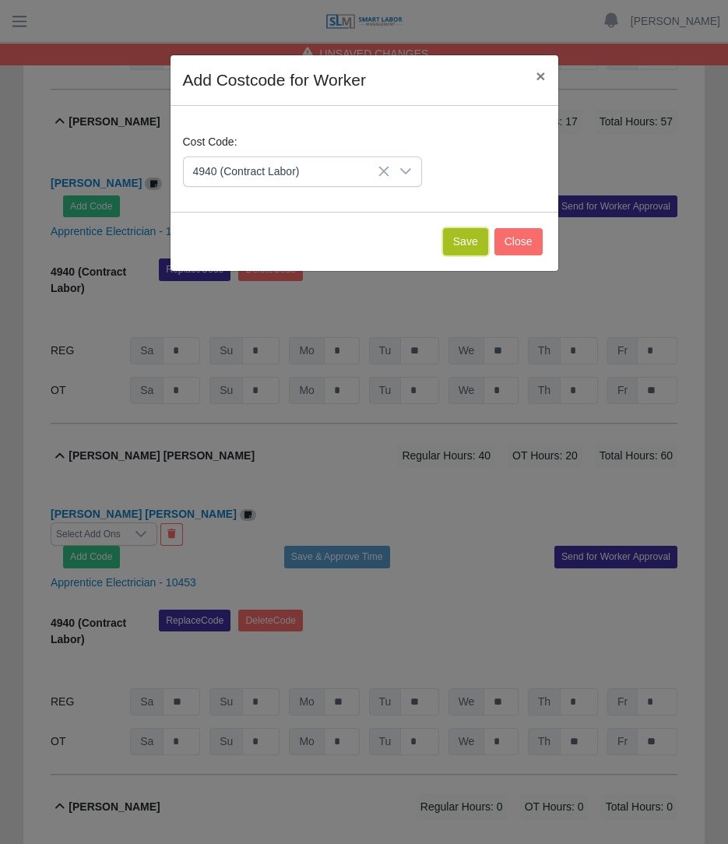
click at [455, 241] on button "Save" at bounding box center [465, 241] width 45 height 27
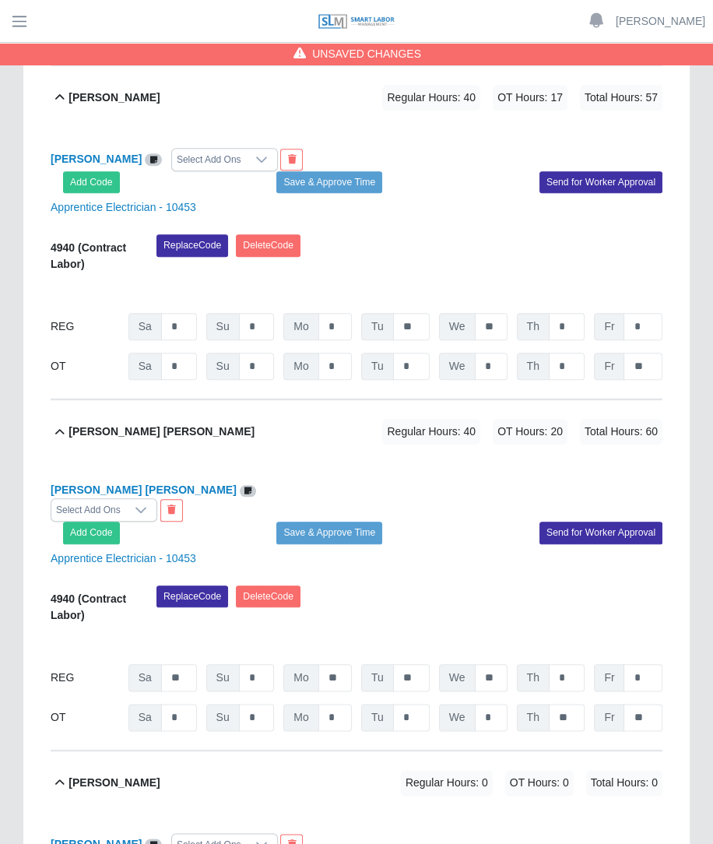
scroll to position [9724, 0]
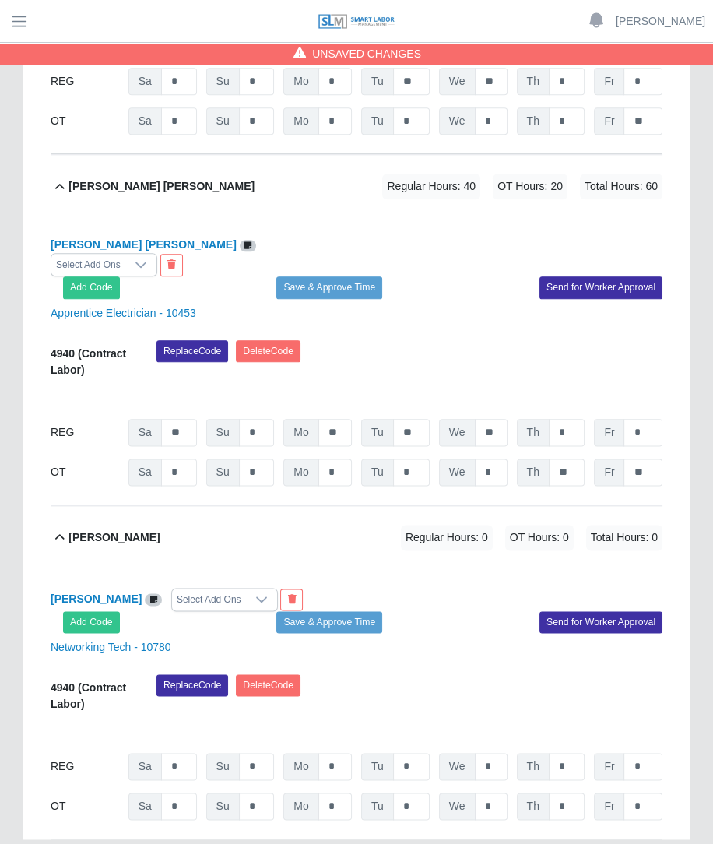
click at [357, 753] on div "REG Sa * Su * Mo * Tu * We * Th * Fr *" at bounding box center [357, 766] width 612 height 27
click at [351, 753] on input "*" at bounding box center [334, 766] width 33 height 27
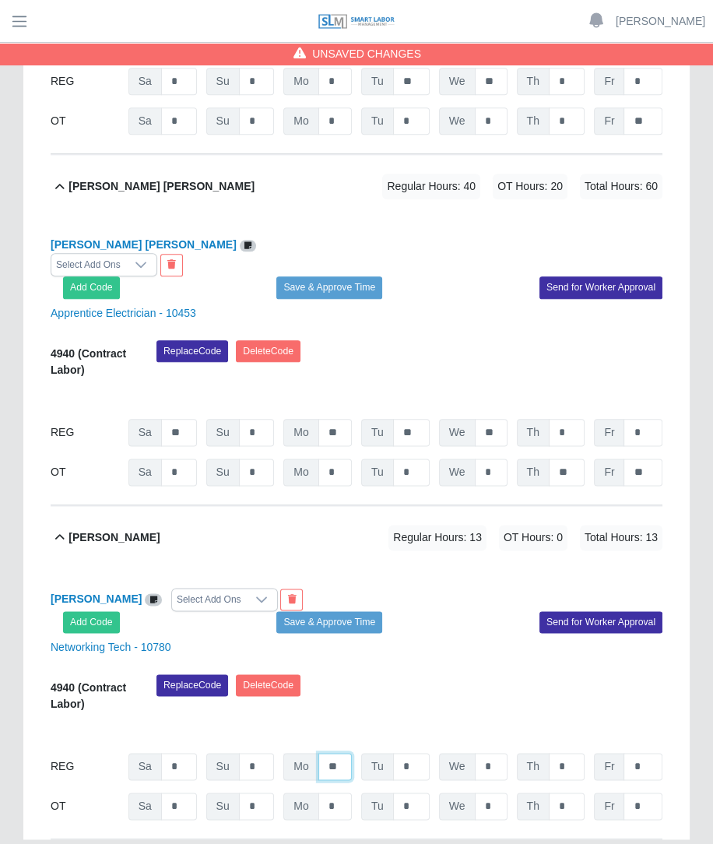
type input "**"
type input "*"
click at [443, 674] on div "Replace Code Delete Code" at bounding box center [409, 697] width 529 height 47
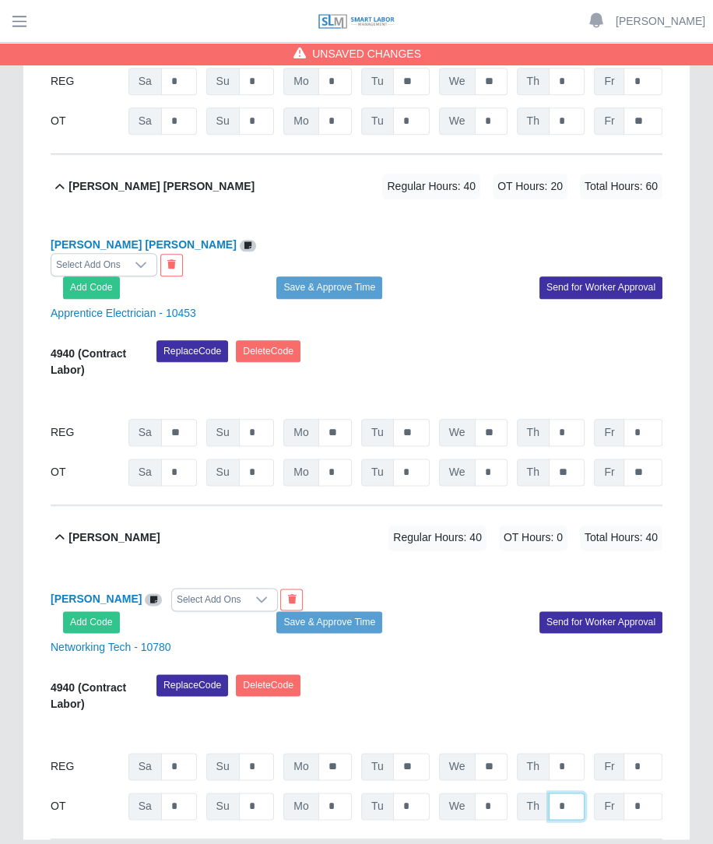
click at [569, 793] on input "*" at bounding box center [567, 806] width 36 height 27
type input "*"
type input "**"
click at [479, 674] on div "Replace Code Delete Code" at bounding box center [409, 697] width 529 height 47
click at [478, 674] on div "Replace Code Delete Code" at bounding box center [409, 697] width 529 height 47
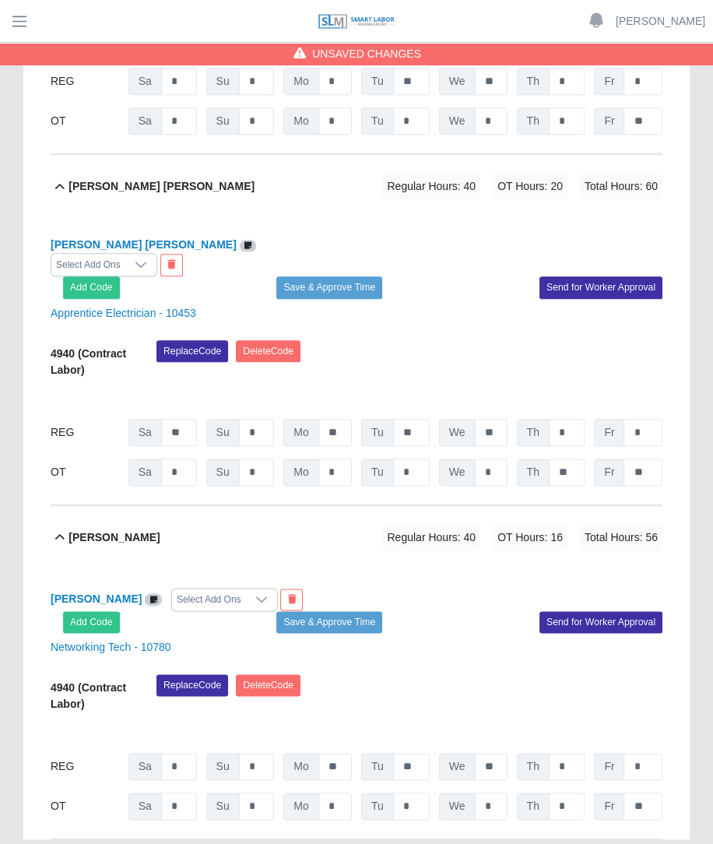
click at [478, 674] on div "Replace Code Delete Code" at bounding box center [409, 697] width 529 height 47
click at [189, 611] on div "Add Code Save & Approve Time Send for Worker Approval" at bounding box center [356, 622] width 635 height 22
click at [190, 611] on div "Add Code Save & Approve Time Send for Worker Approval" at bounding box center [356, 622] width 635 height 22
click at [194, 589] on div "Select Add Ons" at bounding box center [209, 600] width 74 height 22
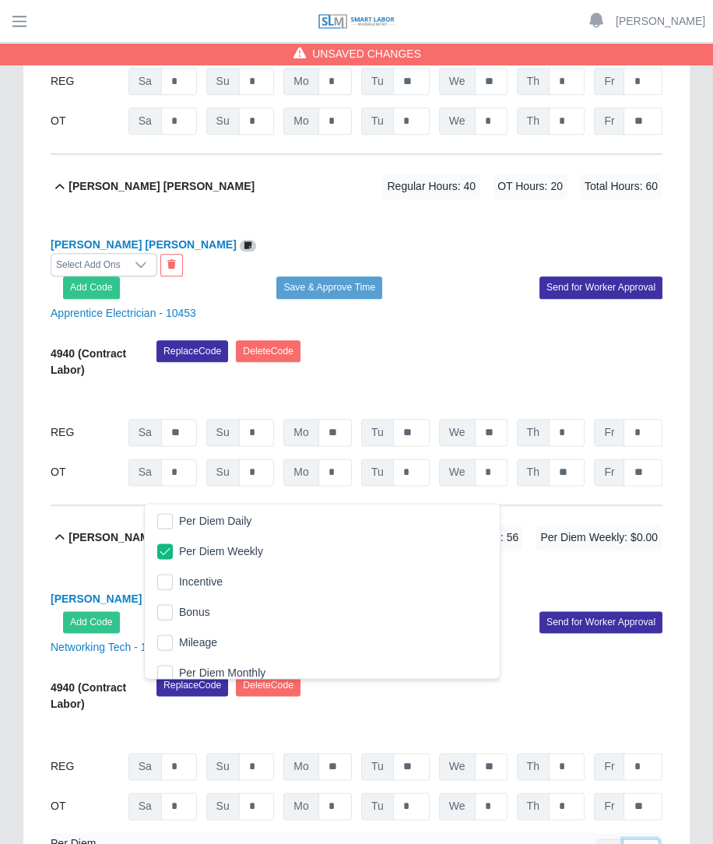
drag, startPoint x: 317, startPoint y: 601, endPoint x: 635, endPoint y: 749, distance: 351.1
click at [635, 838] on input "number" at bounding box center [641, 851] width 37 height 27
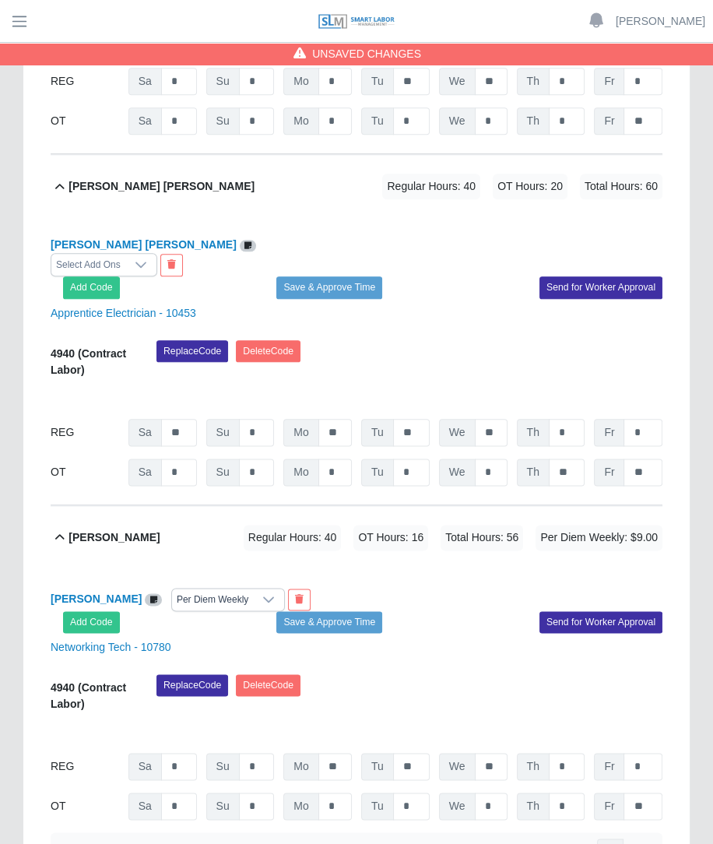
scroll to position [0, 12]
type input "***"
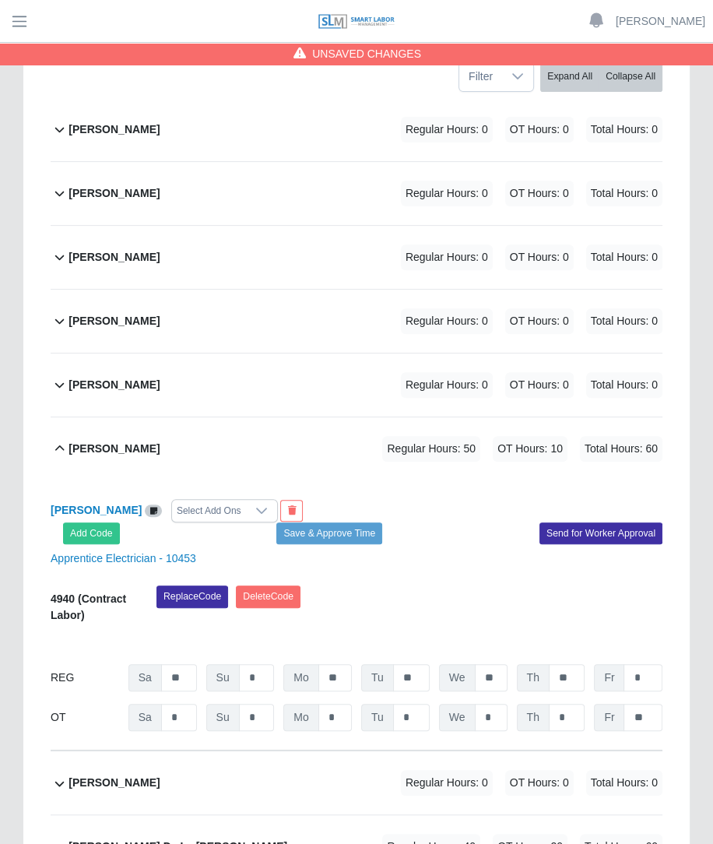
scroll to position [288, 0]
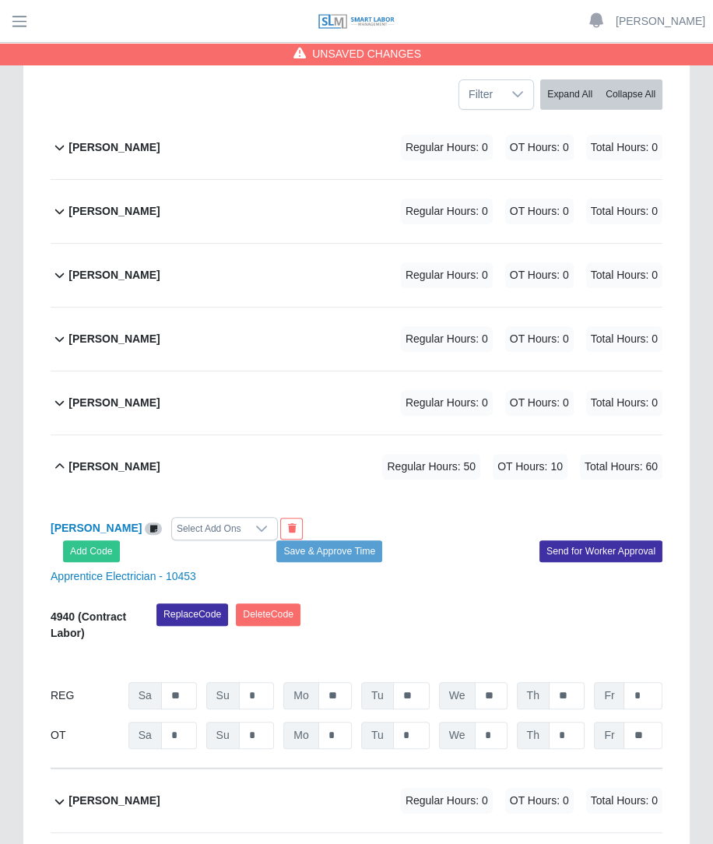
click at [339, 308] on div "Brian Mendoza Regular Hours: 0 OT Hours: 0 Total Hours: 0" at bounding box center [366, 339] width 594 height 63
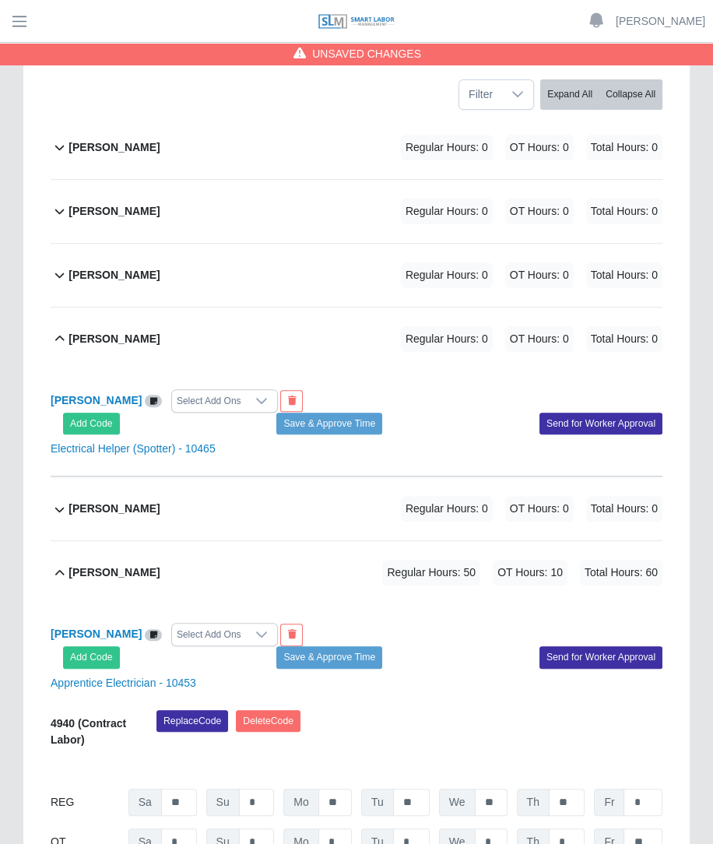
click at [356, 244] on div "Bayron Sanchez Regular Hours: 0 OT Hours: 0 Total Hours: 0" at bounding box center [366, 275] width 594 height 63
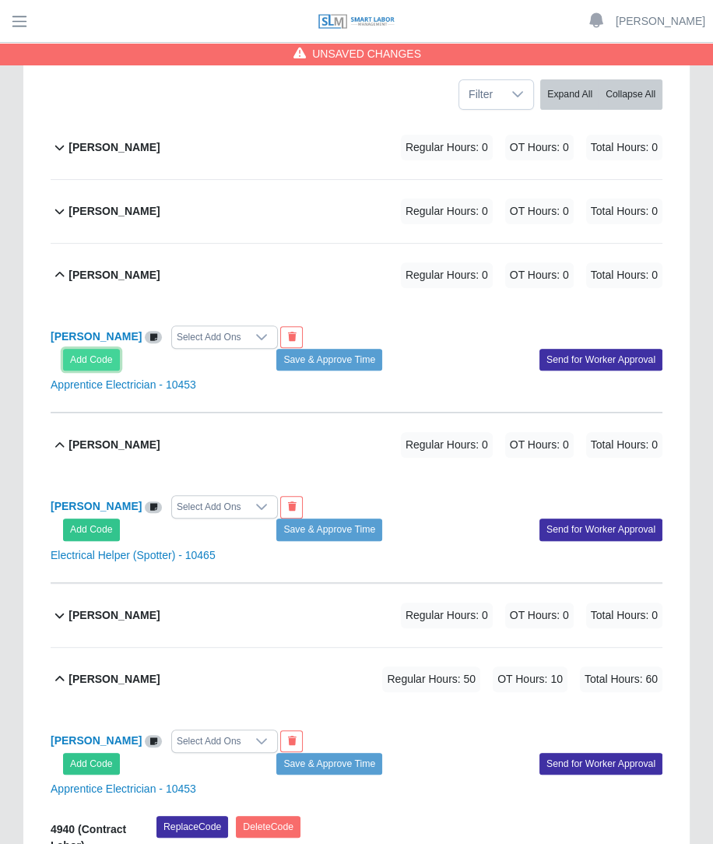
click at [78, 349] on button "Add Code" at bounding box center [91, 360] width 57 height 22
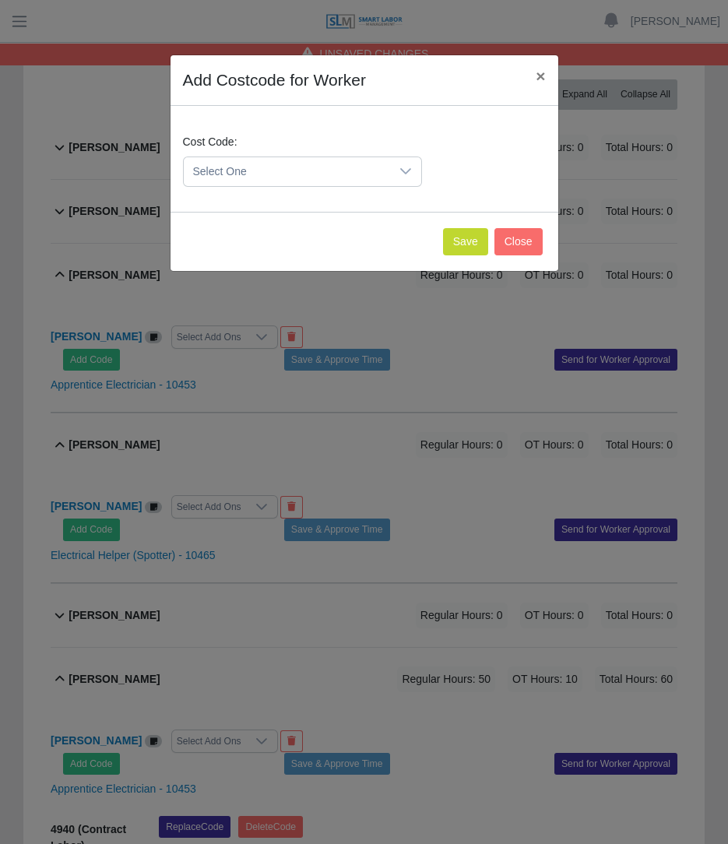
click at [353, 157] on span "Select One" at bounding box center [287, 171] width 206 height 29
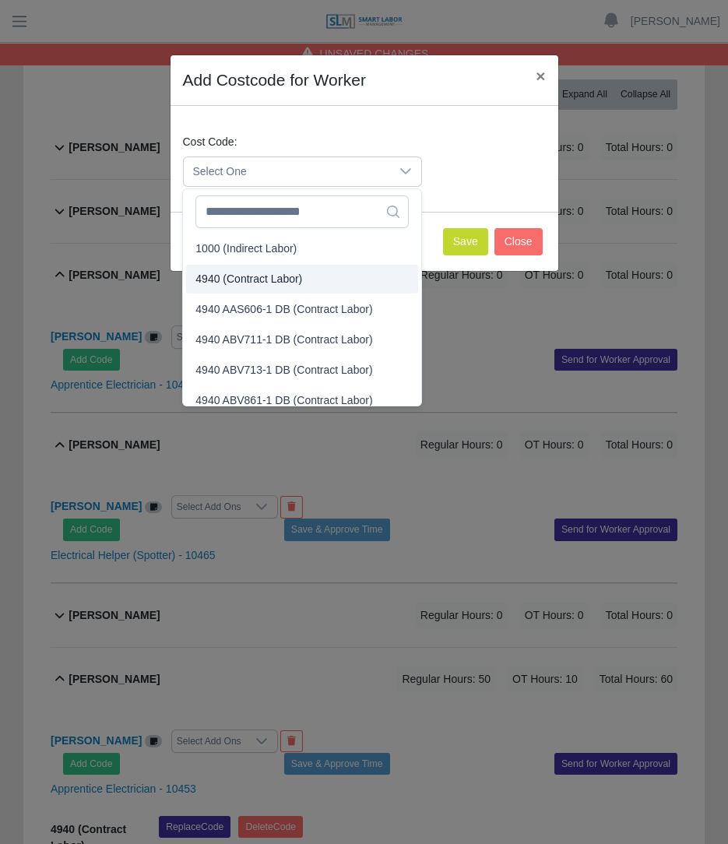
click at [314, 281] on li "4940 (Contract Labor)" at bounding box center [302, 279] width 232 height 29
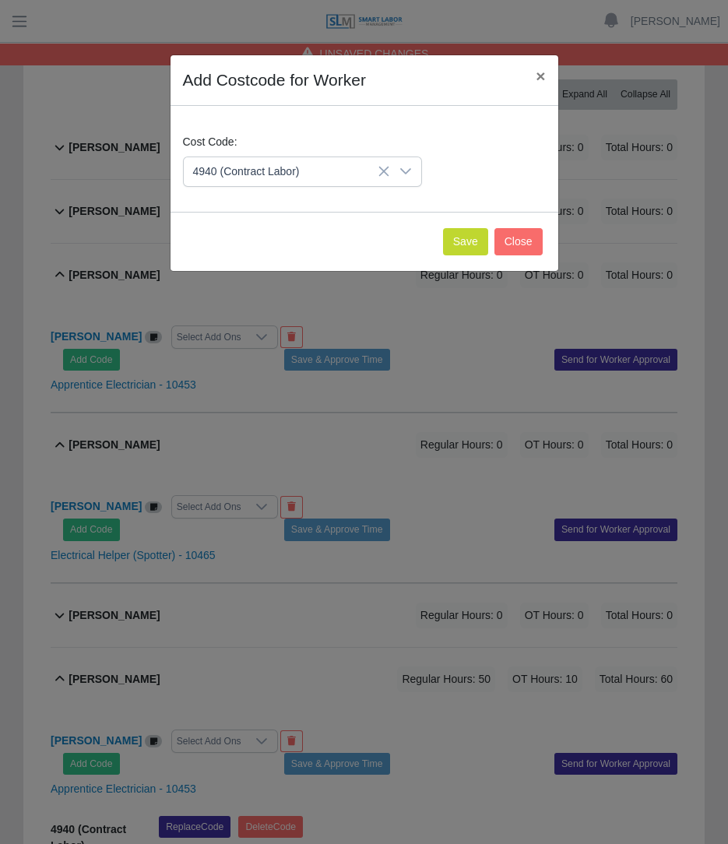
click at [472, 224] on div "Save Close" at bounding box center [364, 241] width 388 height 59
click at [466, 237] on button "Save" at bounding box center [465, 241] width 45 height 27
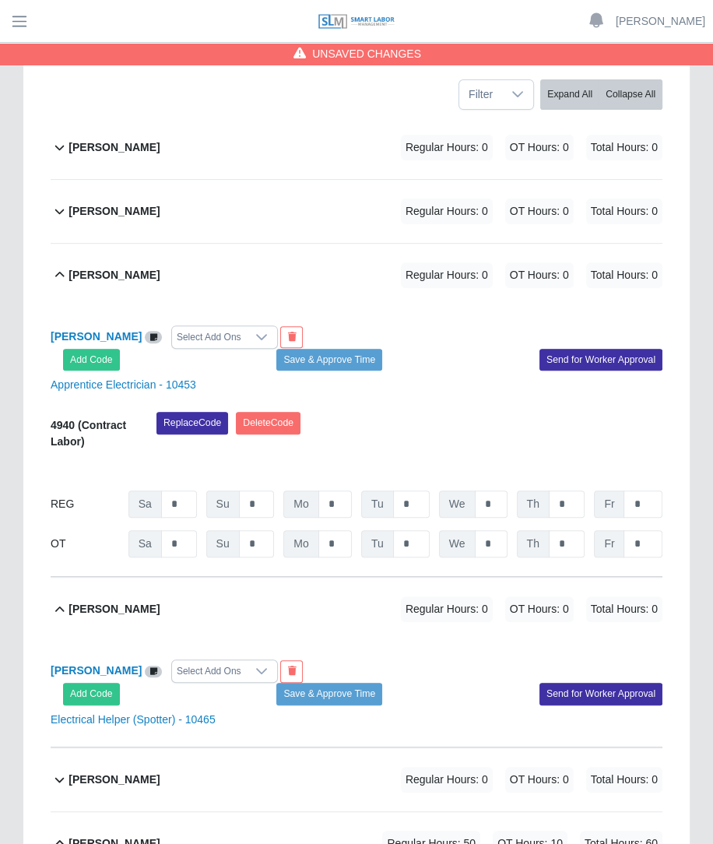
click at [514, 336] on div "Bayron Sanchez Select Add Ons Add Code Save & Approve Time Send for Worker Appr…" at bounding box center [357, 442] width 612 height 270
click at [182, 490] on input "*" at bounding box center [179, 503] width 36 height 27
type input "**"
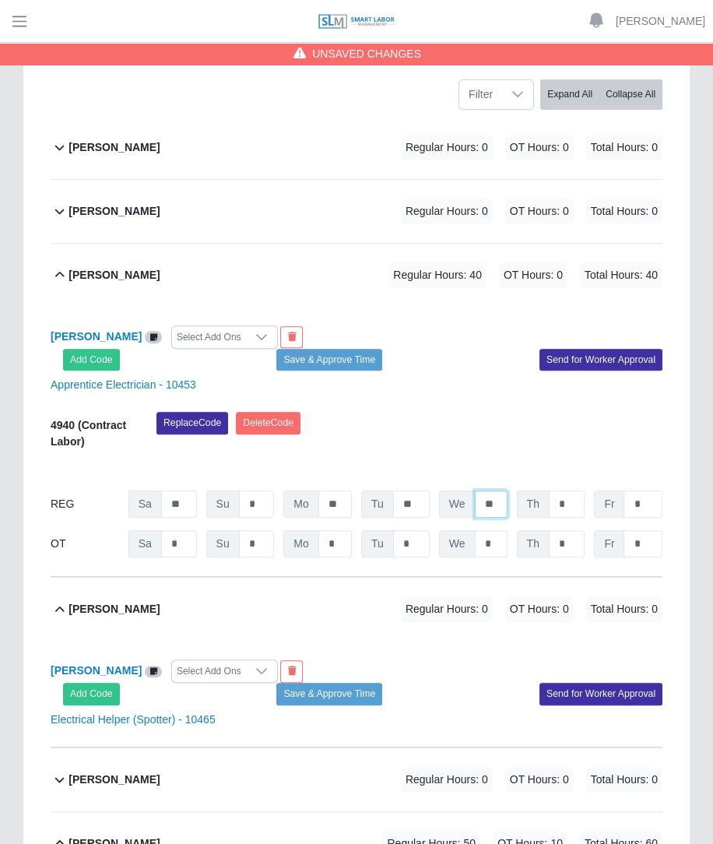
type input "**"
type input "*"
click at [572, 530] on input "*" at bounding box center [567, 543] width 36 height 27
type input "**"
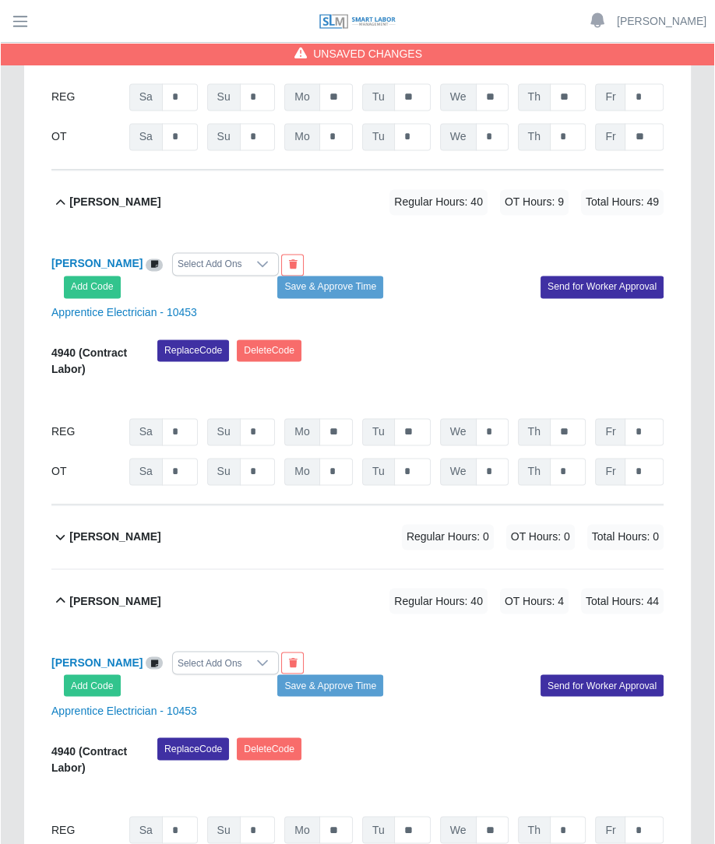
scroll to position [5990, 0]
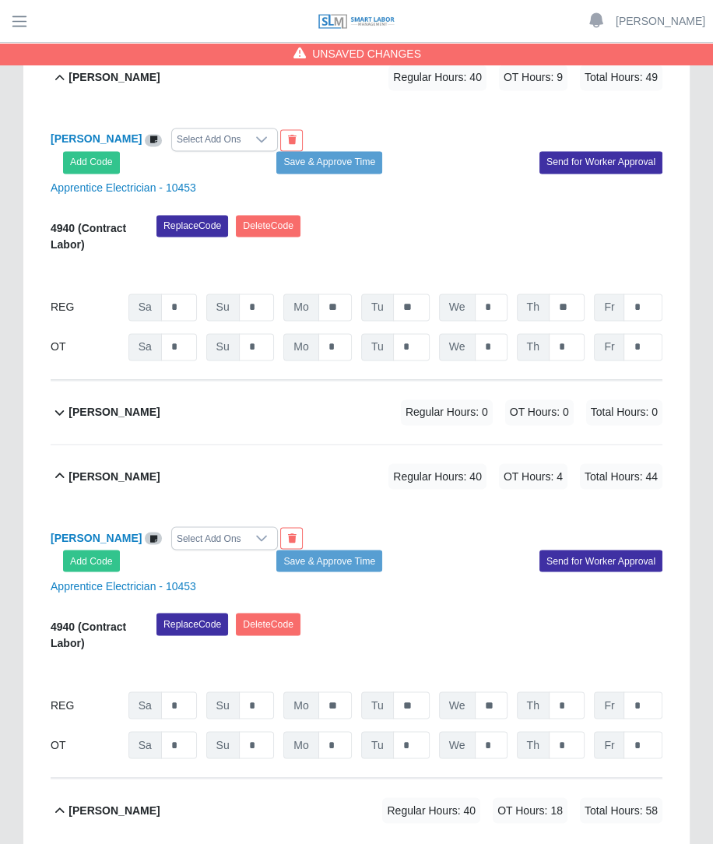
click at [607, 381] on div "Martin Lopez Regular Hours: 0 OT Hours: 0 Total Hours: 0" at bounding box center [366, 412] width 594 height 63
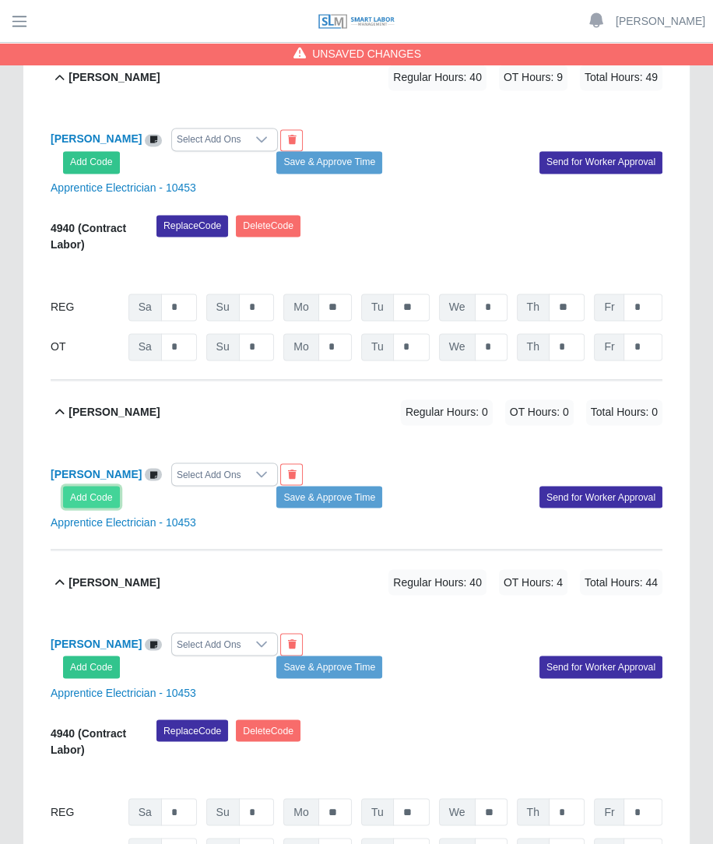
click at [92, 486] on button "Add Code" at bounding box center [91, 497] width 57 height 22
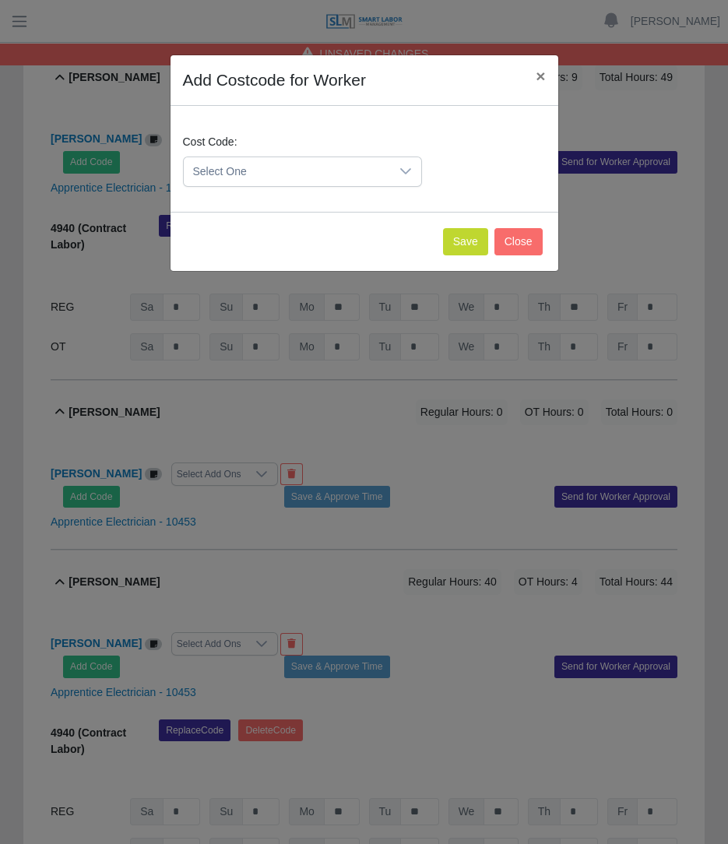
click at [326, 162] on span "Select One" at bounding box center [287, 171] width 206 height 29
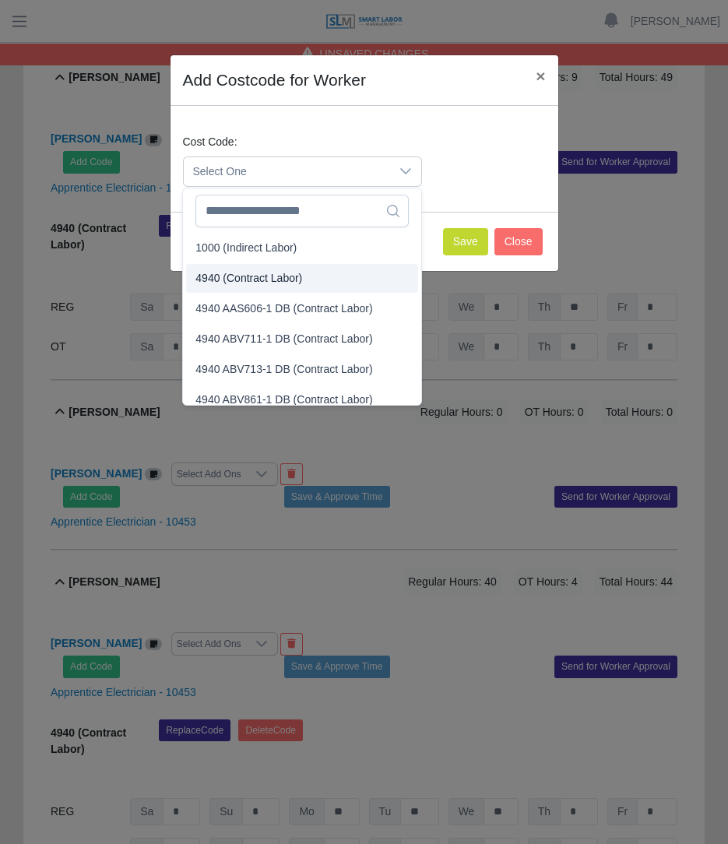
click at [251, 277] on span "4940 (Contract Labor)" at bounding box center [248, 278] width 107 height 16
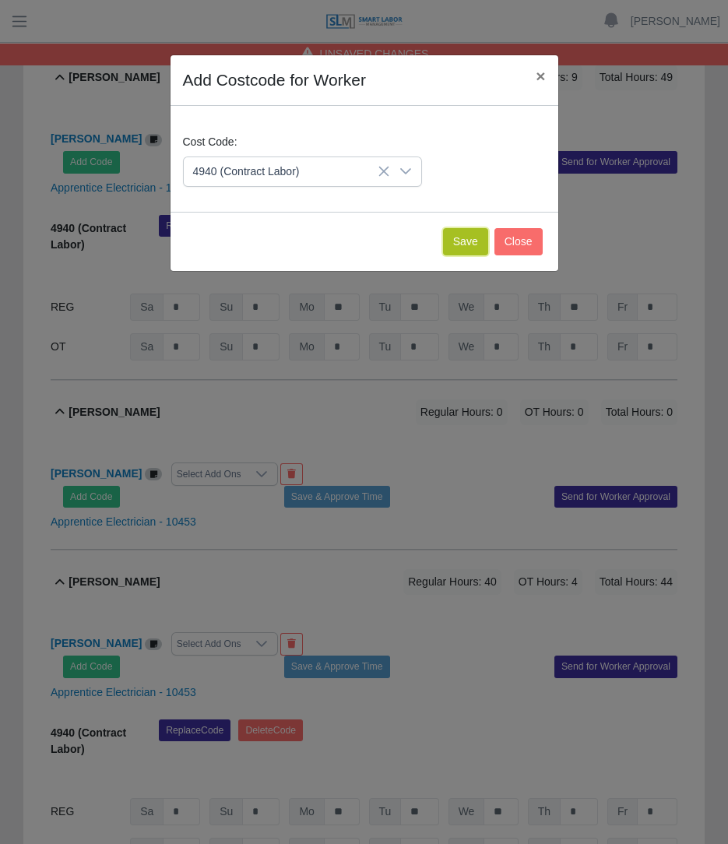
click at [459, 230] on button "Save" at bounding box center [465, 241] width 45 height 27
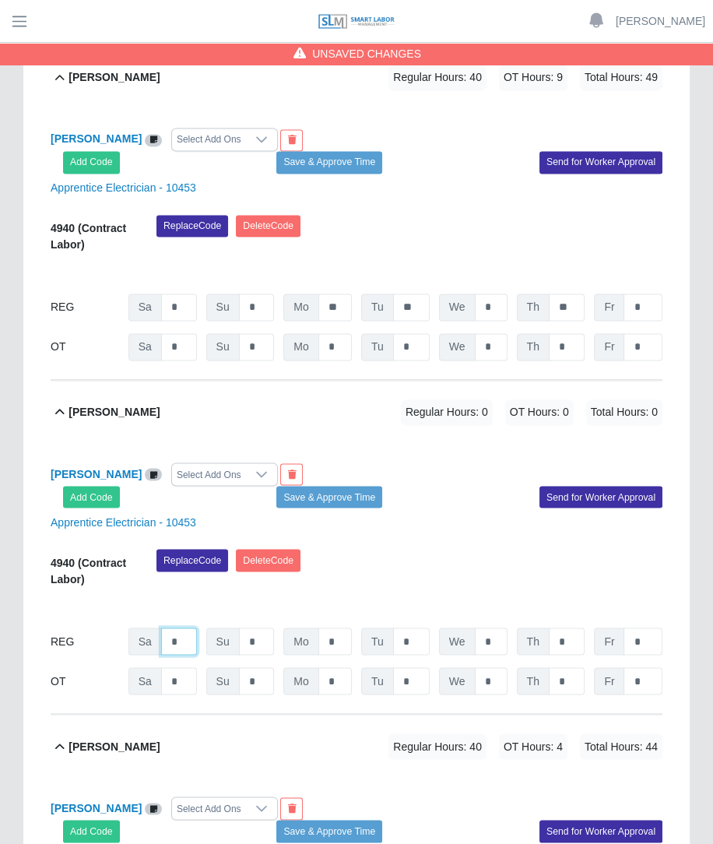
click at [173, 627] on input "*" at bounding box center [179, 640] width 36 height 27
type input "**"
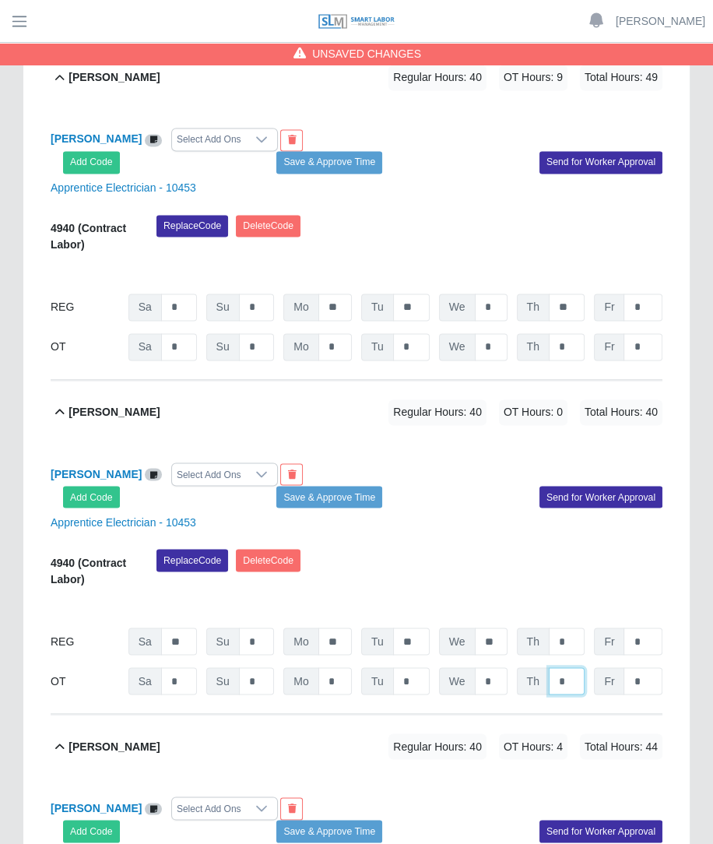
click at [567, 667] on input "*" at bounding box center [567, 680] width 36 height 27
type input "**"
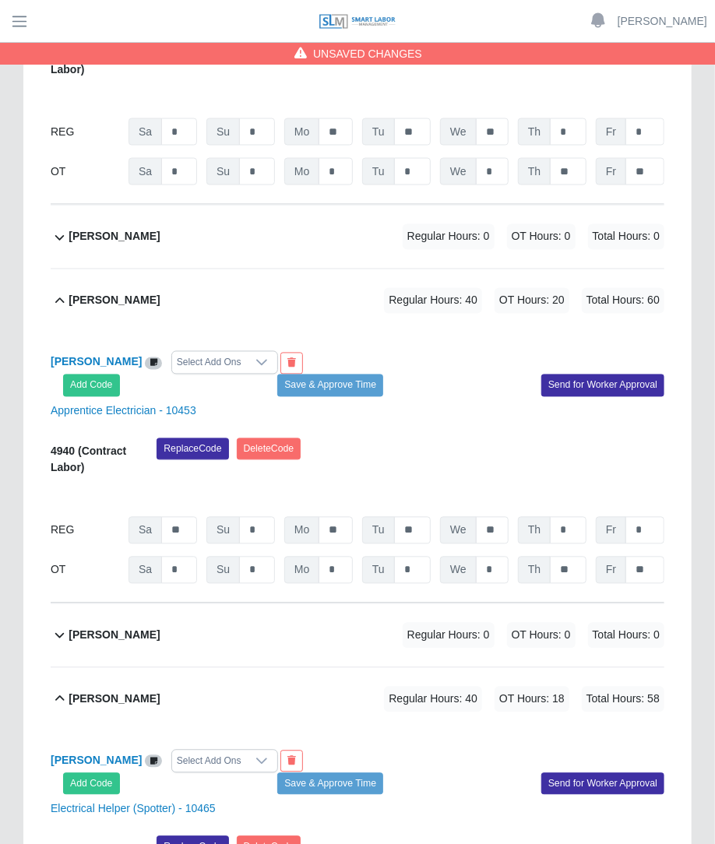
scroll to position [3137, 0]
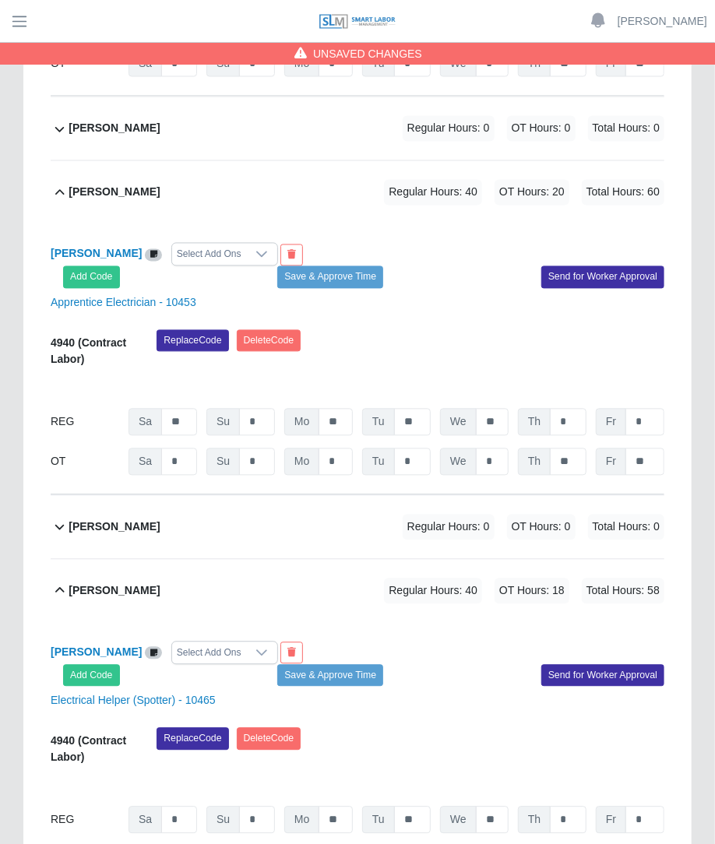
click at [459, 515] on span "Regular Hours: 0" at bounding box center [448, 528] width 92 height 26
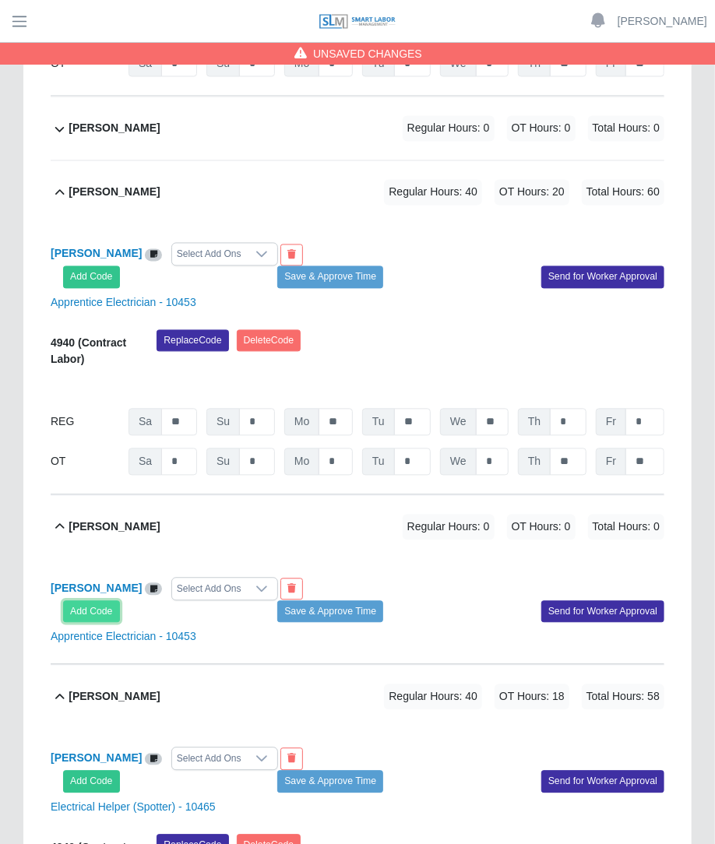
click at [107, 601] on button "Add Code" at bounding box center [91, 612] width 57 height 22
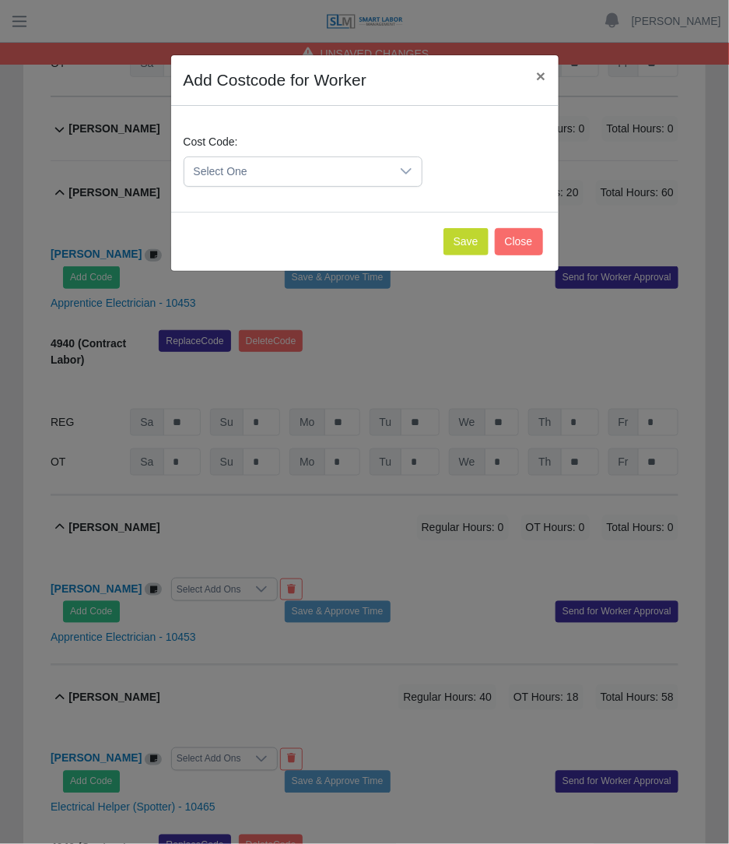
click at [297, 150] on div "Cost Code: Select One" at bounding box center [303, 160] width 247 height 53
click at [285, 165] on span "Select One" at bounding box center [288, 171] width 206 height 29
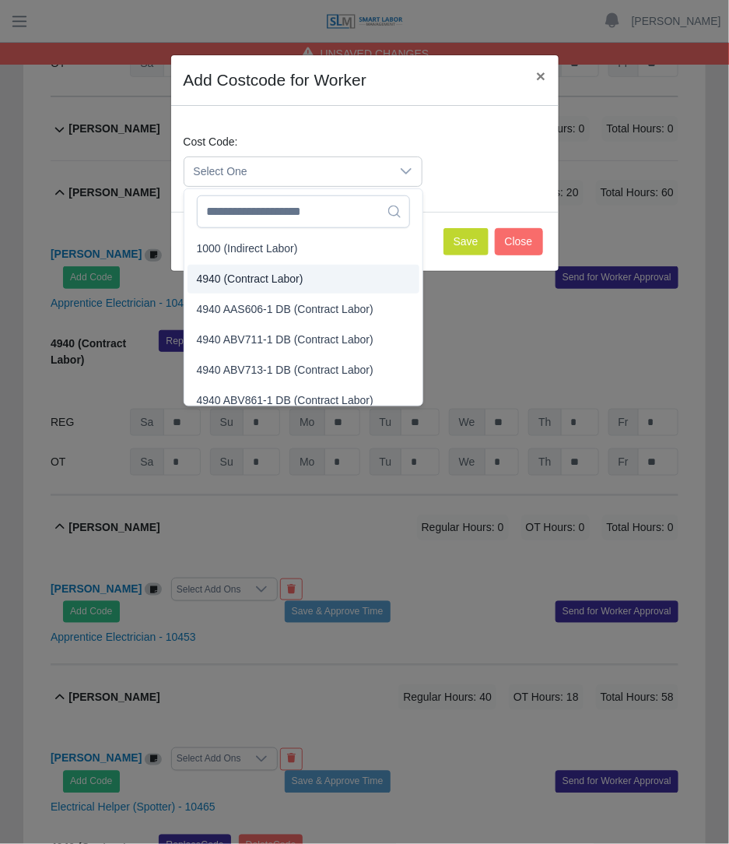
click at [241, 269] on li "4940 (Contract Labor)" at bounding box center [304, 279] width 232 height 29
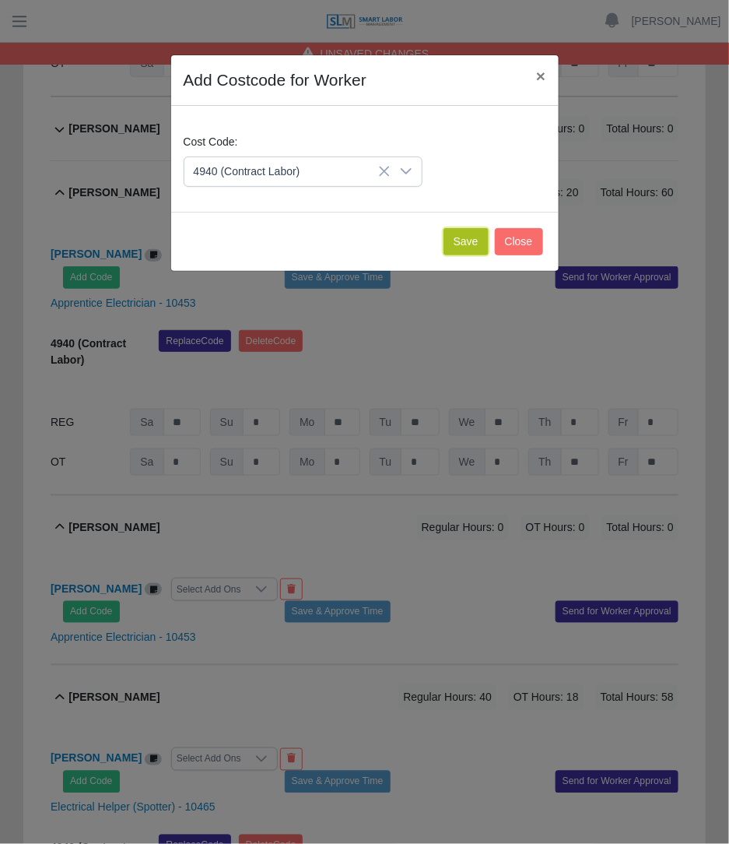
click at [469, 245] on button "Save" at bounding box center [466, 241] width 45 height 27
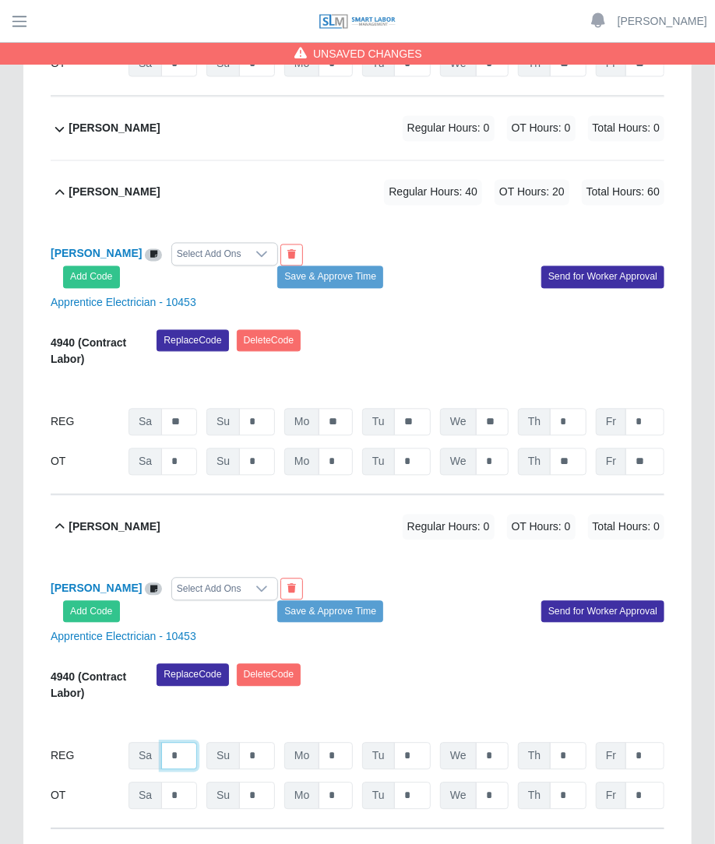
click at [192, 743] on input "*" at bounding box center [179, 756] width 36 height 27
type input "**"
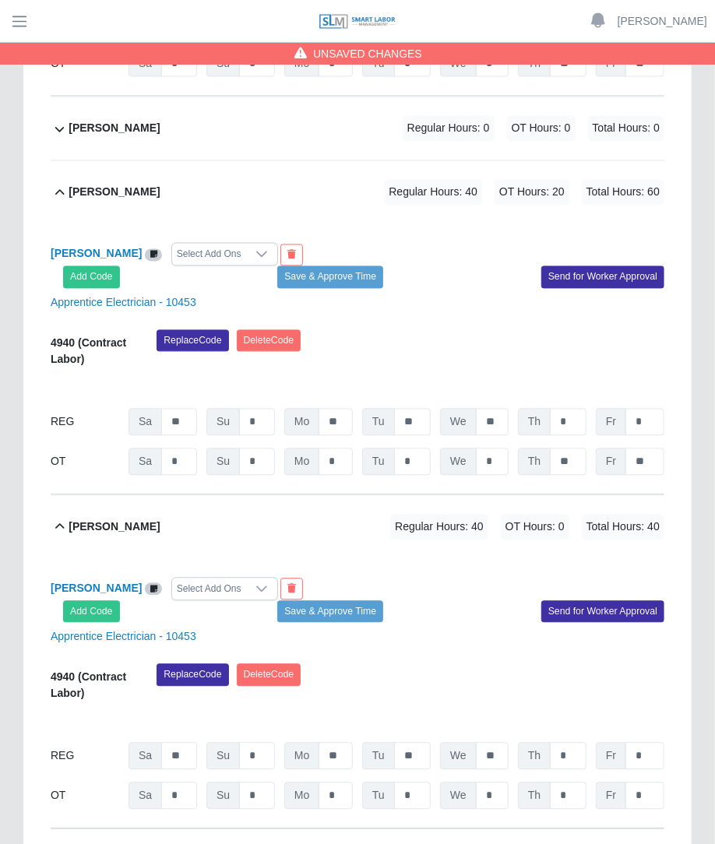
click at [549, 664] on div "Replace Code Delete Code" at bounding box center [410, 687] width 531 height 47
click at [579, 782] on input "*" at bounding box center [568, 795] width 37 height 27
type input "**"
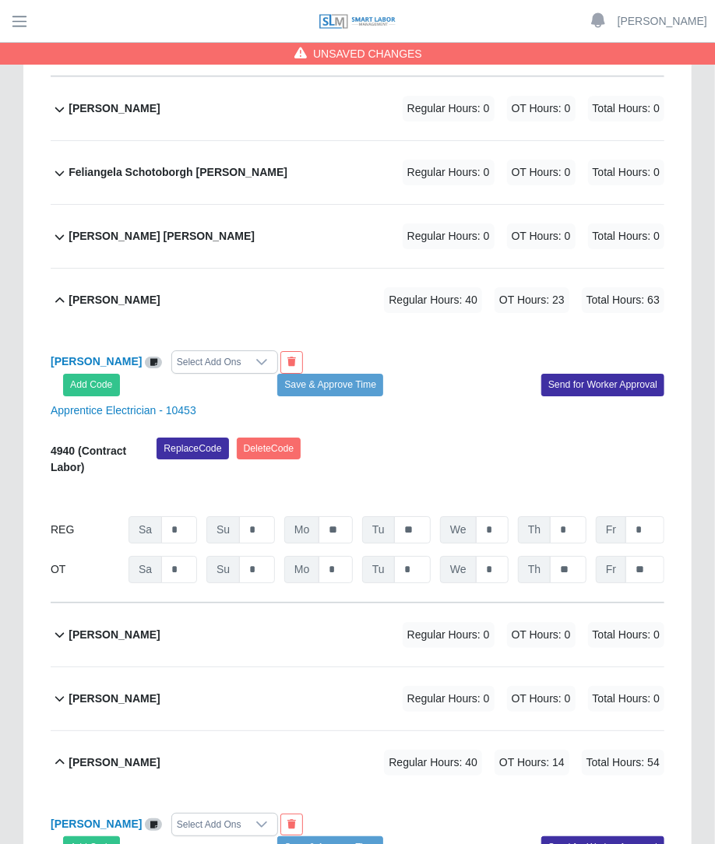
scroll to position [1818, 0]
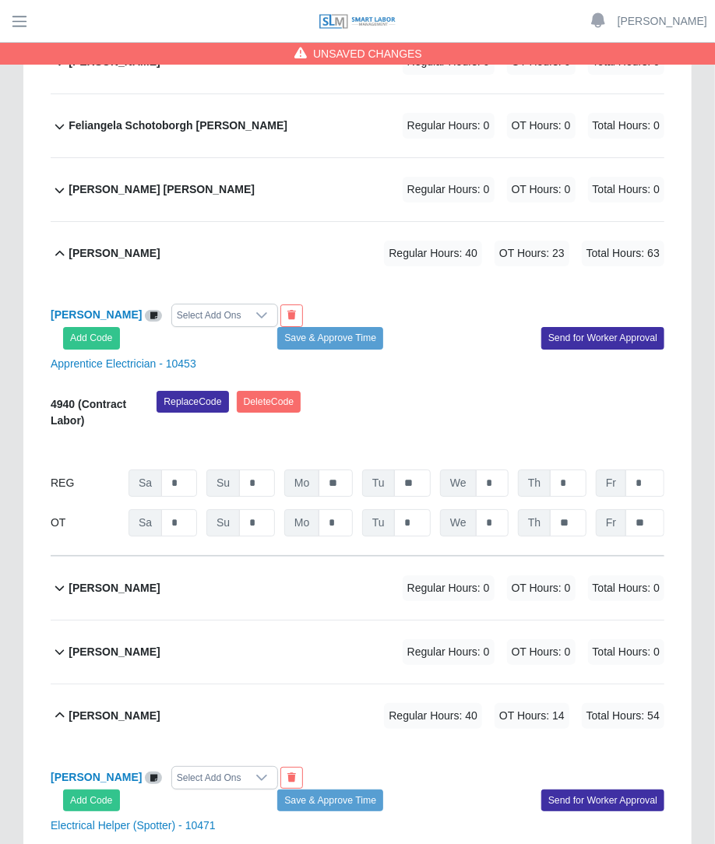
click at [350, 557] on div "Grecia Salas Regular Hours: 0 OT Hours: 0 Total Hours: 0" at bounding box center [367, 588] width 596 height 63
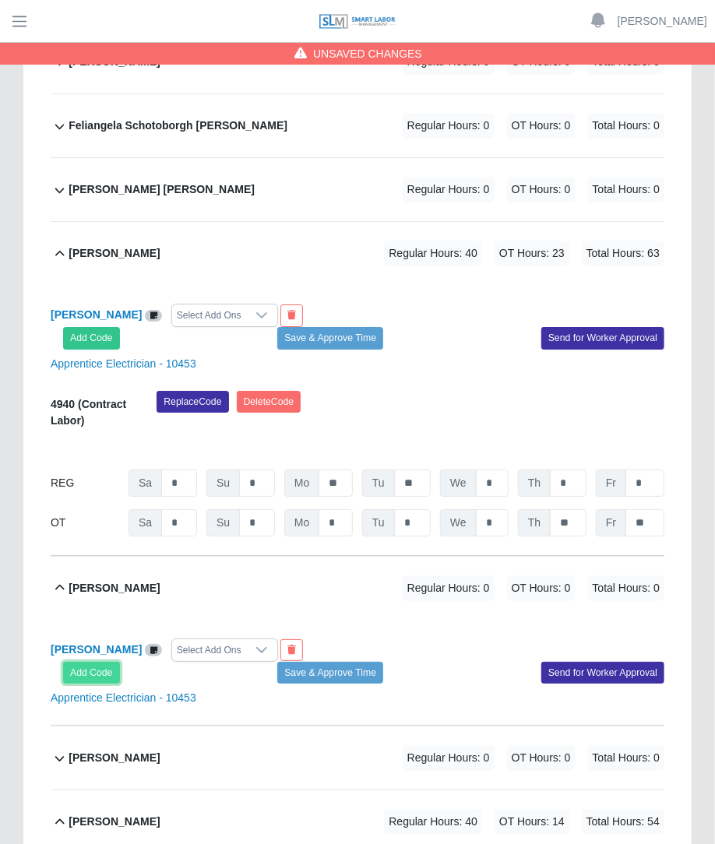
click at [76, 662] on button "Add Code" at bounding box center [91, 673] width 57 height 22
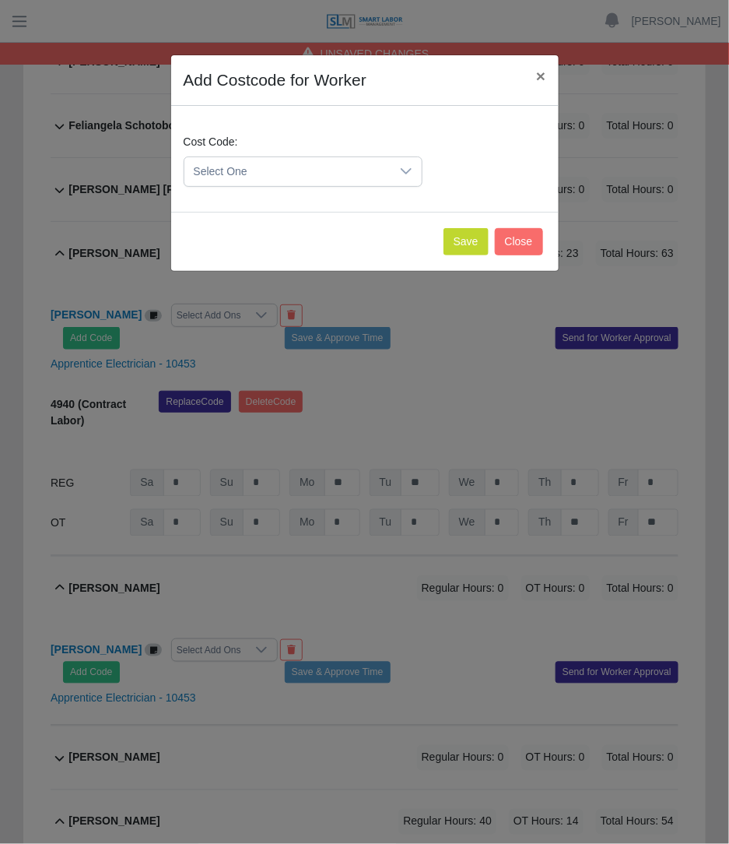
click at [294, 163] on span "Select One" at bounding box center [288, 171] width 206 height 29
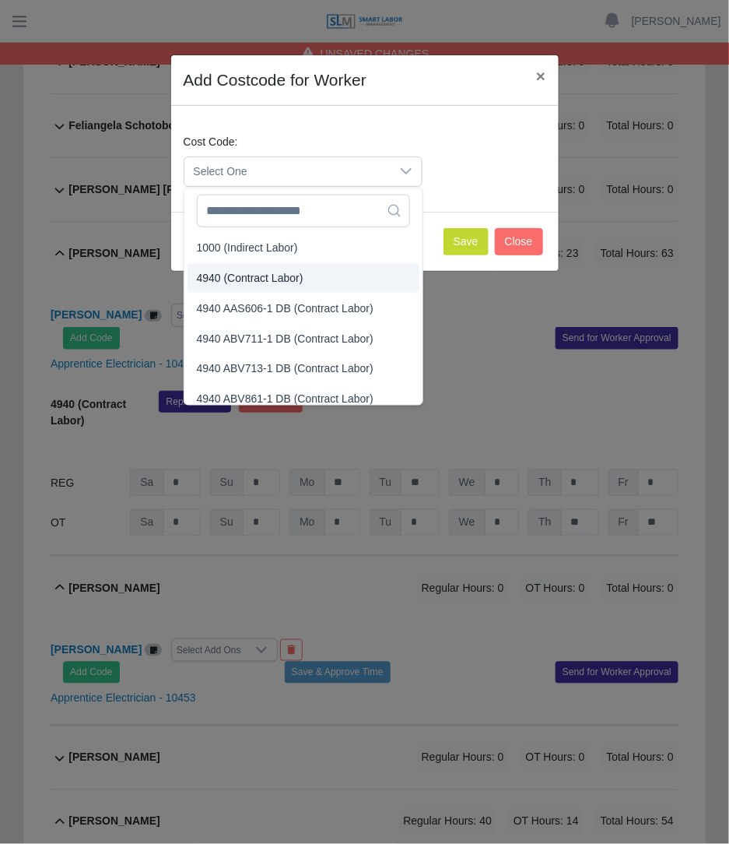
click at [255, 278] on span "4940 (Contract Labor)" at bounding box center [250, 278] width 107 height 16
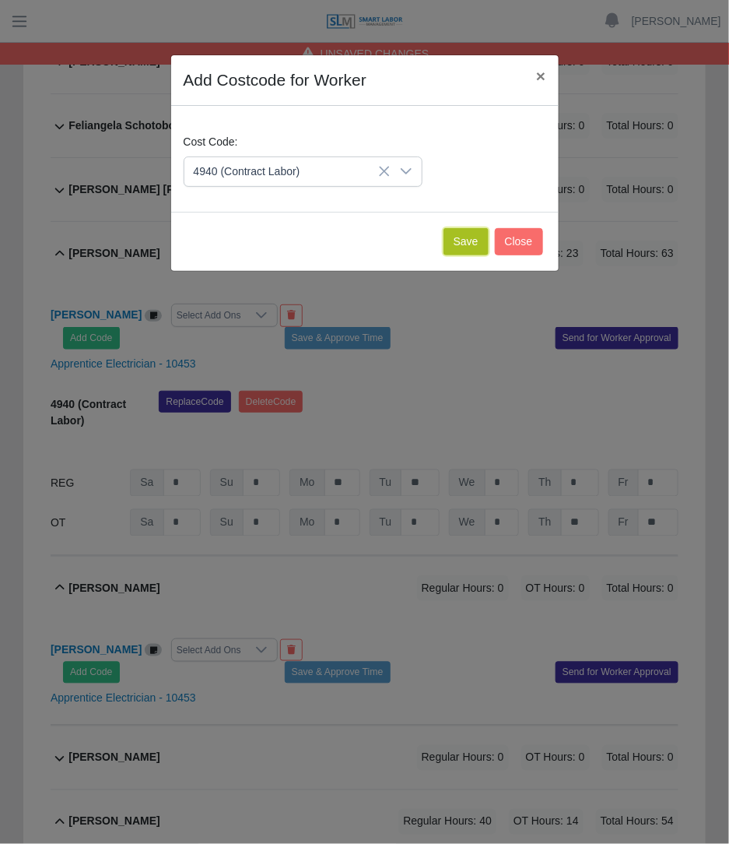
click at [457, 232] on button "Save" at bounding box center [466, 241] width 45 height 27
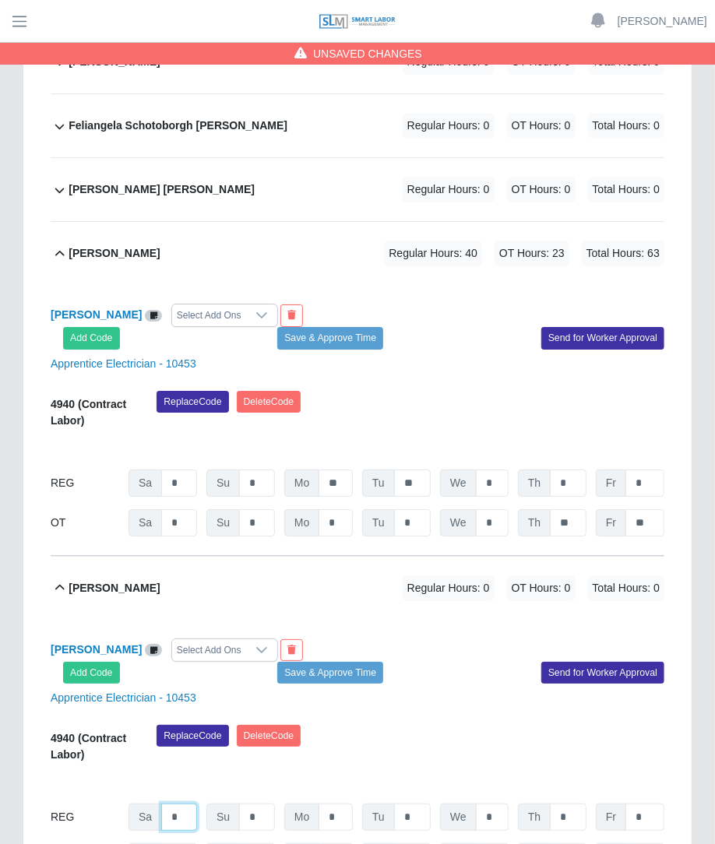
click at [174, 803] on input "*" at bounding box center [179, 816] width 36 height 27
type input "**"
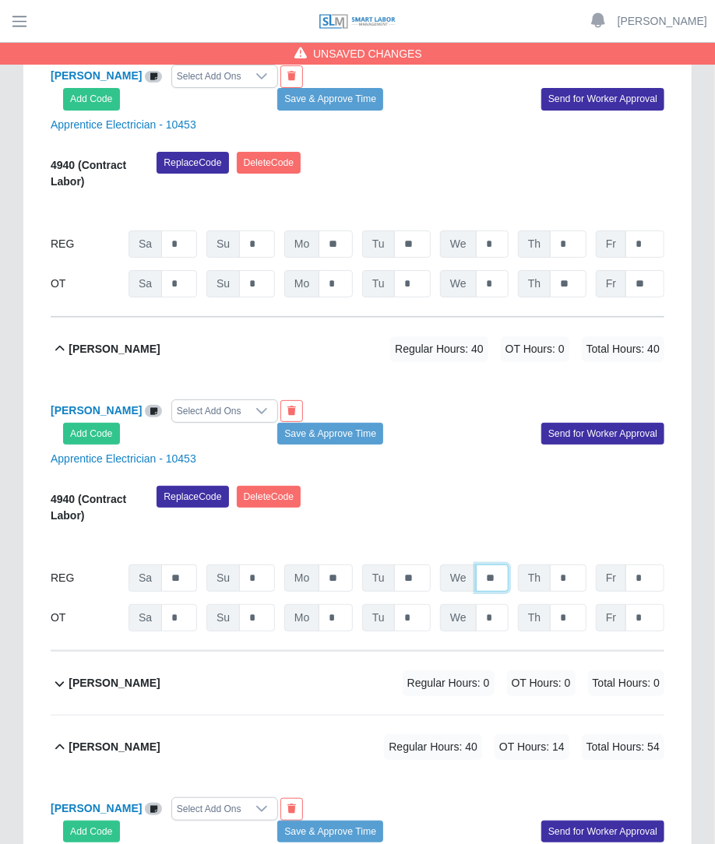
scroll to position [2107, 0]
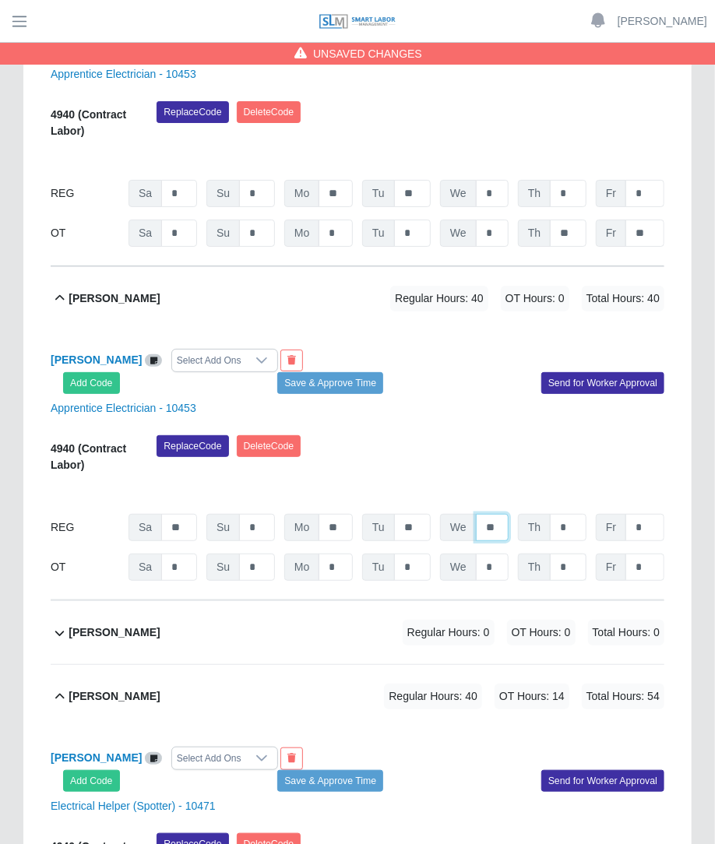
type input "**"
click at [568, 554] on input "*" at bounding box center [568, 567] width 37 height 27
type input "**"
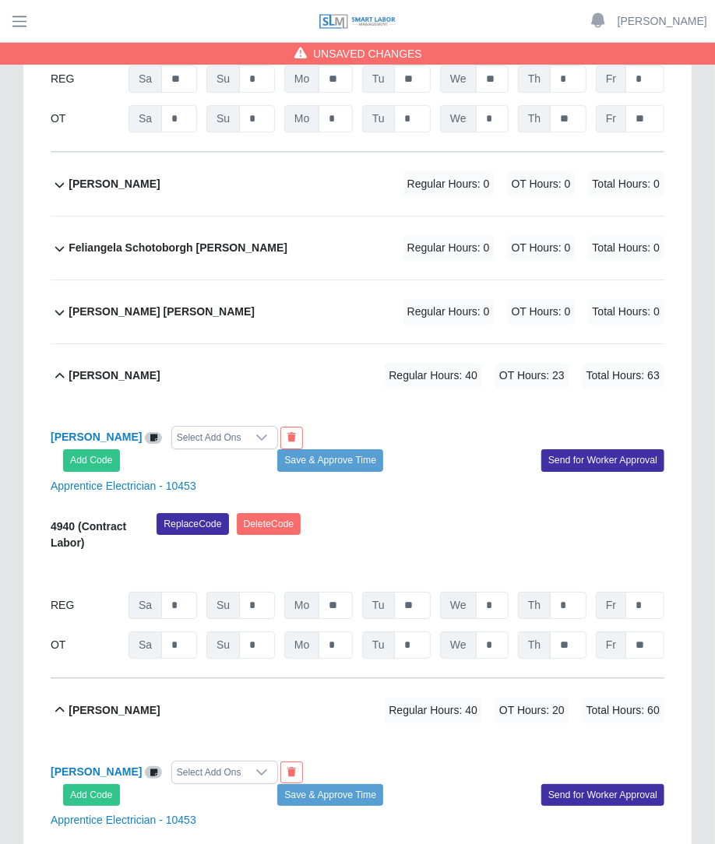
scroll to position [1648, 0]
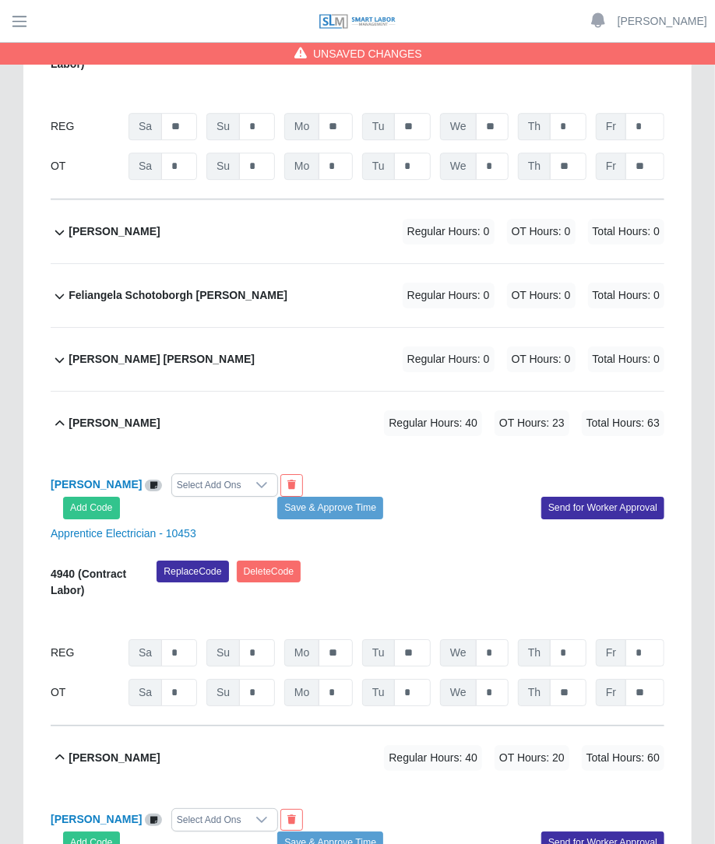
click at [480, 264] on div "Feliangela Schotoborgh Salas Regular Hours: 0 OT Hours: 0 Total Hours: 0" at bounding box center [367, 295] width 596 height 63
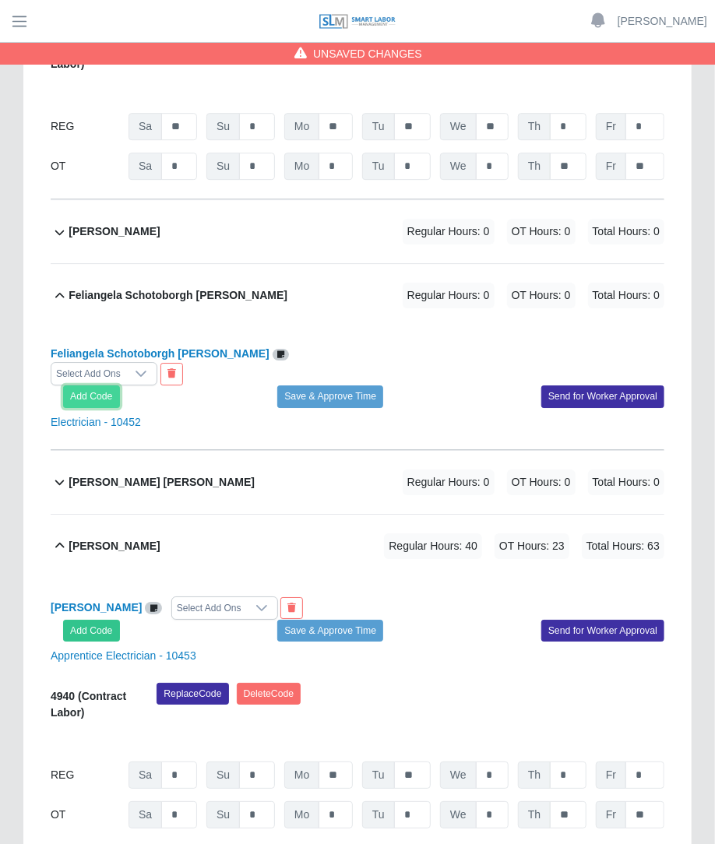
click at [93, 385] on button "Add Code" at bounding box center [91, 396] width 57 height 22
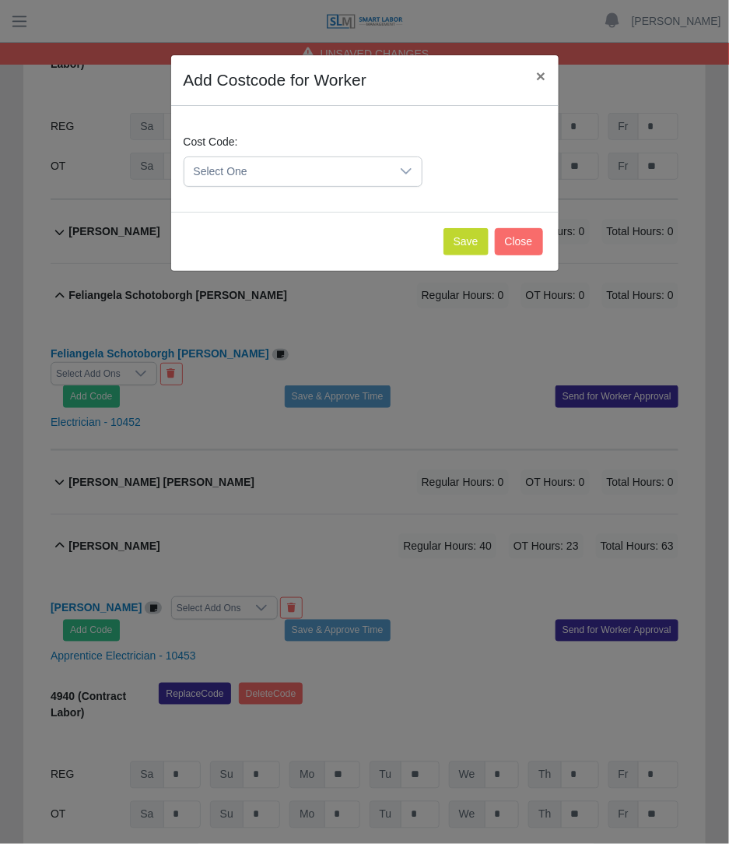
click at [293, 174] on span "Select One" at bounding box center [288, 171] width 206 height 29
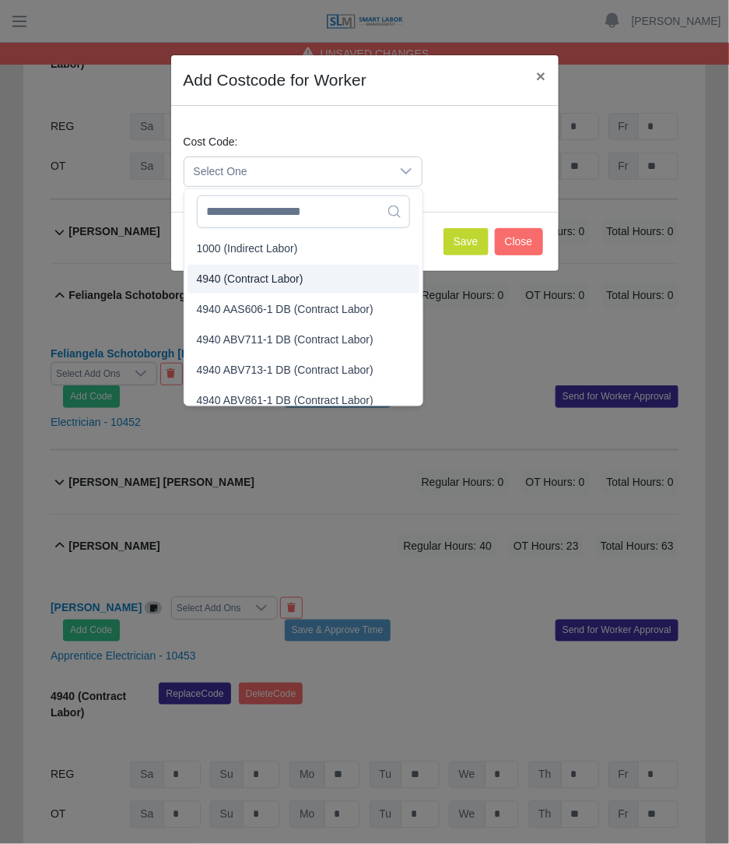
click at [247, 279] on span "4940 (Contract Labor)" at bounding box center [250, 279] width 107 height 16
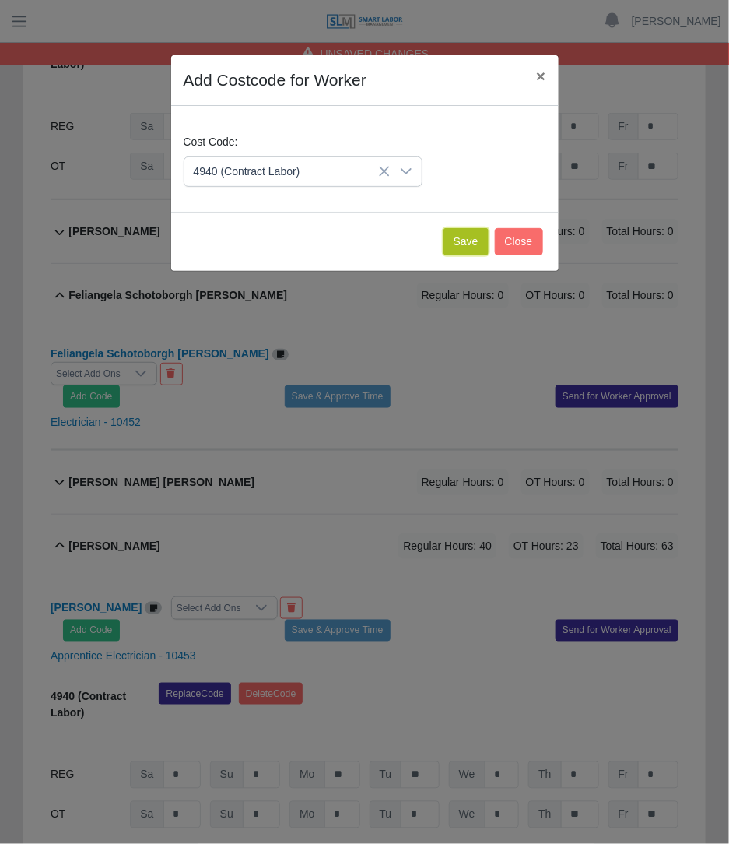
click at [462, 234] on button "Save" at bounding box center [466, 241] width 45 height 27
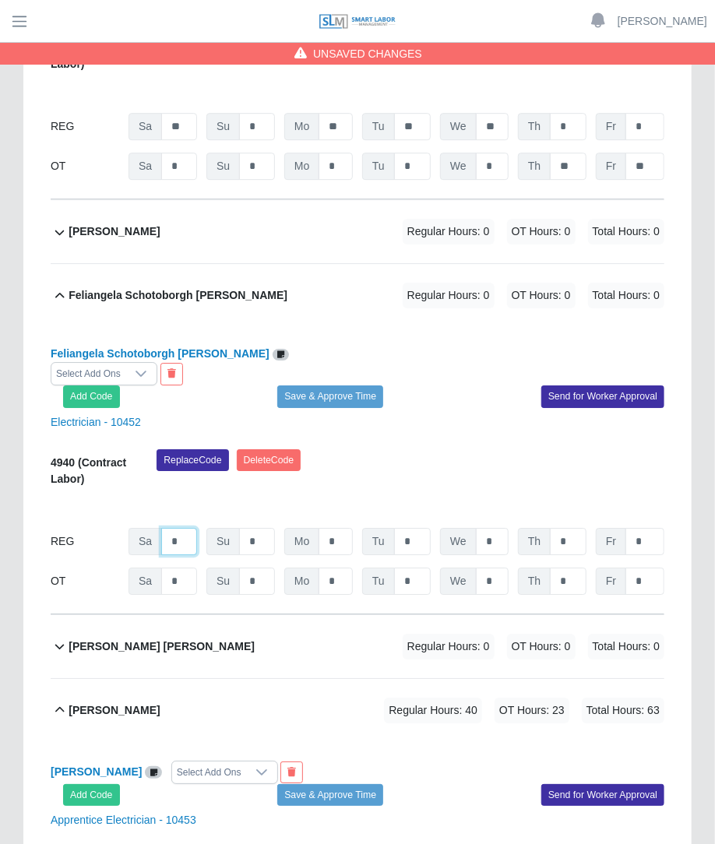
click at [192, 528] on input "*" at bounding box center [179, 541] width 36 height 27
type input "**"
click at [527, 449] on div "Replace Code Delete Code" at bounding box center [410, 472] width 531 height 47
click at [578, 568] on input "*" at bounding box center [568, 581] width 37 height 27
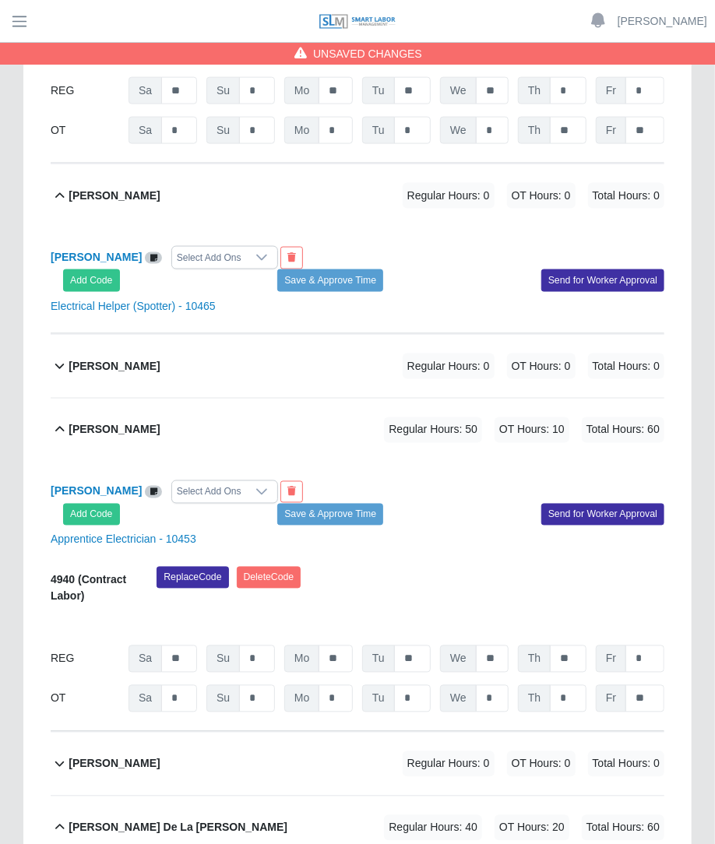
scroll to position [692, 0]
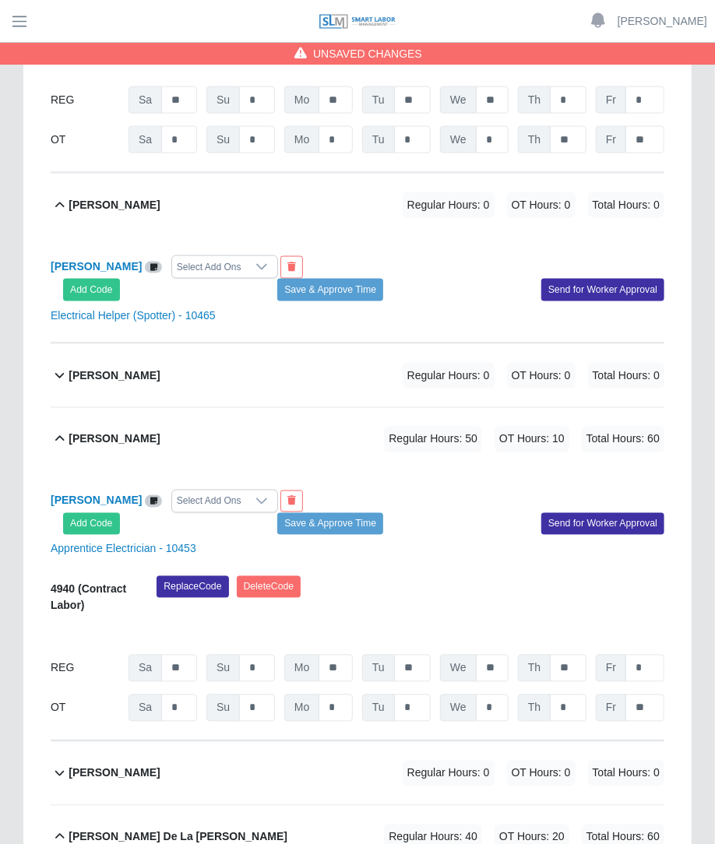
click at [492, 363] on span "Regular Hours: 0" at bounding box center [448, 376] width 92 height 26
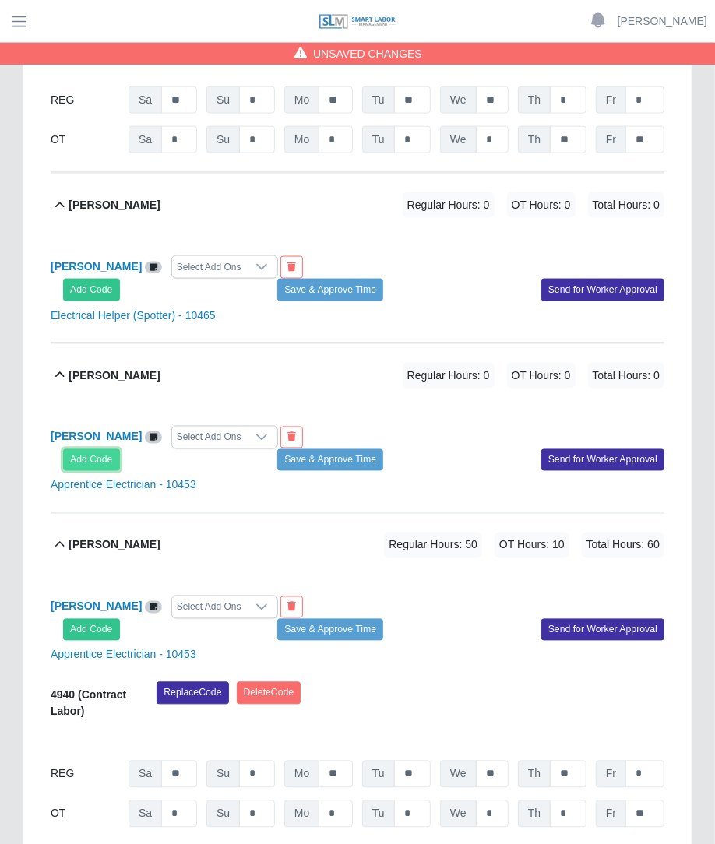
click at [94, 449] on button "Add Code" at bounding box center [91, 460] width 57 height 22
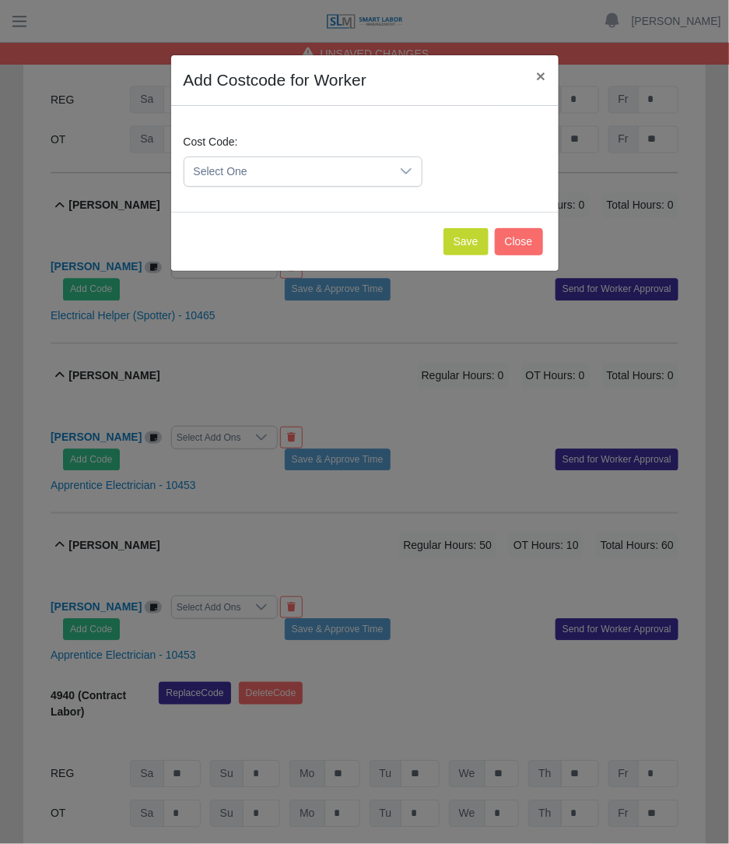
click at [323, 157] on span "Select One" at bounding box center [288, 171] width 206 height 29
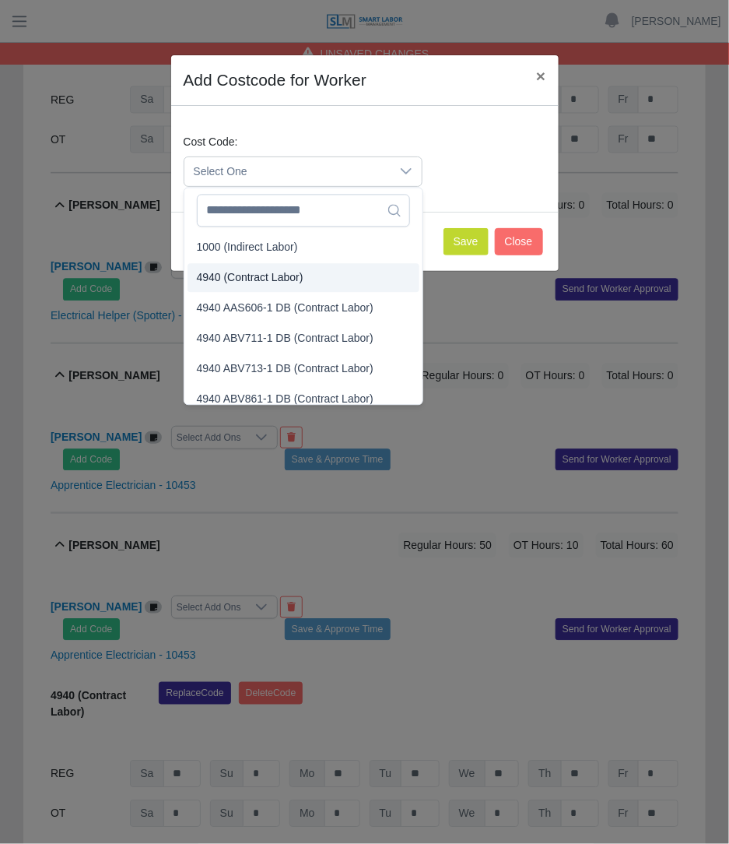
click at [257, 287] on li "4940 (Contract Labor)" at bounding box center [304, 278] width 232 height 29
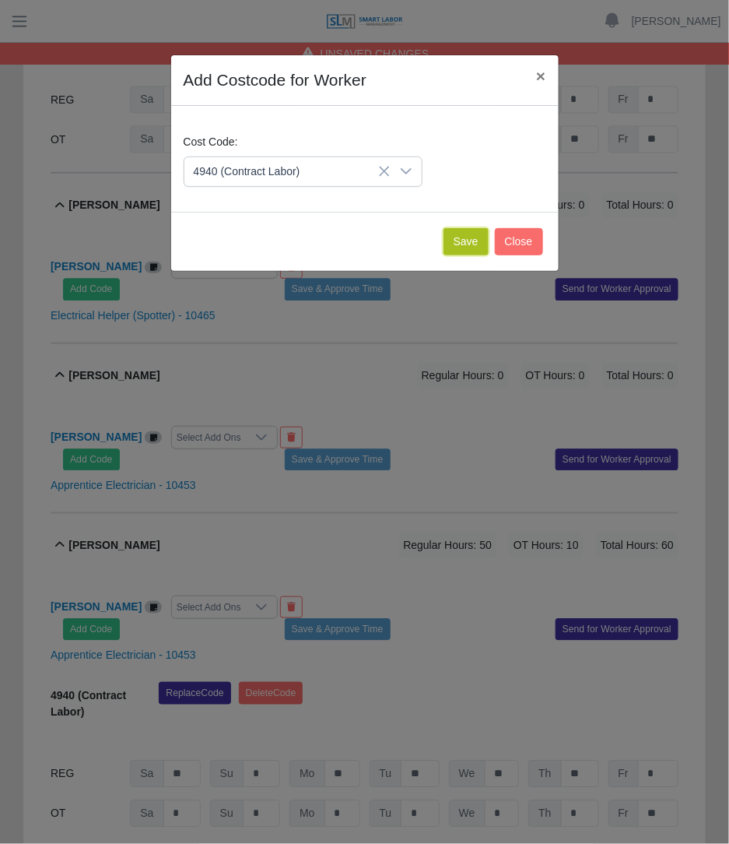
click at [473, 250] on button "Save" at bounding box center [466, 241] width 45 height 27
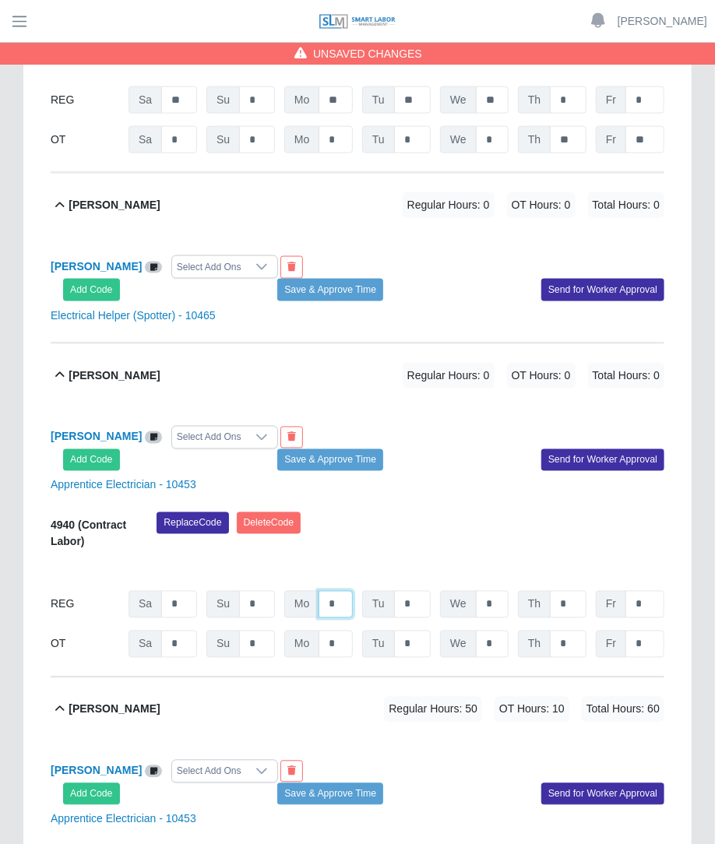
click at [346, 591] on input "*" at bounding box center [335, 604] width 34 height 27
click at [463, 512] on div "Replace Code Delete Code" at bounding box center [410, 535] width 531 height 47
click at [656, 631] on input "*" at bounding box center [644, 644] width 39 height 27
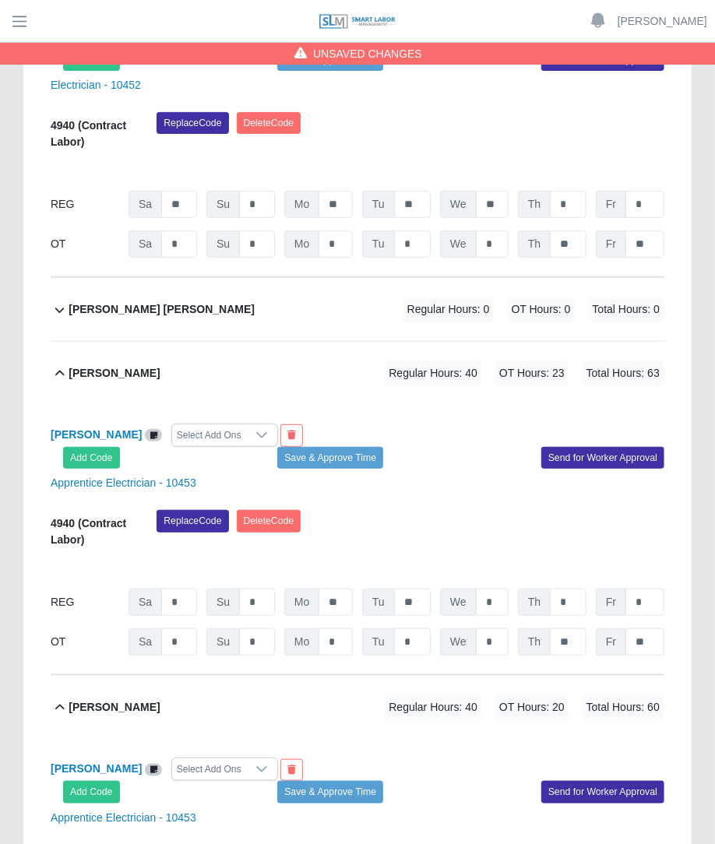
scroll to position [2215, 0]
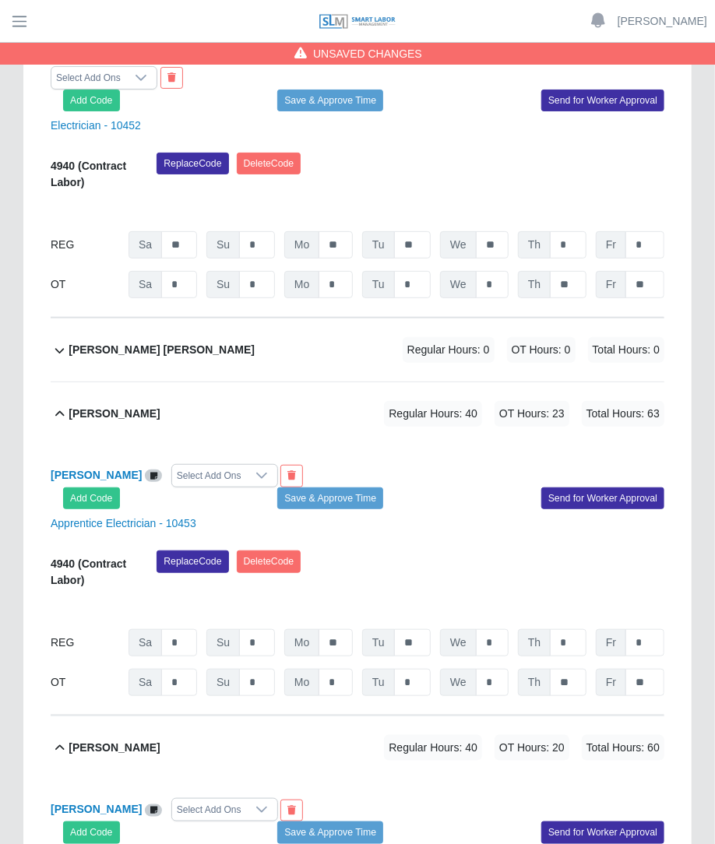
click at [413, 337] on span "Regular Hours: 0" at bounding box center [448, 350] width 92 height 26
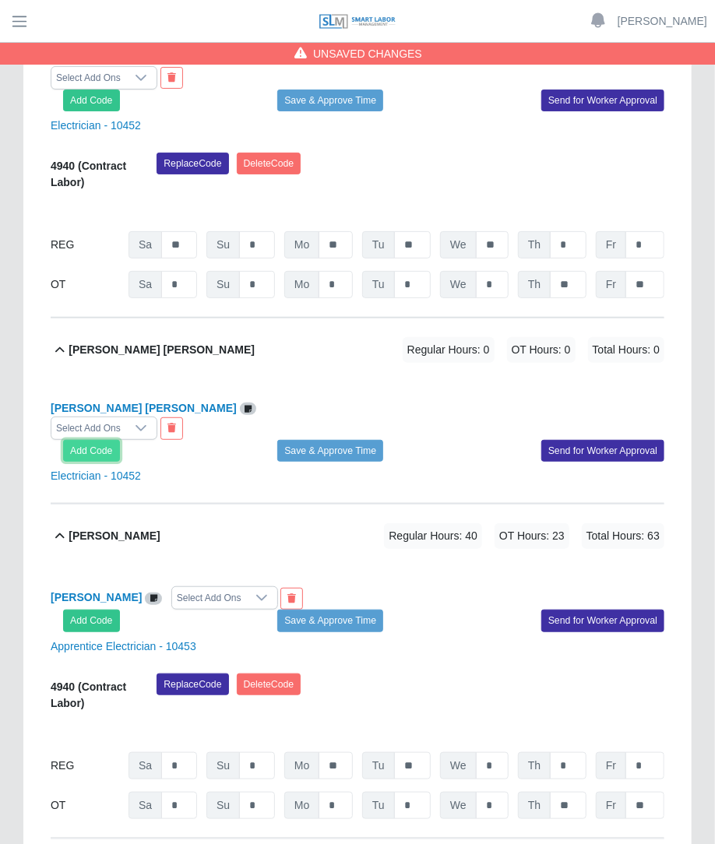
click at [76, 440] on button "Add Code" at bounding box center [91, 451] width 57 height 22
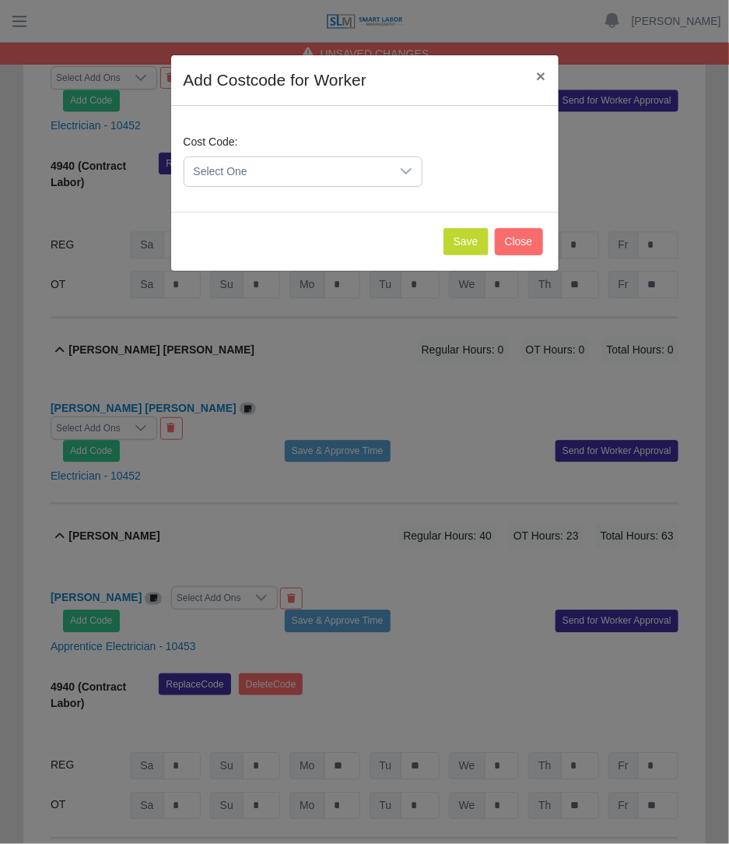
click at [343, 149] on div "Cost Code: Select One" at bounding box center [303, 160] width 247 height 53
click at [339, 164] on span "Select One" at bounding box center [288, 171] width 206 height 29
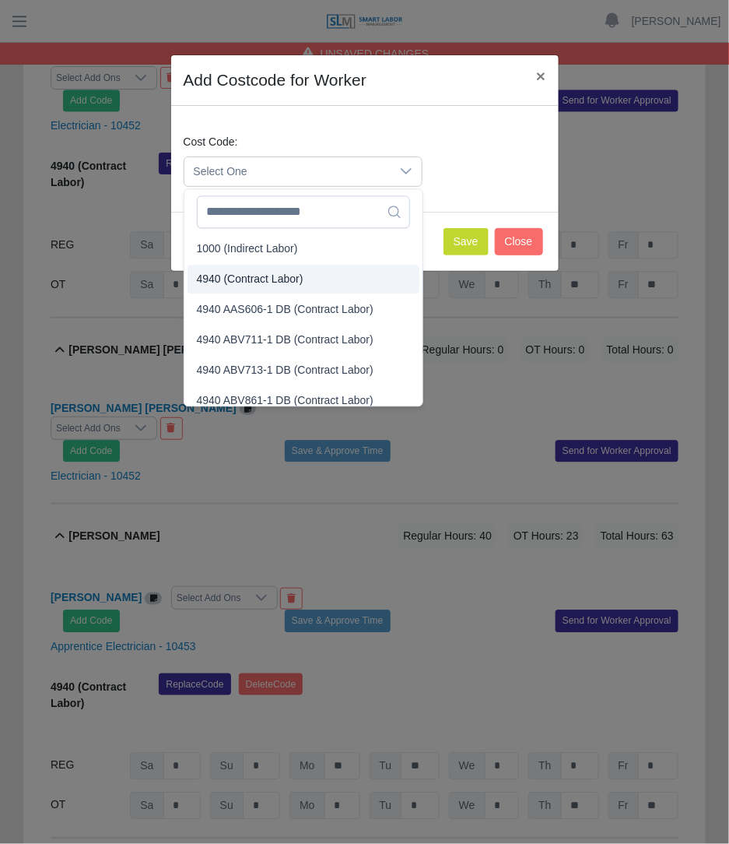
click at [257, 274] on span "4940 (Contract Labor)" at bounding box center [250, 279] width 107 height 16
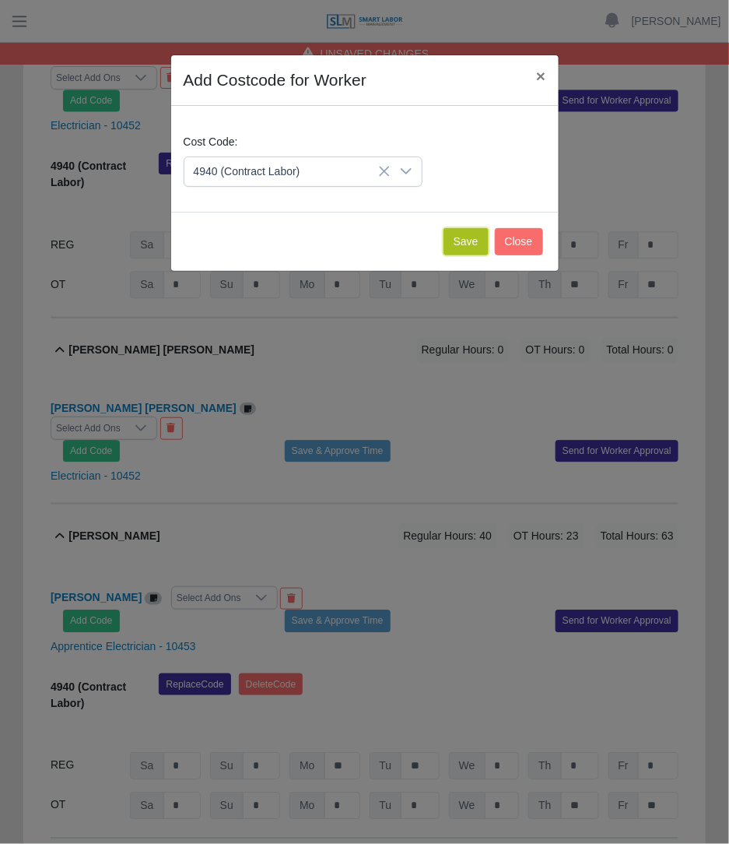
click at [471, 244] on button "Save" at bounding box center [466, 241] width 45 height 27
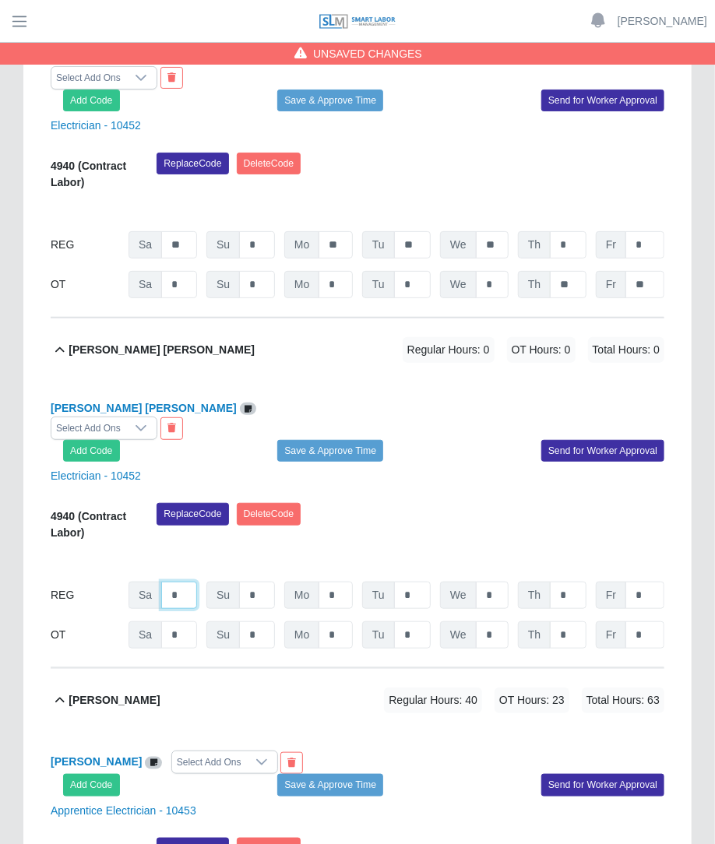
click at [195, 582] on input "*" at bounding box center [179, 595] width 36 height 27
click at [477, 550] on div "09/13/2025 Timers 09/14/2025 Timers 09/15/2025 Timers 09/16/2025 Timers 09/17/2…" at bounding box center [357, 559] width 613 height 19
click at [560, 621] on input "*" at bounding box center [568, 634] width 37 height 27
click at [580, 621] on input "***" at bounding box center [568, 634] width 37 height 27
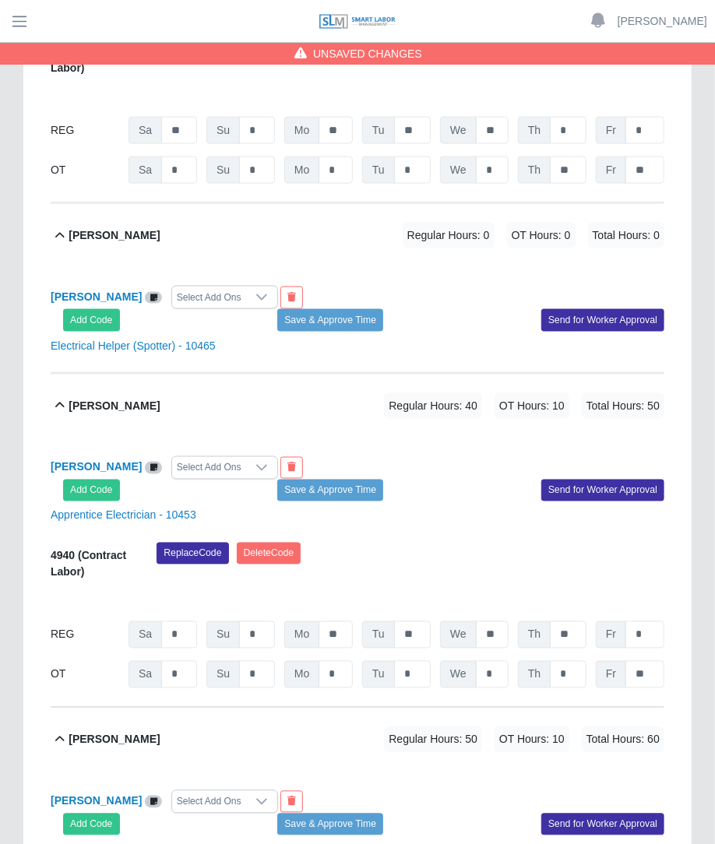
scroll to position [0, 0]
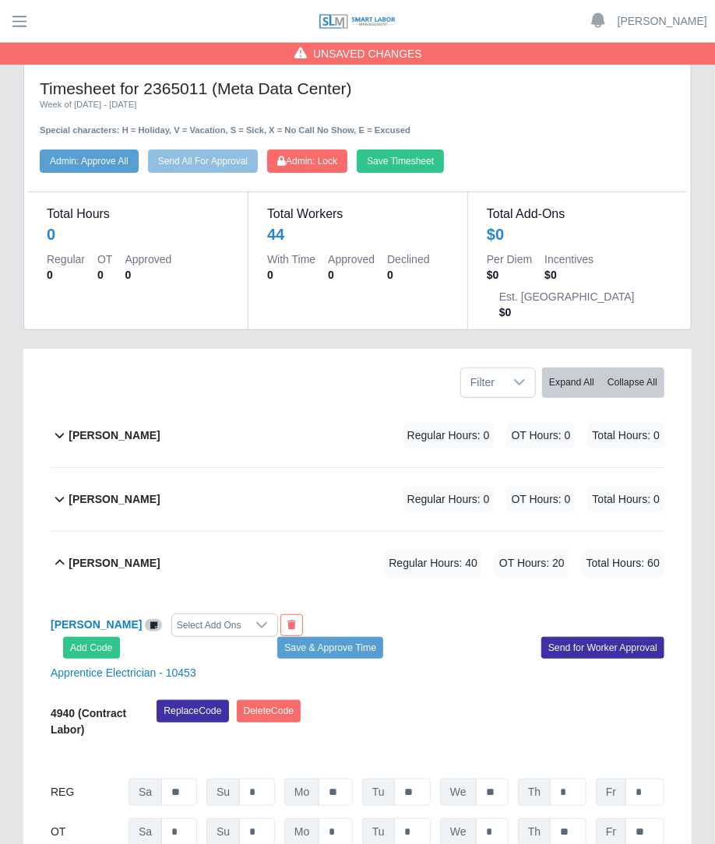
click at [424, 487] on span "Regular Hours: 0" at bounding box center [448, 500] width 92 height 26
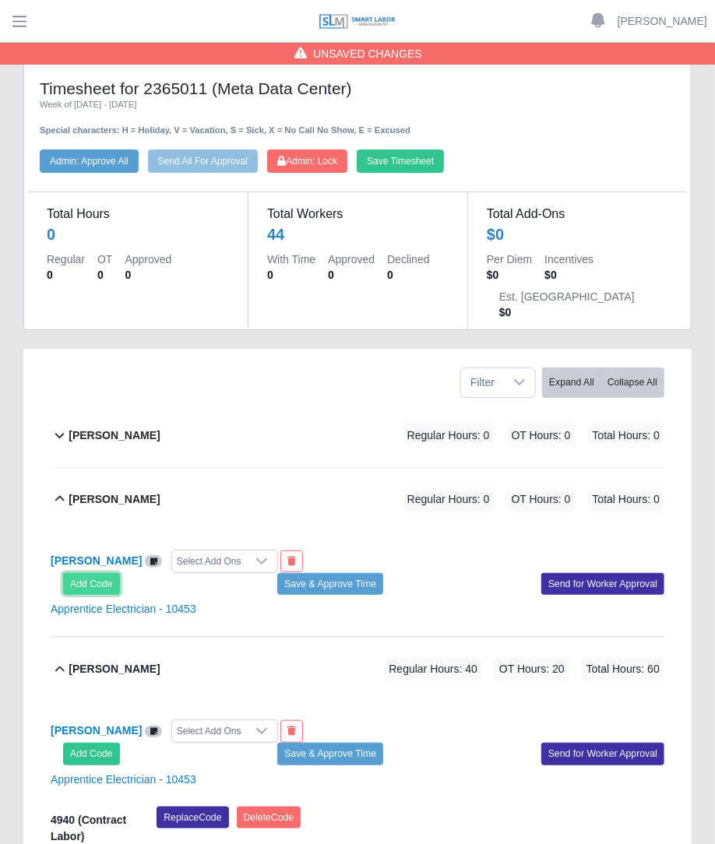
click at [79, 573] on button "Add Code" at bounding box center [91, 584] width 57 height 22
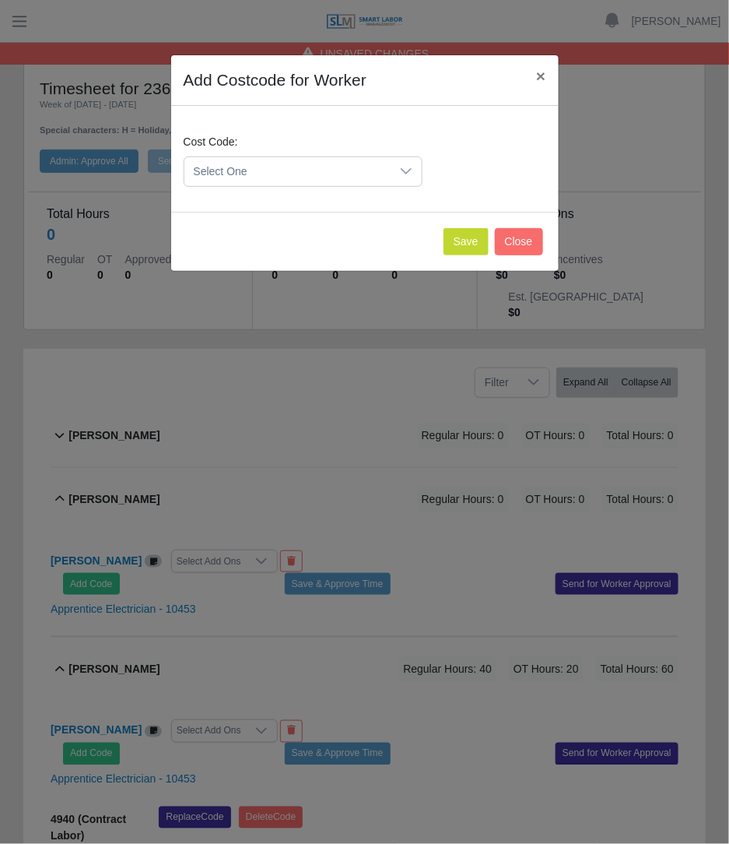
click at [334, 161] on span "Select One" at bounding box center [288, 171] width 206 height 29
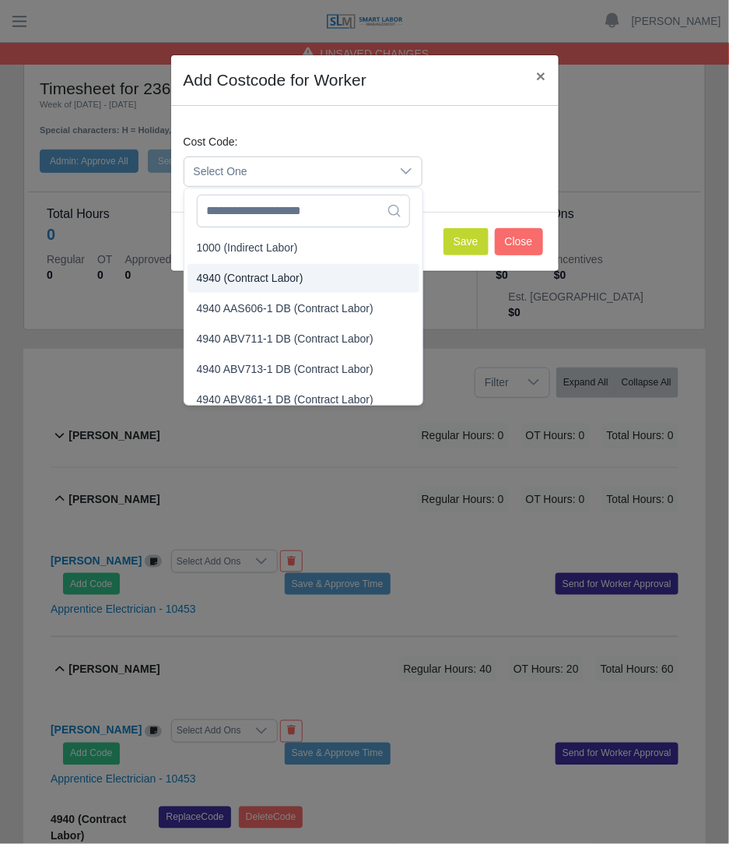
click at [276, 278] on span "4940 (Contract Labor)" at bounding box center [250, 278] width 107 height 16
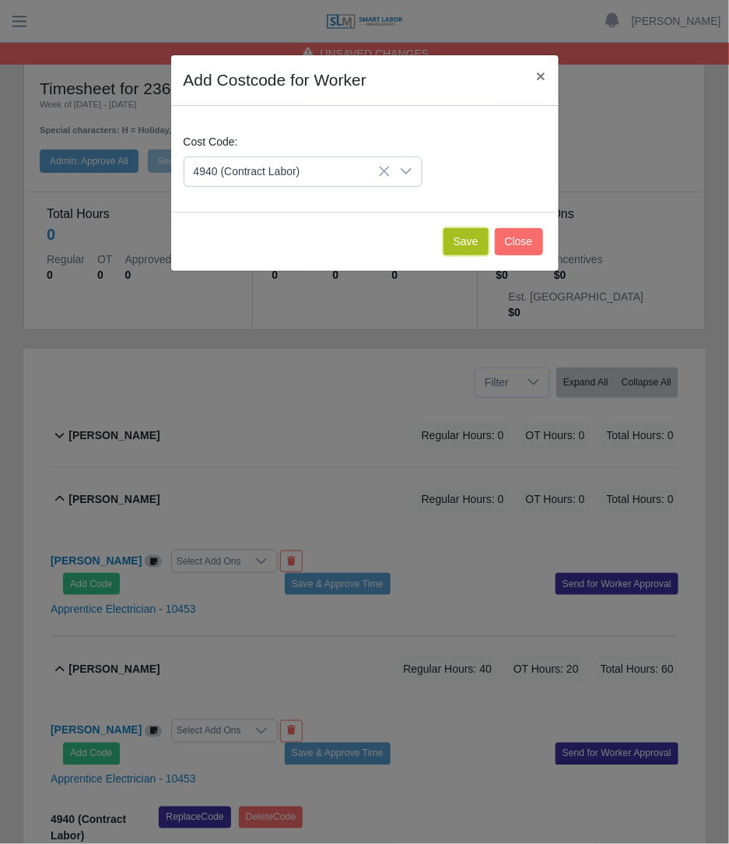
click at [459, 234] on button "Save" at bounding box center [466, 241] width 45 height 27
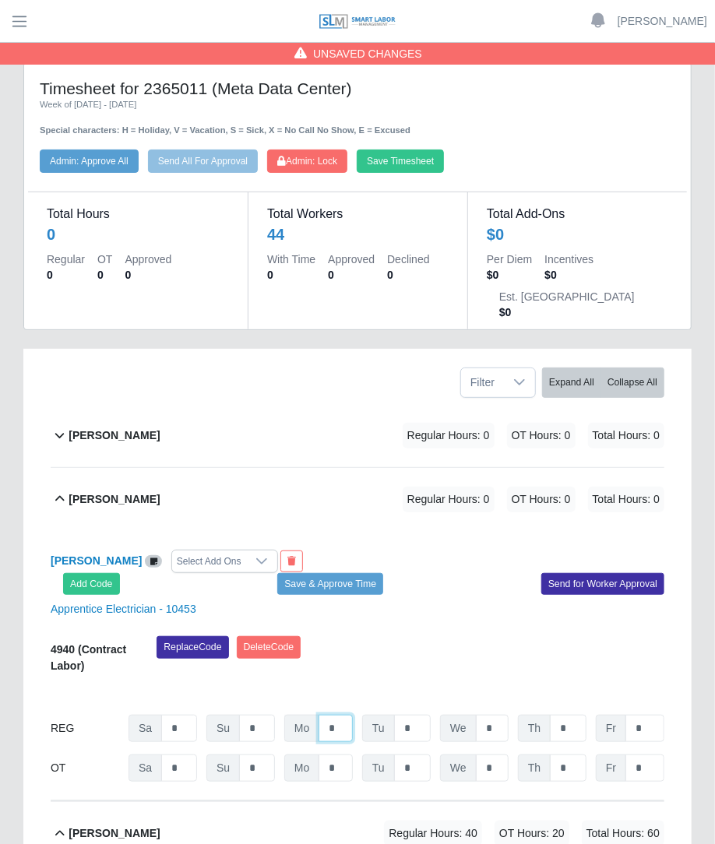
click at [344, 715] on input "*" at bounding box center [335, 728] width 34 height 27
click at [535, 596] on div "Armando Jaramillo Select Add Ons Add Code Save & Approve Time Send for Worker A…" at bounding box center [357, 666] width 613 height 270
click at [656, 715] on input "*" at bounding box center [644, 728] width 39 height 27
click at [649, 754] on input "*" at bounding box center [644, 767] width 39 height 27
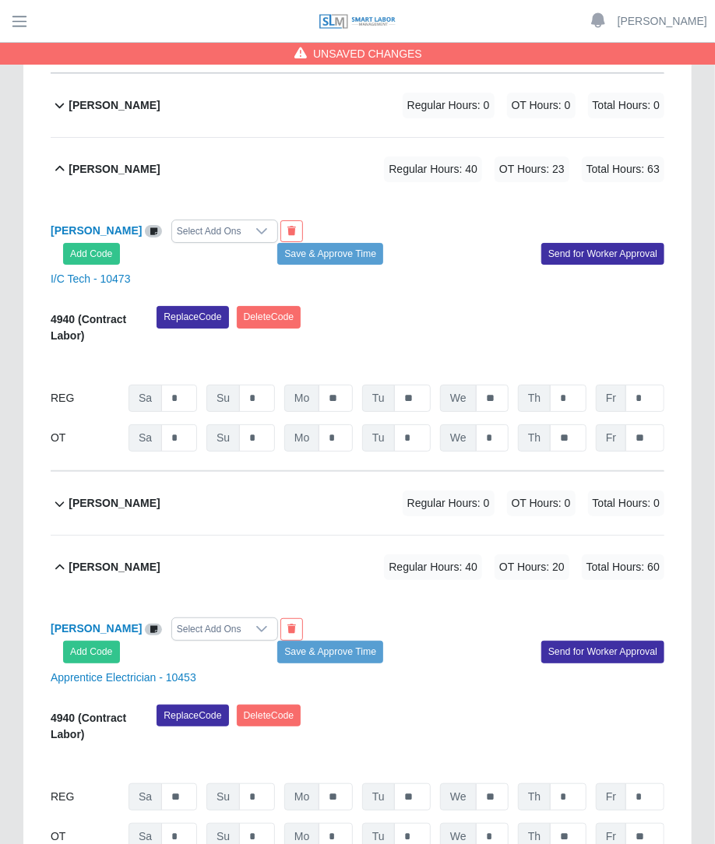
scroll to position [4168, 0]
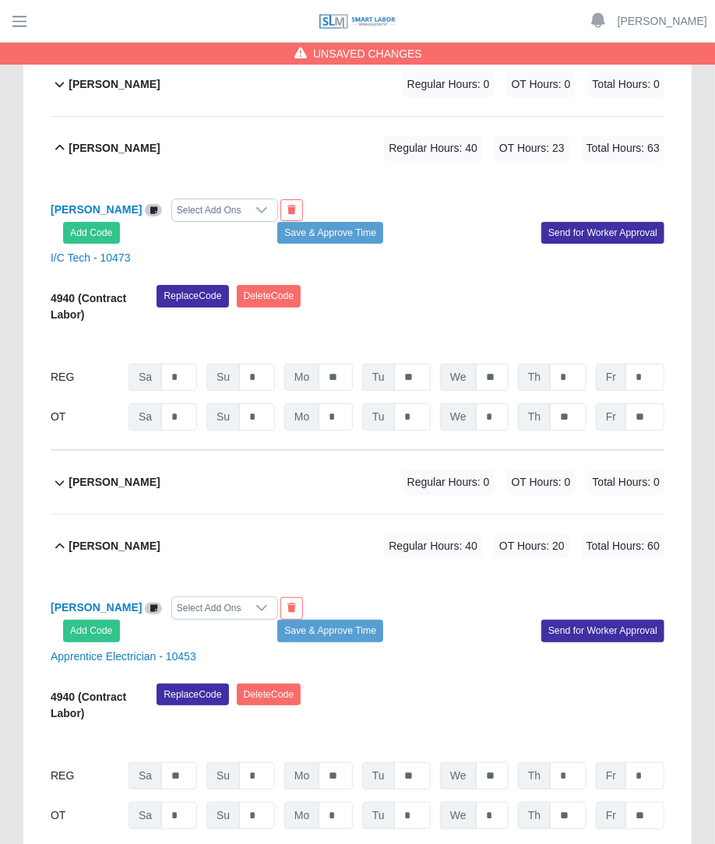
click at [459, 469] on span "Regular Hours: 0" at bounding box center [448, 482] width 92 height 26
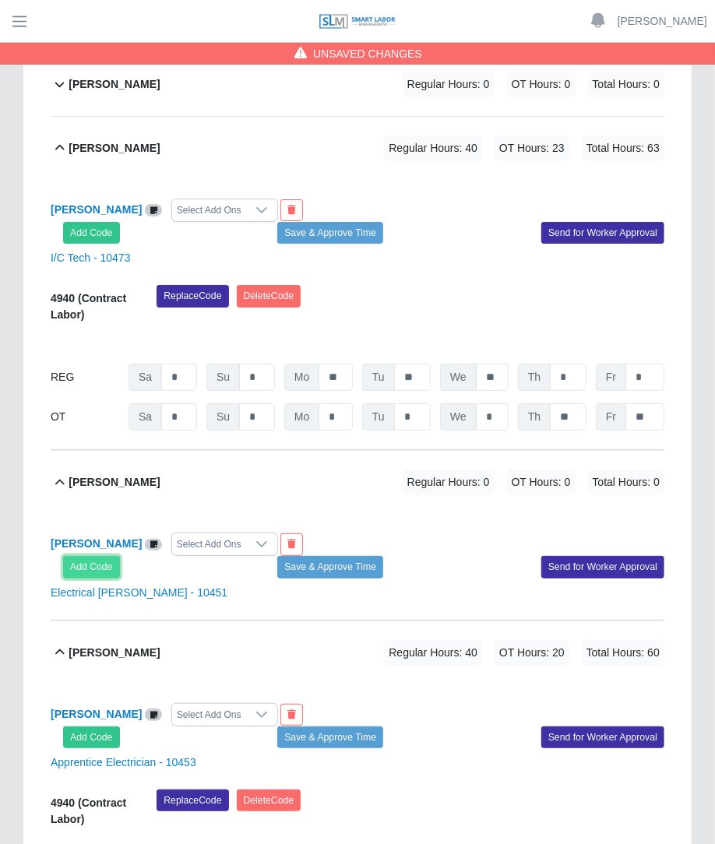
click at [104, 556] on button "Add Code" at bounding box center [91, 567] width 57 height 22
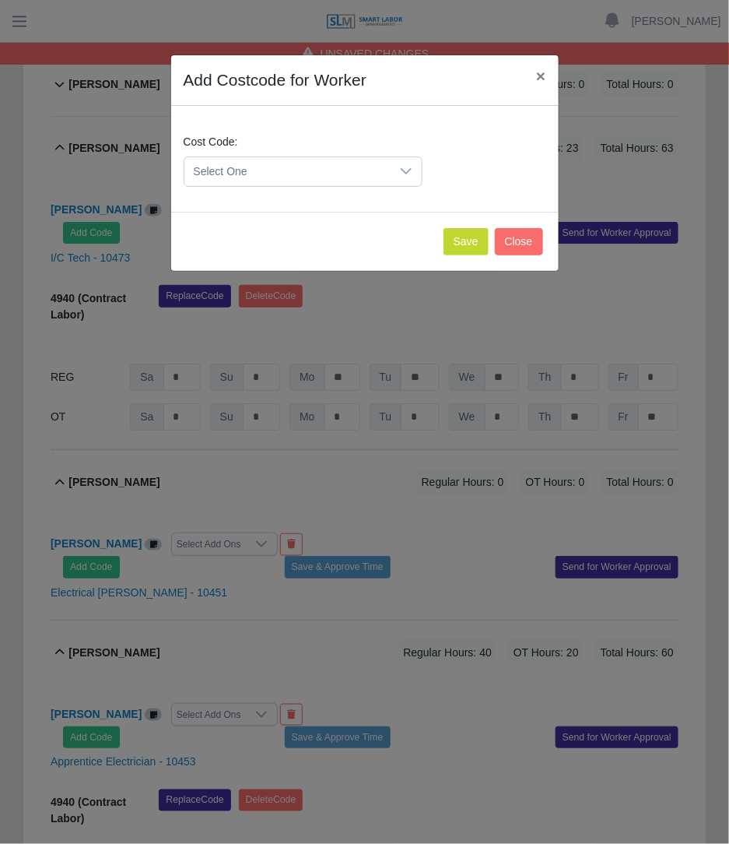
click at [248, 168] on span "Select One" at bounding box center [288, 171] width 206 height 29
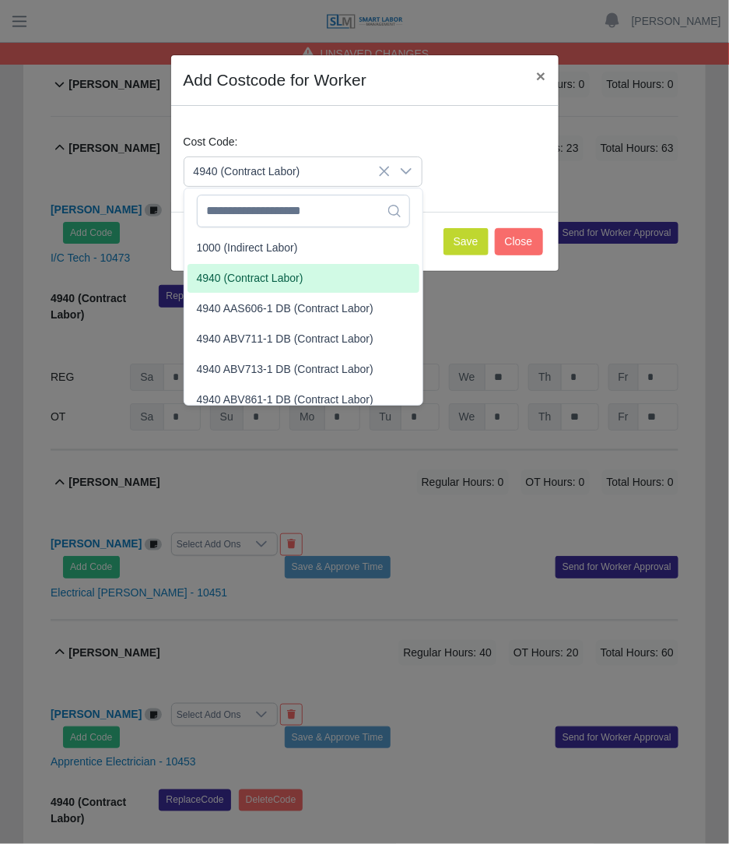
click at [237, 274] on span "4940 (Contract Labor)" at bounding box center [250, 278] width 107 height 16
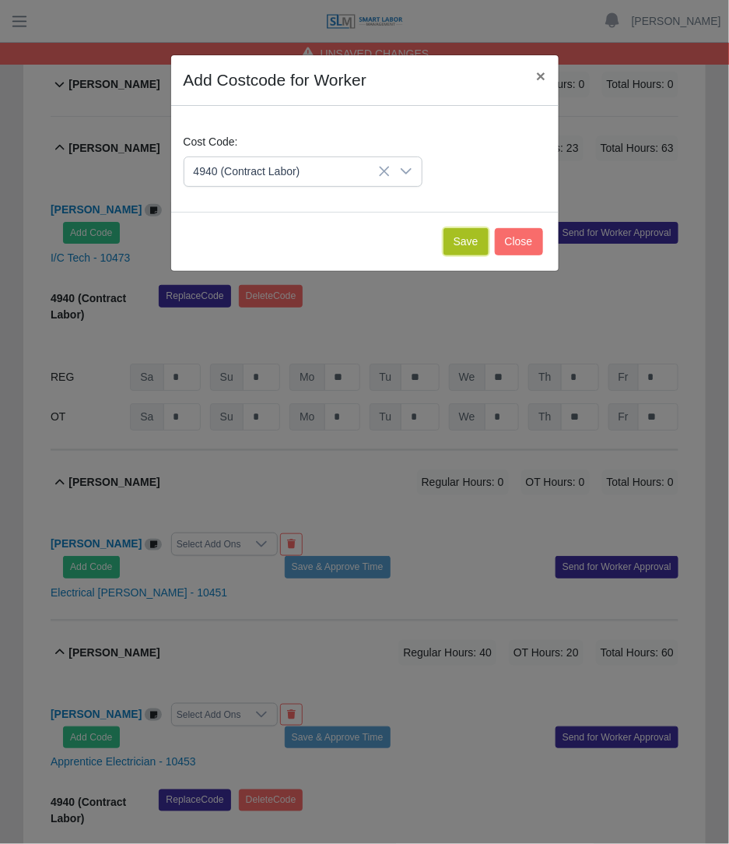
click at [462, 238] on button "Save" at bounding box center [466, 241] width 45 height 27
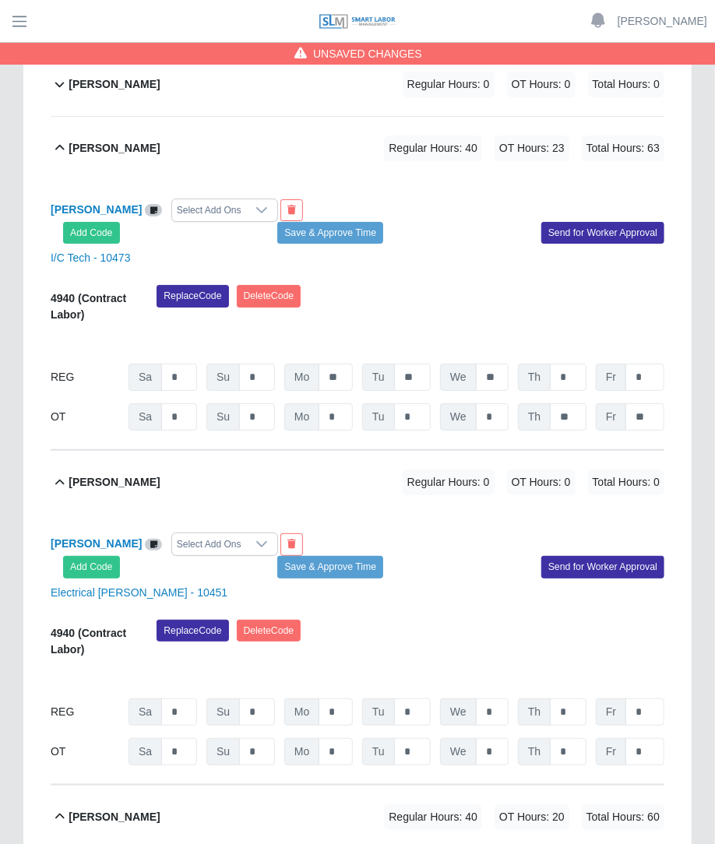
click at [182, 657] on div "4940 (Contract Labor) Replace Code Delete Code 09/13/2025 Timers 09/14/2025 Tim…" at bounding box center [357, 693] width 613 height 146
click at [187, 698] on input "*" at bounding box center [179, 711] width 36 height 27
click at [333, 698] on input "*" at bounding box center [335, 711] width 34 height 27
click at [502, 738] on input "*" at bounding box center [492, 751] width 33 height 27
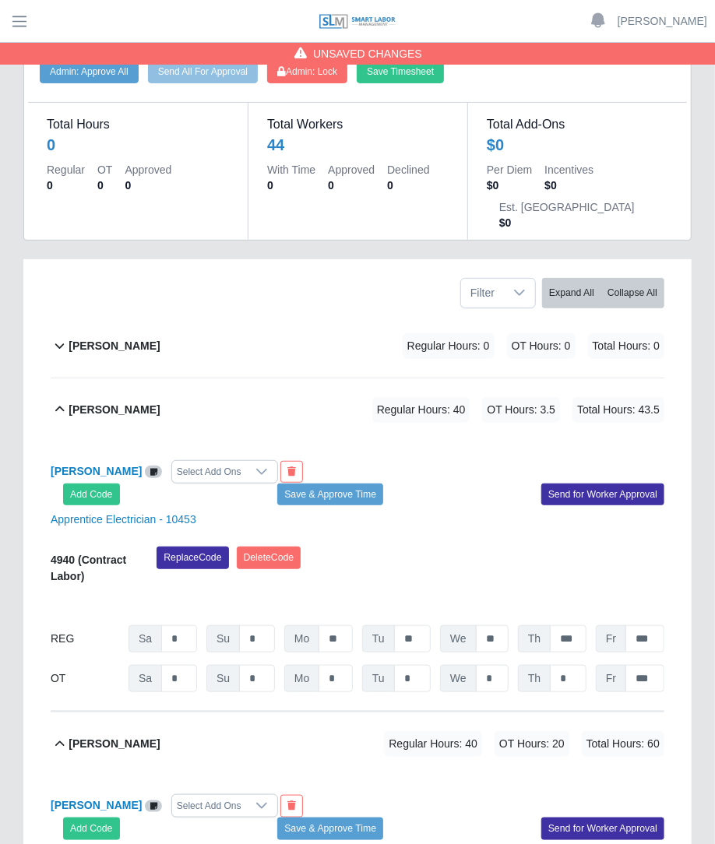
scroll to position [0, 0]
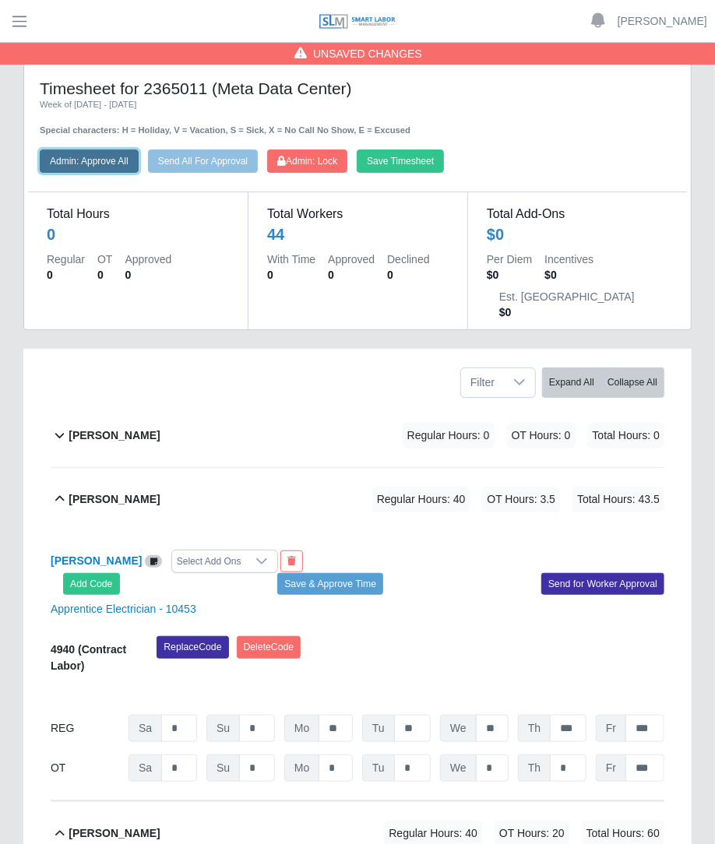
click at [111, 159] on button "Admin: Approve All" at bounding box center [89, 160] width 99 height 23
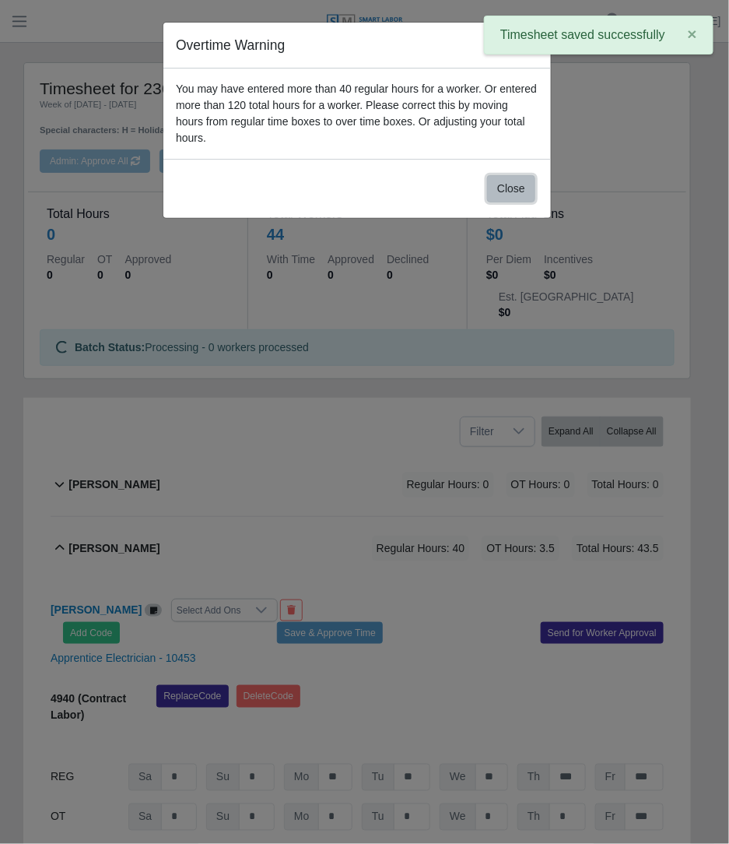
click at [512, 177] on button "Close" at bounding box center [511, 188] width 48 height 27
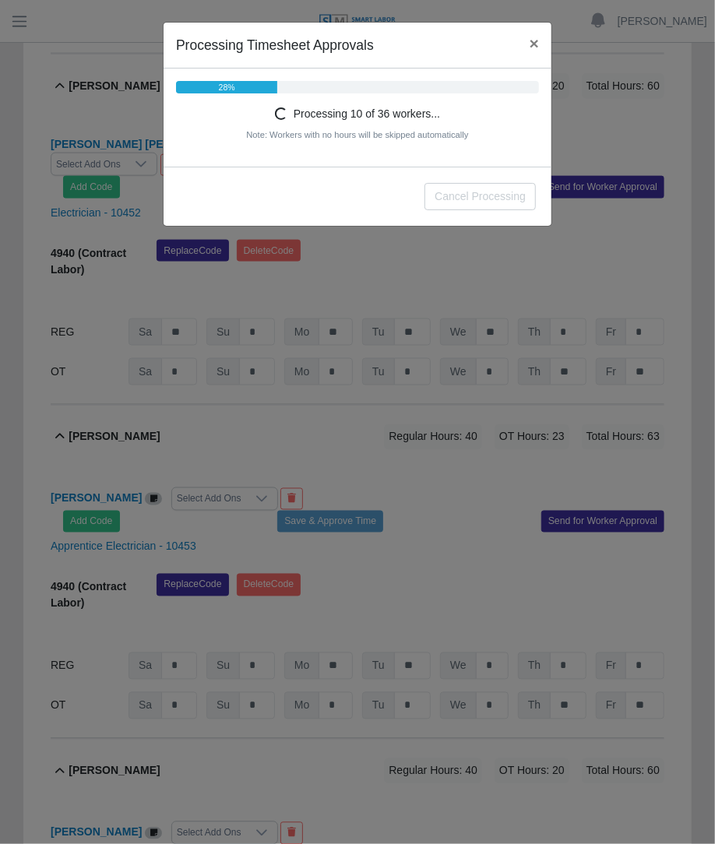
scroll to position [2777, 0]
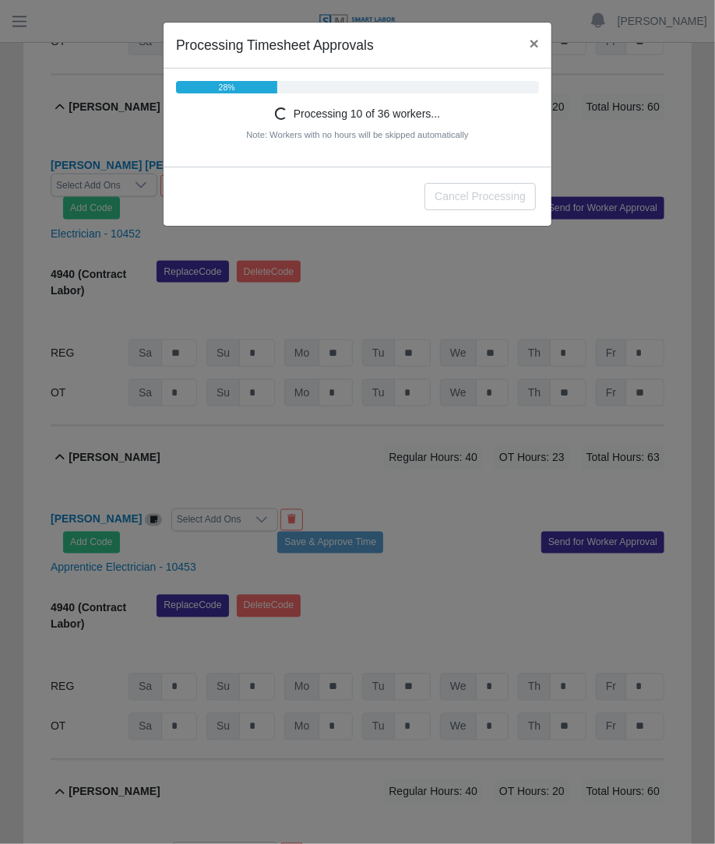
click at [420, 204] on div "Cancel Processing" at bounding box center [357, 196] width 388 height 59
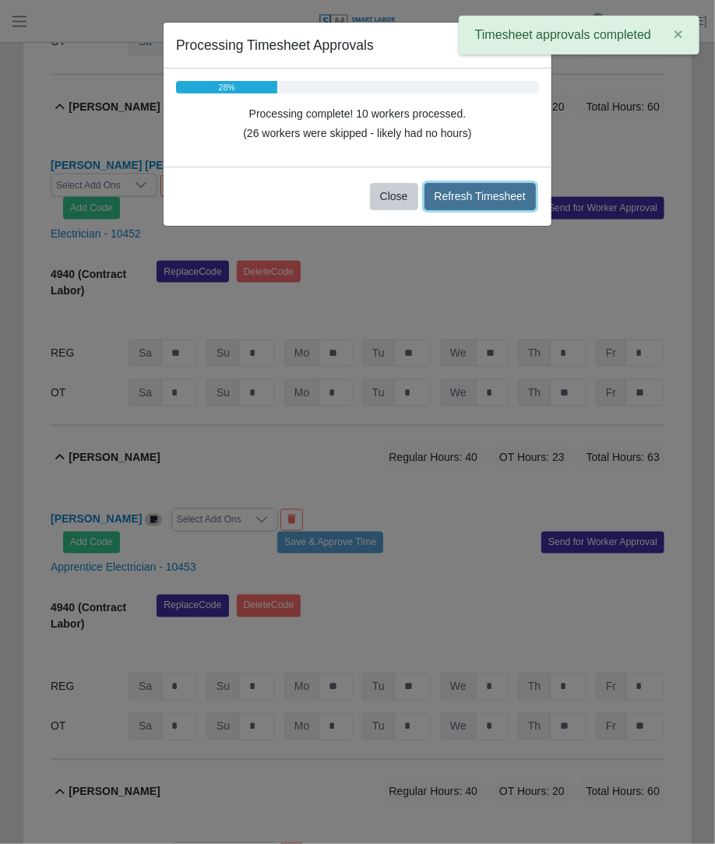
click at [444, 192] on button "Refresh Timesheet" at bounding box center [480, 196] width 112 height 27
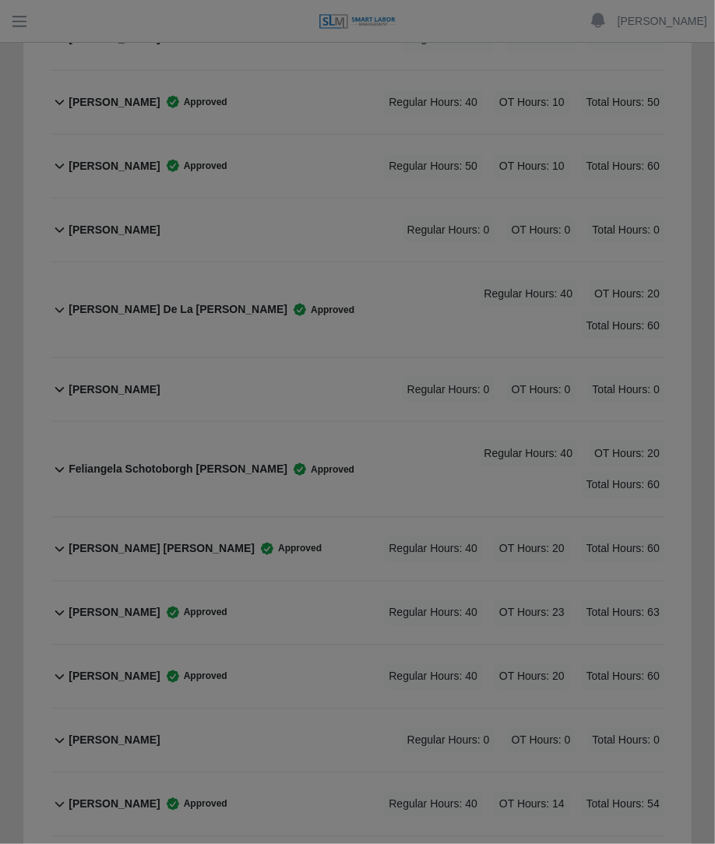
scroll to position [592, 0]
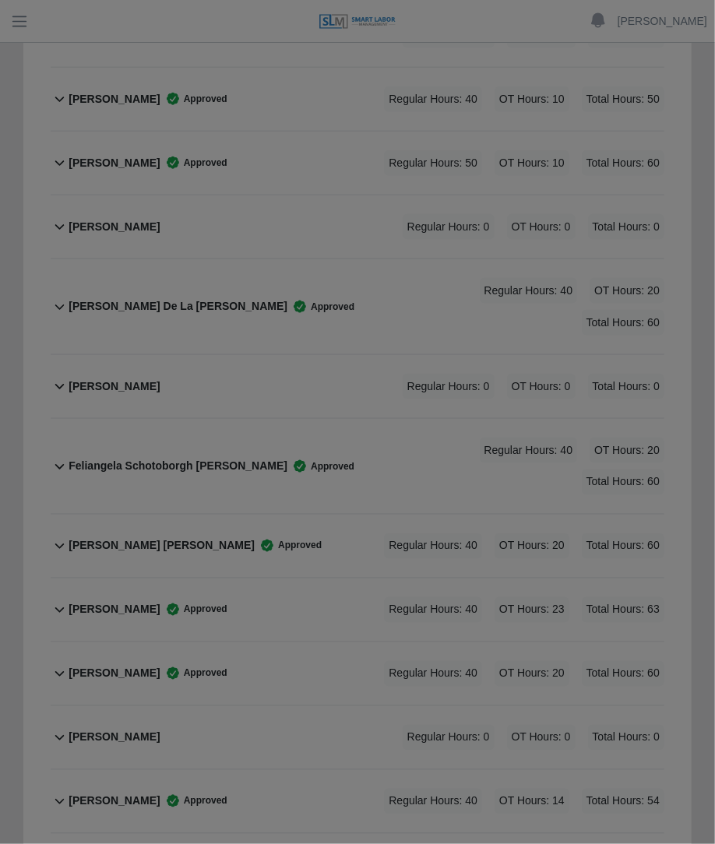
click at [484, 472] on div at bounding box center [357, 422] width 715 height 844
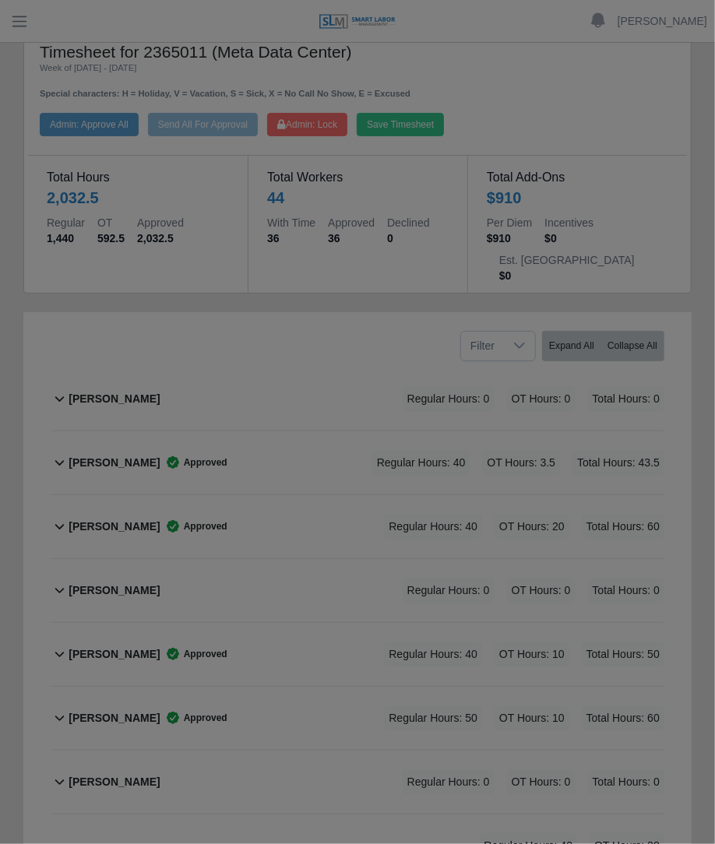
scroll to position [0, 0]
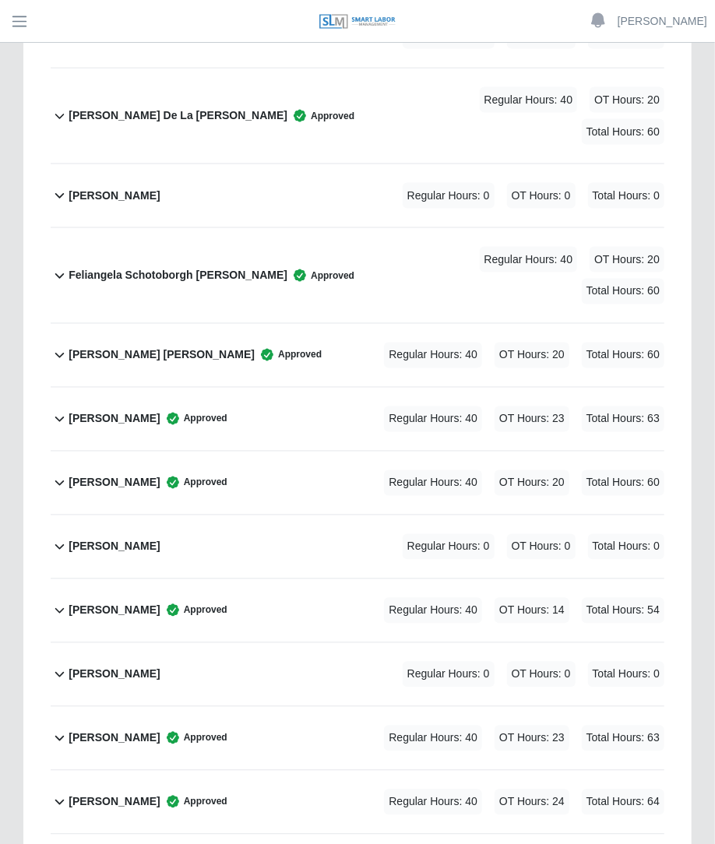
scroll to position [799, 0]
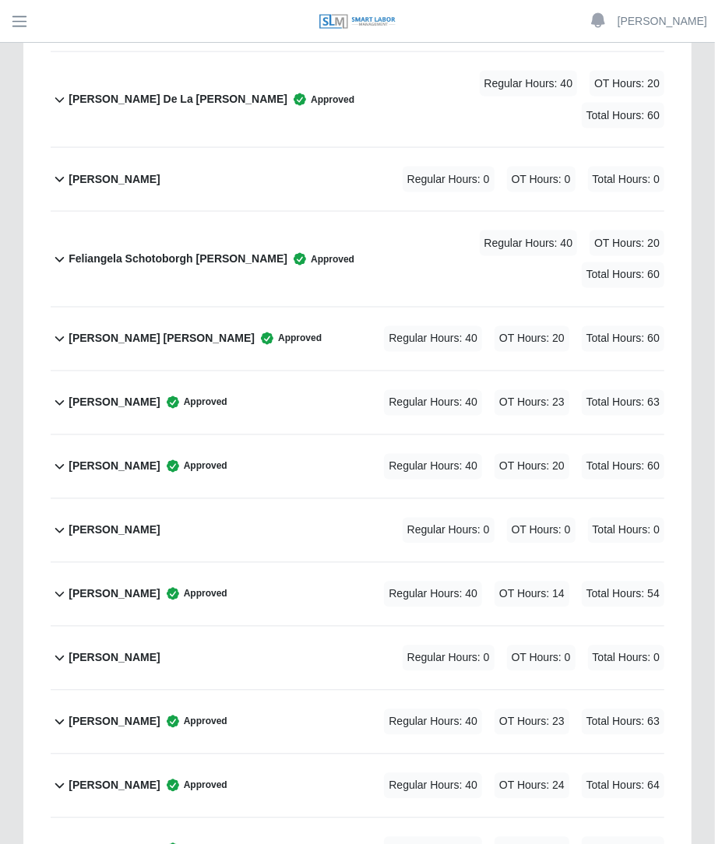
click at [575, 390] on div "Regular Hours: 40 OT Hours: 23 Total Hours: 63" at bounding box center [502, 403] width 324 height 26
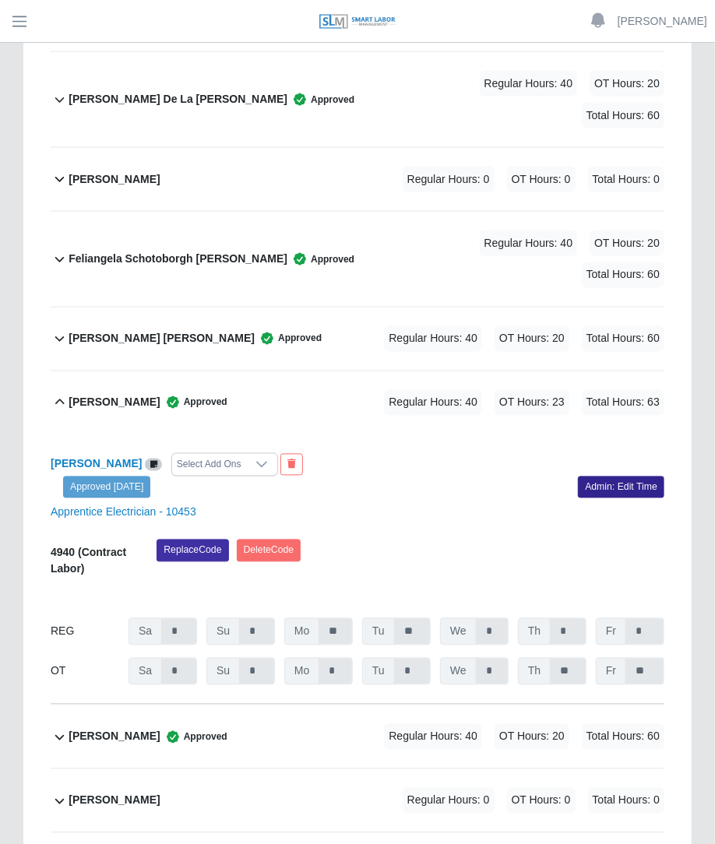
click at [603, 476] on link "Admin: Edit Time" at bounding box center [621, 487] width 86 height 22
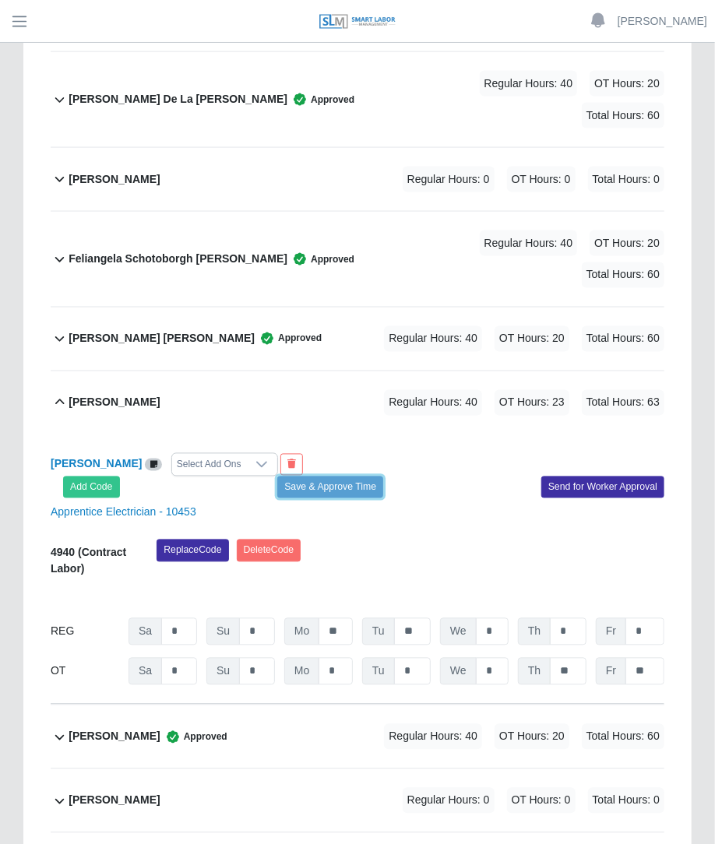
click at [325, 476] on button "Save & Approve Time" at bounding box center [330, 487] width 106 height 22
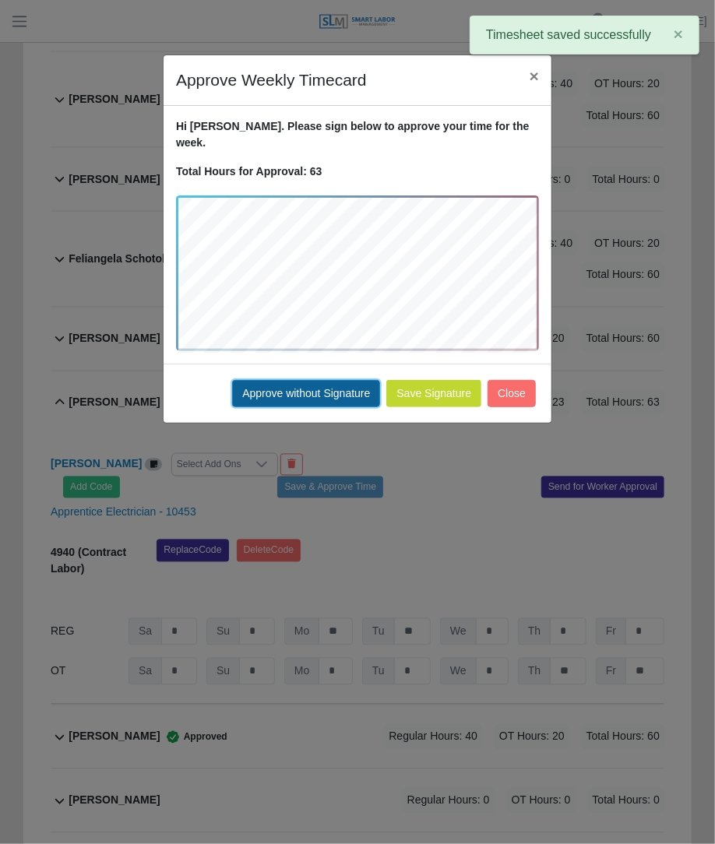
click at [359, 387] on button "Approve without Signature" at bounding box center [306, 393] width 148 height 27
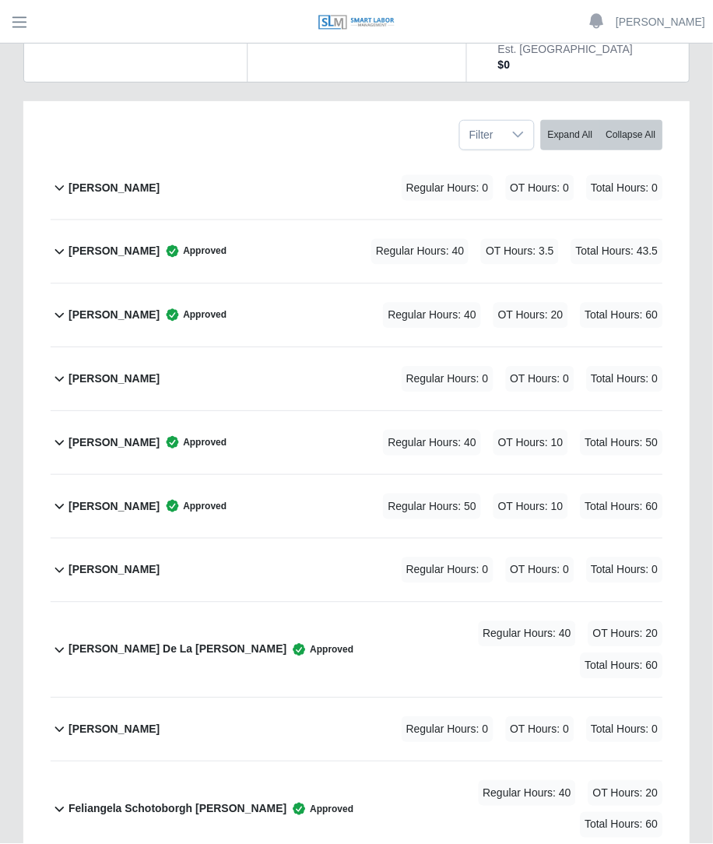
scroll to position [257, 0]
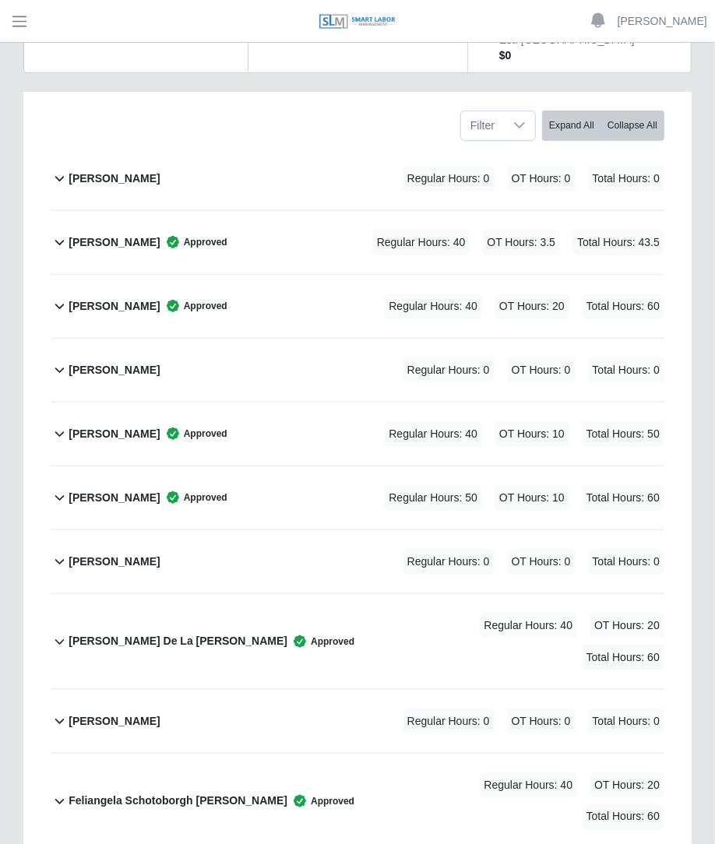
click at [402, 485] on span "Regular Hours: 50" at bounding box center [433, 498] width 98 height 26
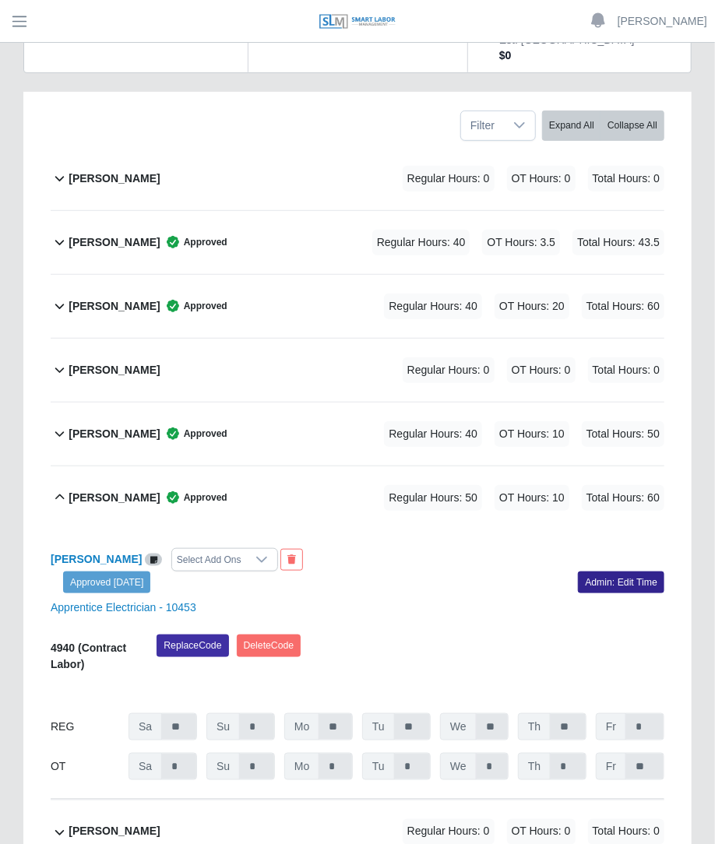
click at [600, 571] on link "Admin: Edit Time" at bounding box center [621, 582] width 86 height 22
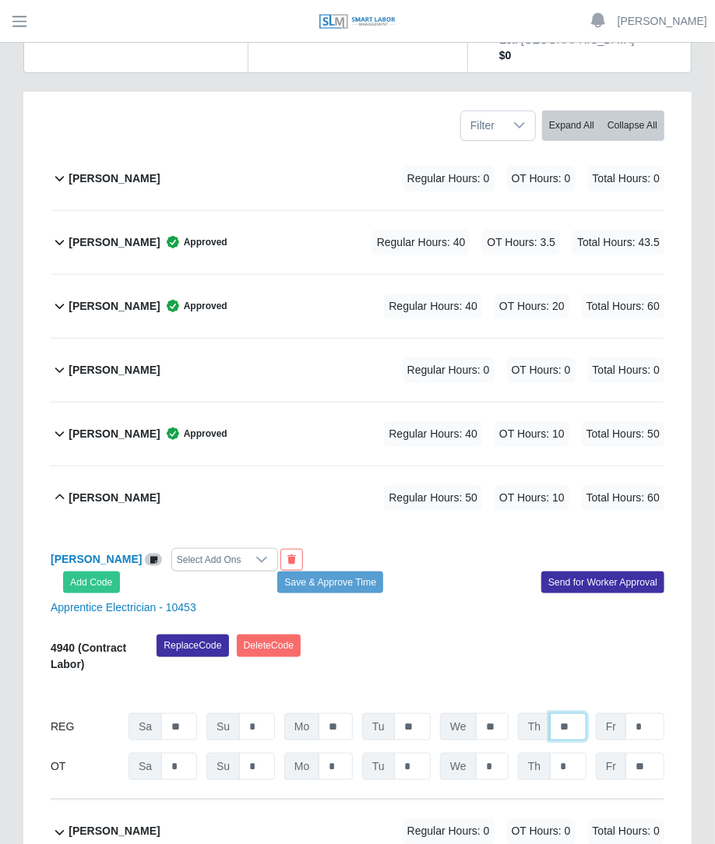
click at [568, 713] on input "**" at bounding box center [568, 726] width 37 height 27
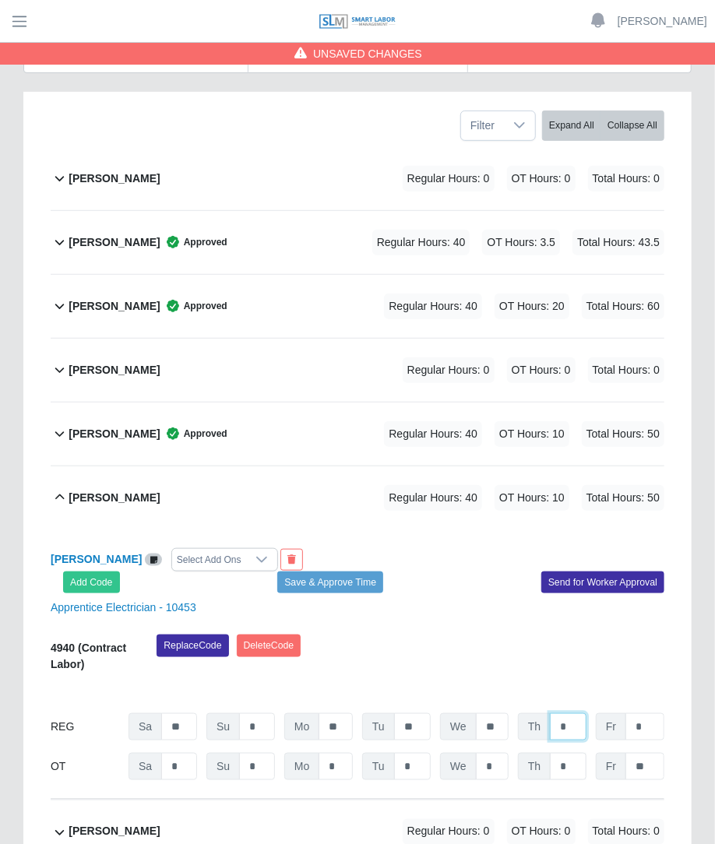
type input "*"
click at [574, 753] on input "*" at bounding box center [568, 766] width 37 height 27
type input "**"
click at [466, 682] on div "09/13/2025 Timers 09/14/2025 Timers 09/15/2025 Timers 09/16/2025 Timers 09/17/2…" at bounding box center [357, 691] width 613 height 19
click at [355, 571] on button "Save & Approve Time" at bounding box center [330, 582] width 106 height 22
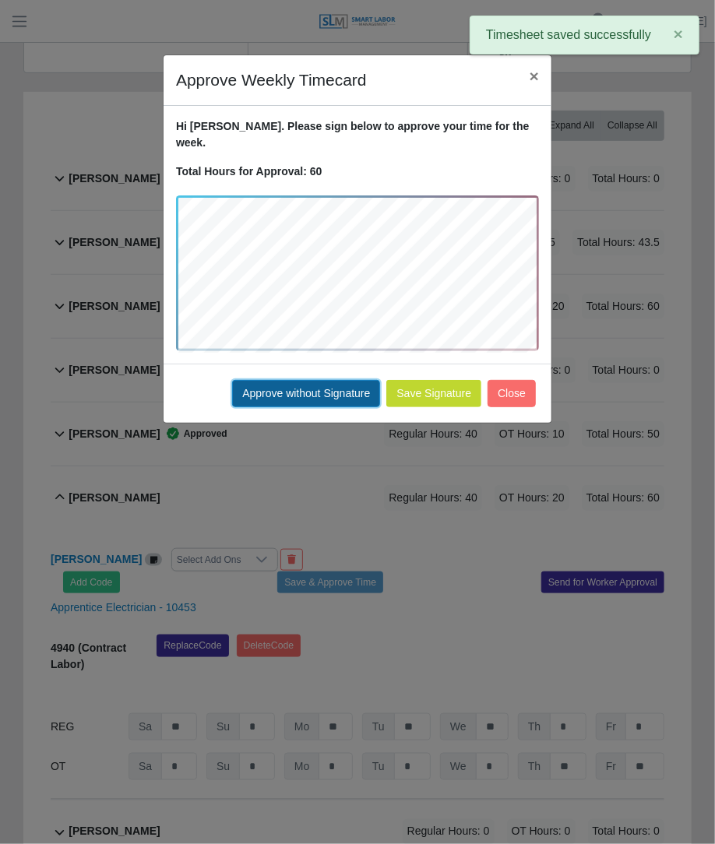
click at [310, 380] on button "Approve without Signature" at bounding box center [306, 393] width 148 height 27
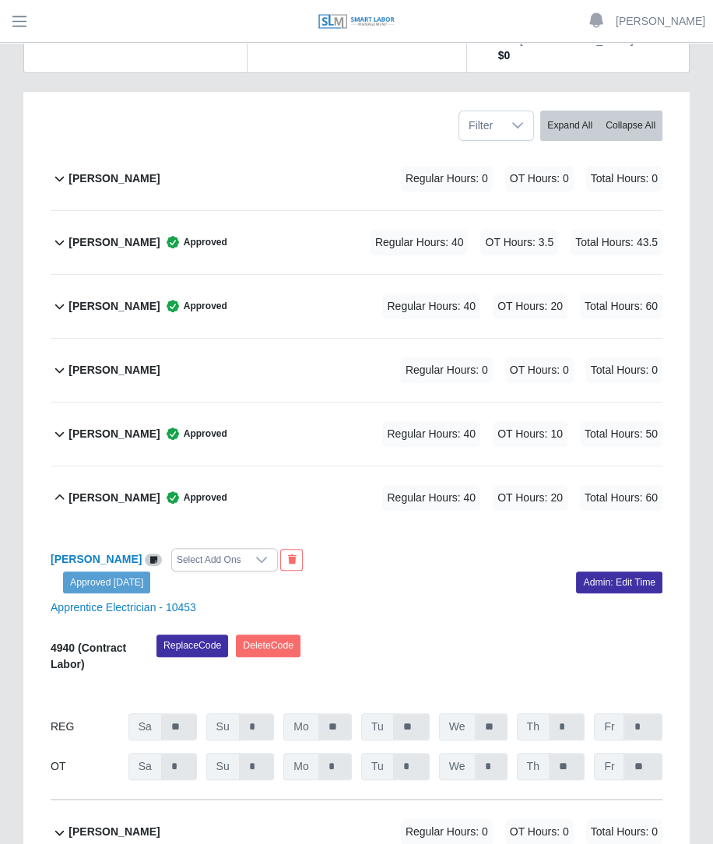
scroll to position [0, 0]
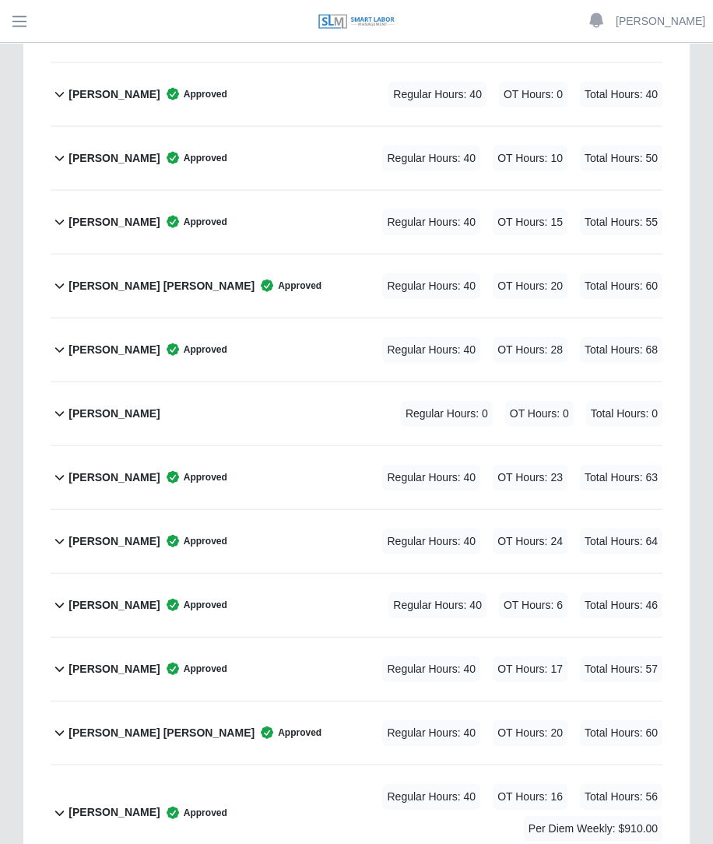
scroll to position [2470, 0]
